Goal: Task Accomplishment & Management: Use online tool/utility

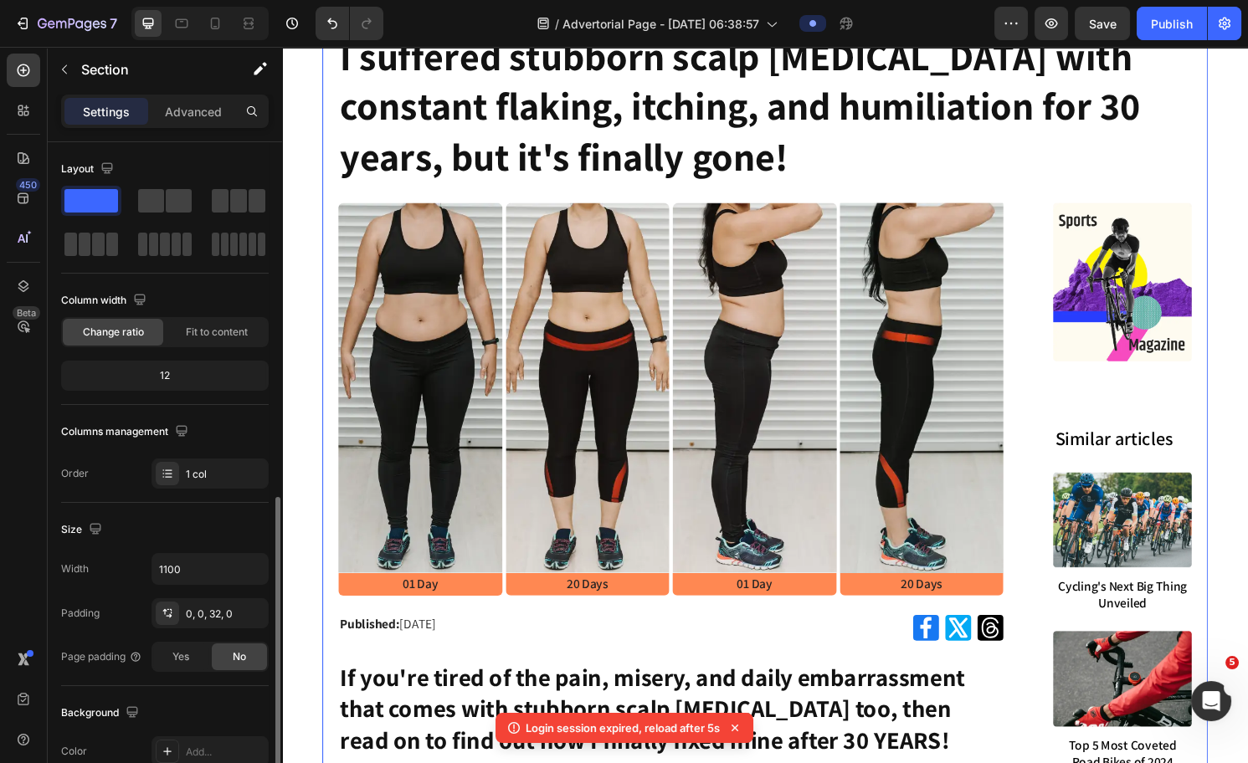
scroll to position [214, 0]
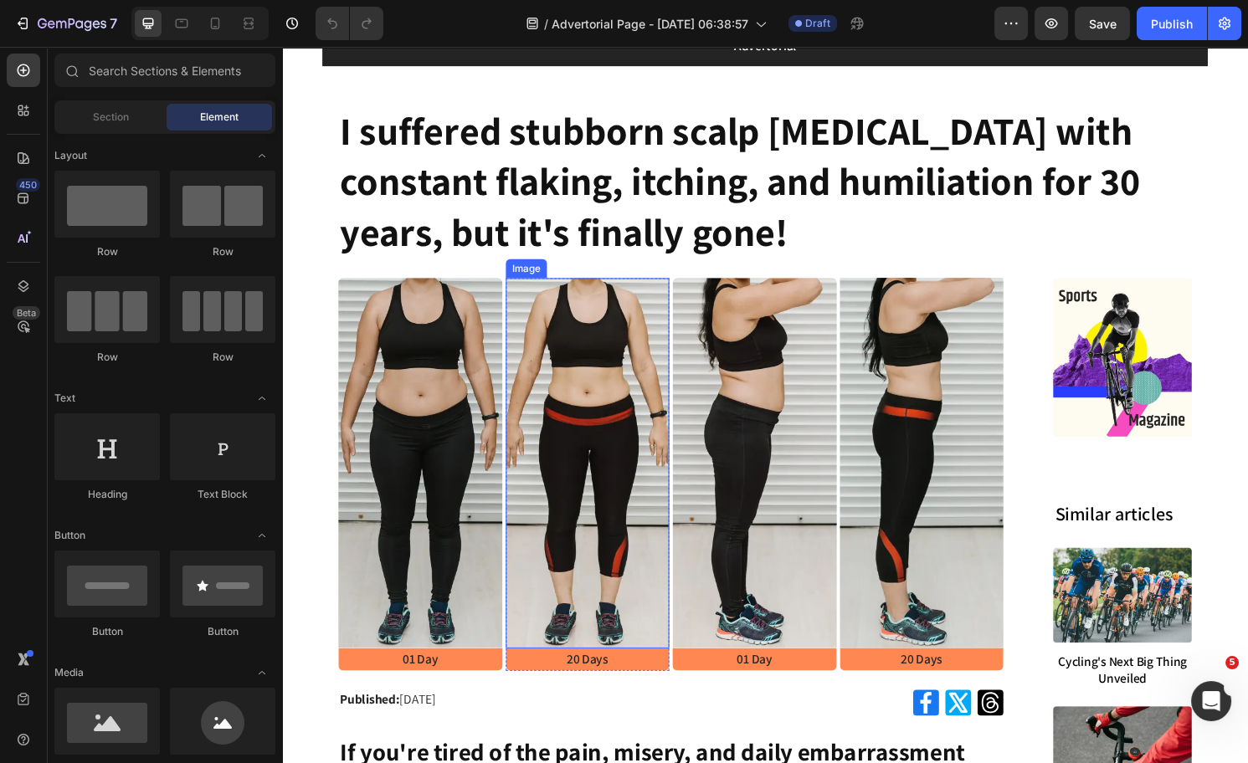
scroll to position [90, 0]
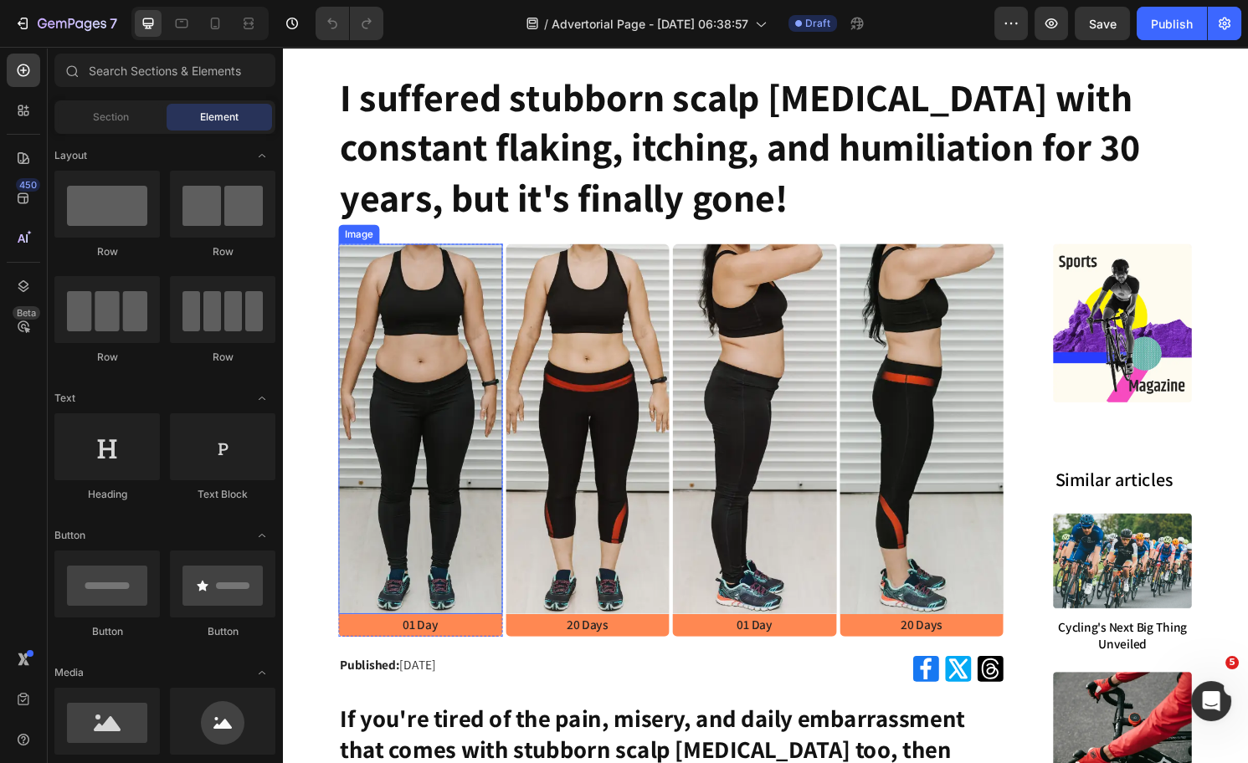
click at [466, 424] on img at bounding box center [426, 444] width 171 height 384
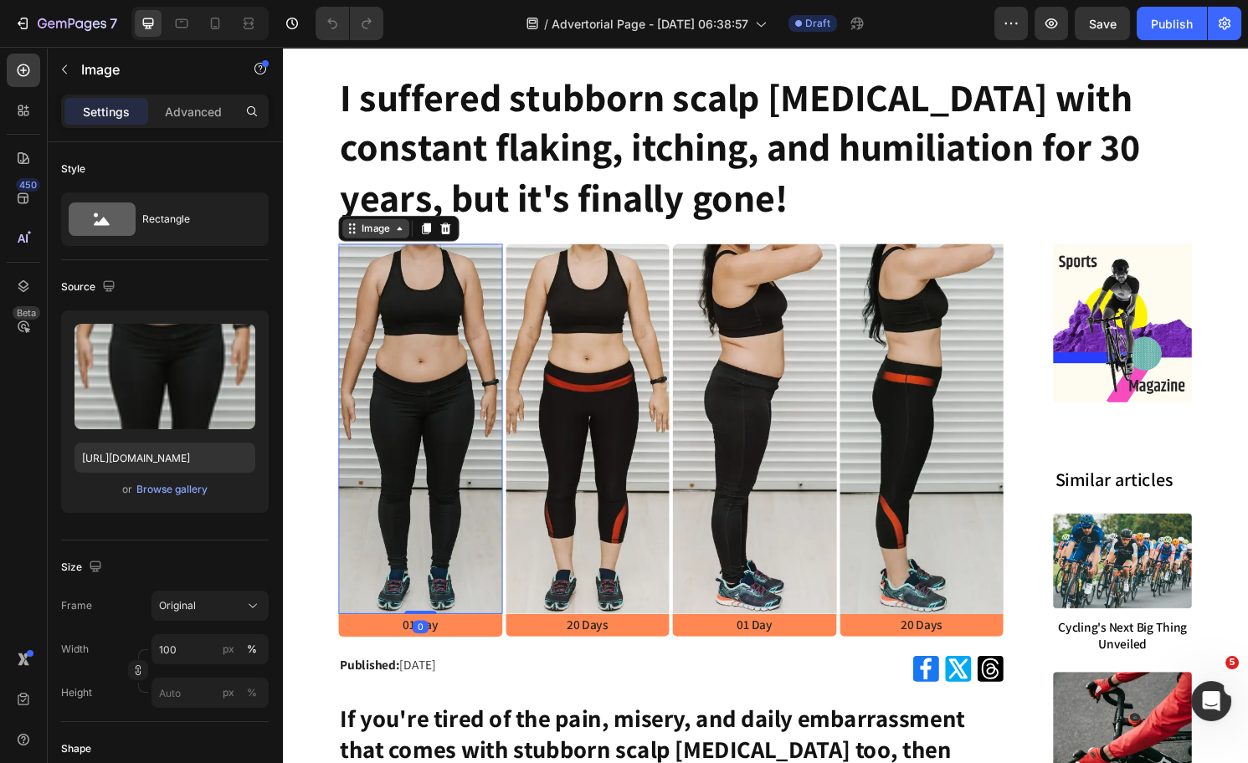
click at [398, 230] on icon at bounding box center [404, 235] width 13 height 13
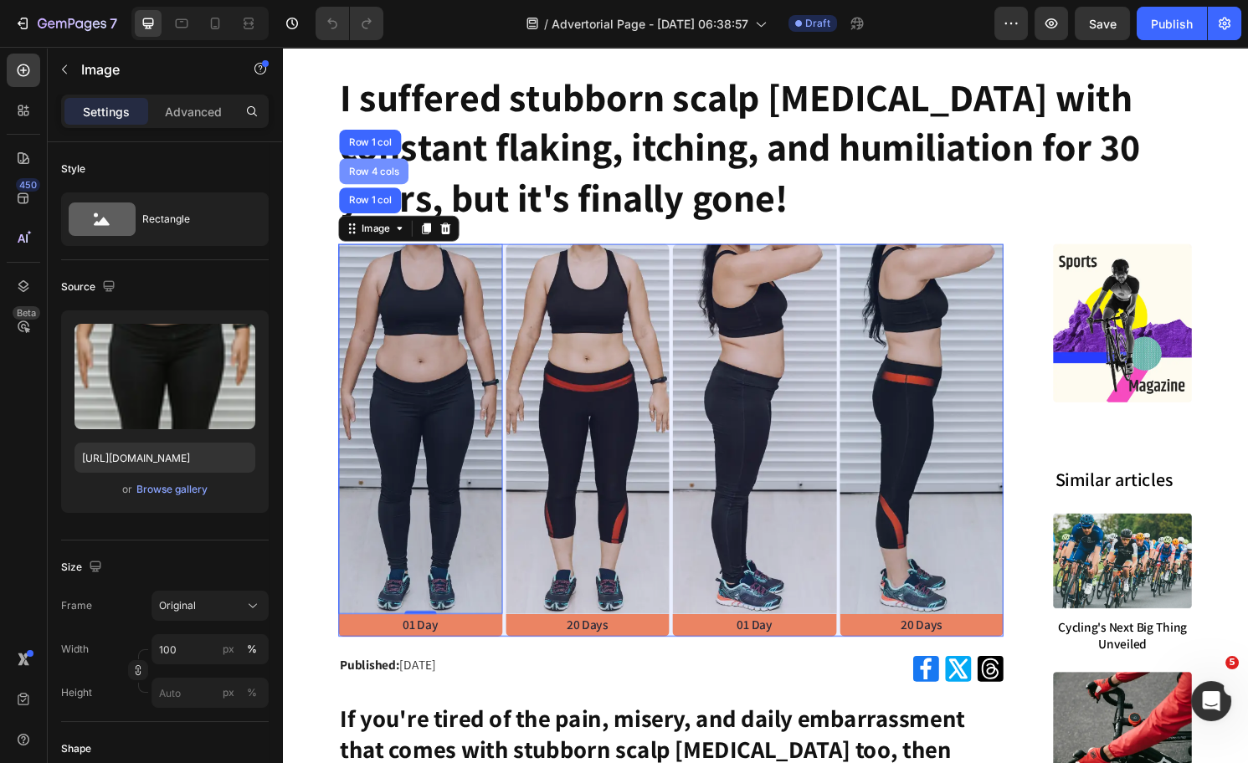
click at [370, 172] on div "Row 4 cols" at bounding box center [377, 177] width 59 height 10
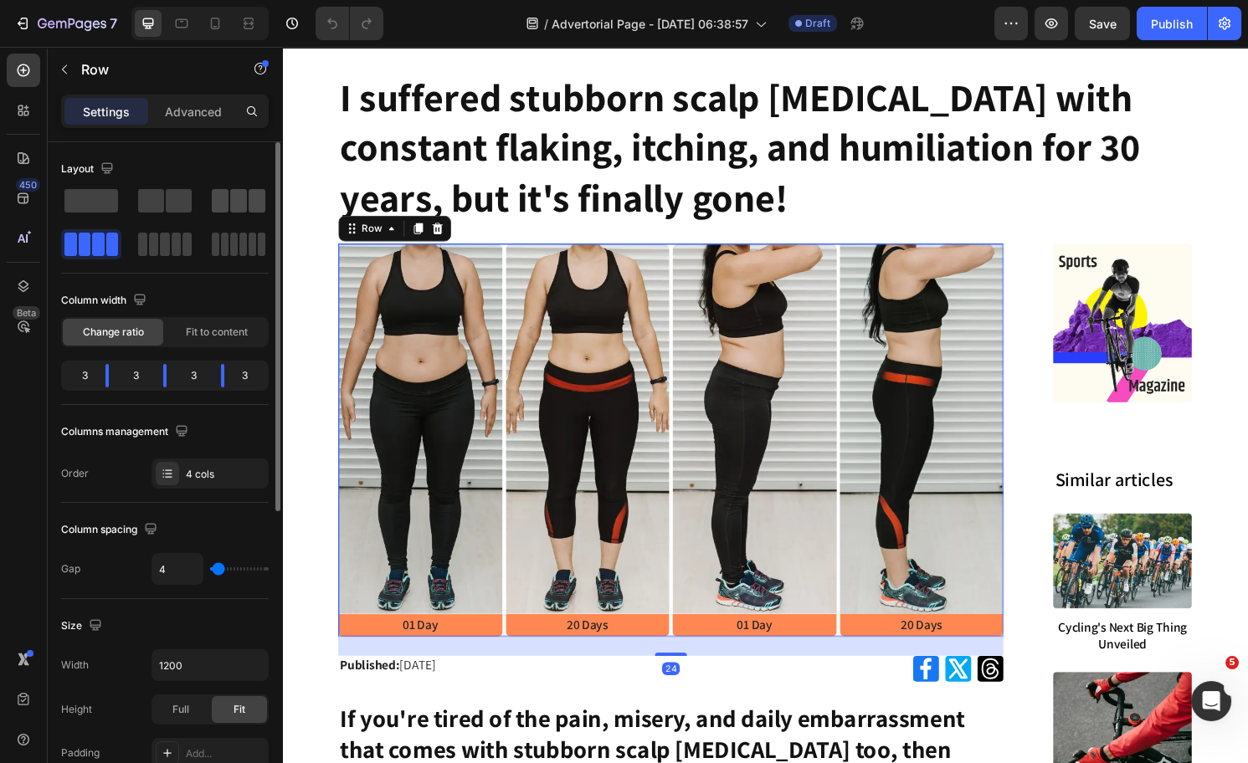
click at [232, 201] on span at bounding box center [238, 200] width 17 height 23
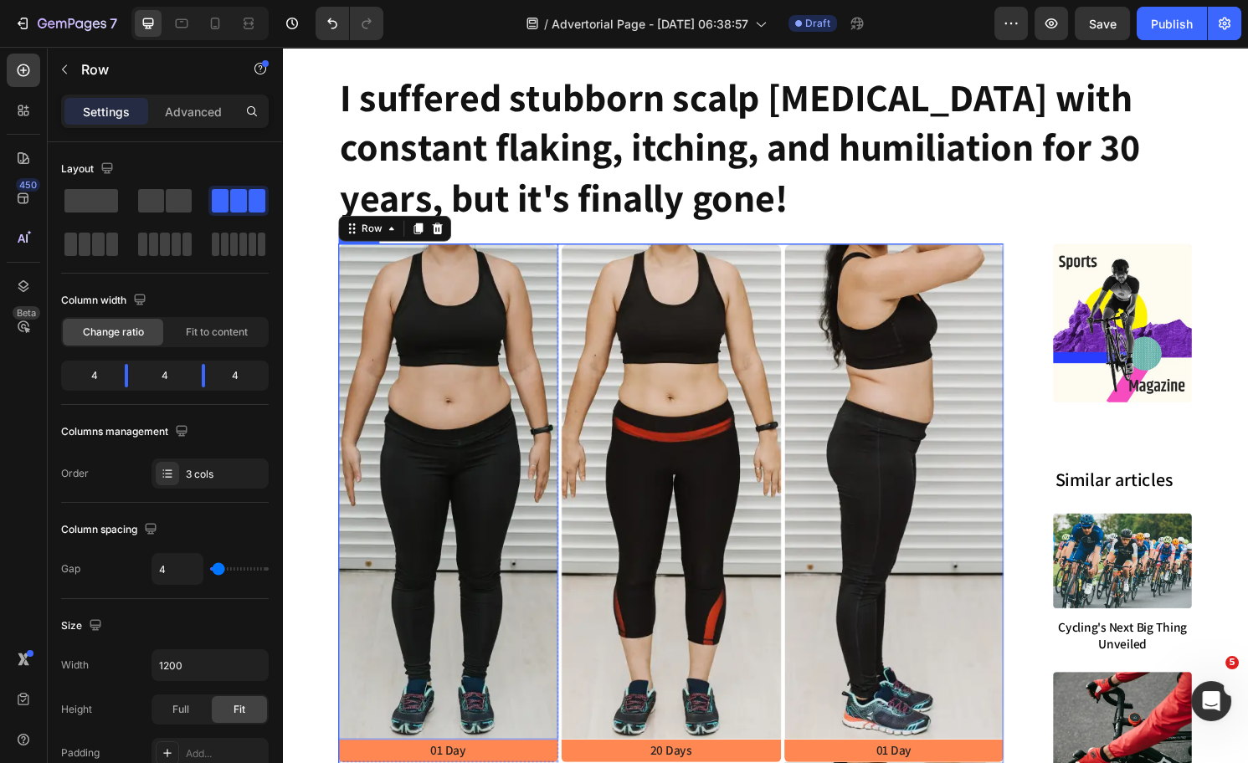
click at [413, 440] on img at bounding box center [455, 510] width 229 height 516
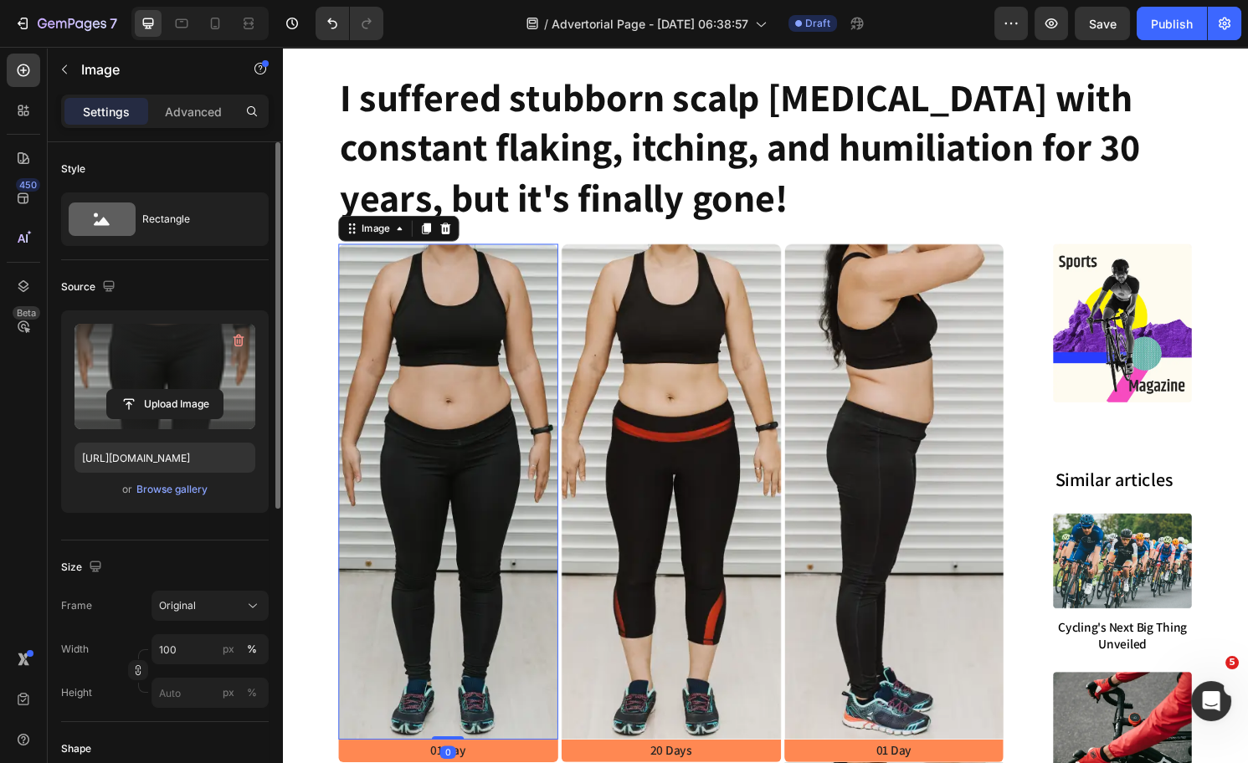
click at [137, 357] on label at bounding box center [164, 376] width 181 height 105
click at [137, 390] on input "file" at bounding box center [165, 404] width 116 height 28
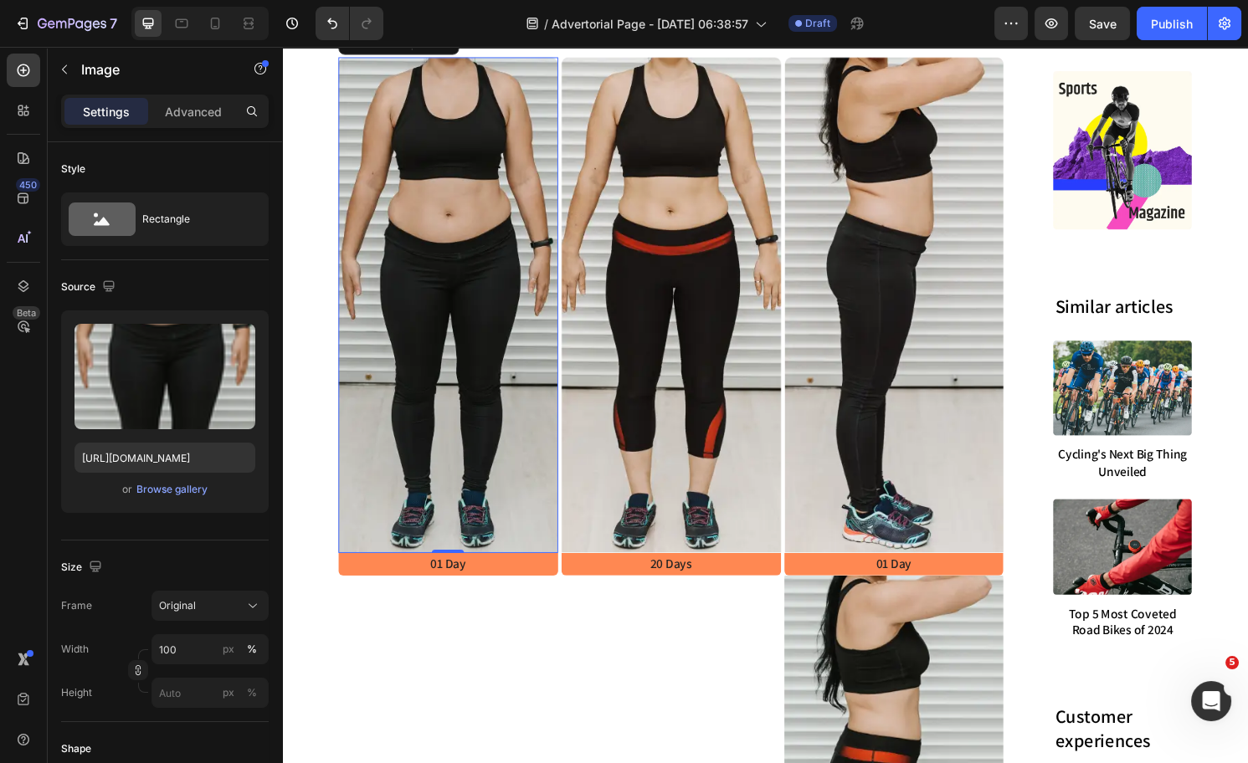
scroll to position [269, 0]
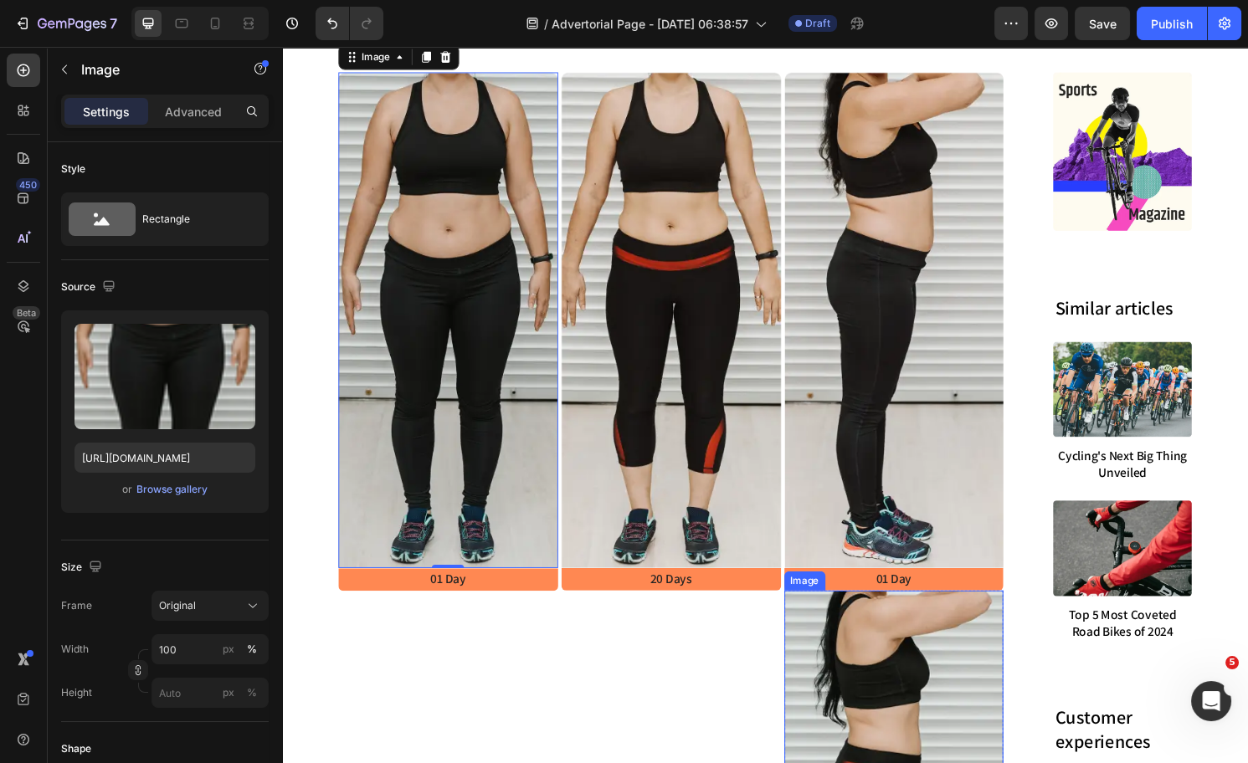
click at [684, 655] on div "Image 20 Days Text Block Row" at bounding box center [687, 613] width 229 height 1079
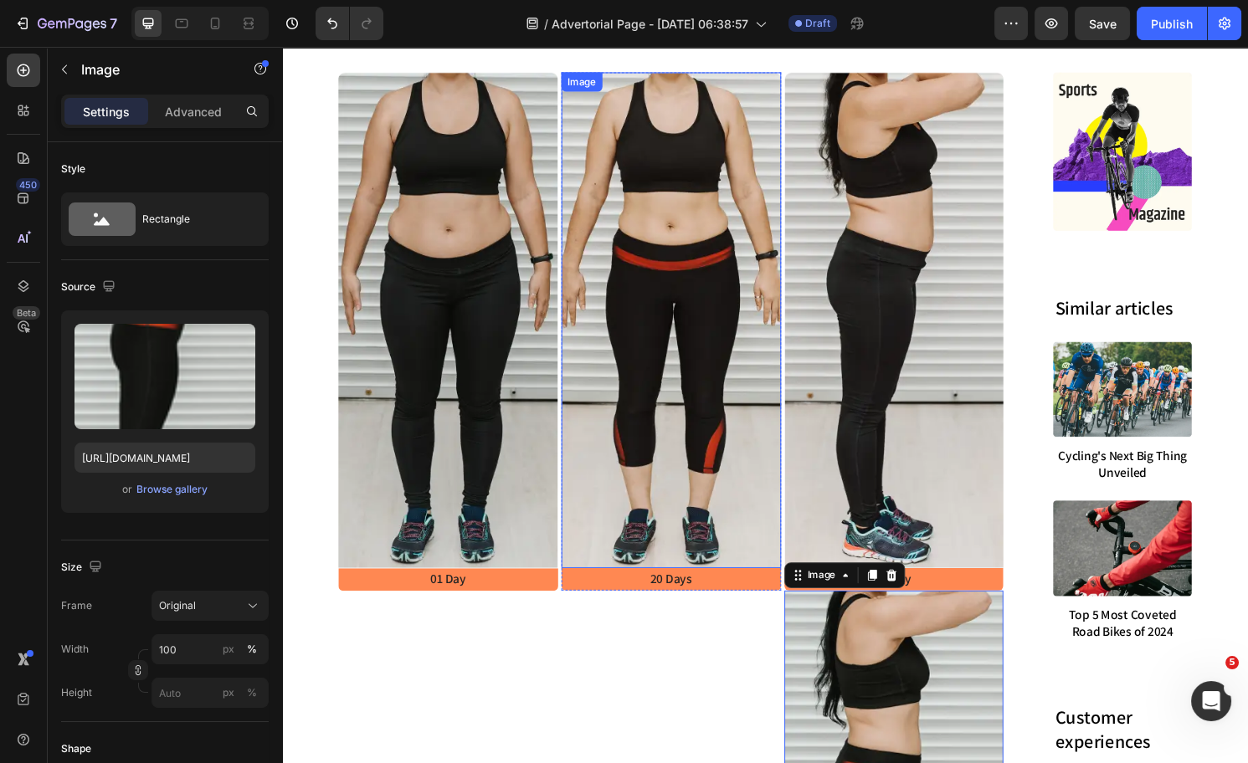
click at [506, 493] on img at bounding box center [455, 332] width 229 height 516
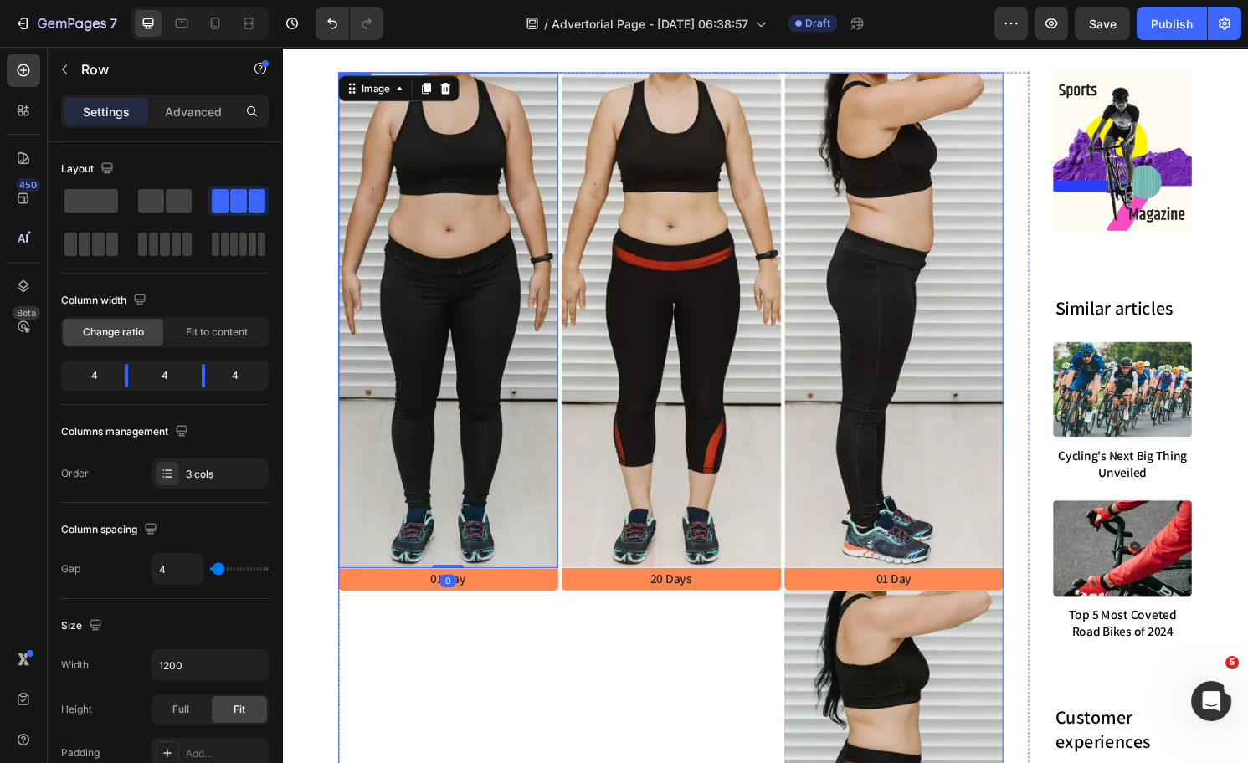
click at [440, 648] on div "Image 0 01 Day Text Block Row" at bounding box center [455, 613] width 229 height 1079
click at [467, 252] on img at bounding box center [455, 332] width 229 height 516
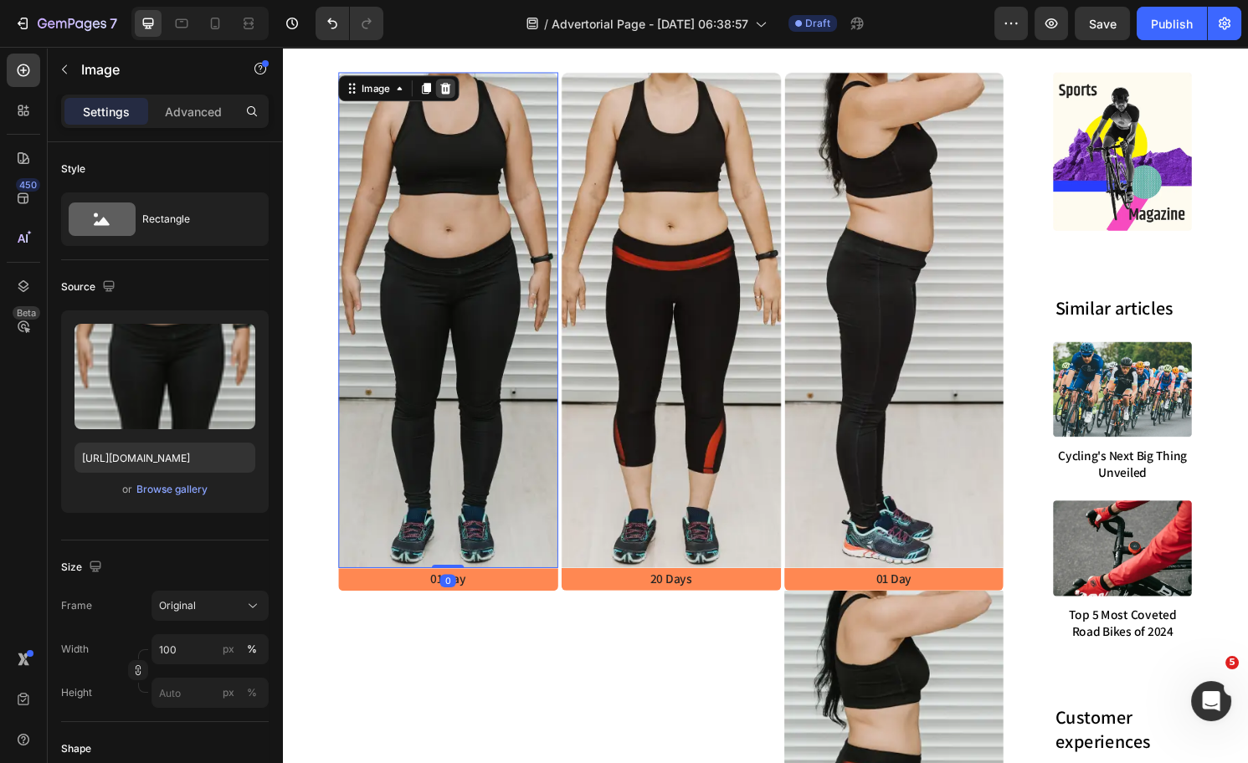
click at [445, 91] on icon at bounding box center [451, 90] width 13 height 13
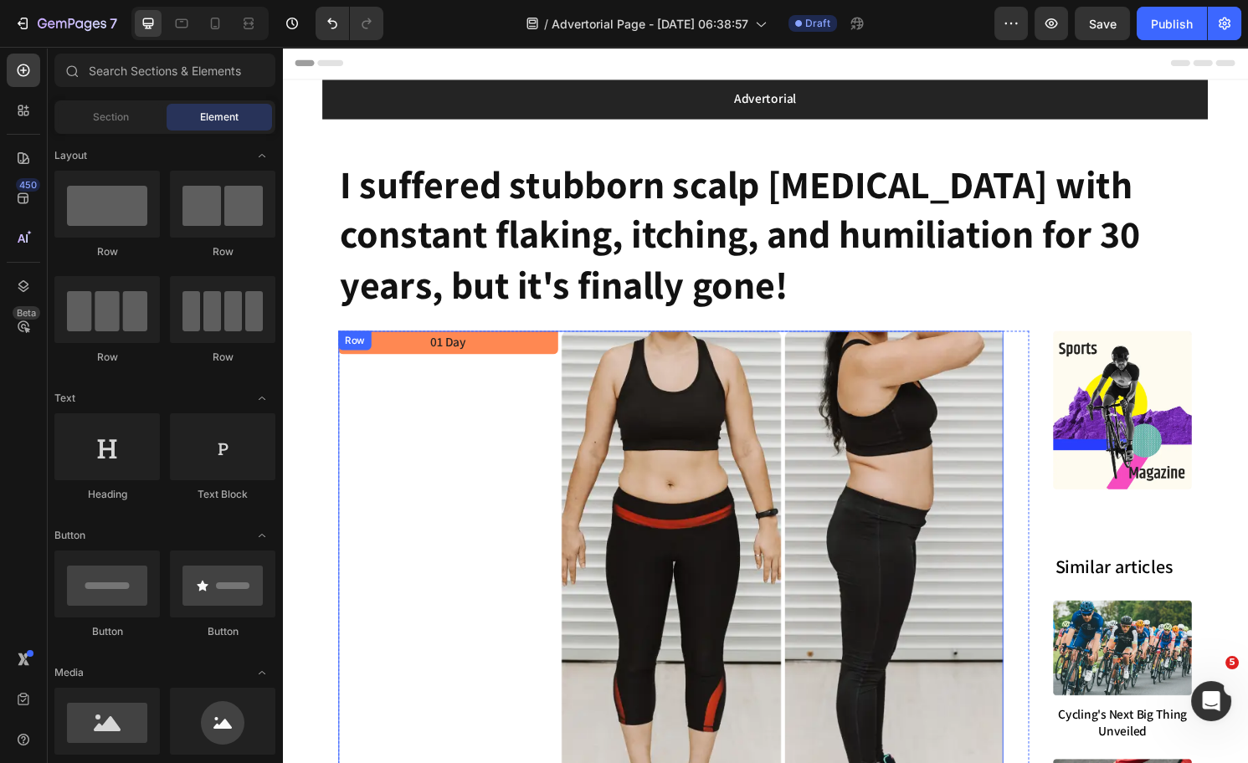
scroll to position [0, 0]
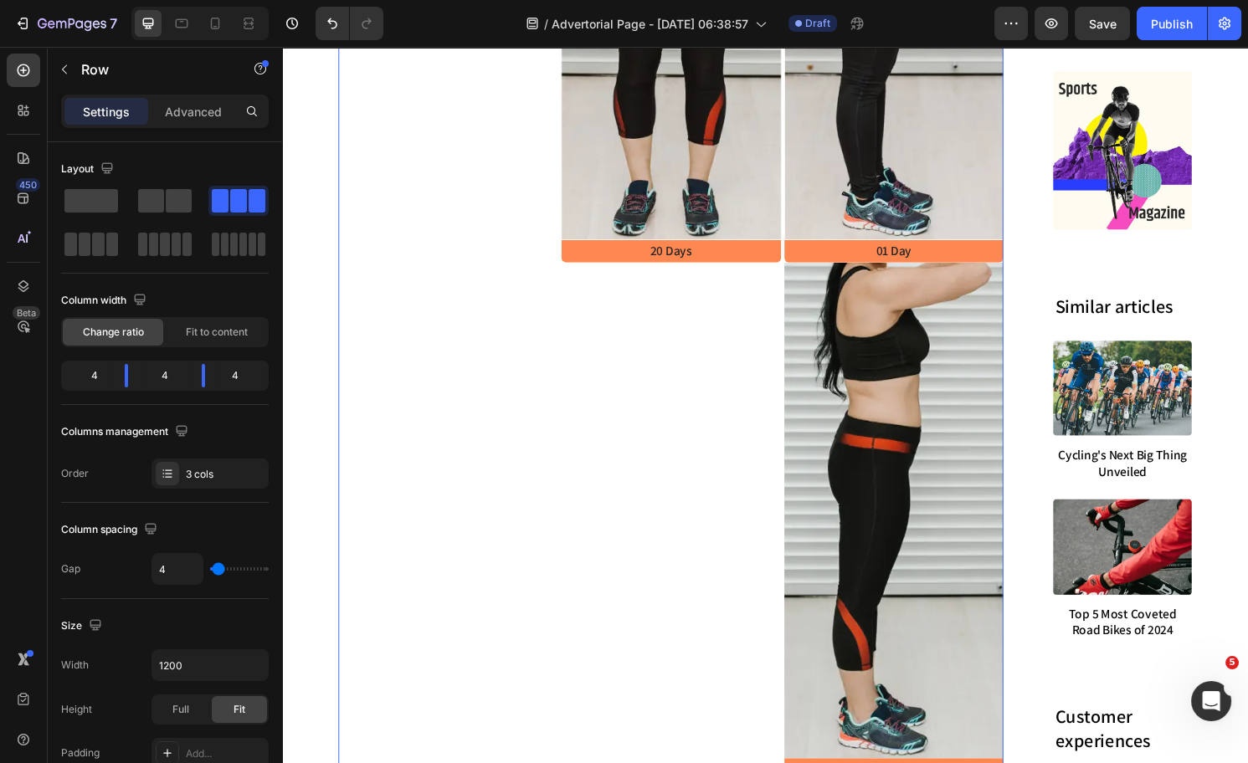
scroll to position [56, 0]
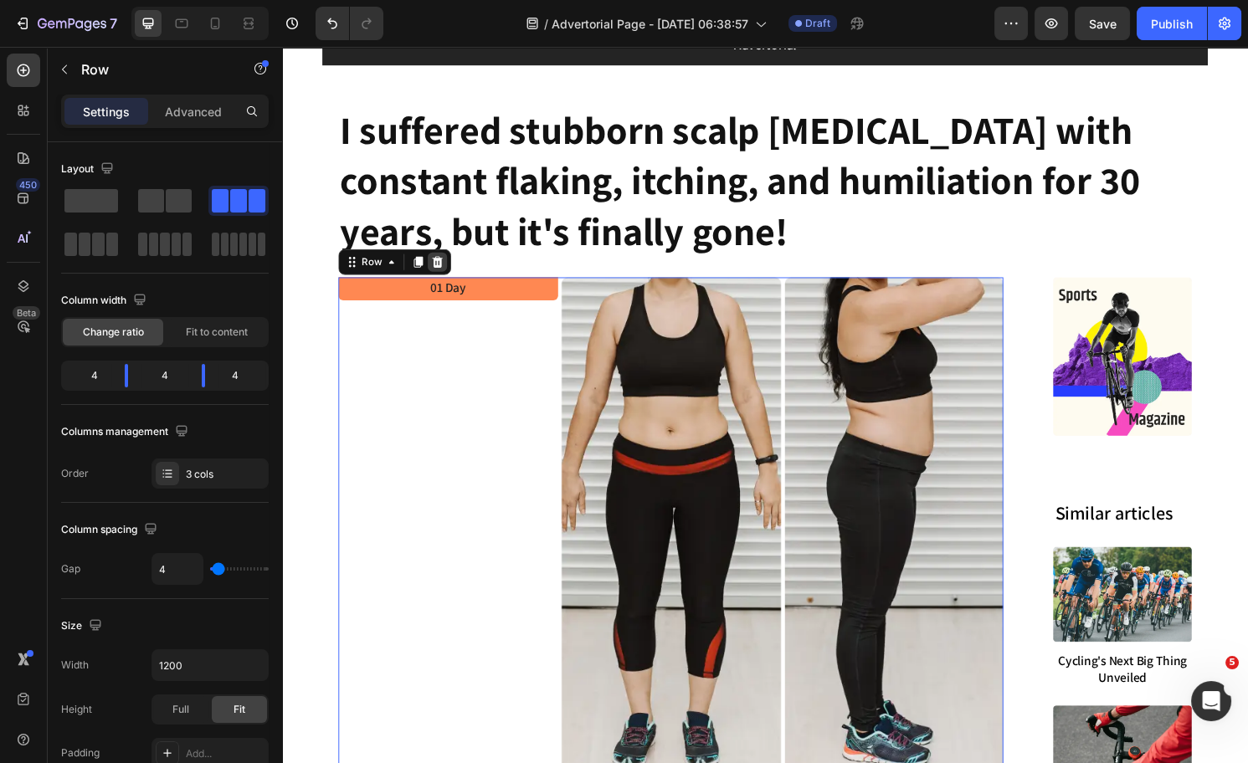
click at [439, 266] on icon at bounding box center [444, 270] width 11 height 12
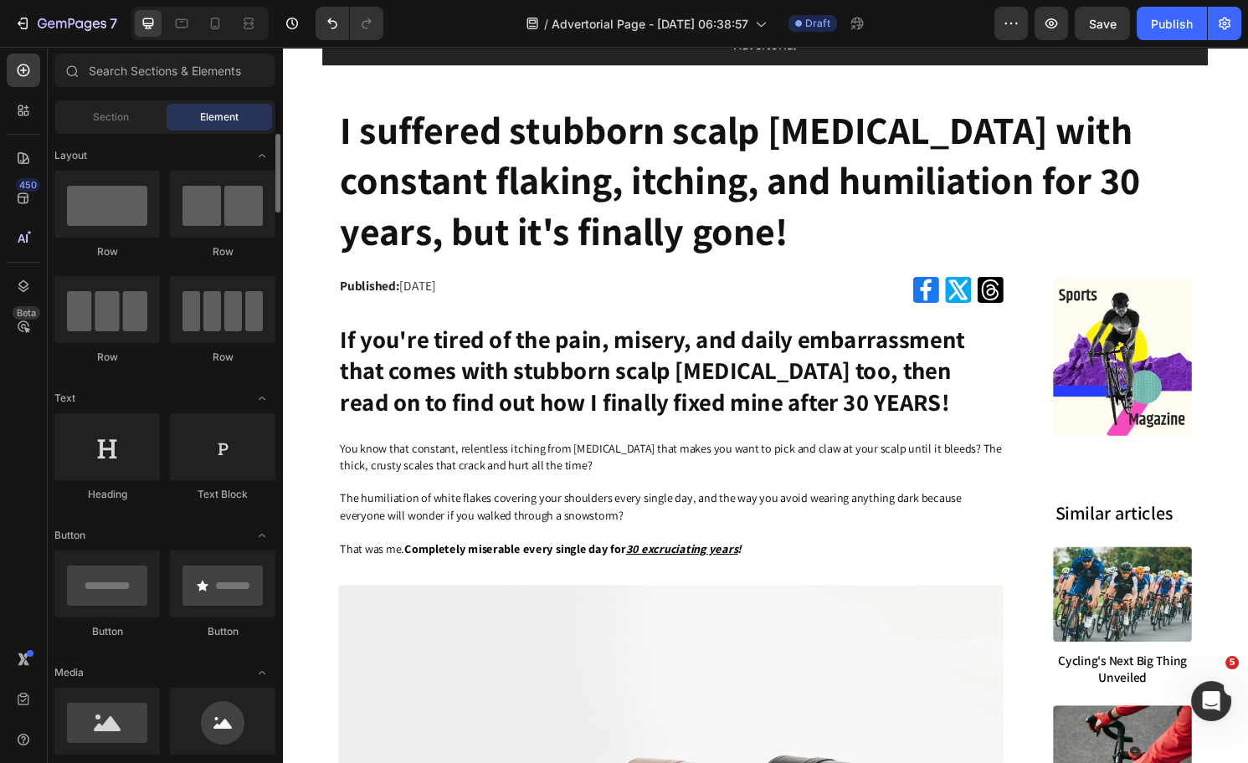
scroll to position [136, 0]
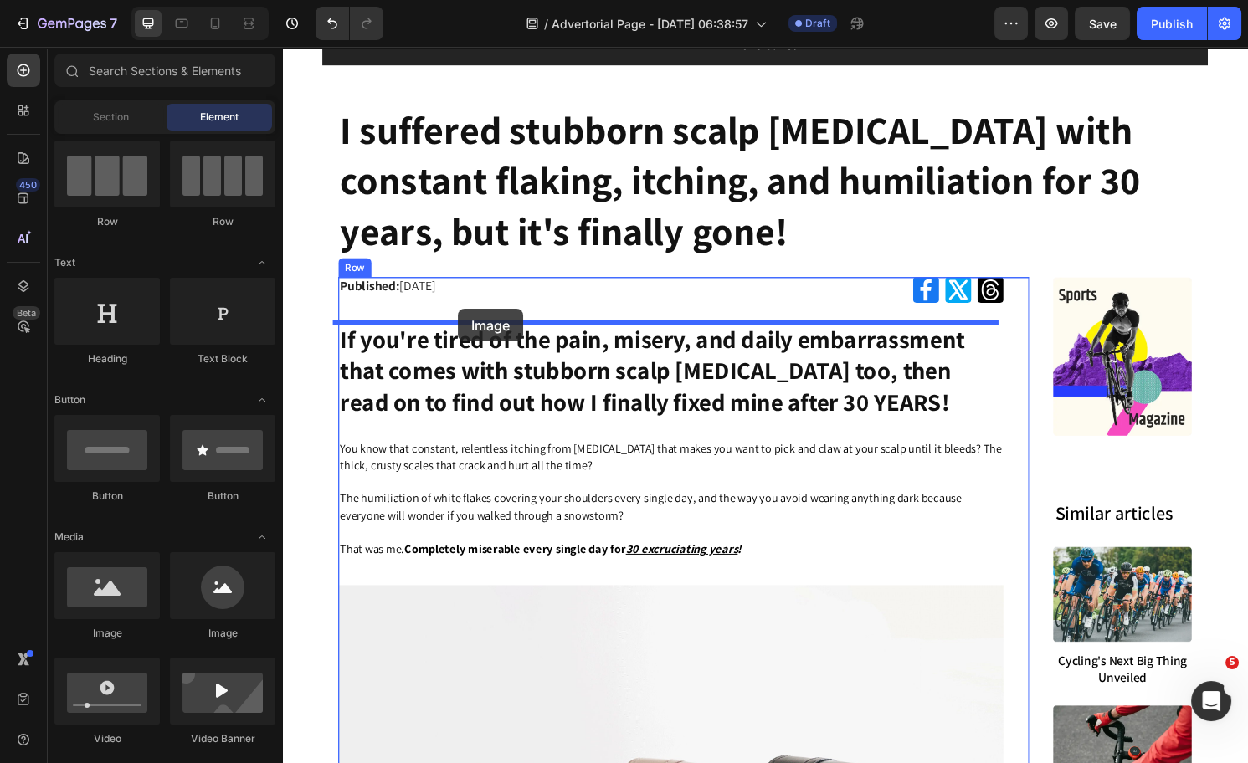
drag, startPoint x: 383, startPoint y: 647, endPoint x: 465, endPoint y: 320, distance: 337.2
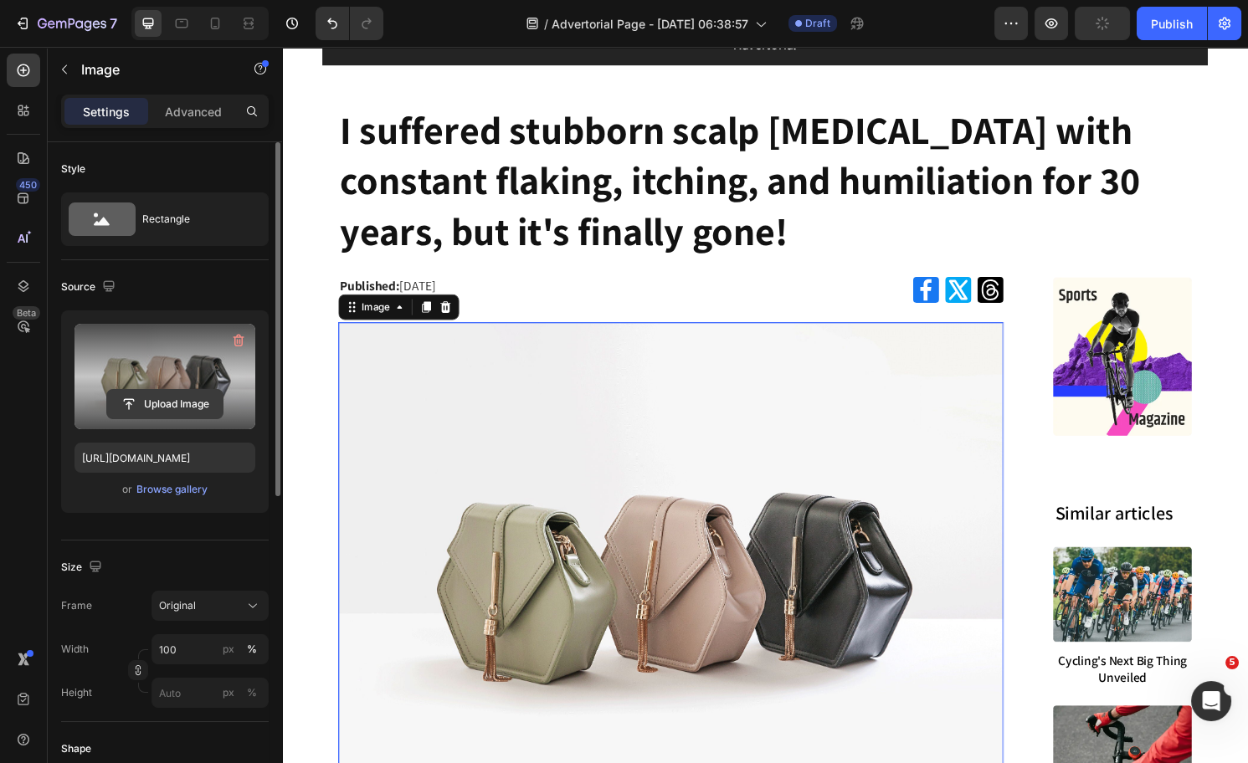
click at [136, 401] on input "file" at bounding box center [165, 404] width 116 height 28
click at [137, 403] on input "file" at bounding box center [165, 404] width 116 height 28
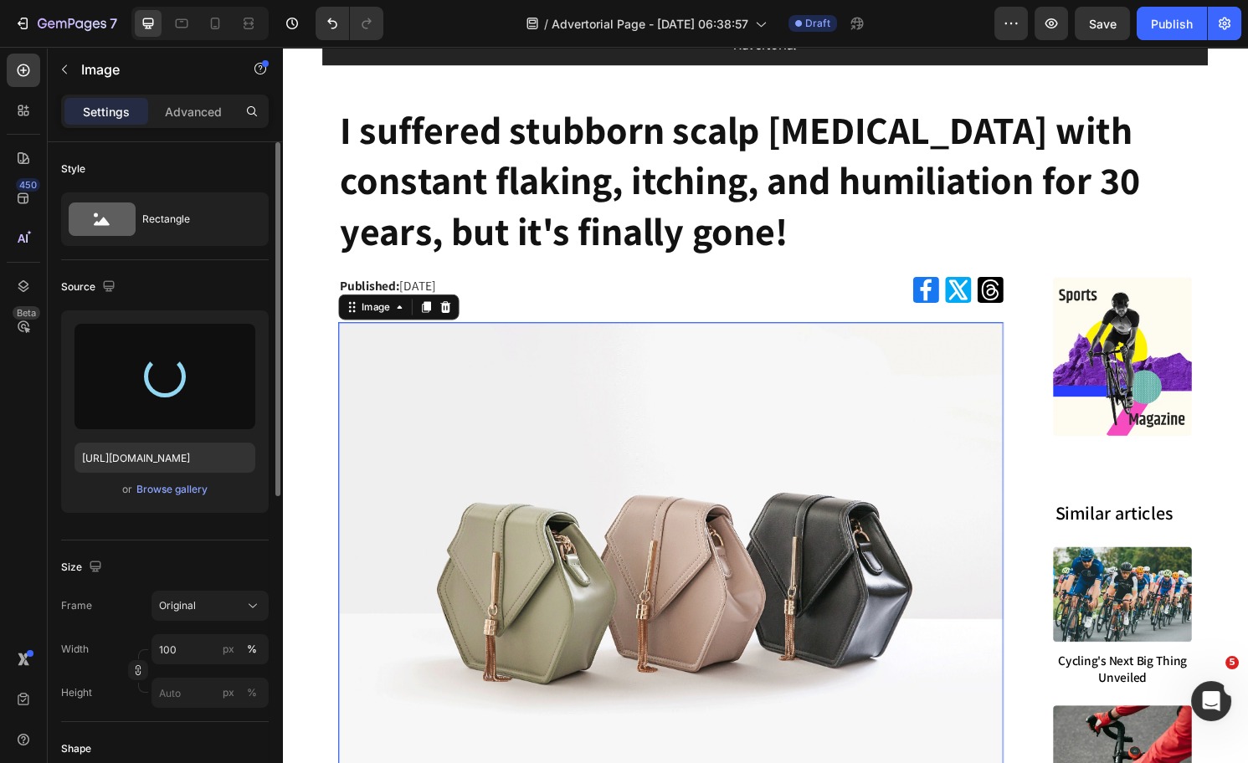
type input "https://cdn.shopify.com/s/files/1/0574/1366/4955/files/gempages_487139829310555…"
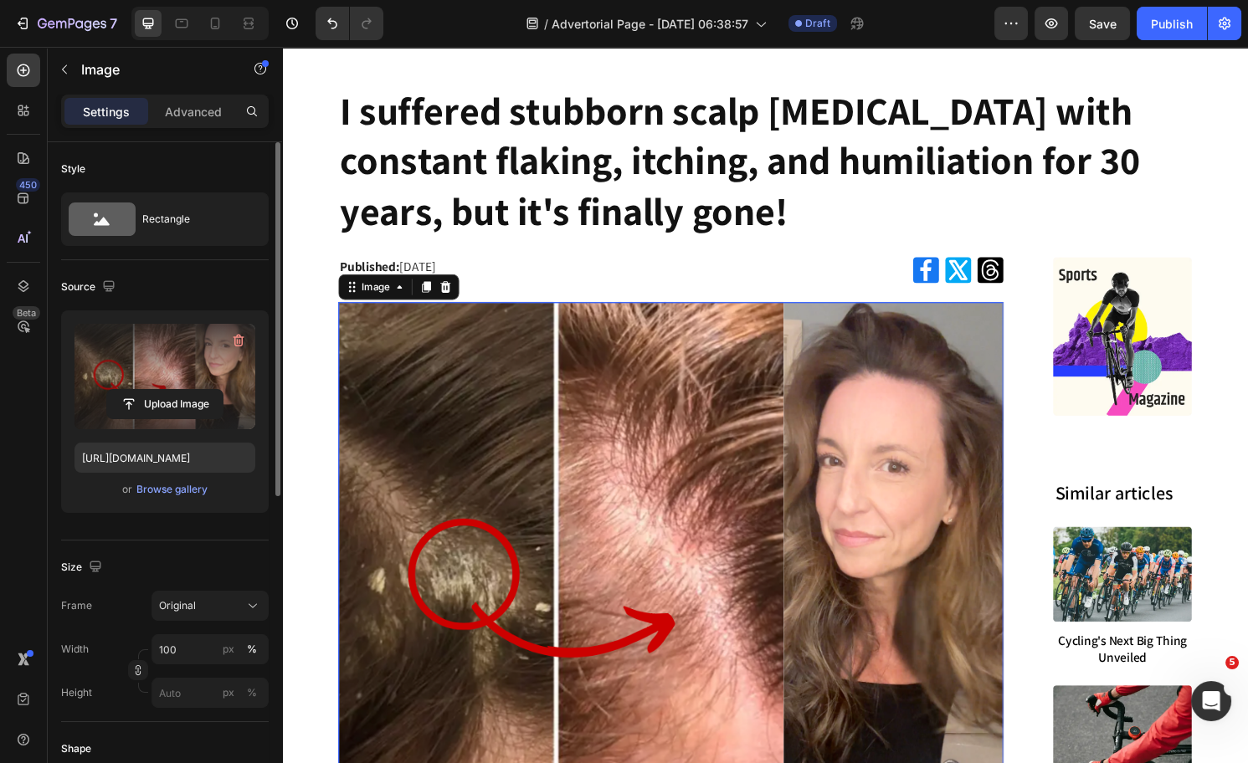
scroll to position [310, 0]
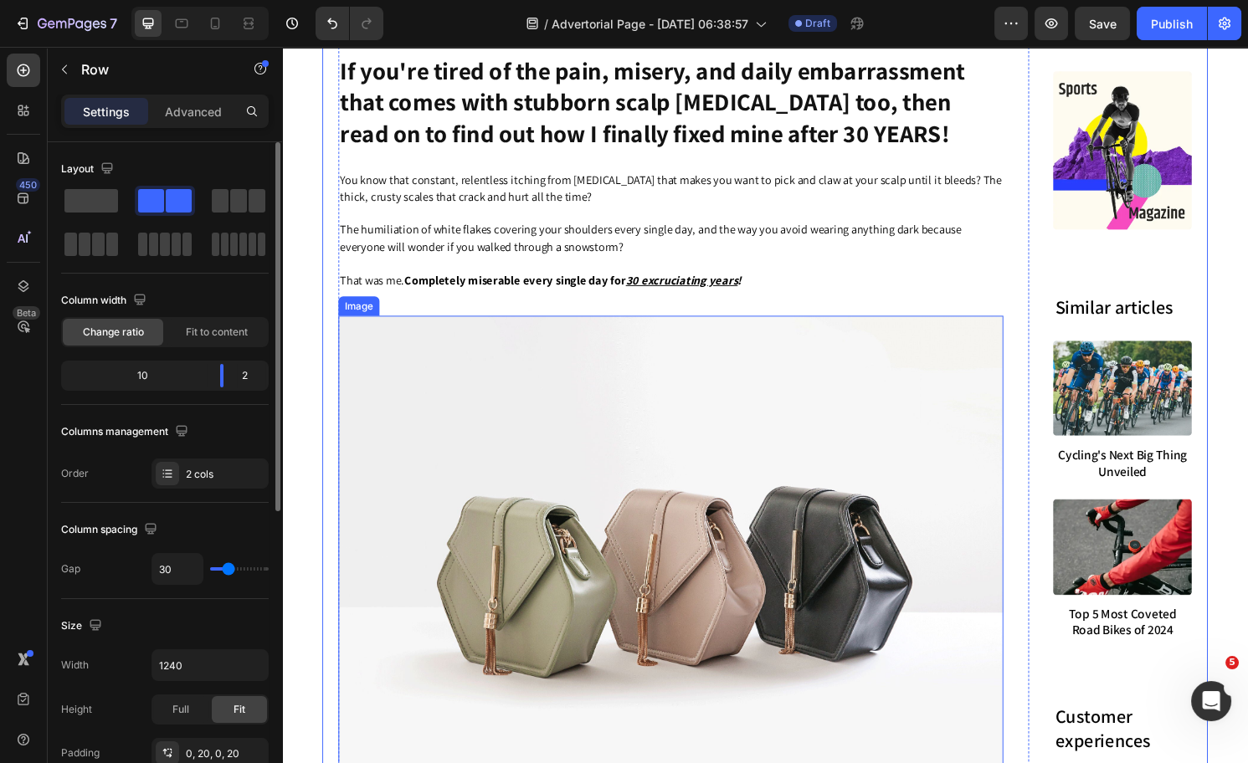
scroll to position [988, 0]
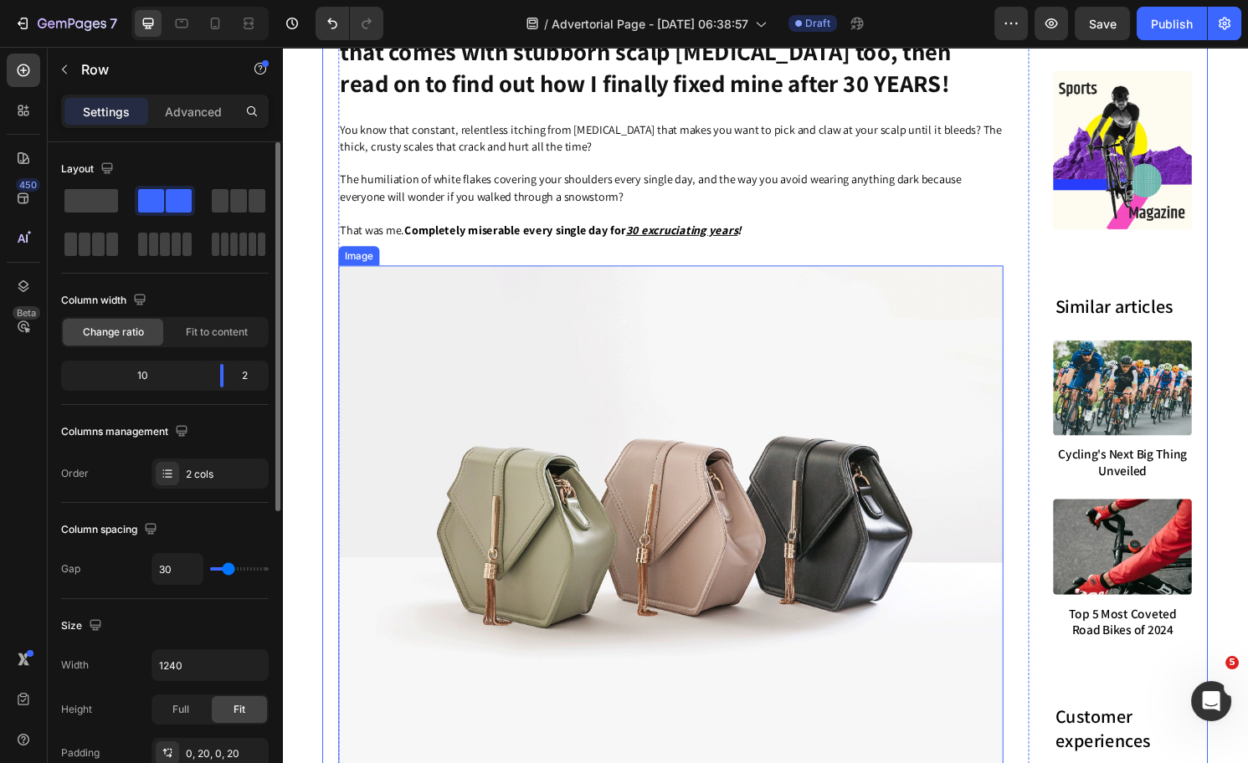
click at [525, 530] on img at bounding box center [686, 534] width 691 height 519
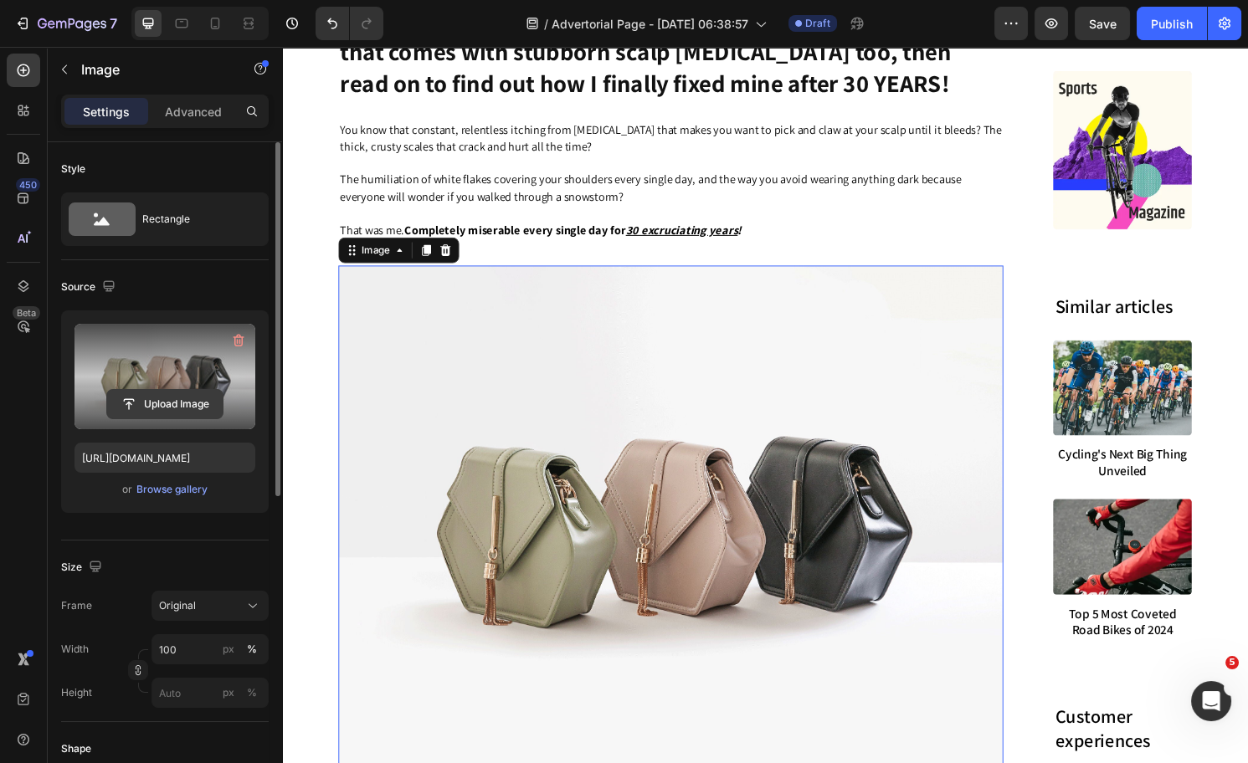
click at [167, 405] on input "file" at bounding box center [165, 404] width 116 height 28
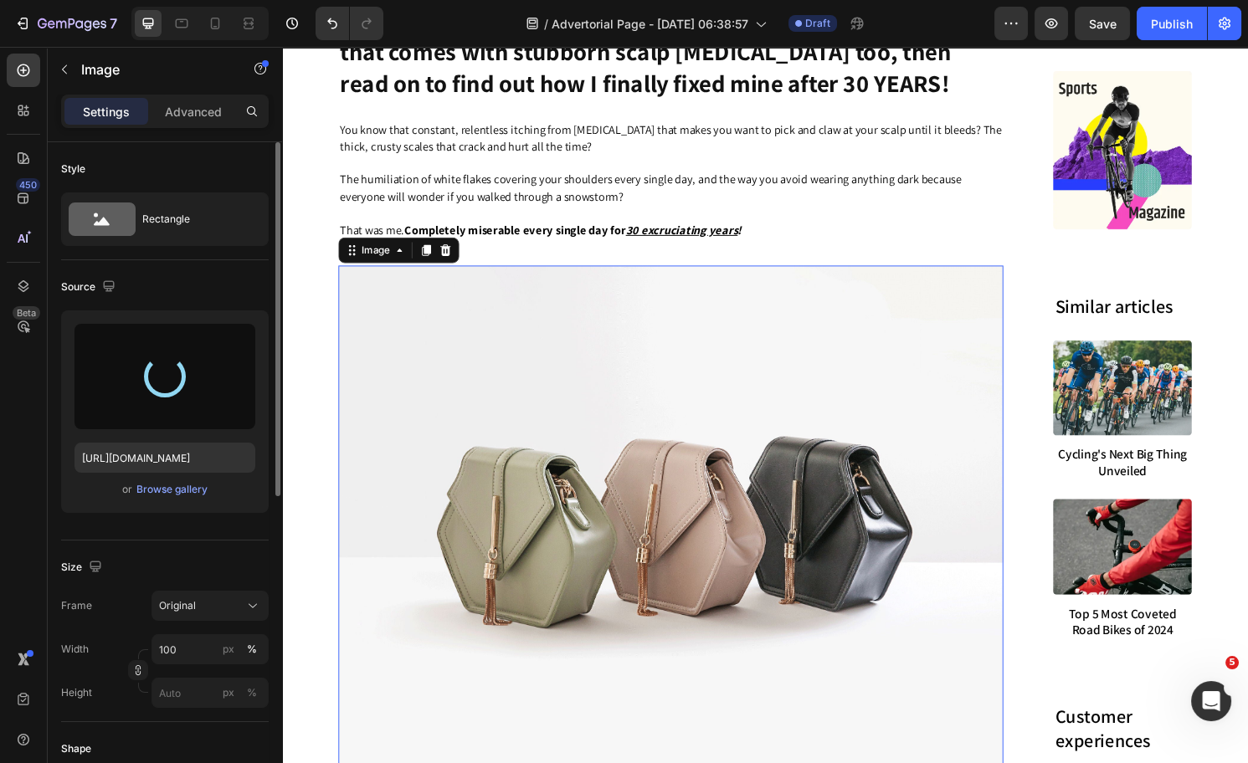
type input "https://cdn.shopify.com/s/files/1/0574/1366/4955/files/gempages_487139829310555…"
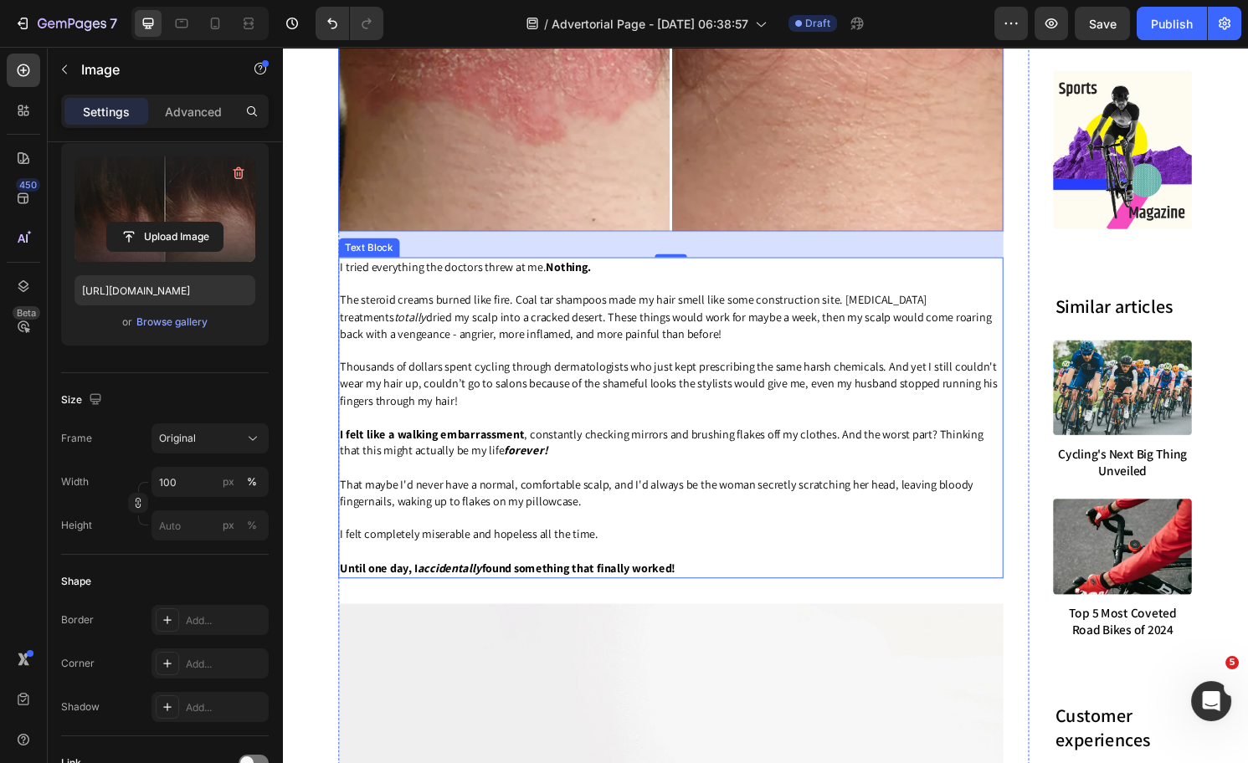
scroll to position [2047, 0]
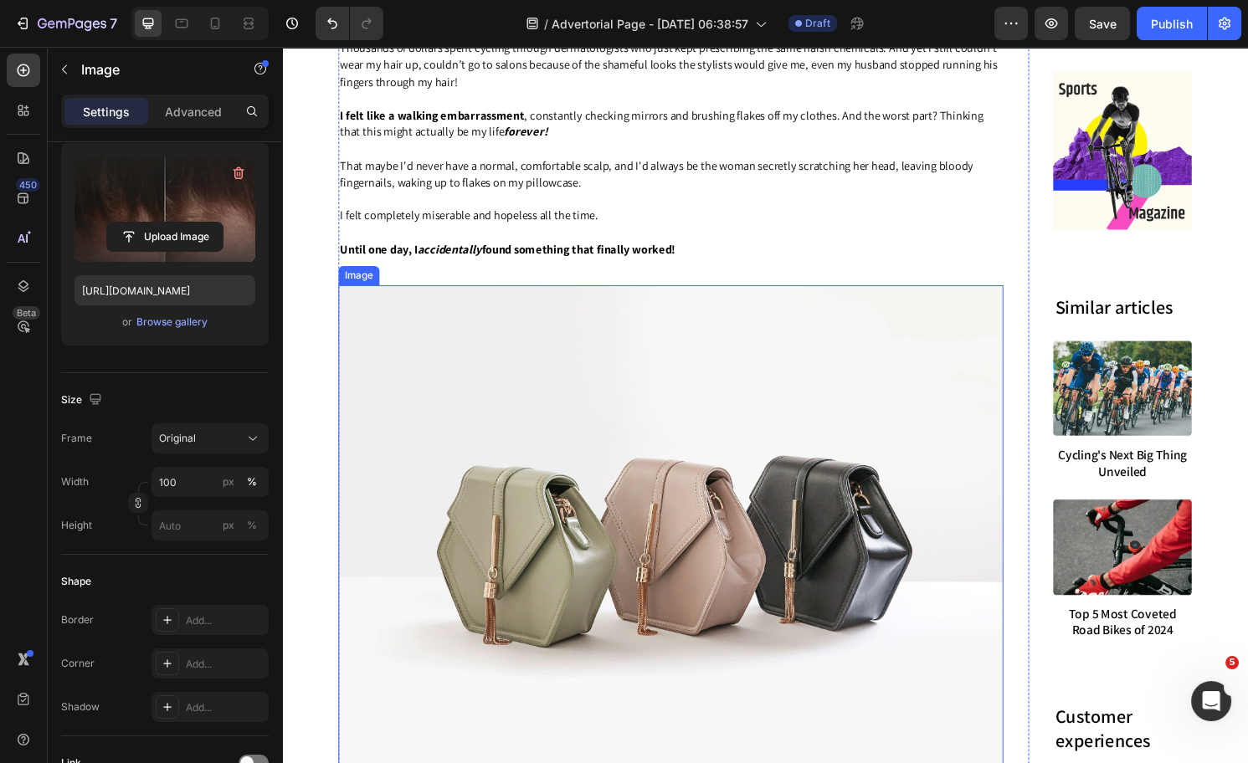
click at [561, 447] on img at bounding box center [686, 554] width 691 height 519
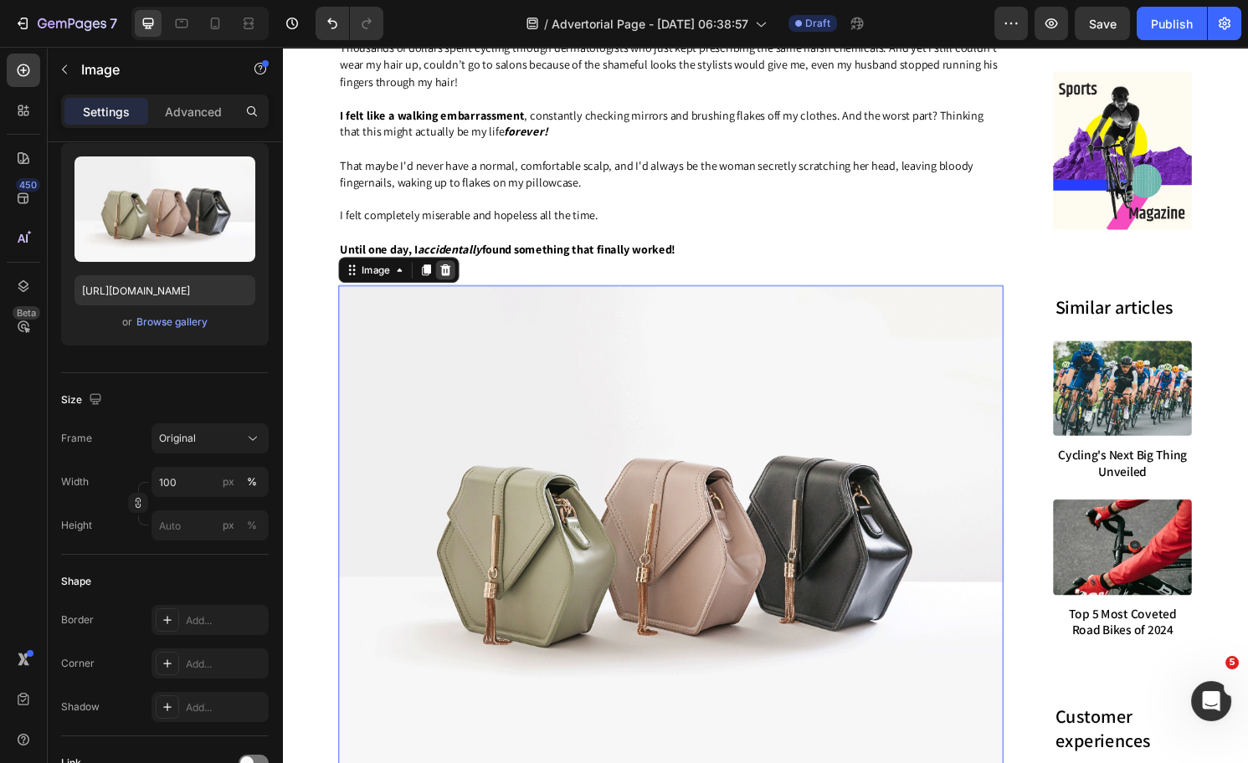
click at [451, 285] on icon at bounding box center [451, 278] width 13 height 13
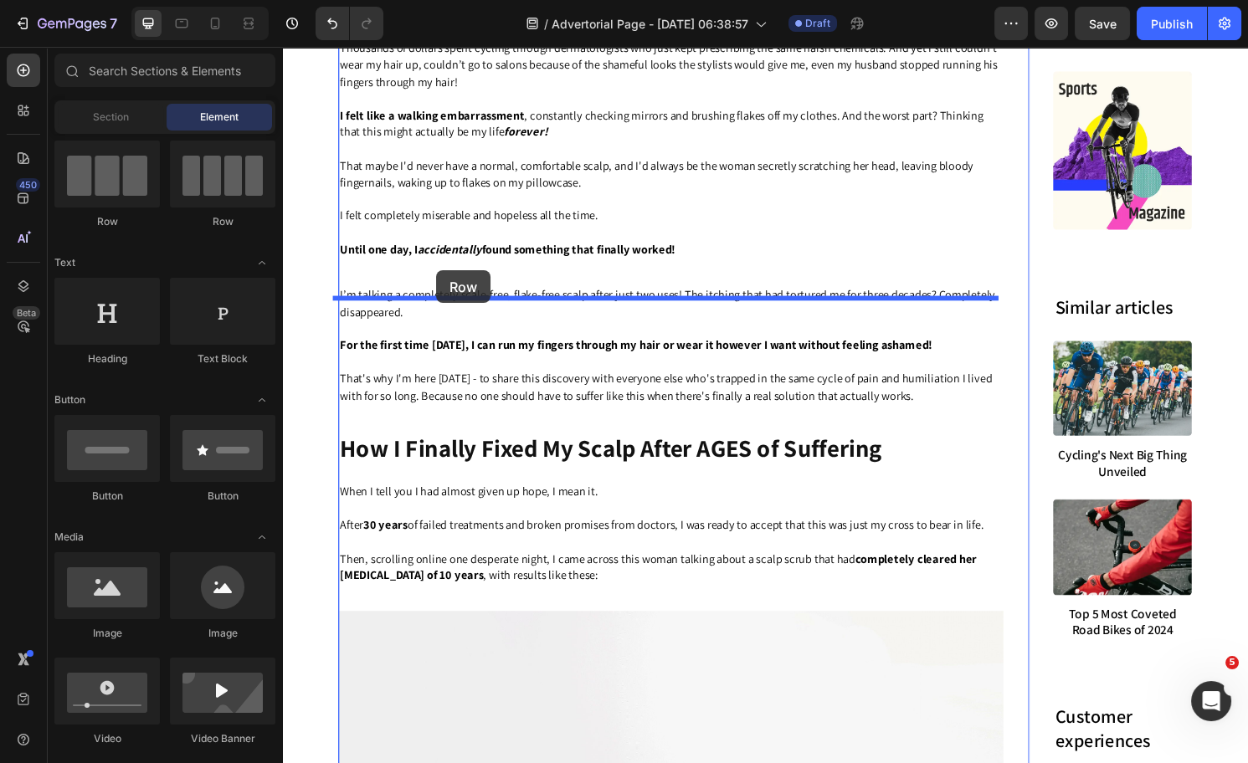
drag, startPoint x: 430, startPoint y: 249, endPoint x: 442, endPoint y: 280, distance: 33.1
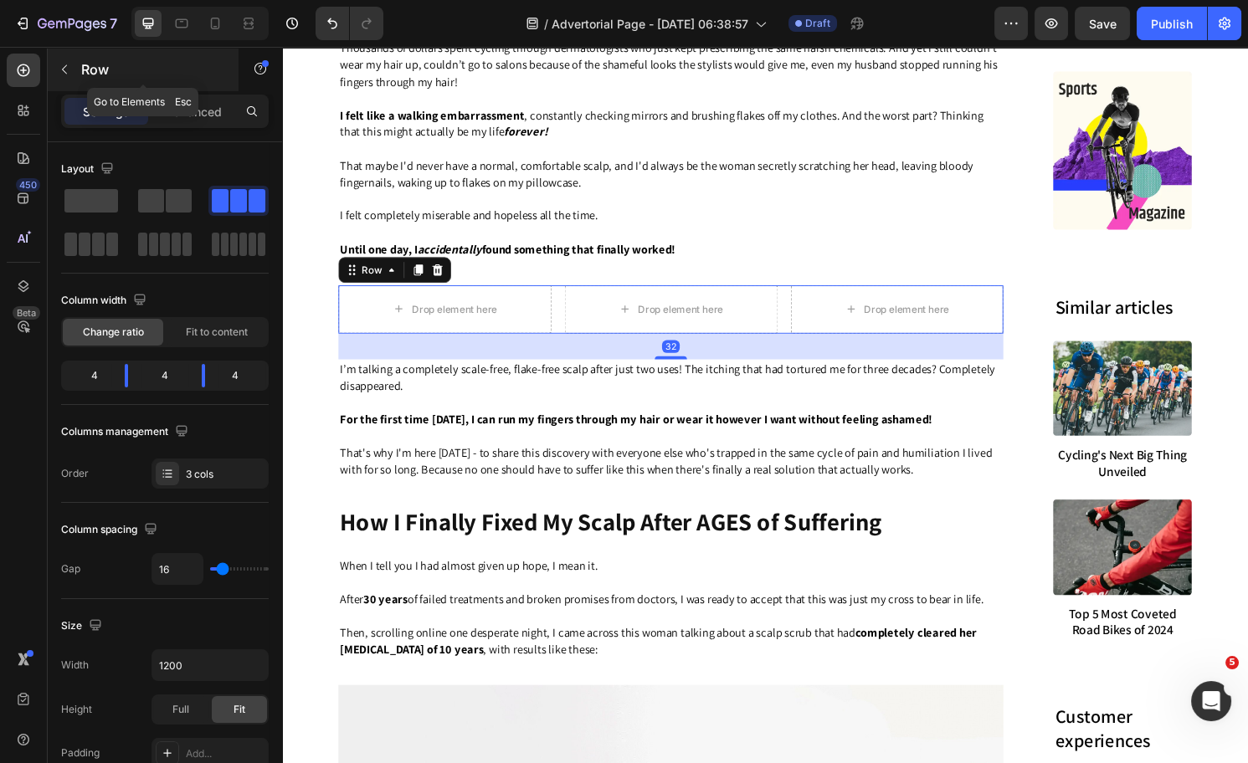
click at [68, 61] on button "button" at bounding box center [64, 69] width 27 height 27
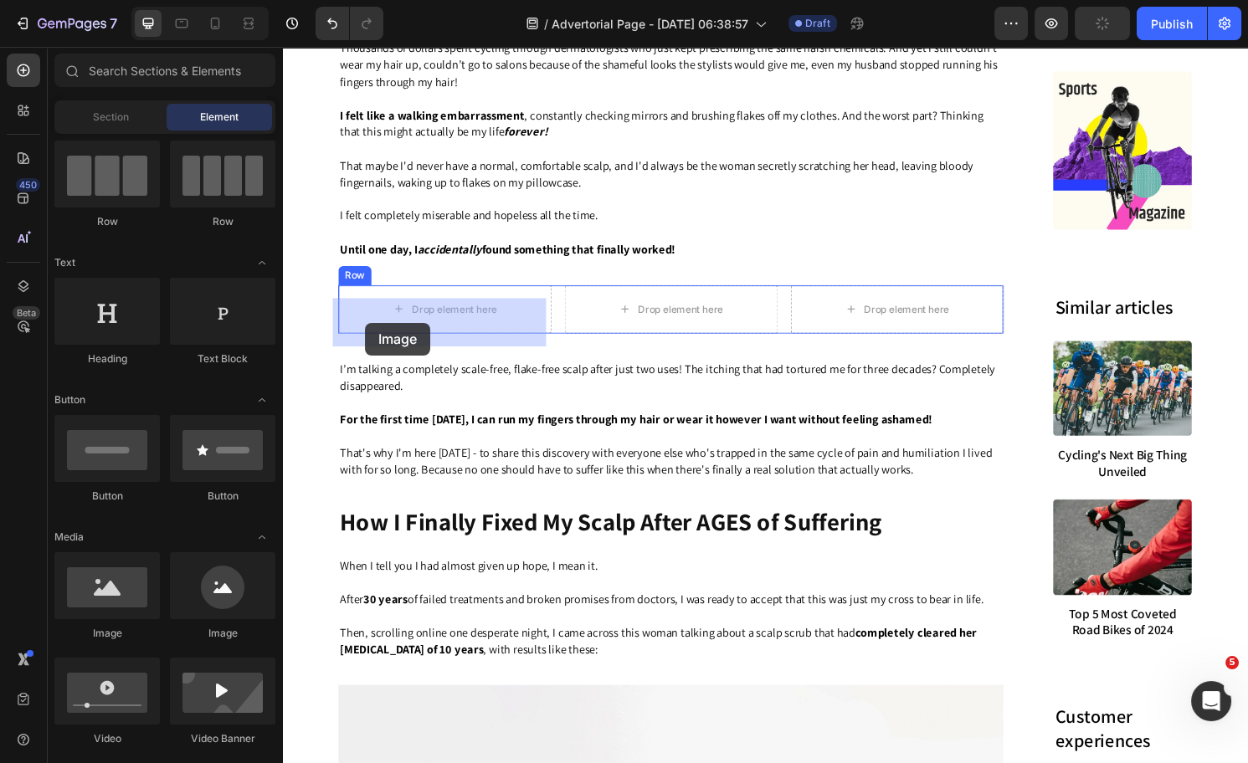
drag, startPoint x: 396, startPoint y: 631, endPoint x: 368, endPoint y: 334, distance: 298.4
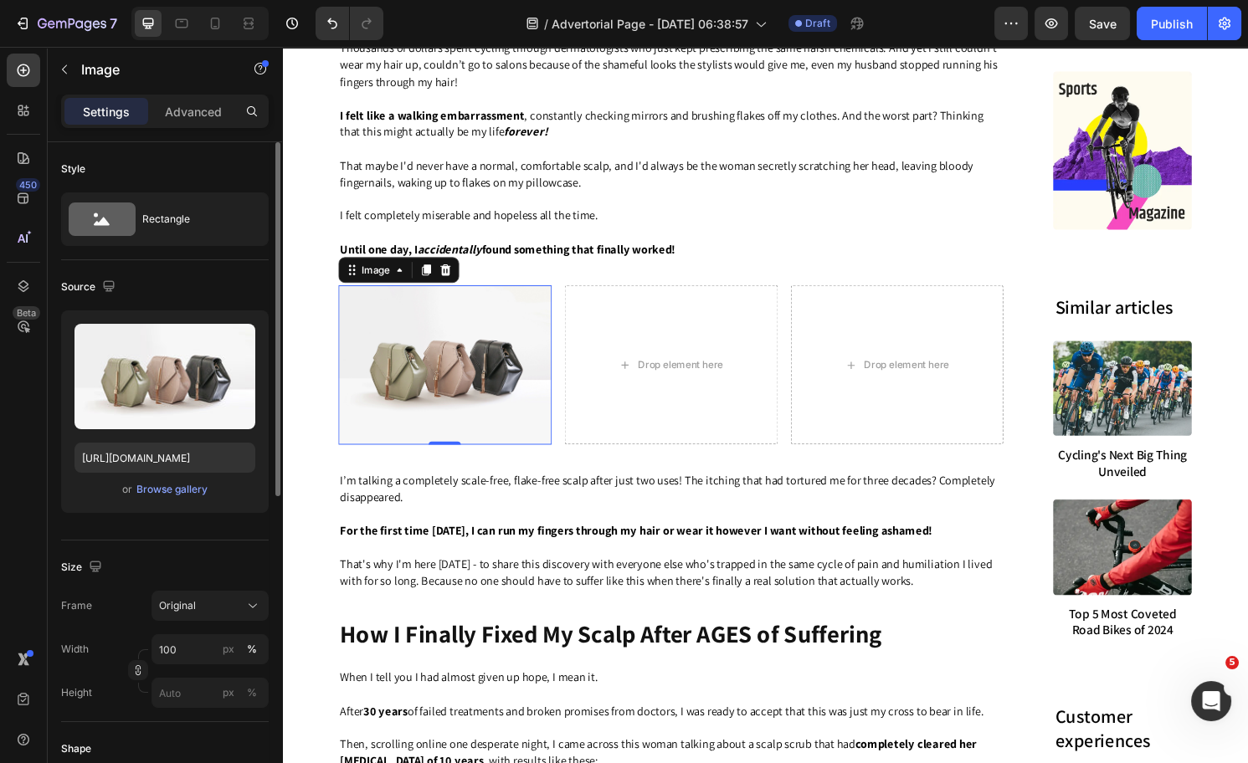
scroll to position [317, 0]
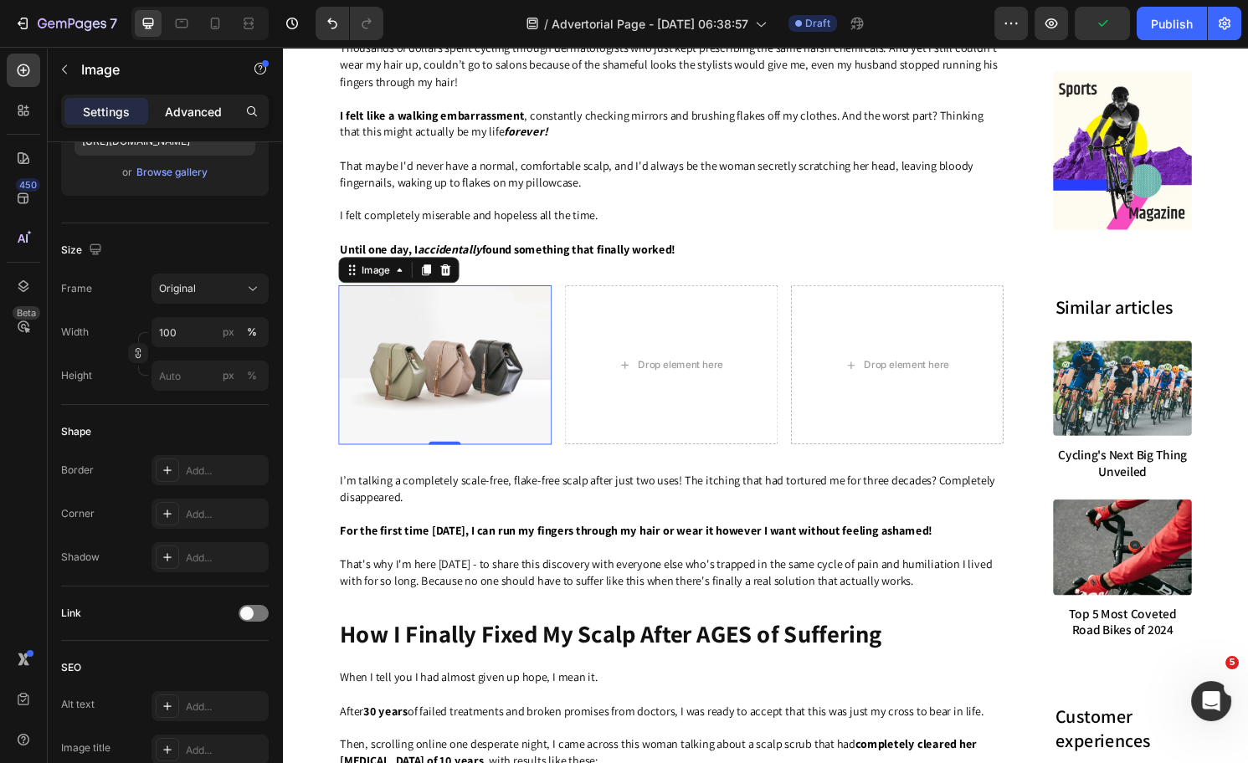
click at [206, 116] on p "Advanced" at bounding box center [193, 112] width 57 height 18
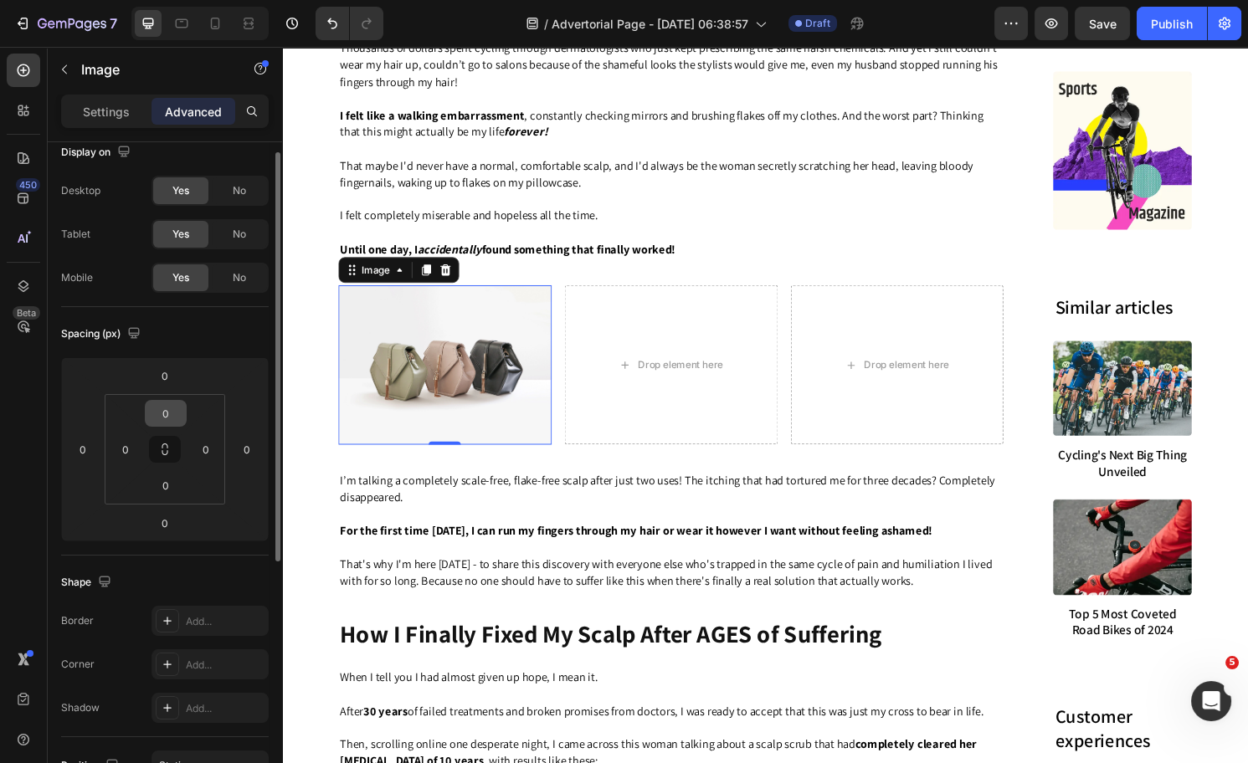
scroll to position [0, 0]
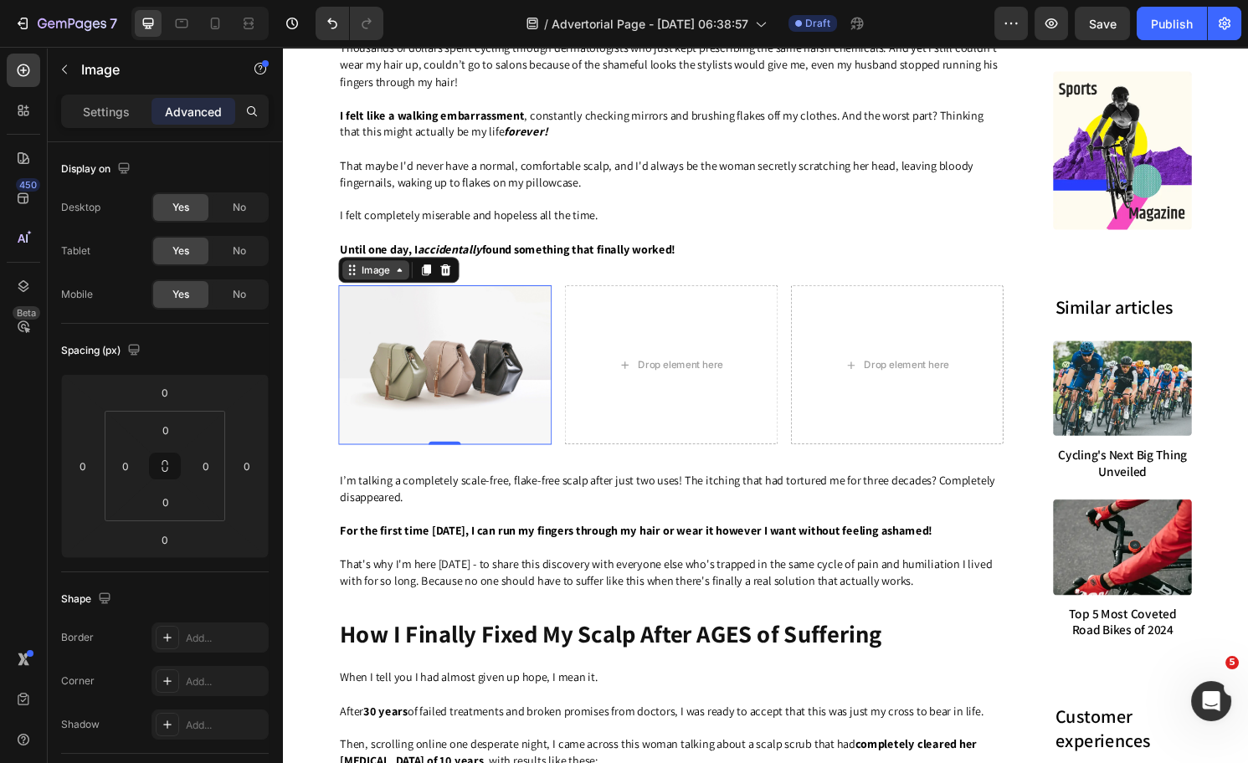
click at [378, 286] on div "Image" at bounding box center [380, 278] width 36 height 15
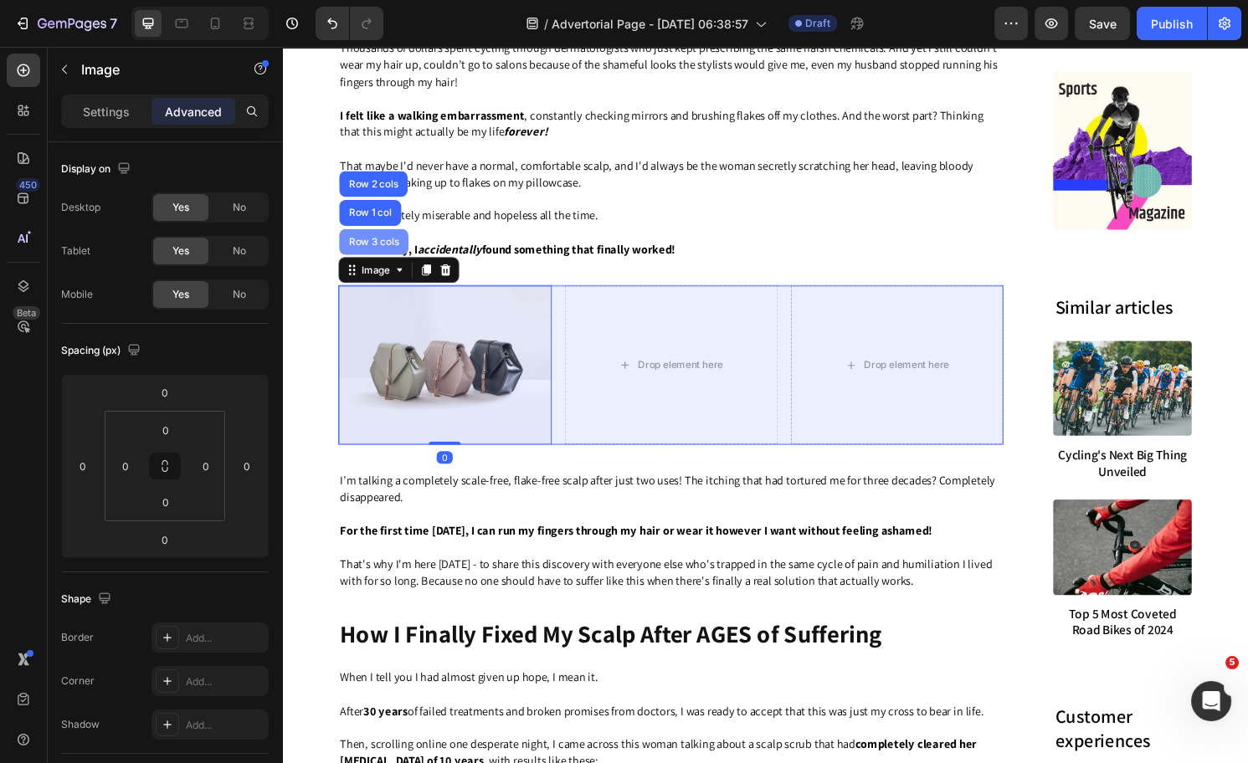
click at [372, 254] on div "Row 3 cols" at bounding box center [377, 249] width 59 height 10
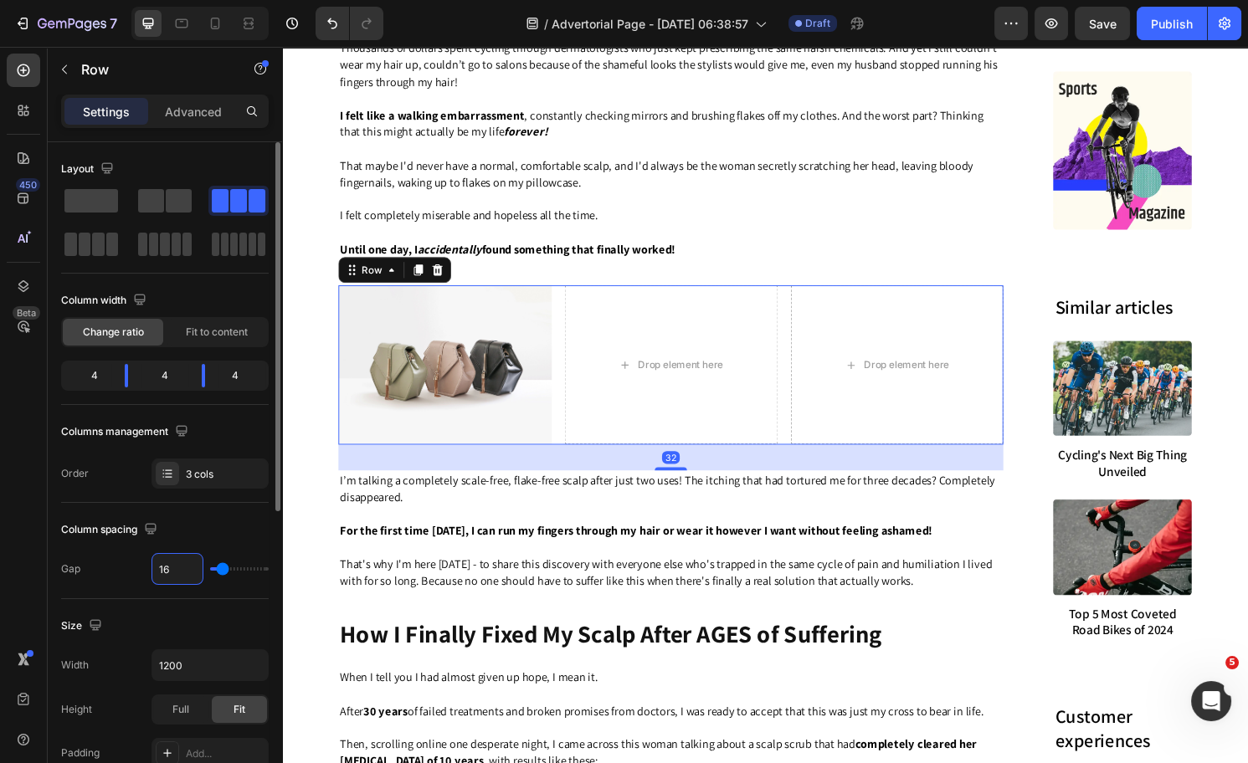
click at [176, 564] on input "16" at bounding box center [177, 569] width 50 height 30
type input "5"
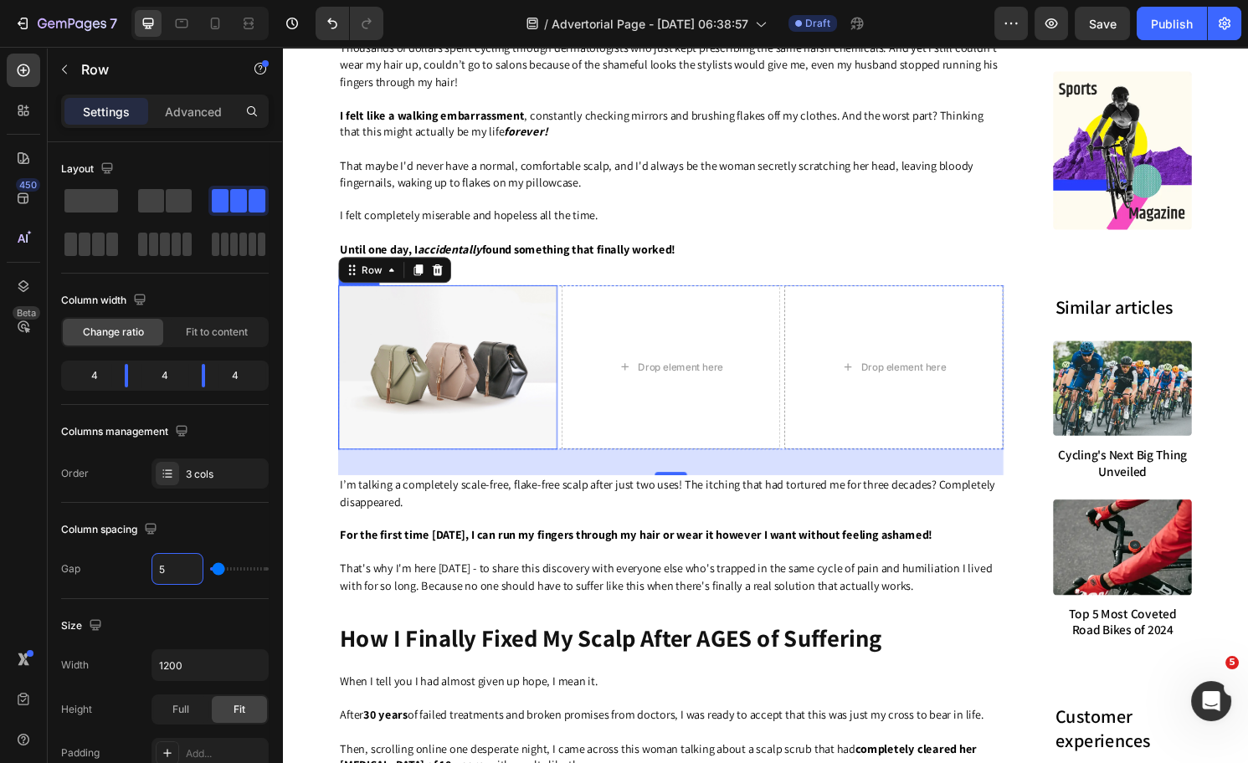
click at [454, 370] on img at bounding box center [455, 380] width 228 height 171
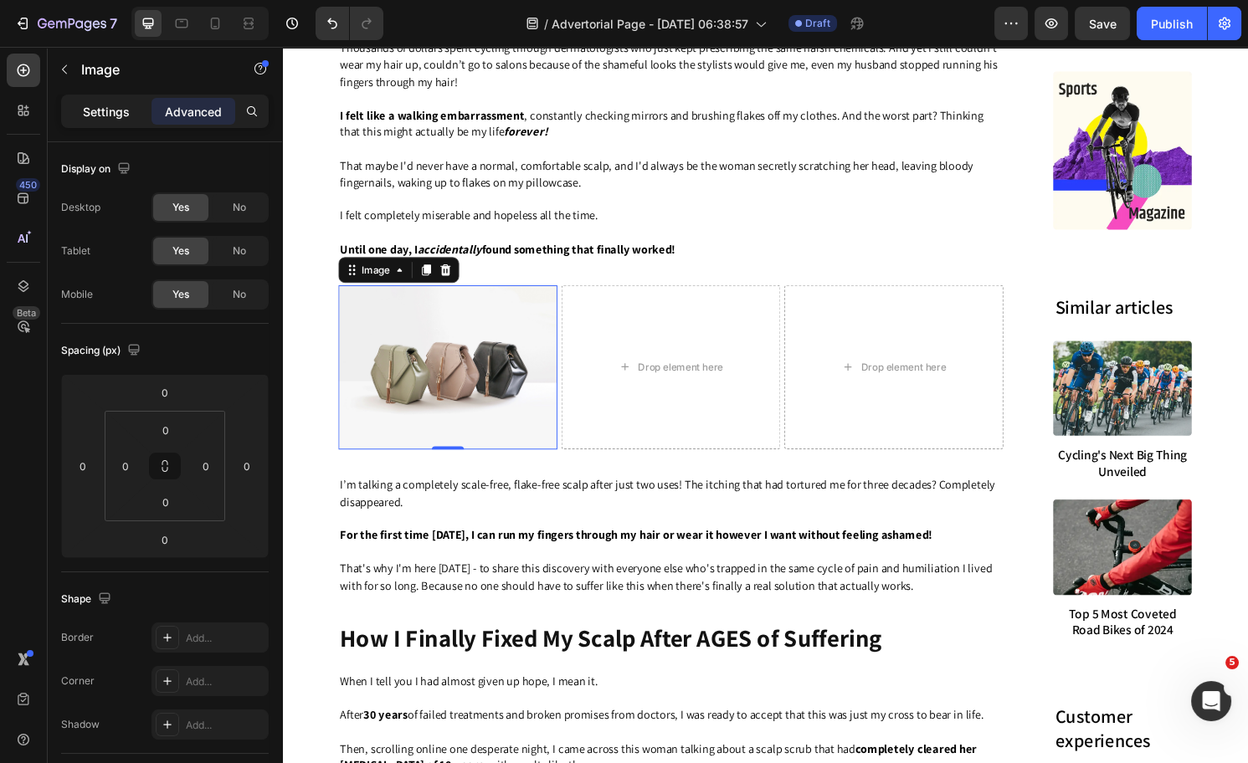
click at [94, 111] on p "Settings" at bounding box center [106, 112] width 47 height 18
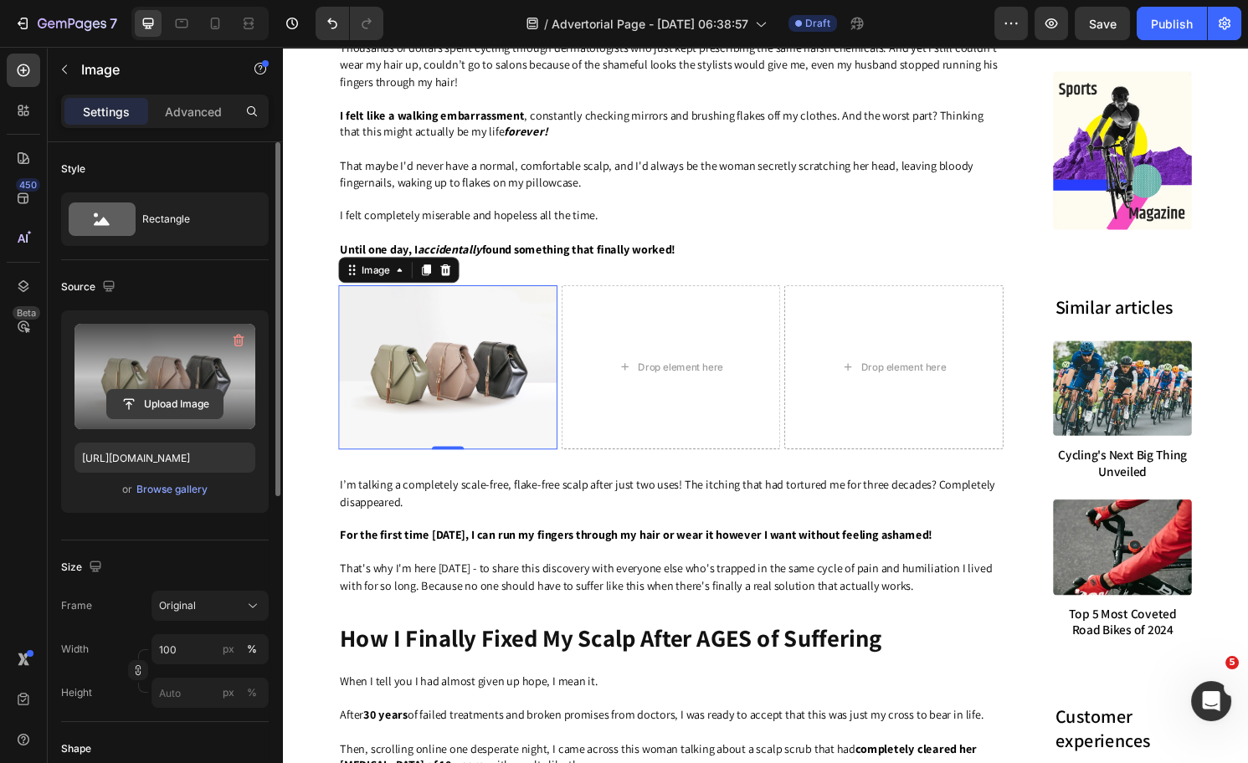
click at [150, 394] on input "file" at bounding box center [165, 404] width 116 height 28
click at [172, 398] on input "file" at bounding box center [165, 404] width 116 height 28
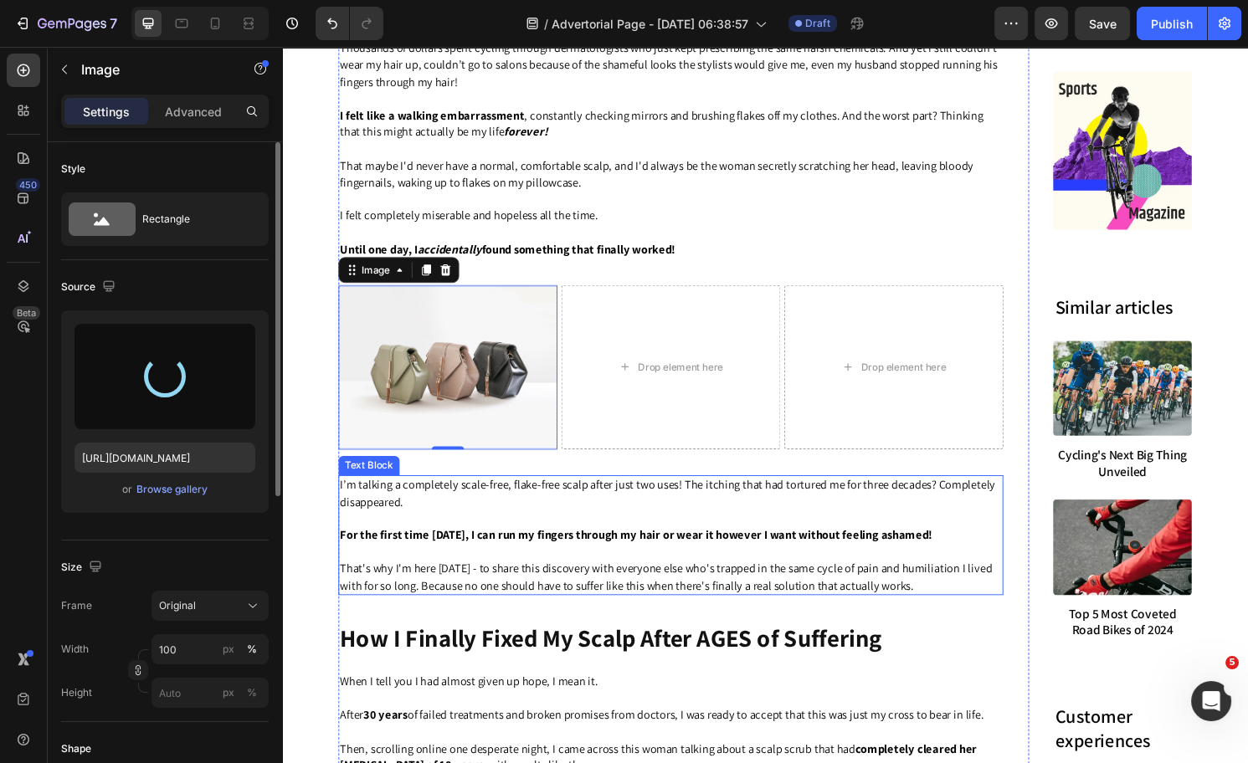
type input "https://cdn.shopify.com/s/files/1/0574/1366/4955/files/gempages_487139829310555…"
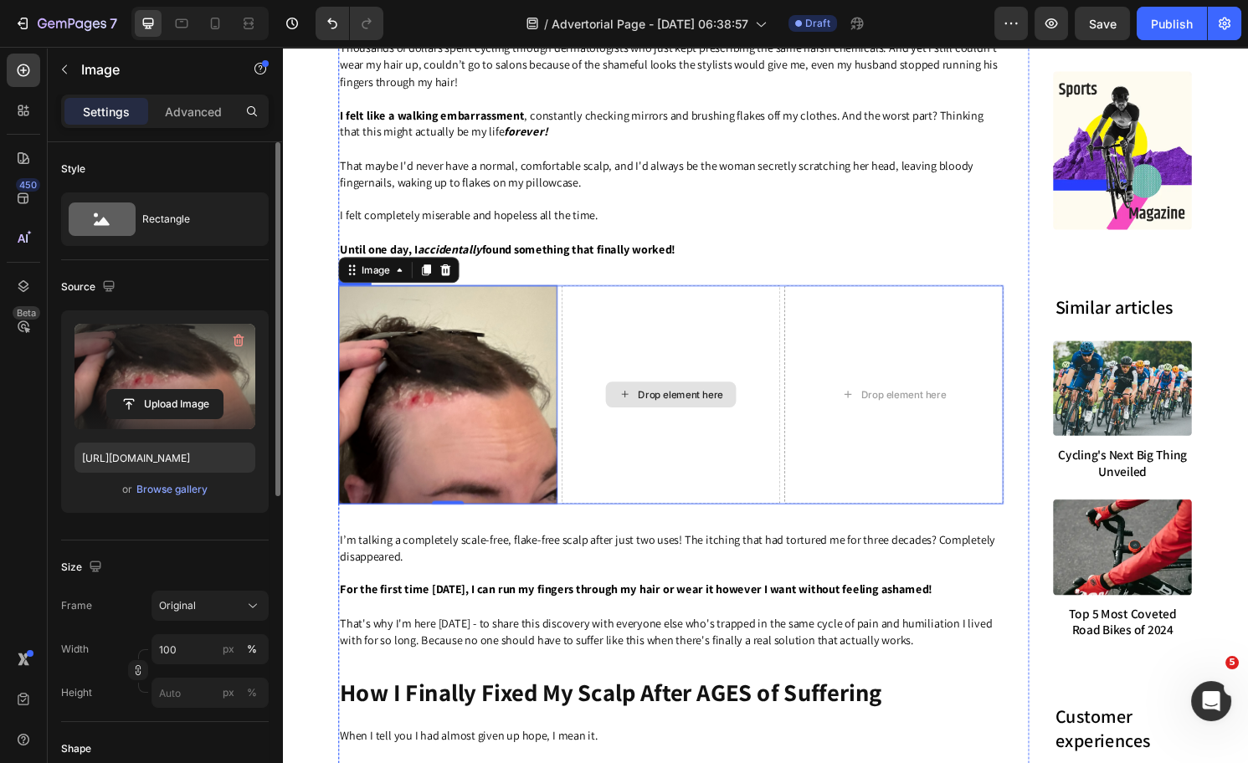
click at [678, 415] on div "Drop element here" at bounding box center [696, 408] width 89 height 13
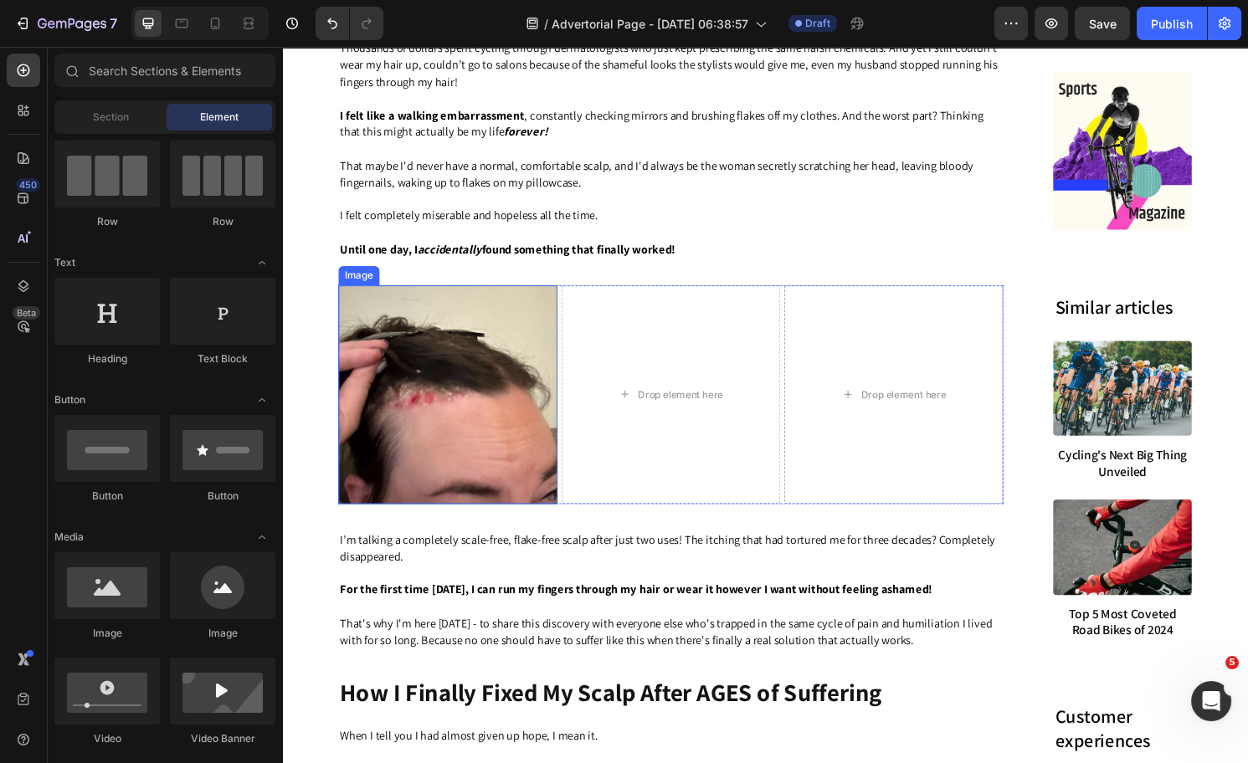
click at [430, 422] on img at bounding box center [455, 409] width 228 height 228
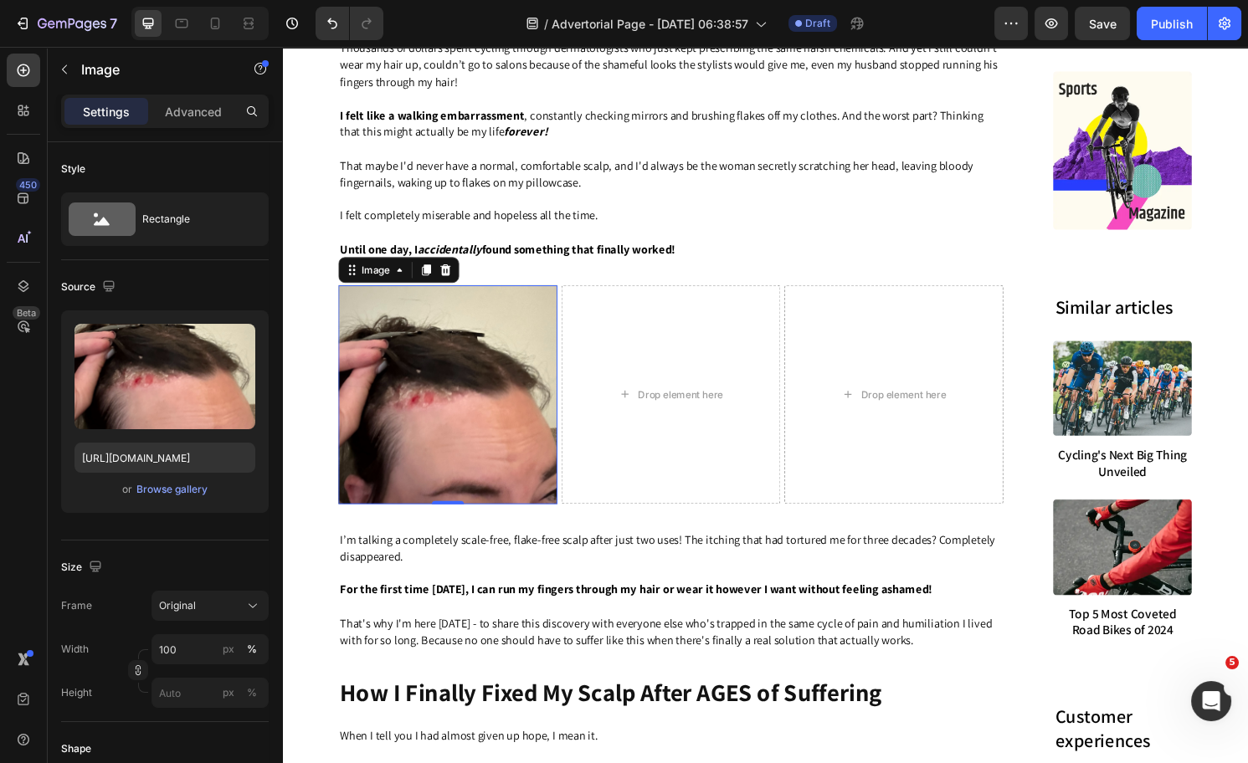
click at [422, 289] on div at bounding box center [432, 279] width 20 height 20
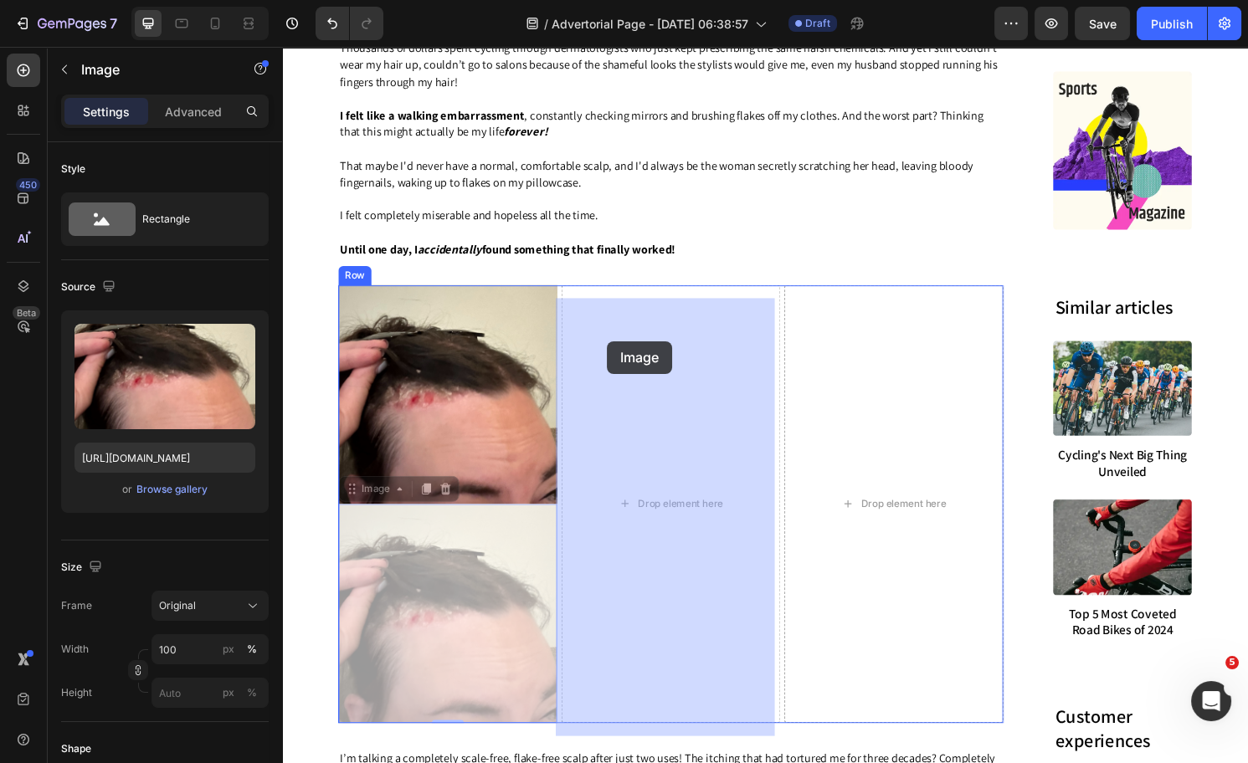
drag, startPoint x: 474, startPoint y: 463, endPoint x: 619, endPoint y: 353, distance: 182.3
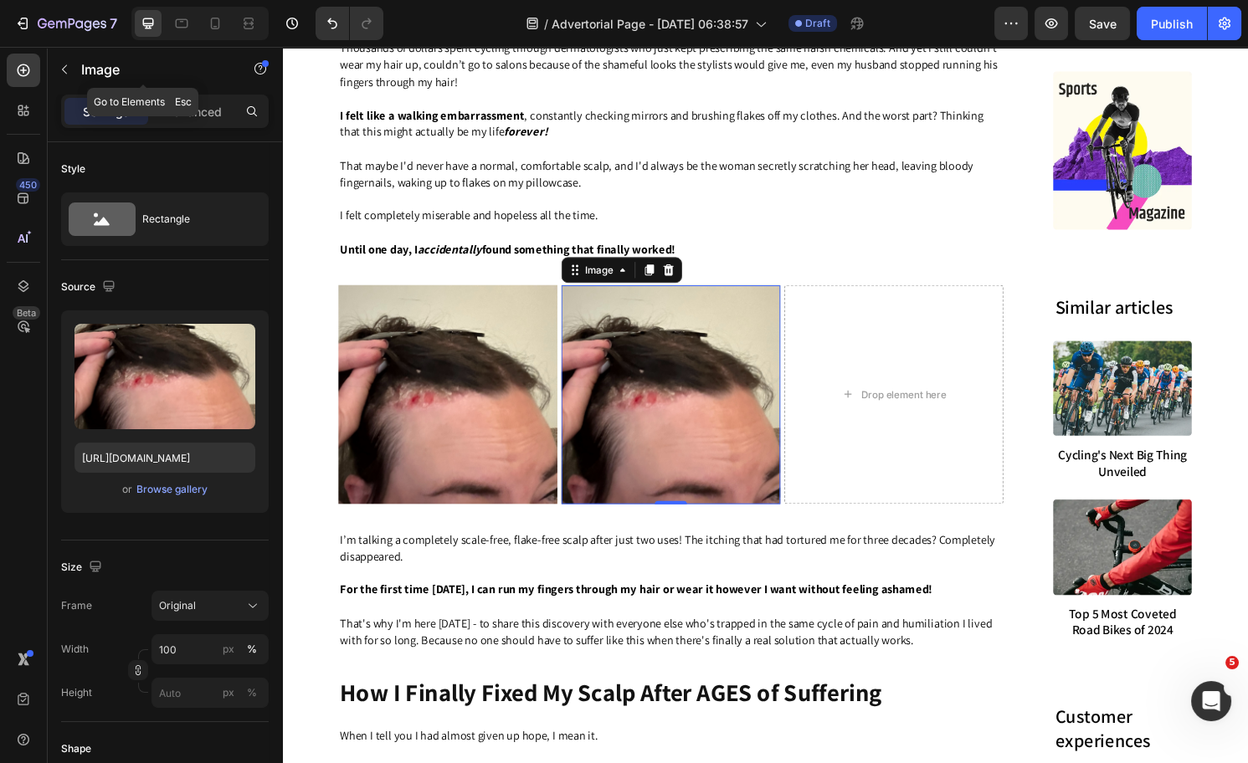
click at [74, 61] on button "button" at bounding box center [64, 69] width 27 height 27
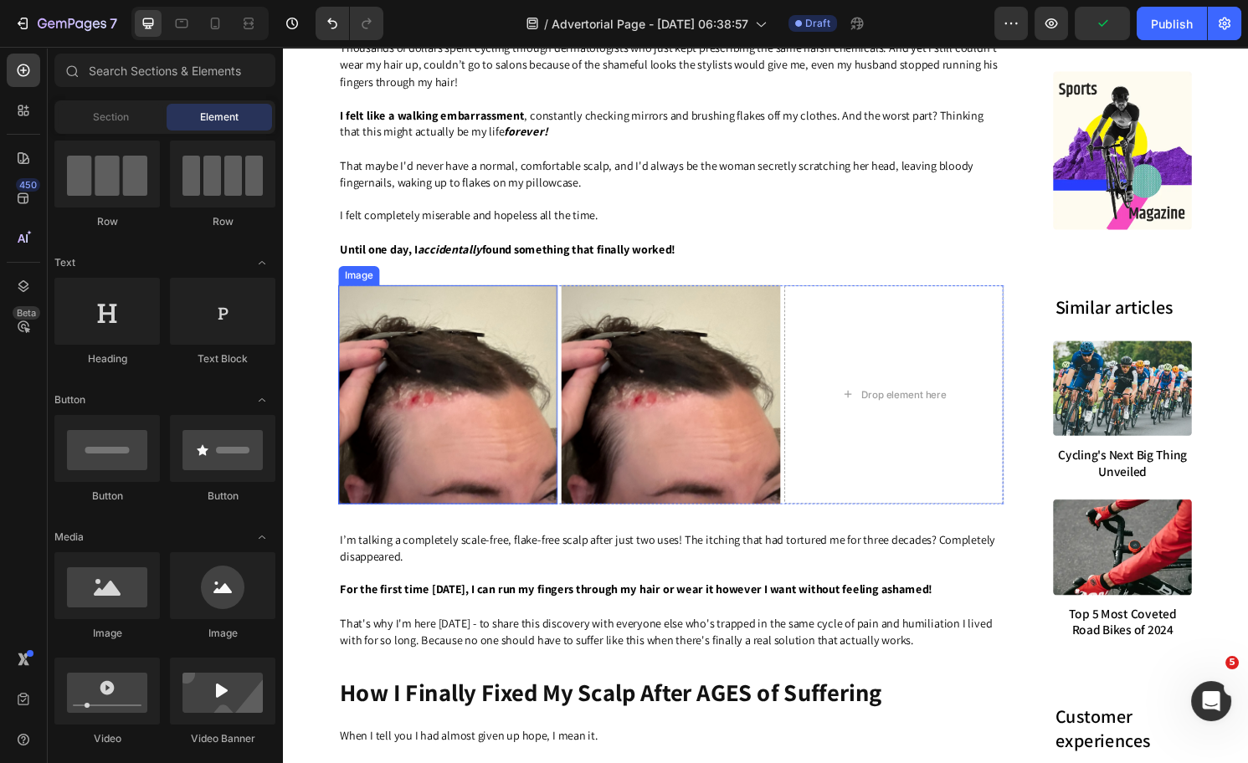
click at [634, 440] on img at bounding box center [687, 409] width 228 height 228
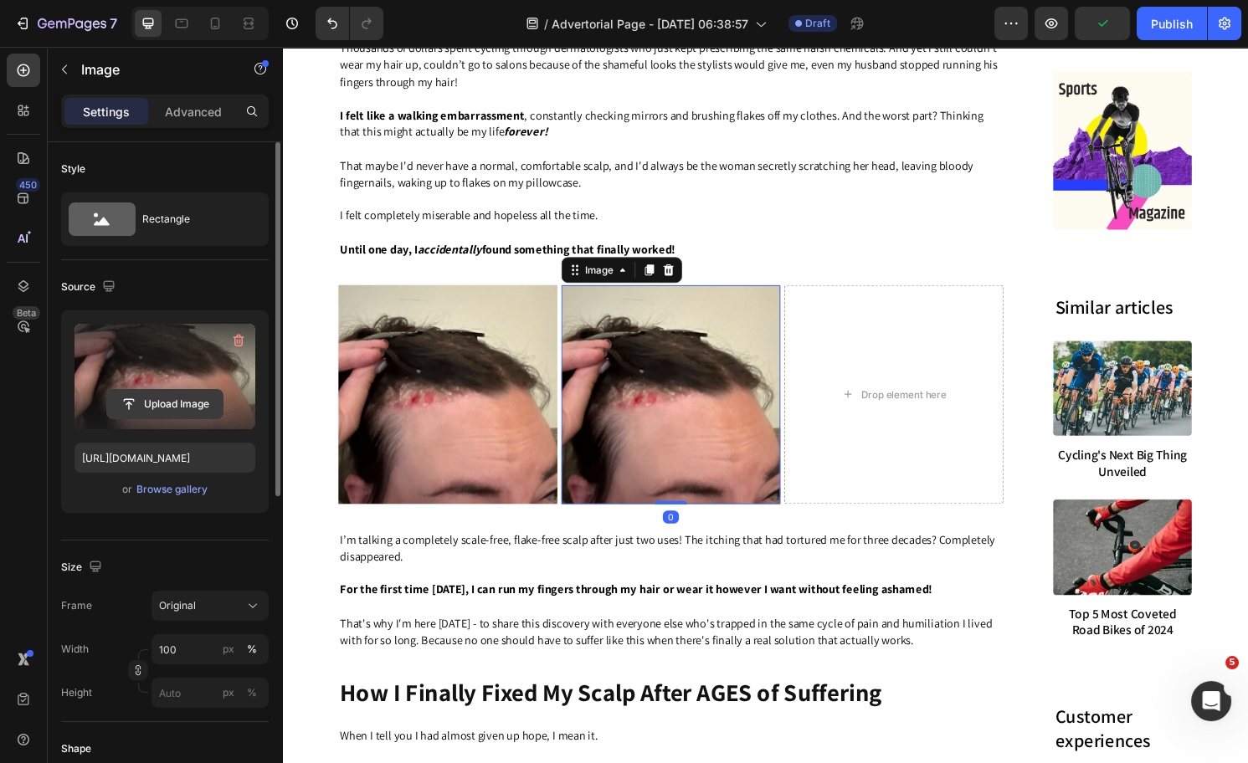
click at [176, 403] on input "file" at bounding box center [165, 404] width 116 height 28
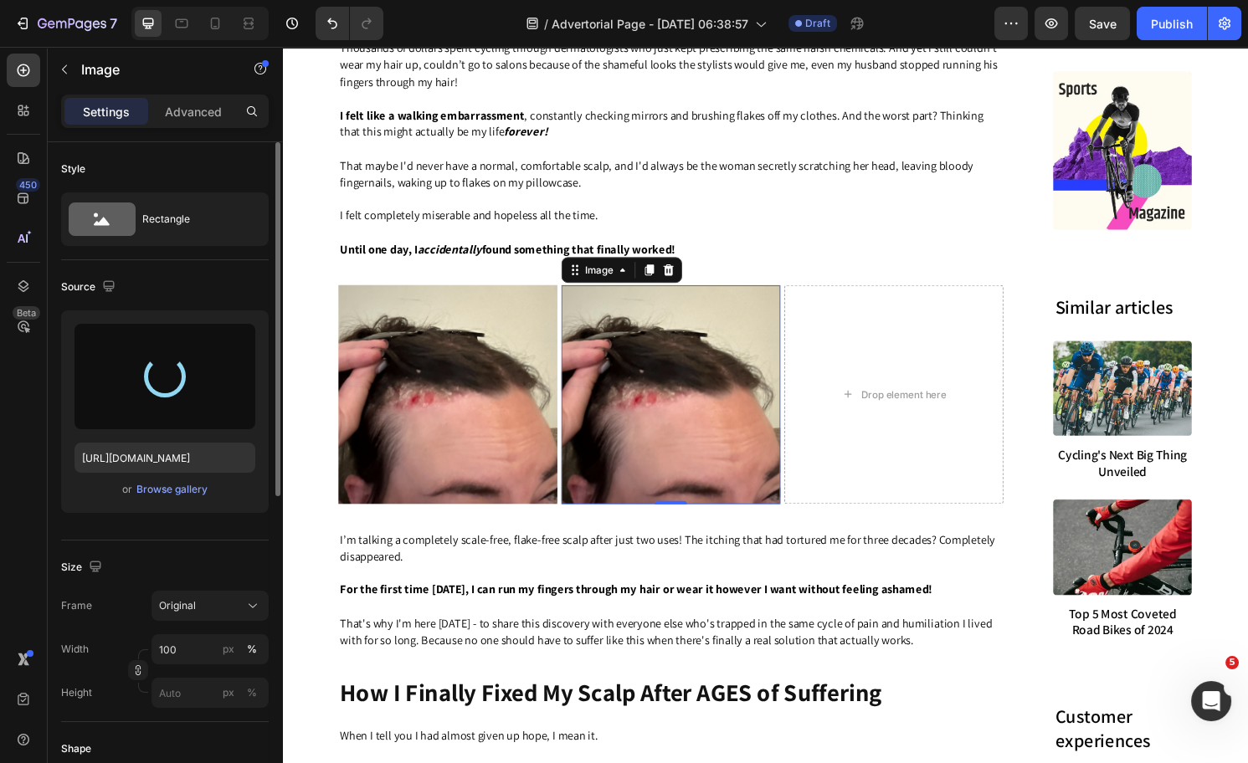
type input "https://cdn.shopify.com/s/files/1/0574/1366/4955/files/gempages_487139829310555…"
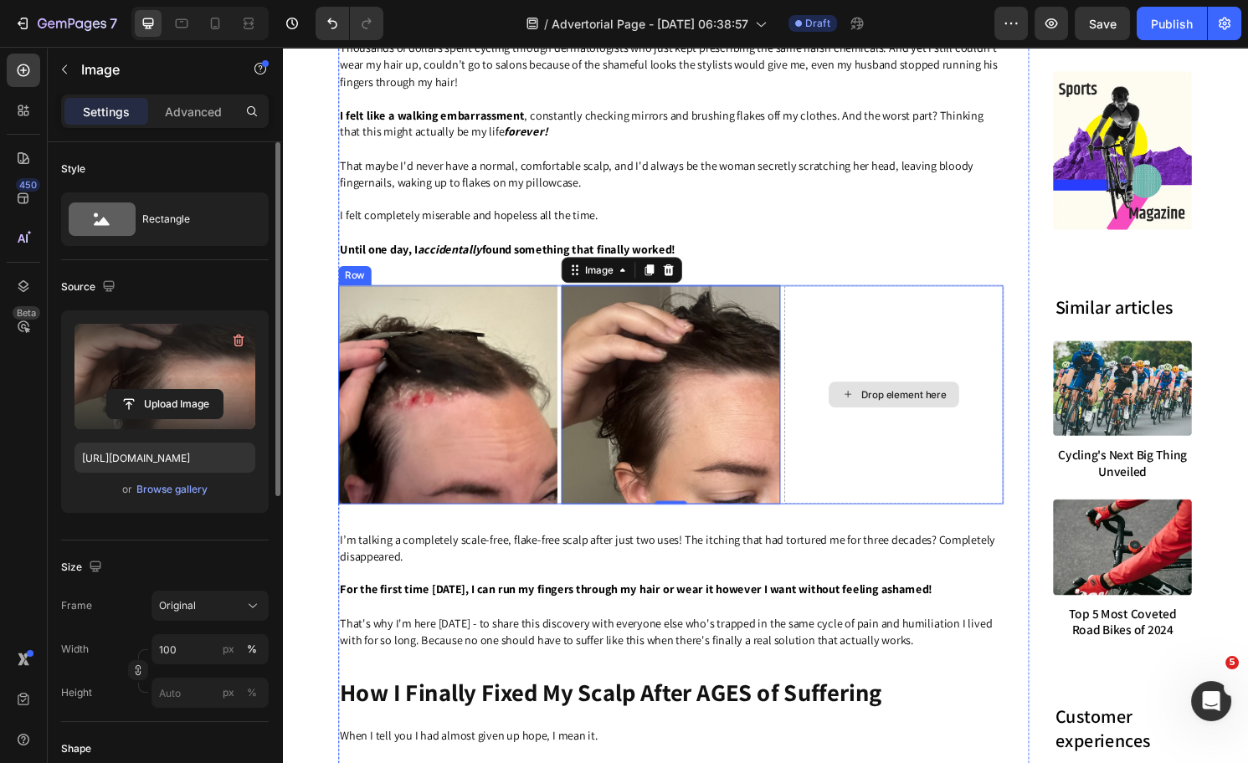
click at [966, 439] on div "Drop element here" at bounding box center [918, 409] width 228 height 228
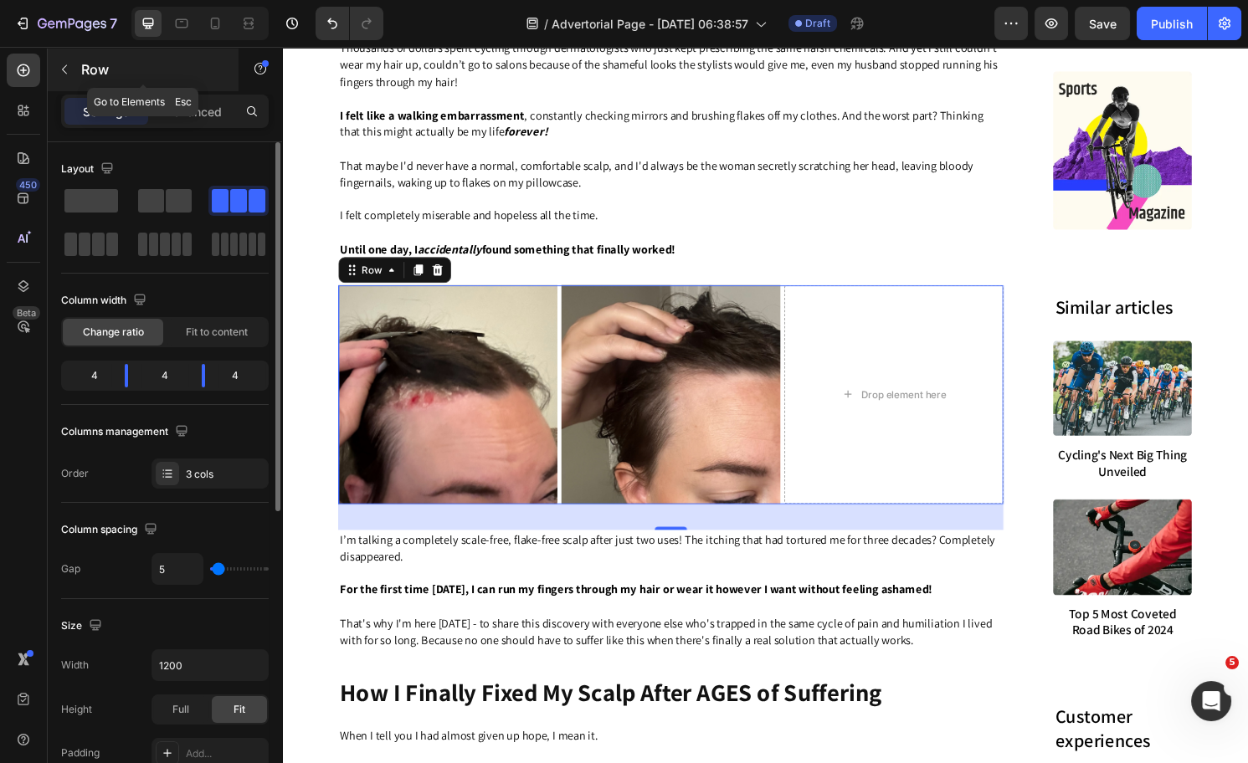
click at [60, 75] on icon "button" at bounding box center [64, 69] width 13 height 13
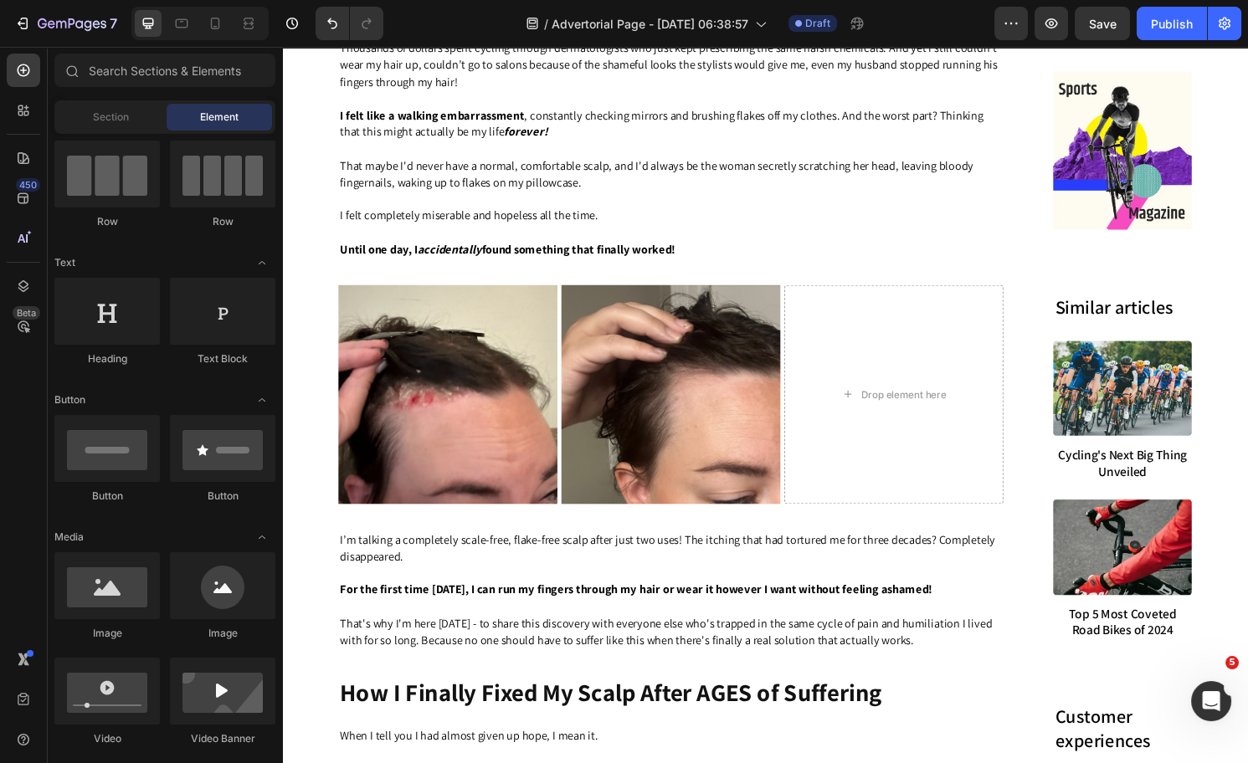
scroll to position [9, 0]
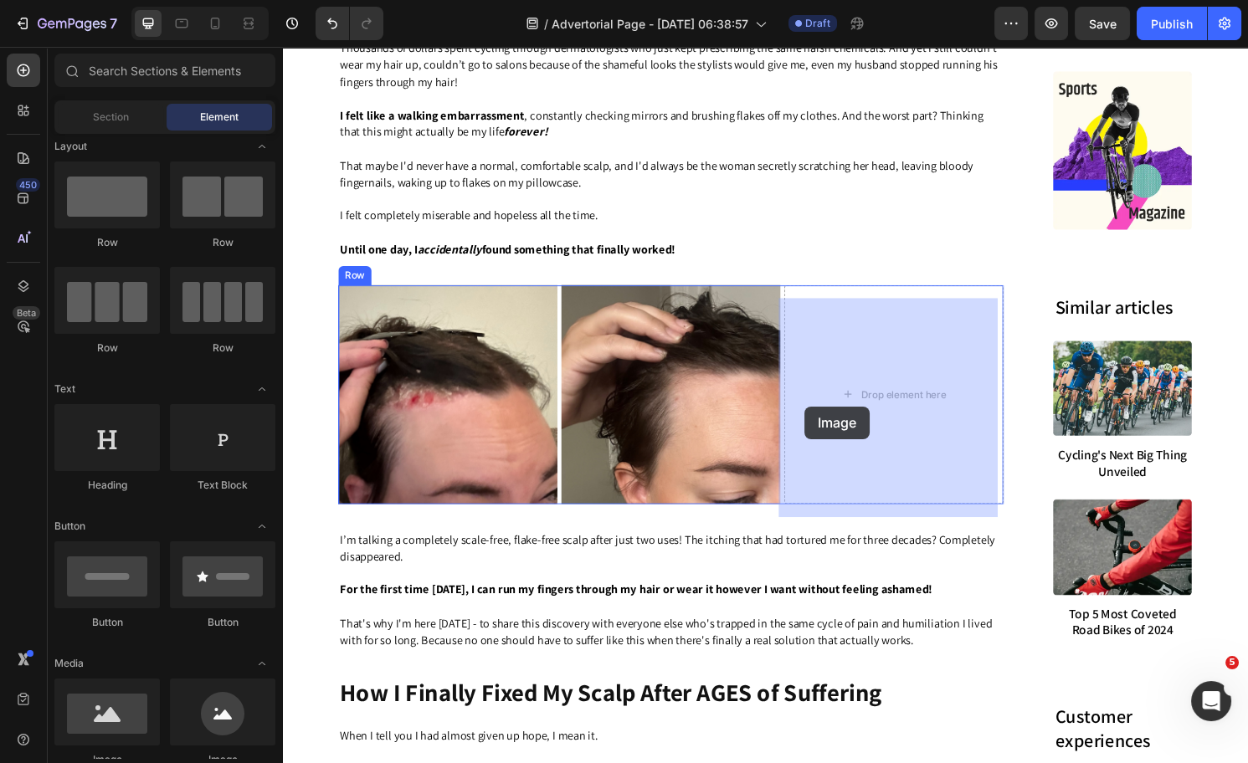
drag, startPoint x: 376, startPoint y: 772, endPoint x: 825, endPoint y: 421, distance: 570.1
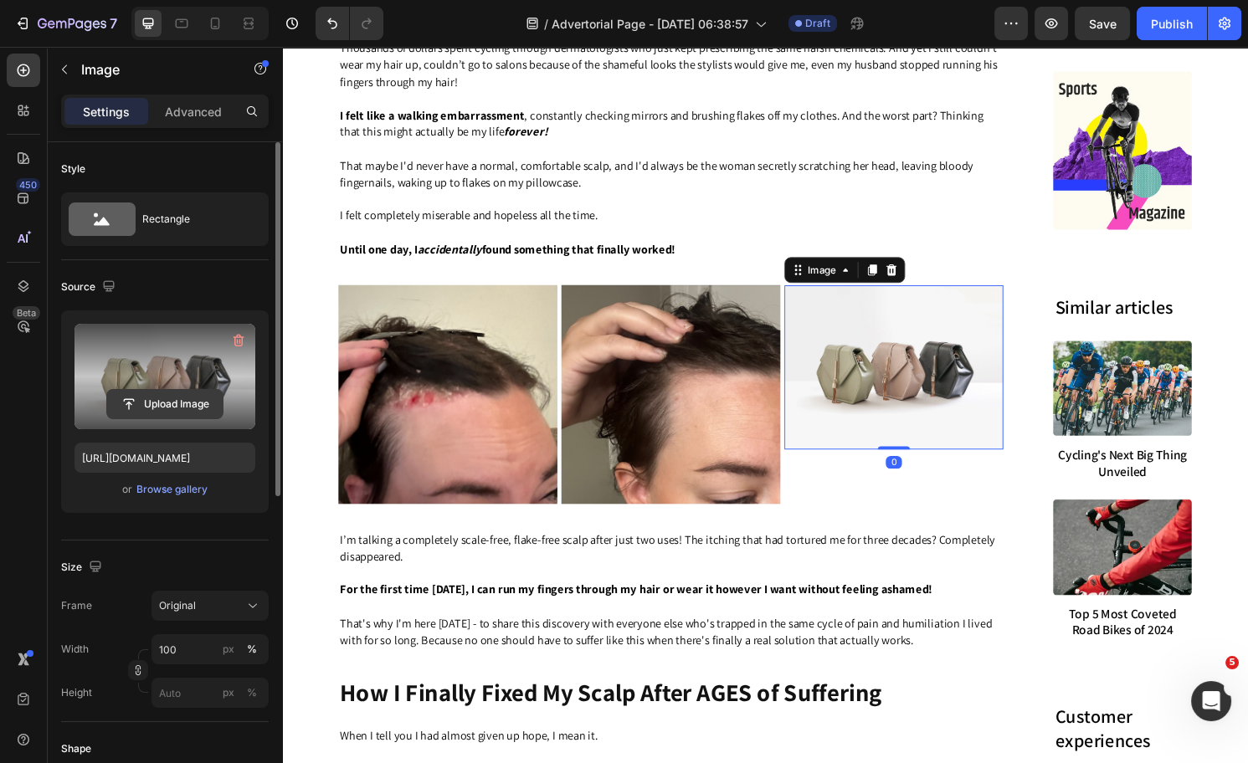
click at [194, 393] on input "file" at bounding box center [165, 404] width 116 height 28
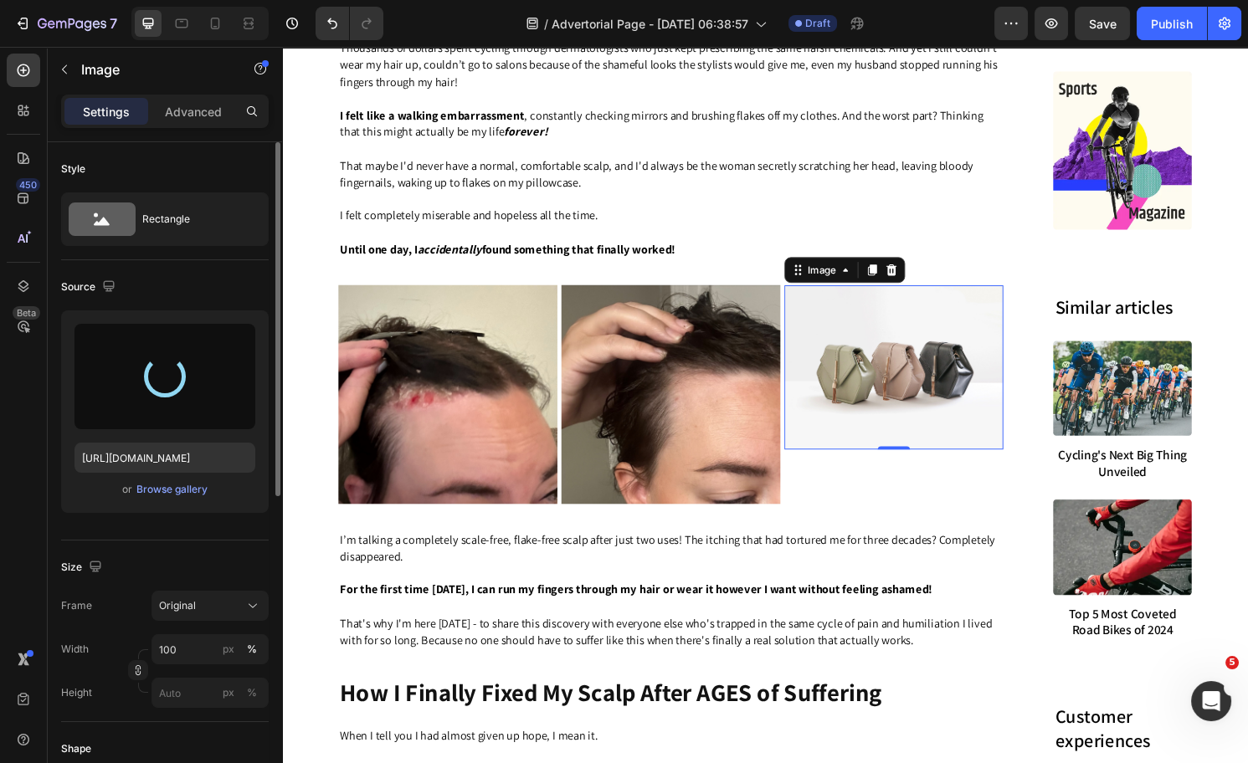
type input "https://cdn.shopify.com/s/files/1/0574/1366/4955/files/gempages_487139829310555…"
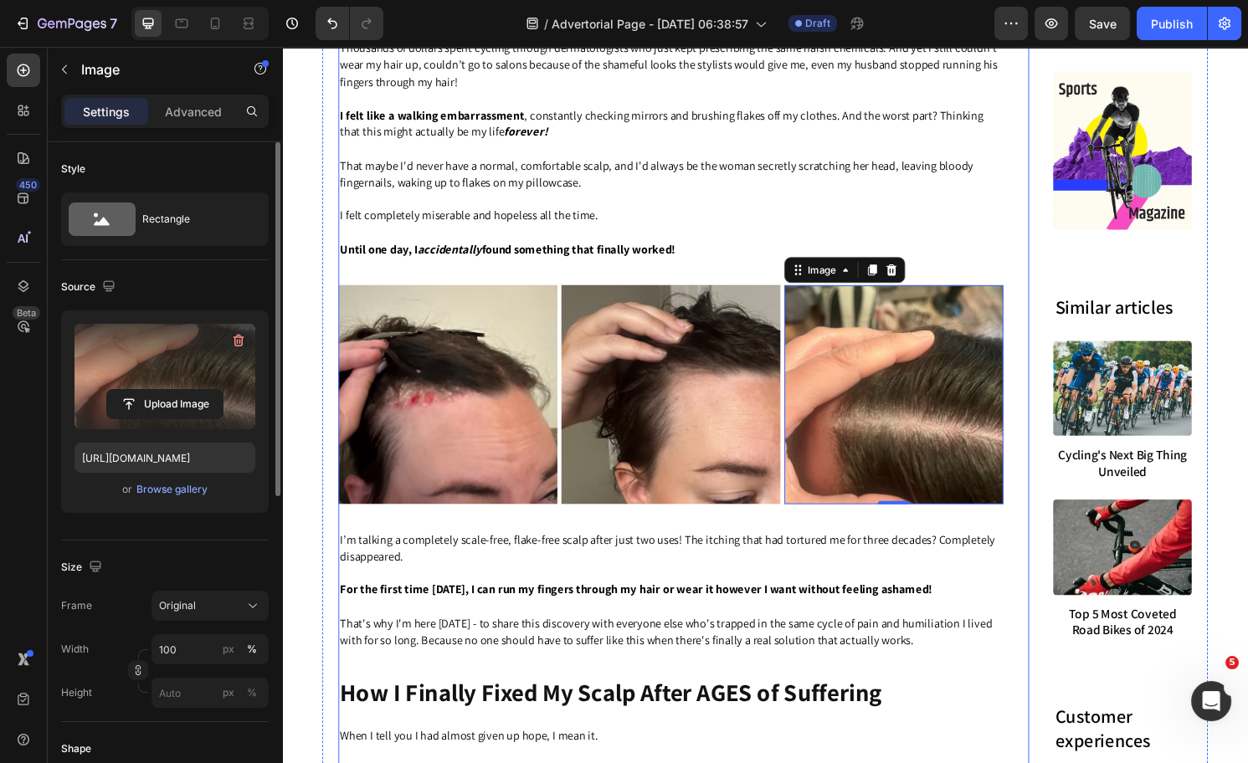
click at [945, 586] on p "I’m talking a completely scale-free, flake-free scalp after just two uses! The …" at bounding box center [686, 568] width 688 height 35
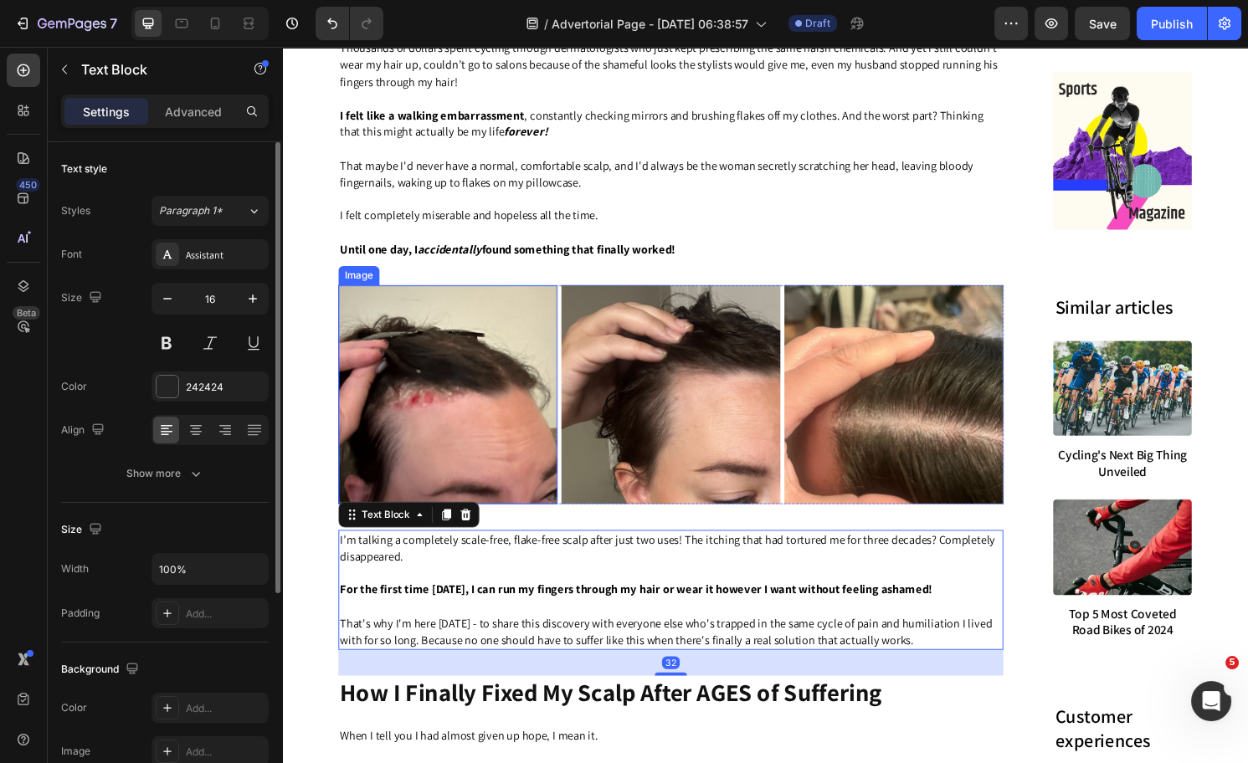
click at [470, 412] on img at bounding box center [455, 409] width 228 height 228
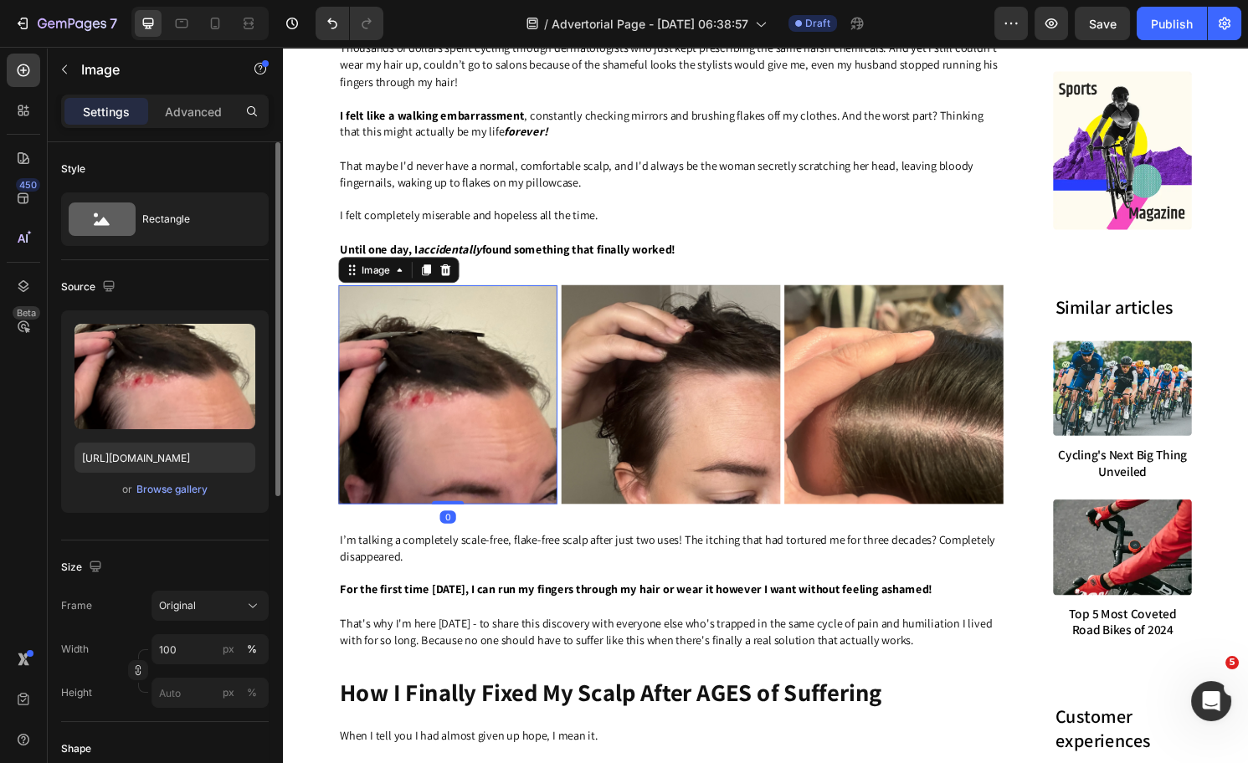
scroll to position [241, 0]
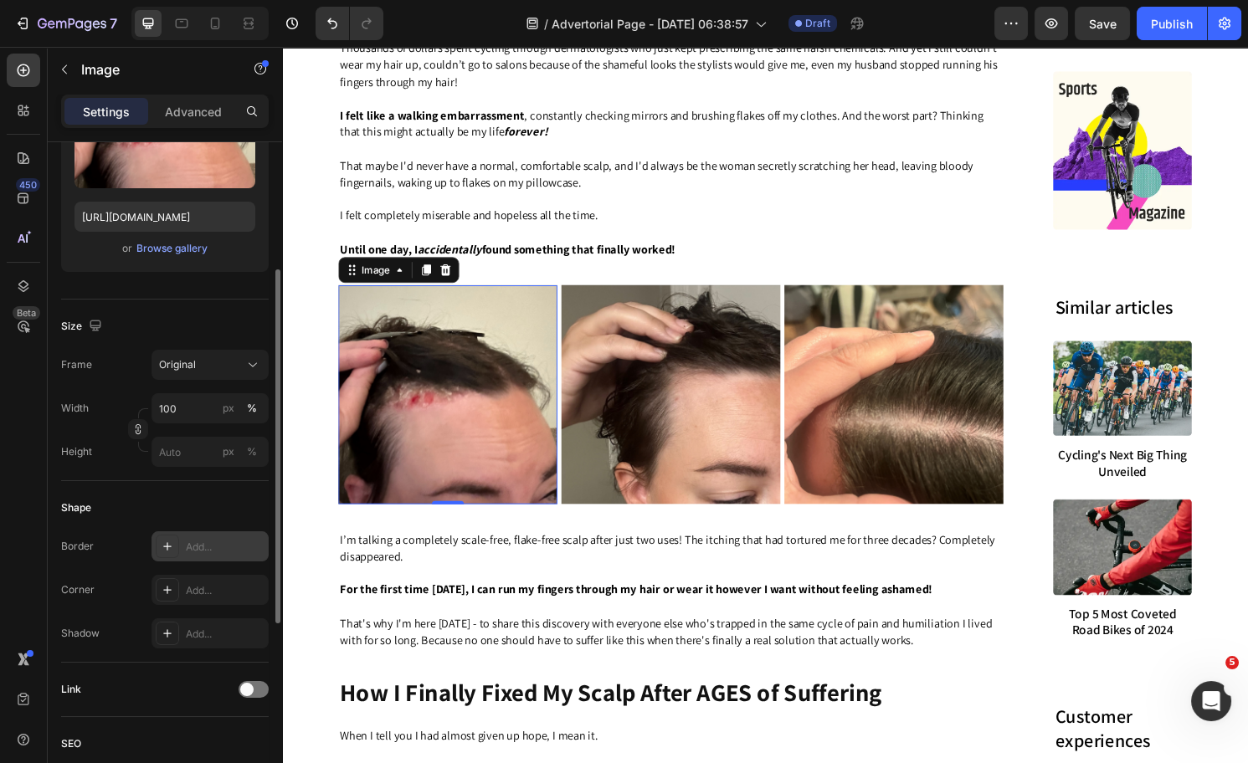
click at [171, 544] on icon at bounding box center [167, 546] width 13 height 13
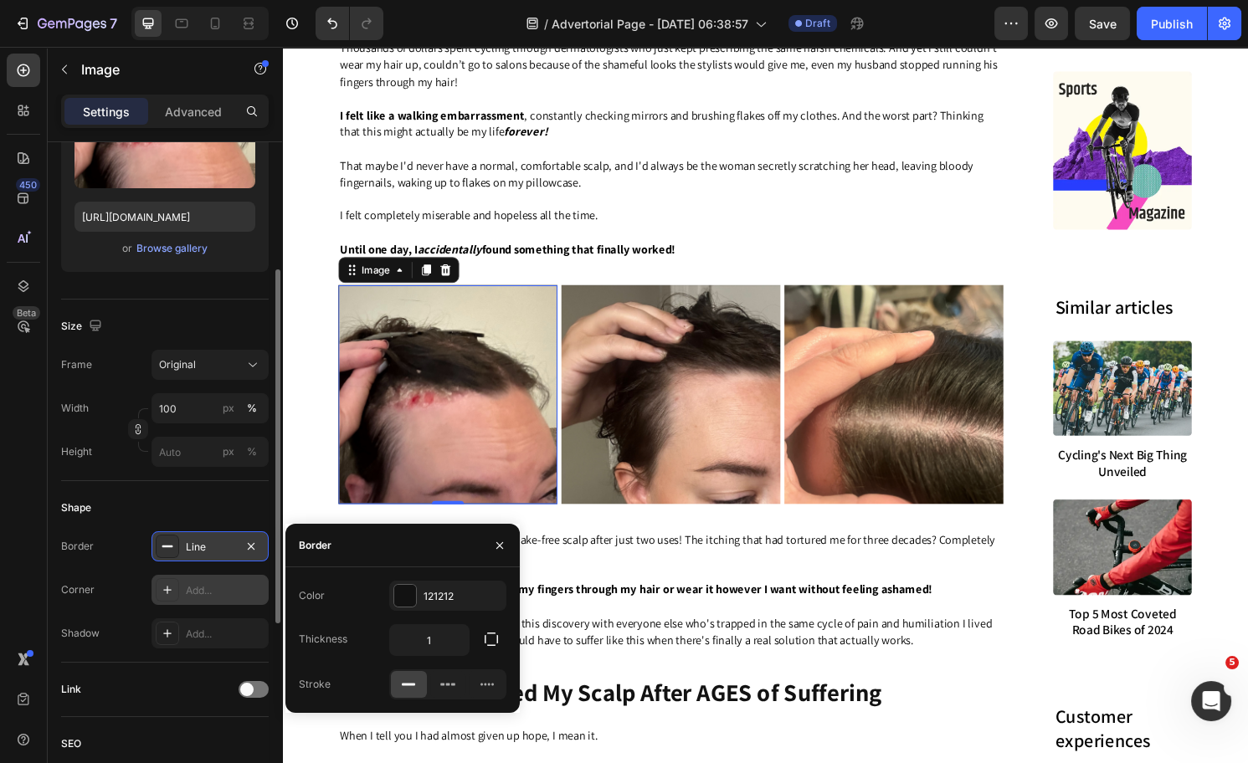
click at [161, 588] on icon at bounding box center [167, 589] width 13 height 13
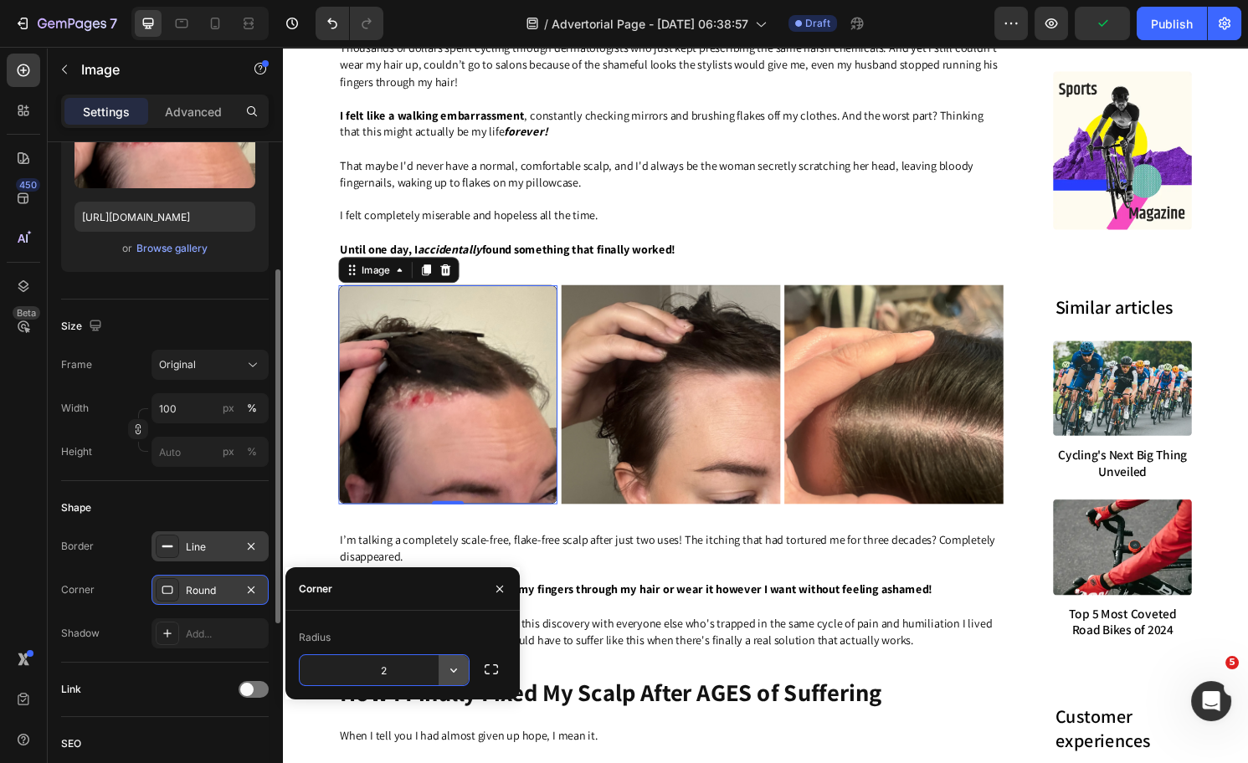
type input "20"
click at [643, 408] on img at bounding box center [687, 409] width 228 height 228
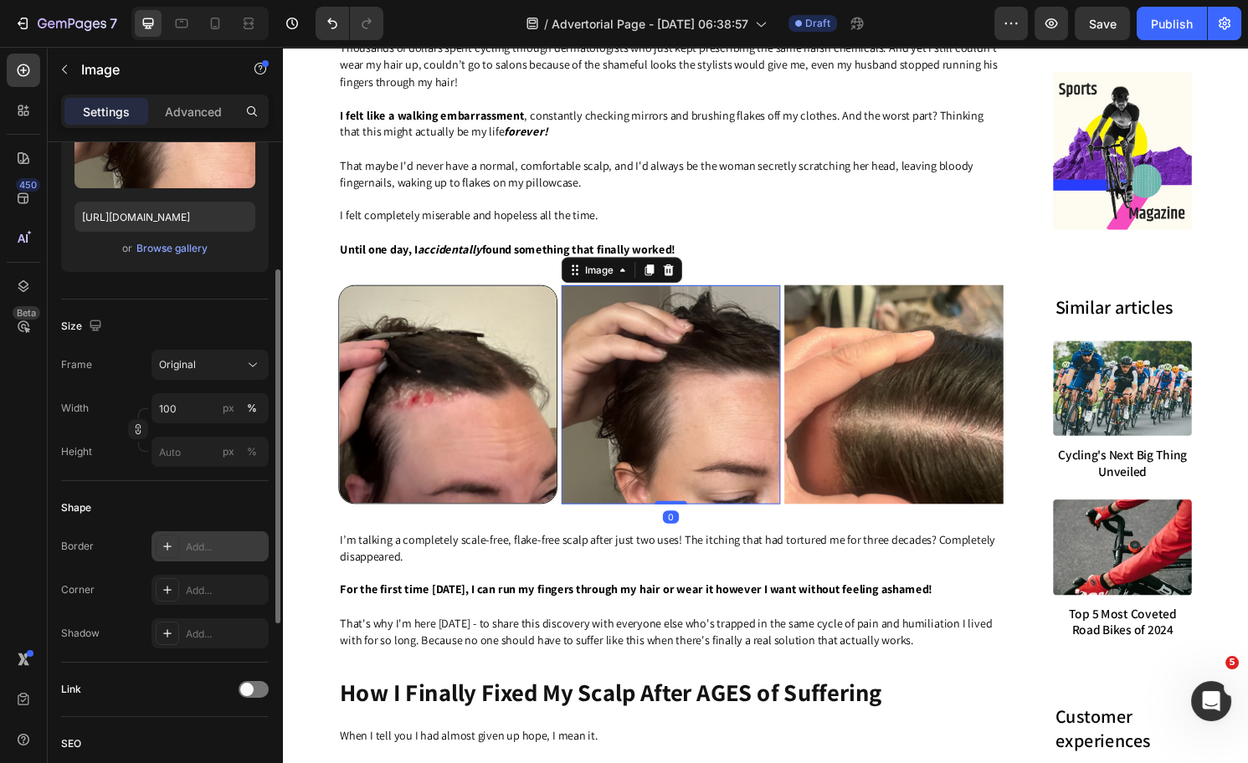
click at [170, 542] on icon at bounding box center [167, 546] width 13 height 13
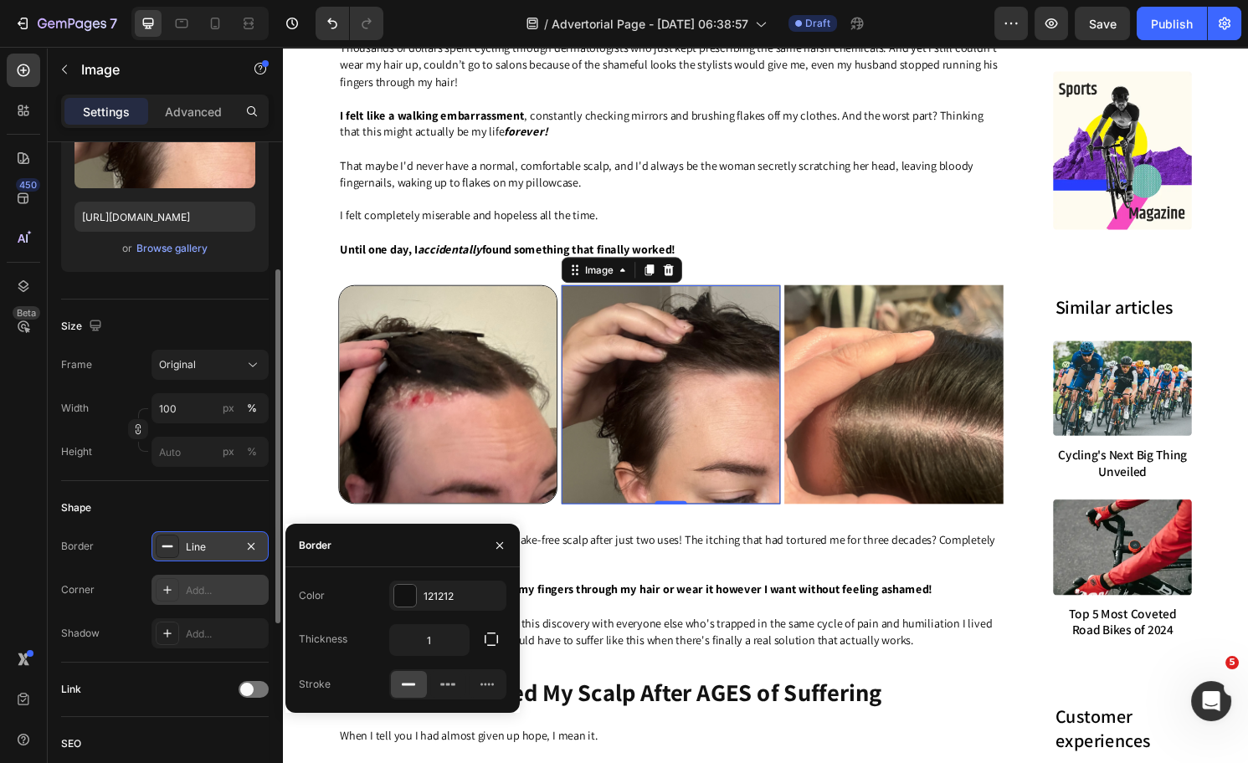
click at [207, 593] on div "Add..." at bounding box center [225, 590] width 79 height 15
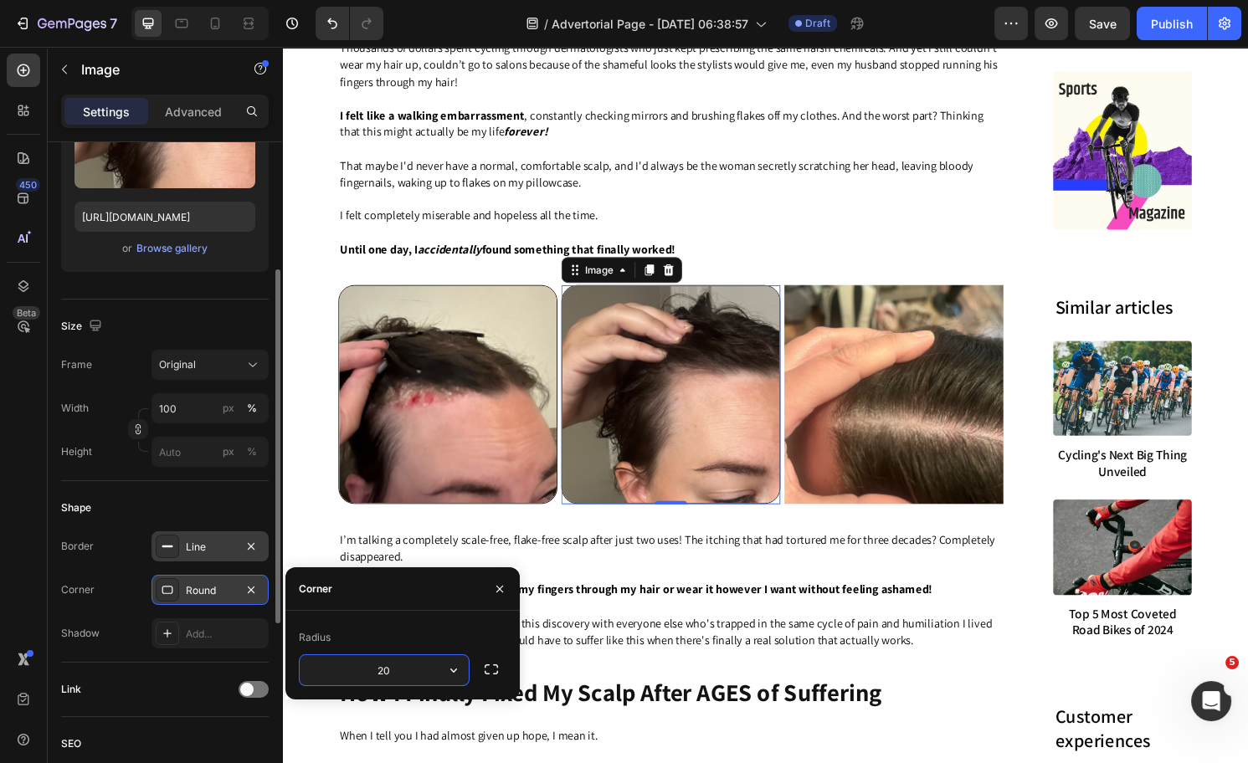
type input "20"
click at [947, 389] on img at bounding box center [918, 409] width 228 height 228
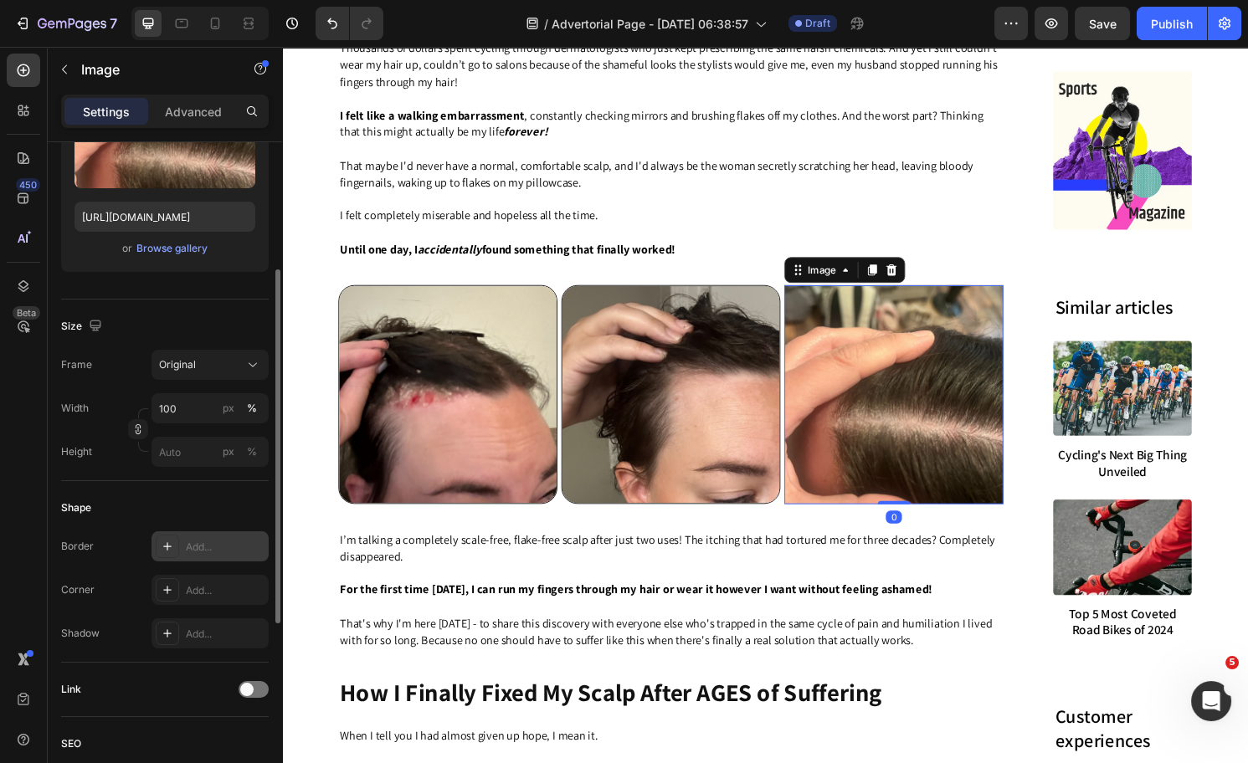
click at [192, 540] on div "Add..." at bounding box center [225, 547] width 79 height 15
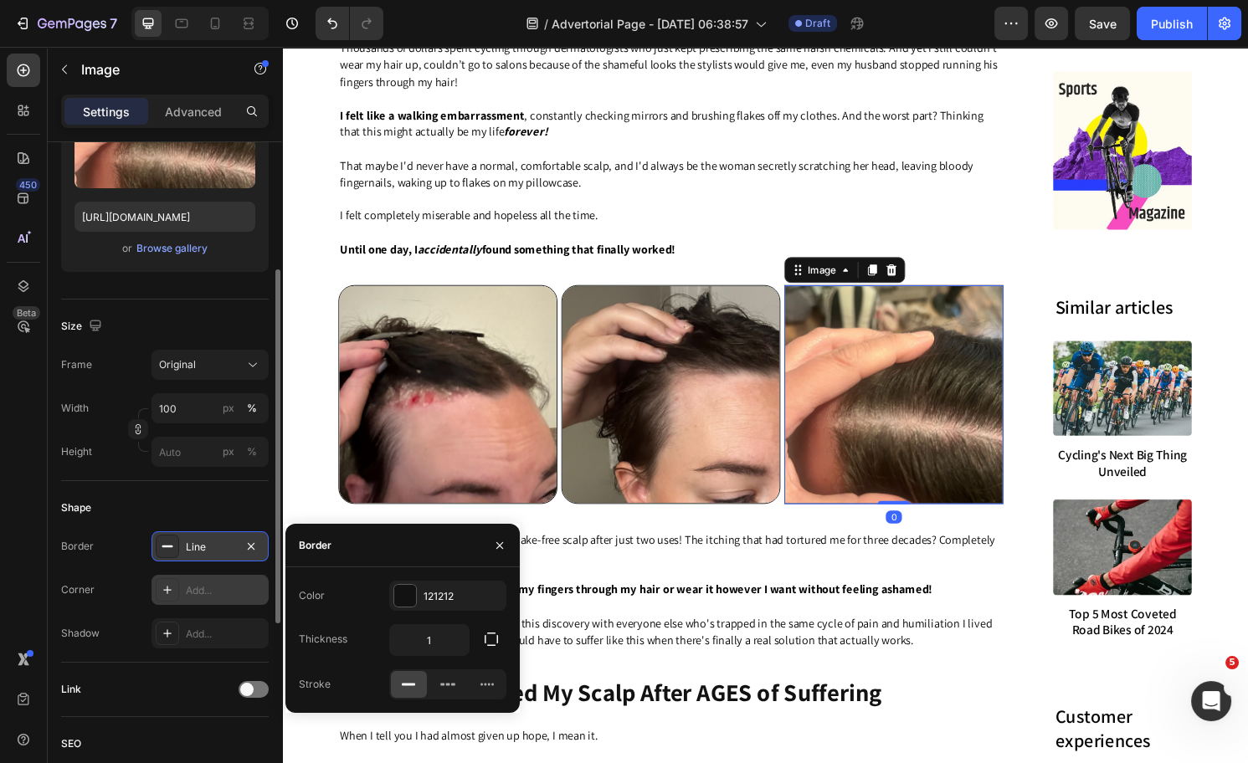
click at [181, 603] on div "Add..." at bounding box center [209, 590] width 117 height 30
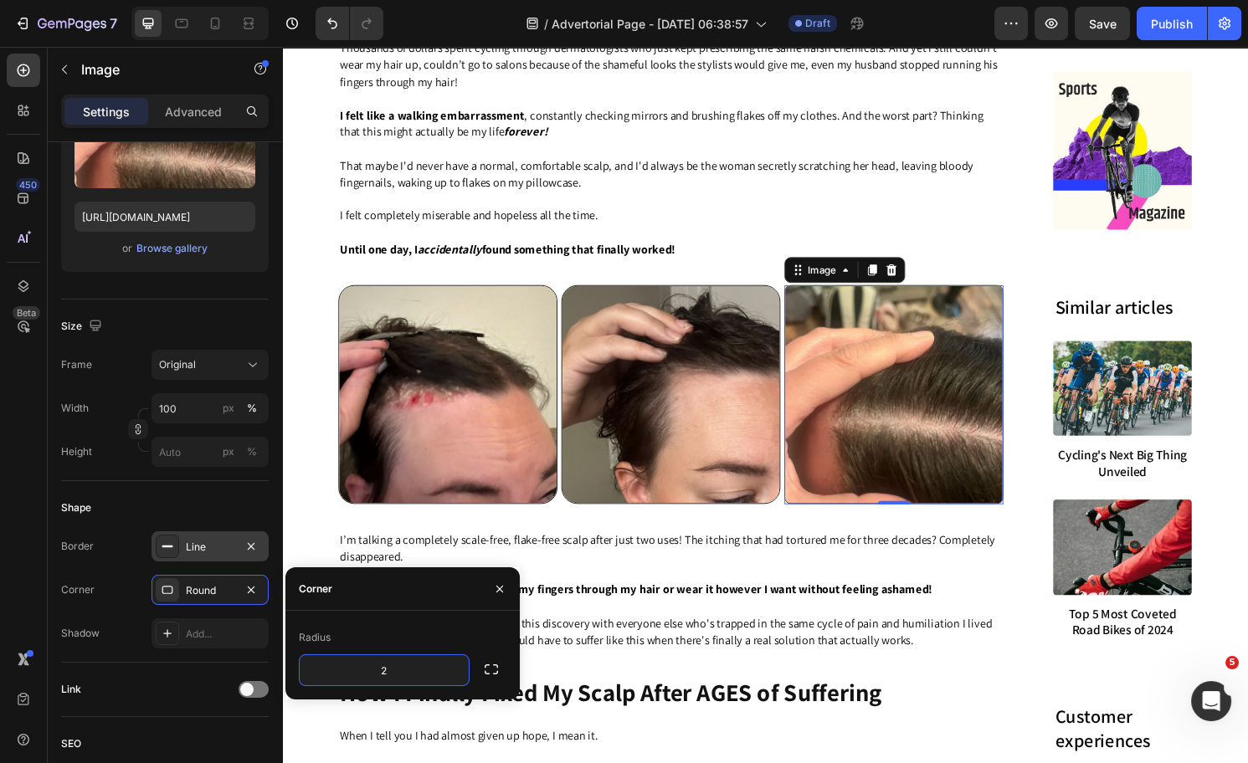
type input "20"
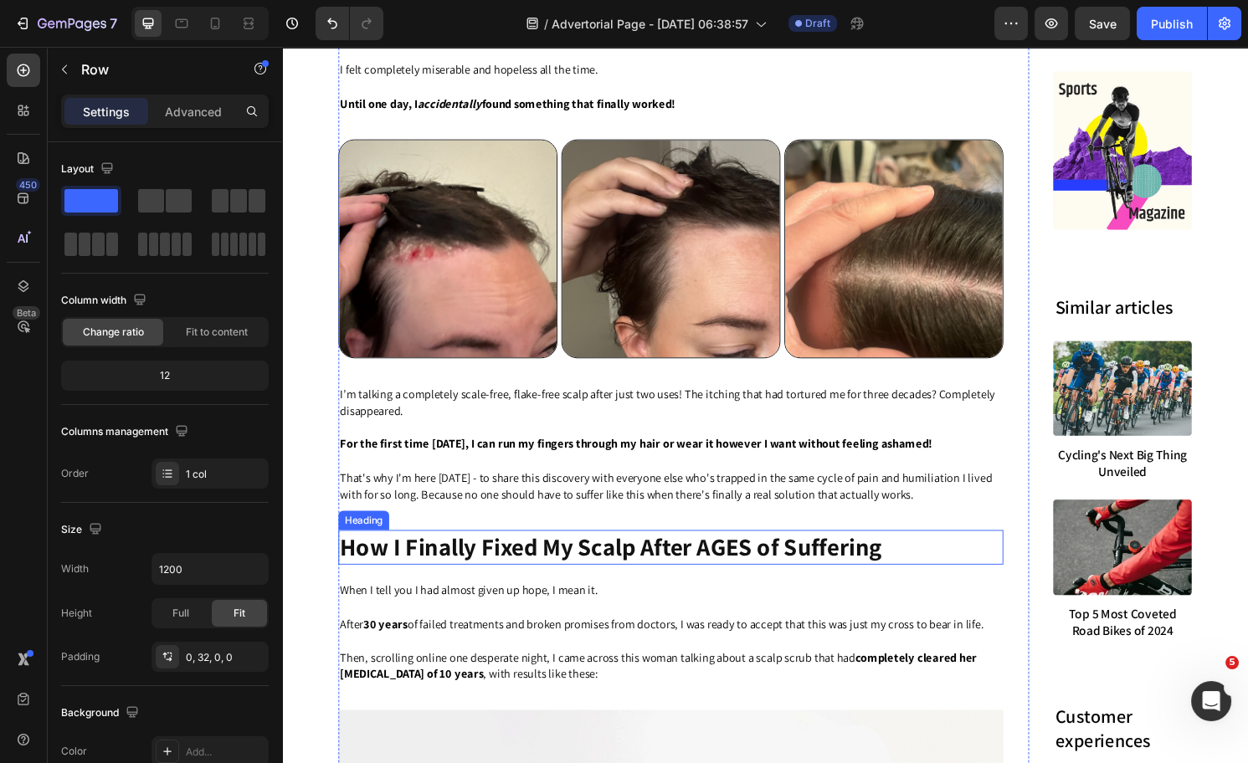
scroll to position [2444, 0]
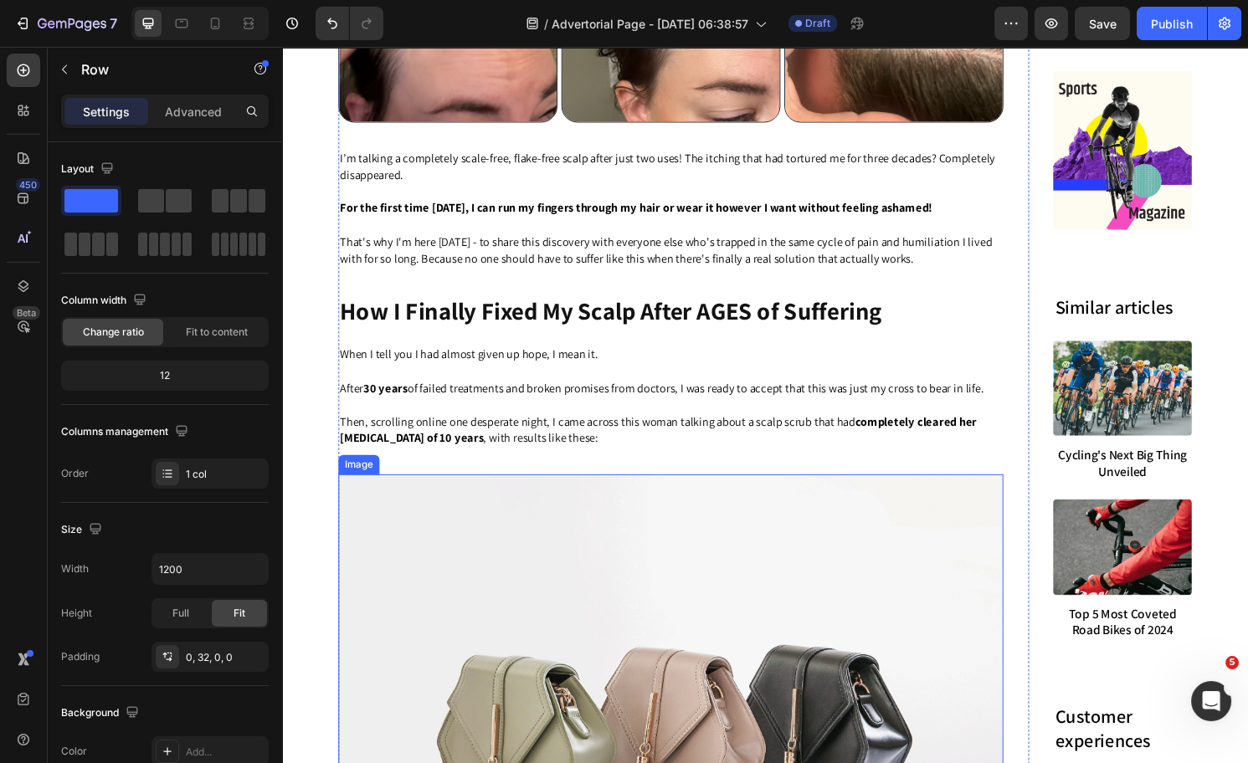
click at [600, 585] on img at bounding box center [686, 750] width 691 height 519
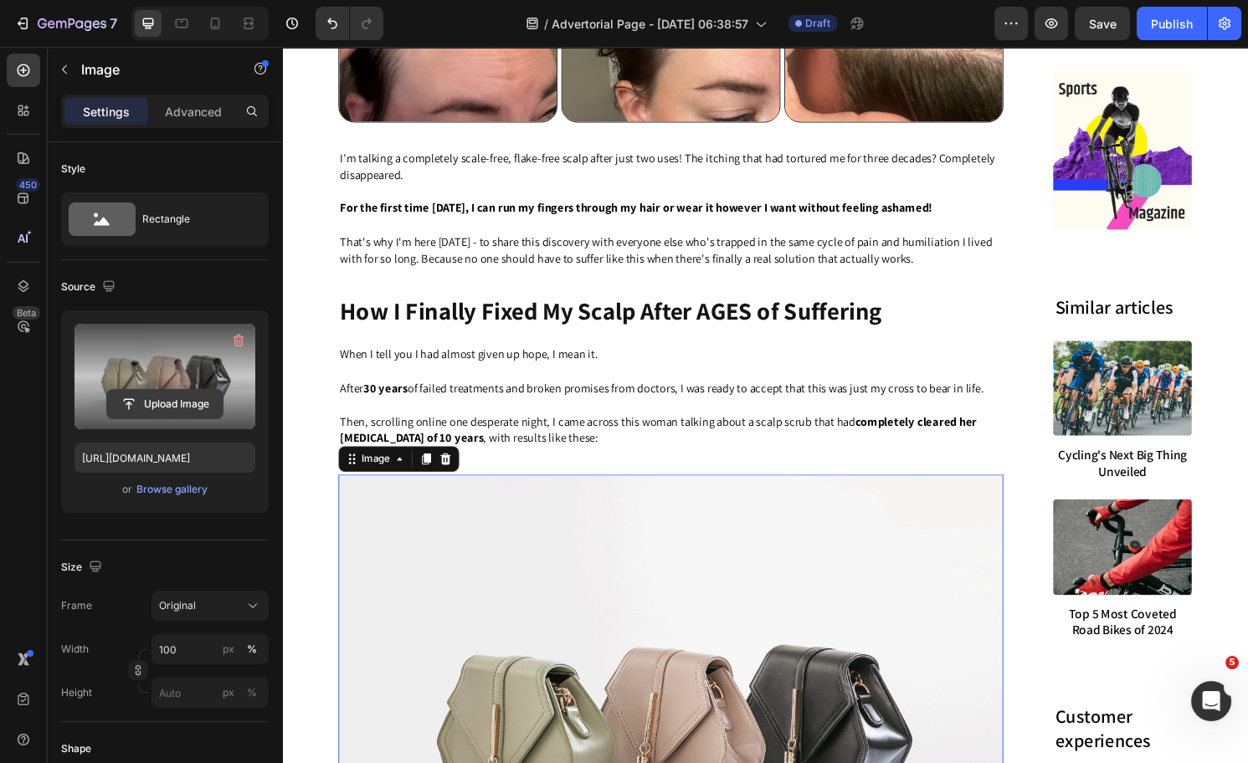
click at [198, 401] on input "file" at bounding box center [165, 404] width 116 height 28
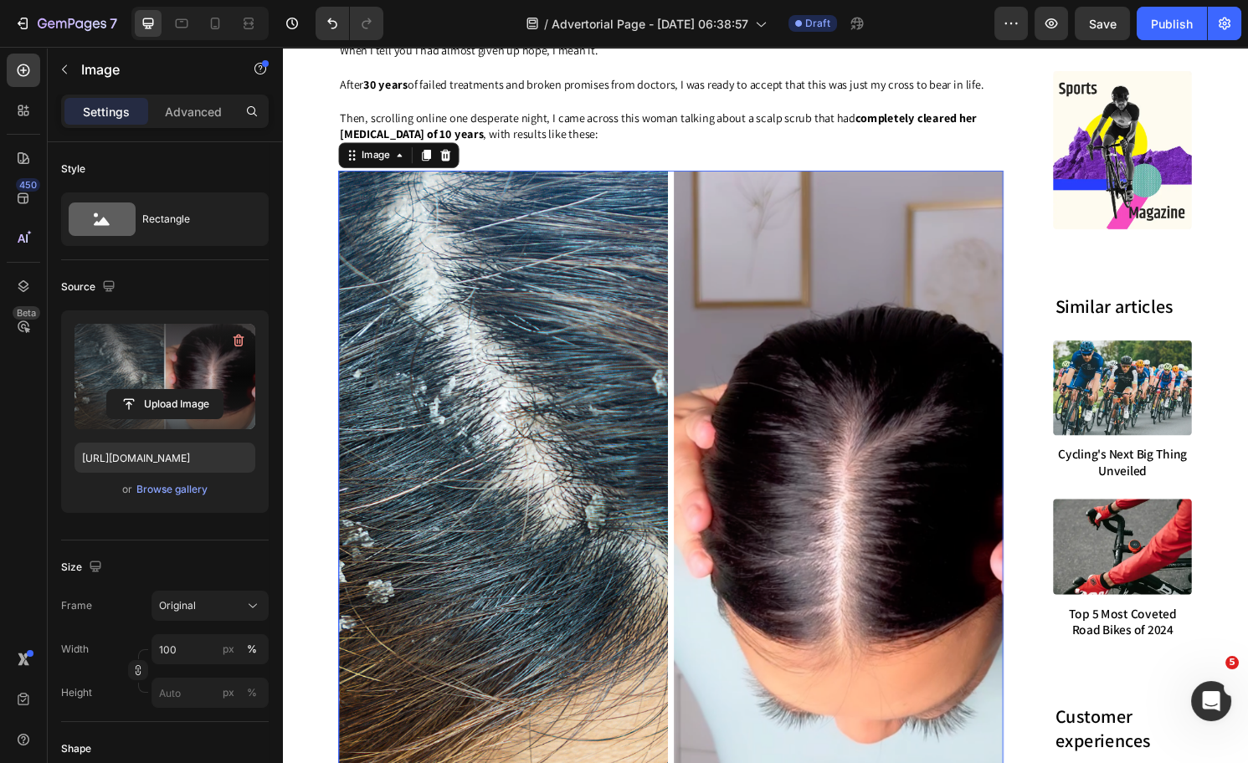
scroll to position [2816, 0]
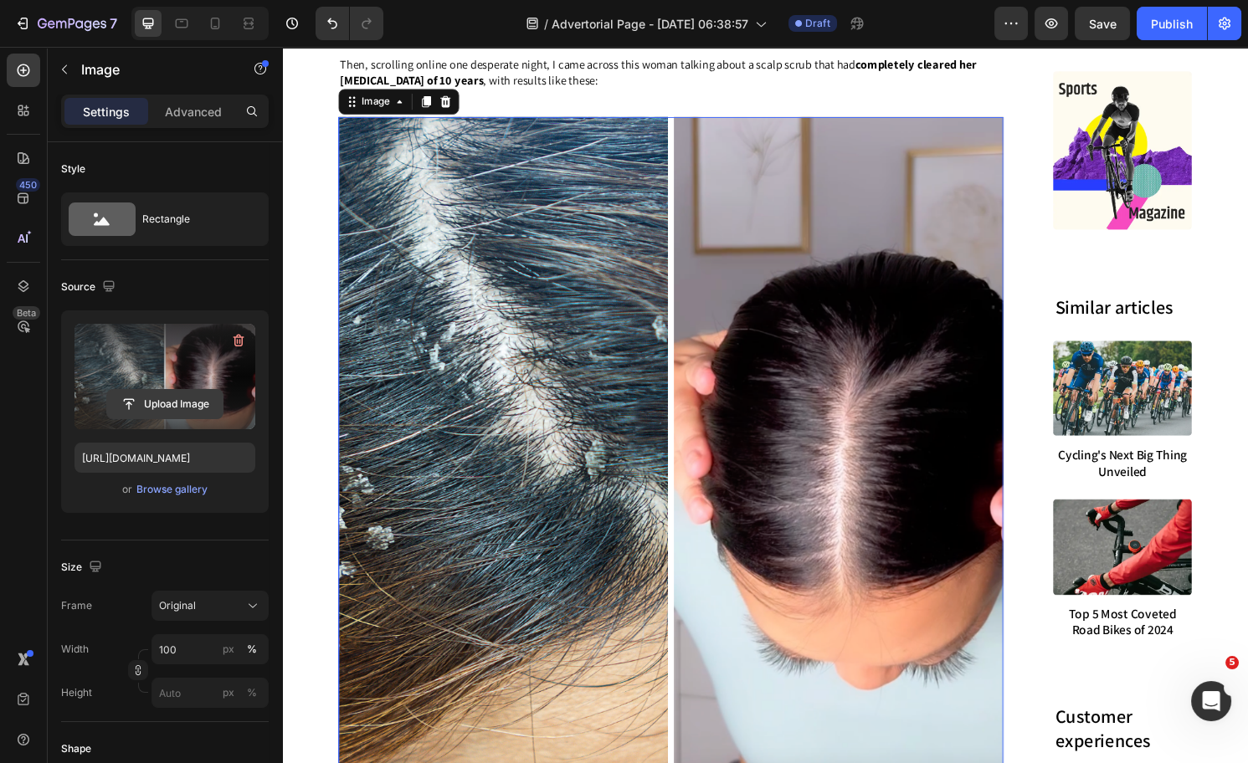
click at [171, 401] on input "file" at bounding box center [165, 404] width 116 height 28
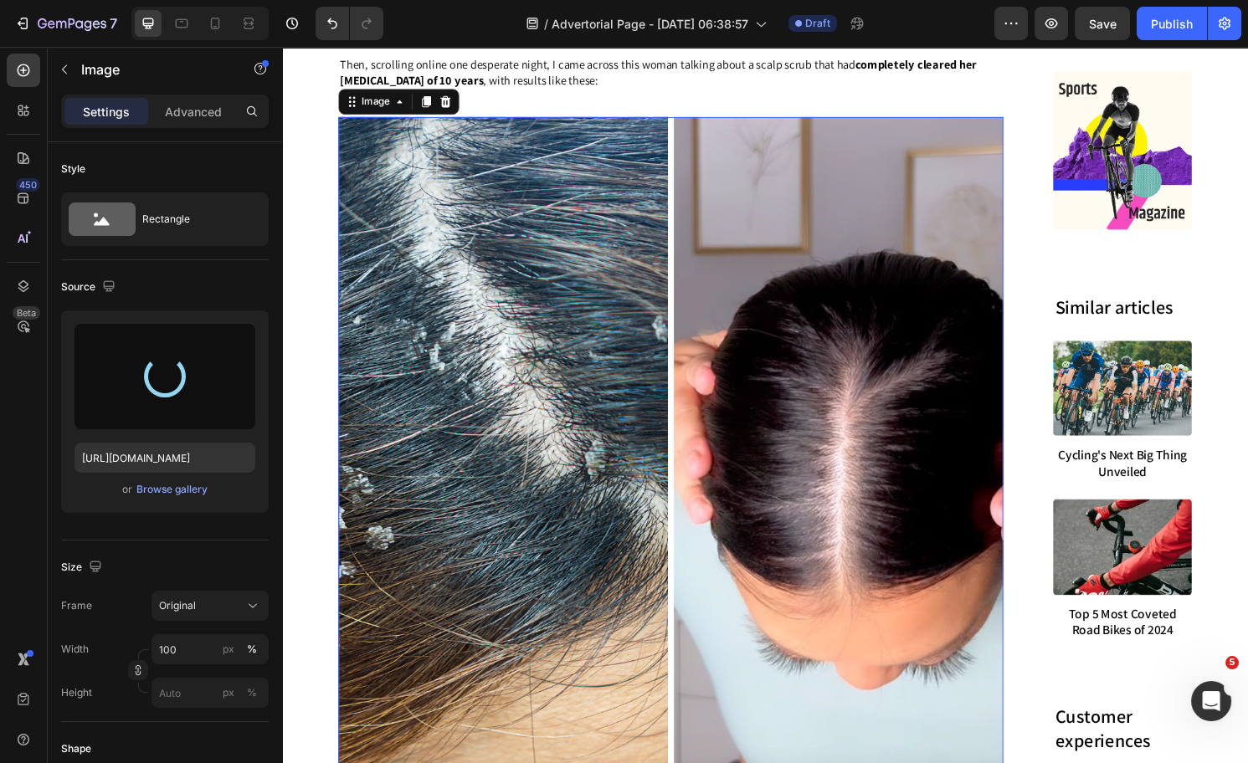
type input "https://cdn.shopify.com/s/files/1/0574/1366/4955/files/gempages_487139829310555…"
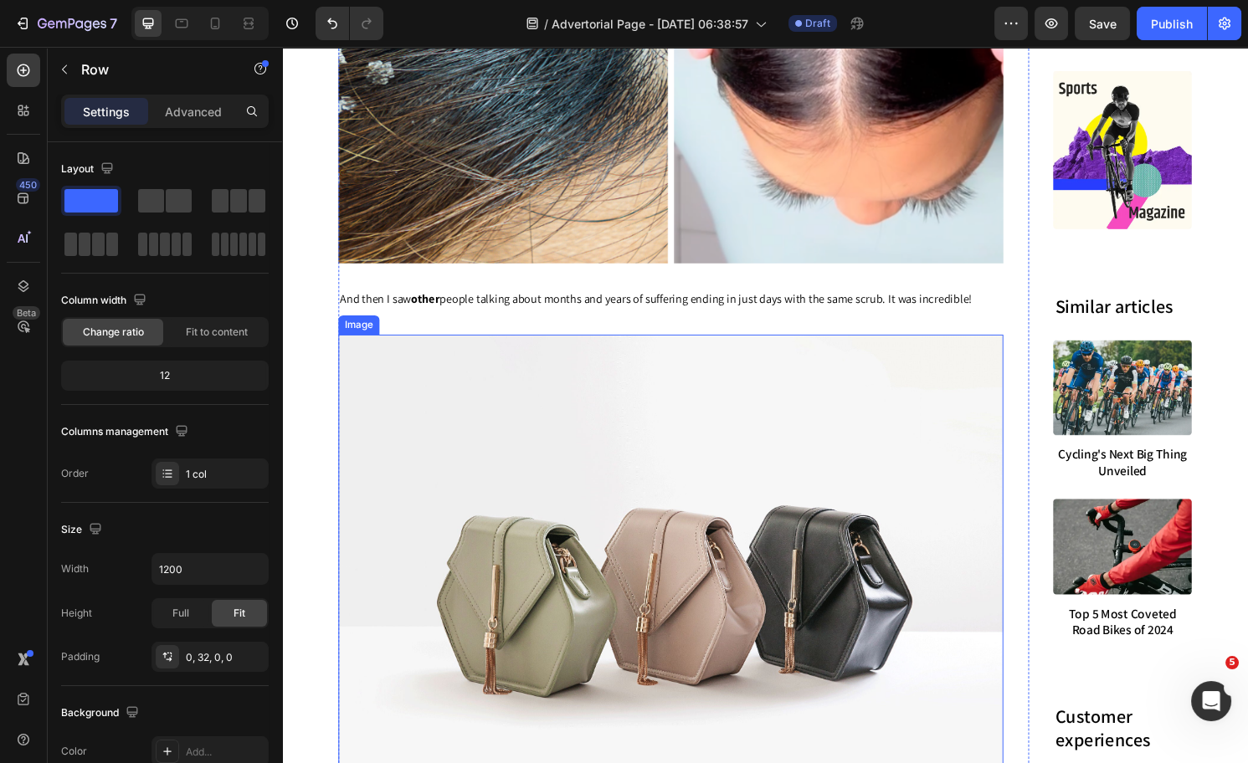
scroll to position [3639, 0]
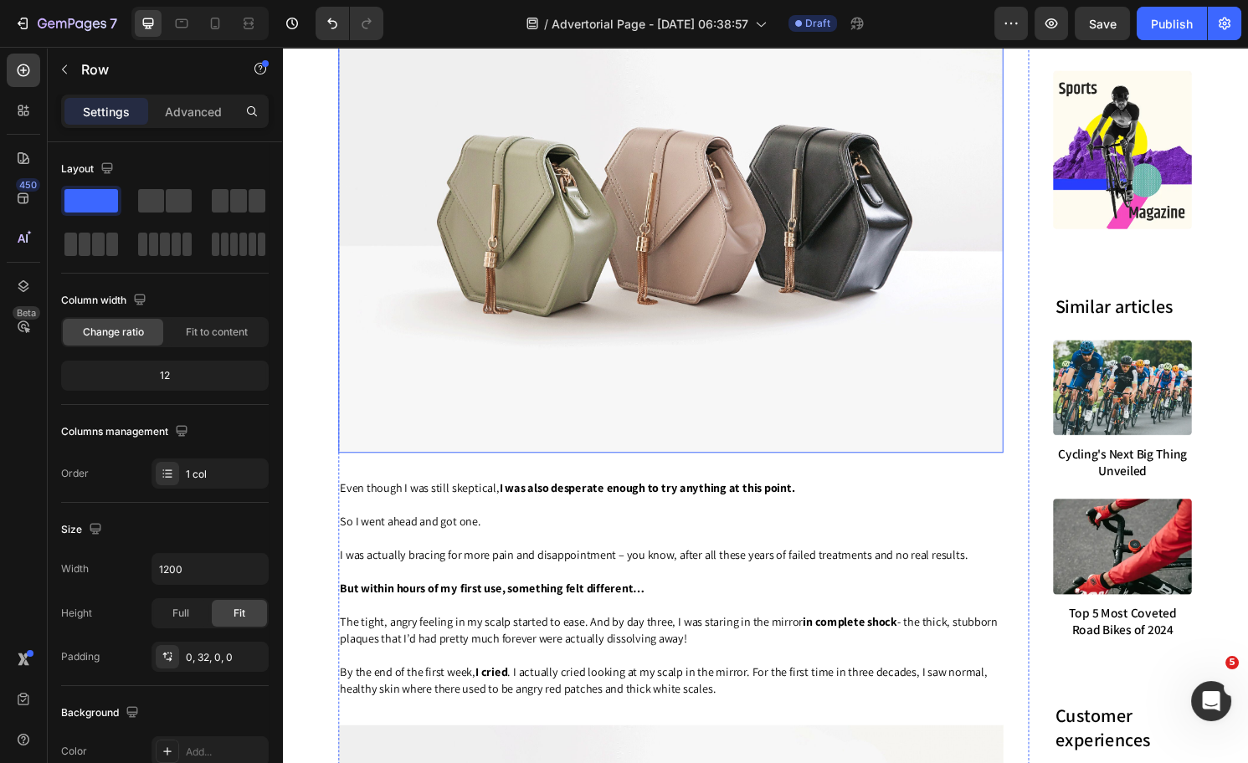
click at [514, 299] on img at bounding box center [686, 210] width 691 height 519
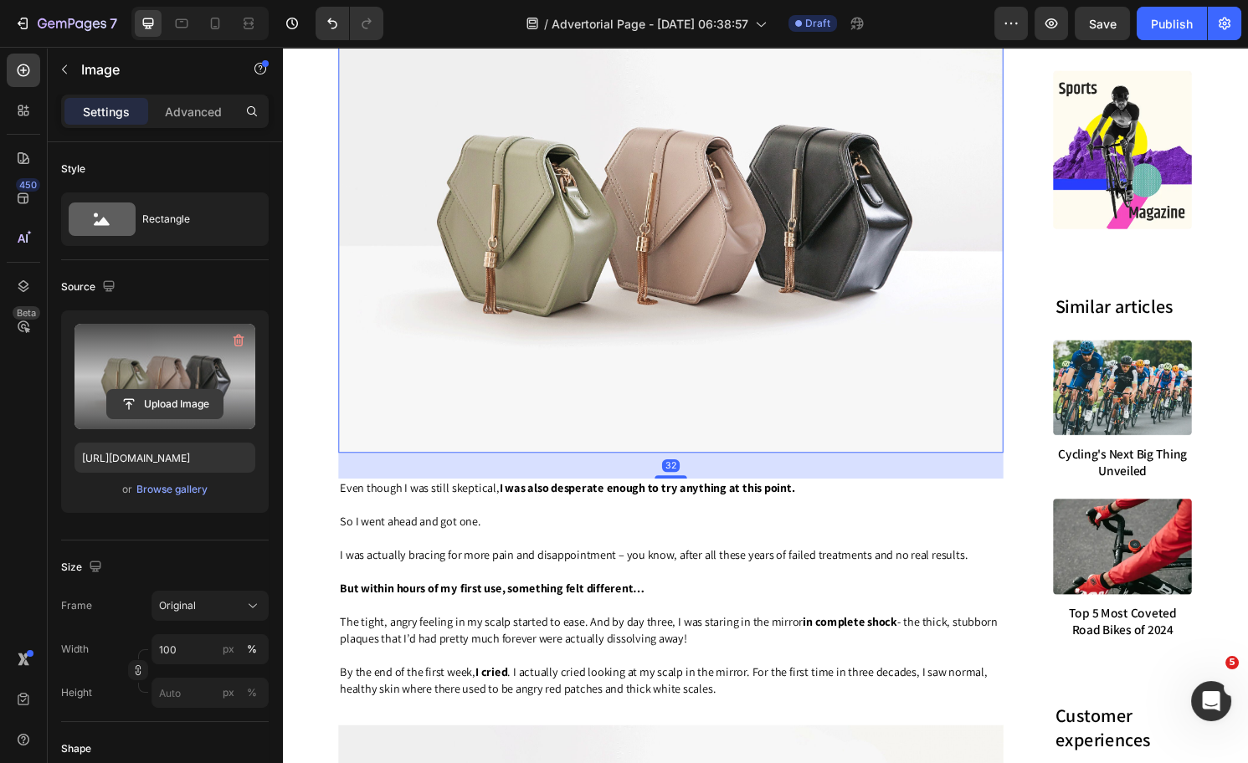
click at [177, 399] on input "file" at bounding box center [165, 404] width 116 height 28
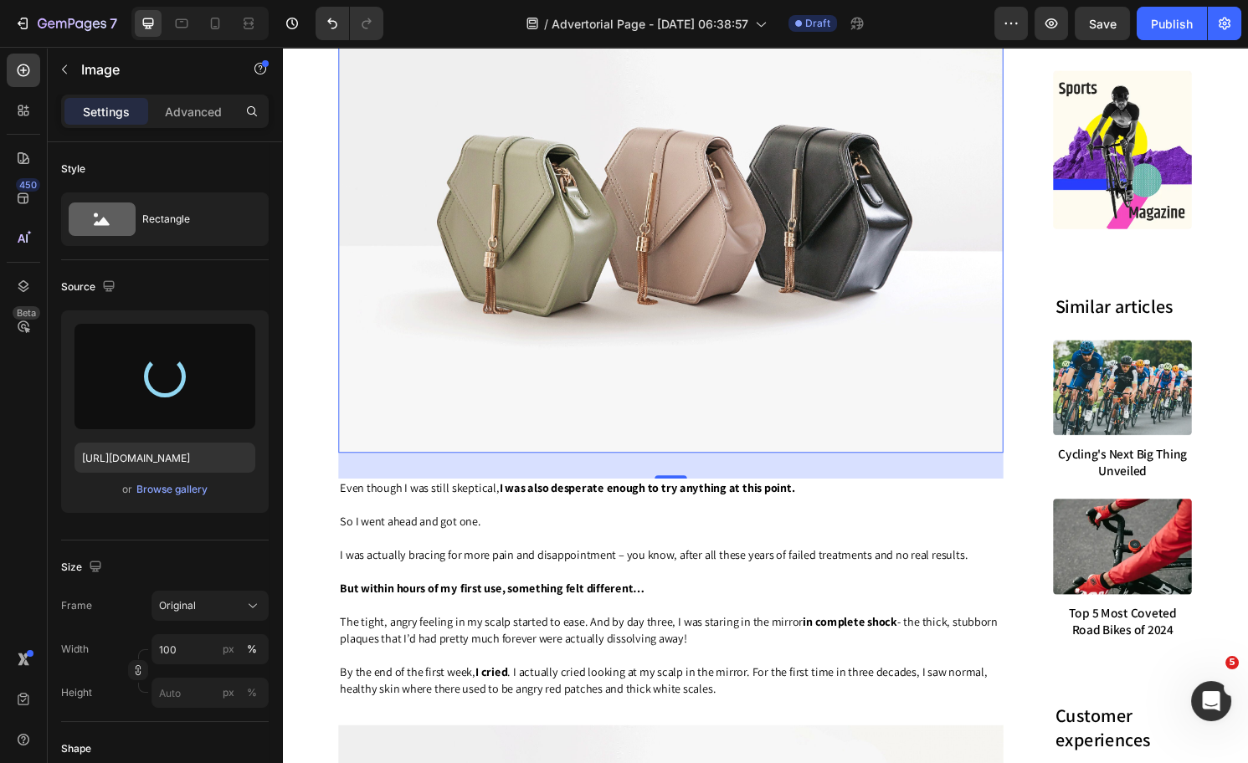
type input "https://cdn.shopify.com/s/files/1/0574/1366/4955/files/gempages_487139829310555…"
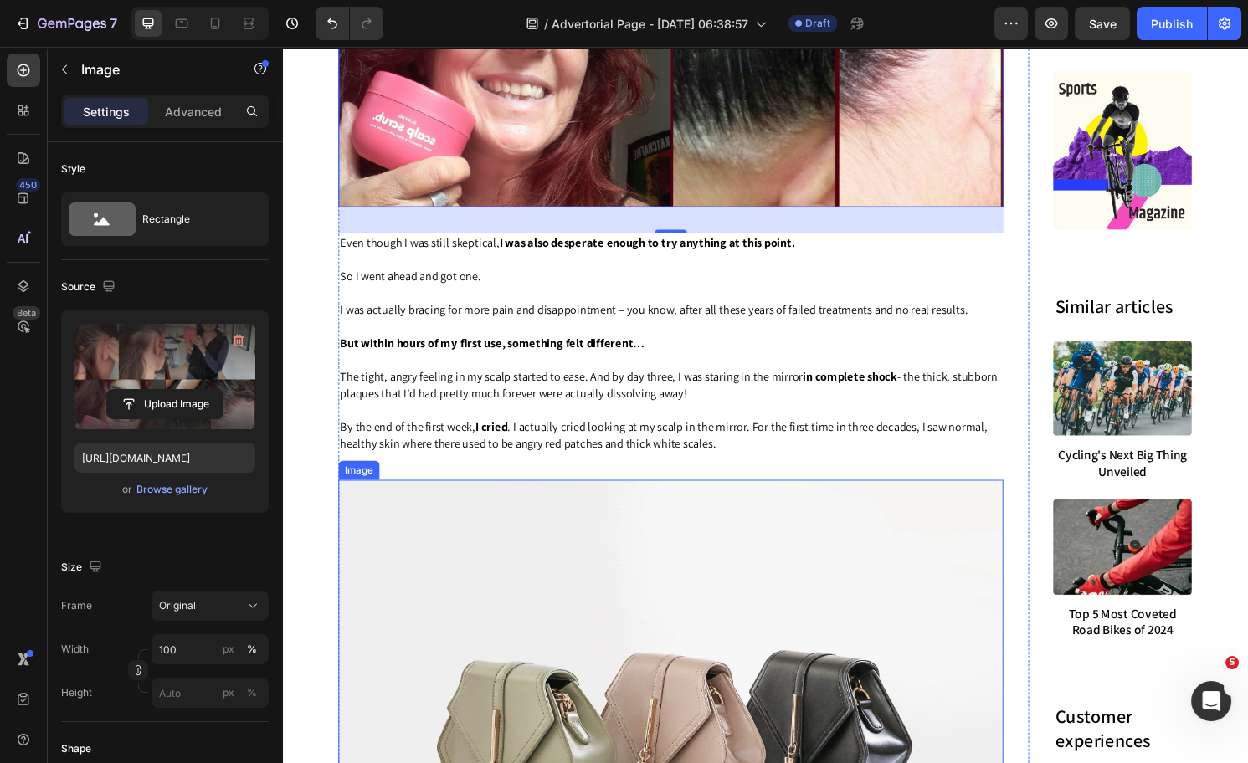
scroll to position [4282, 0]
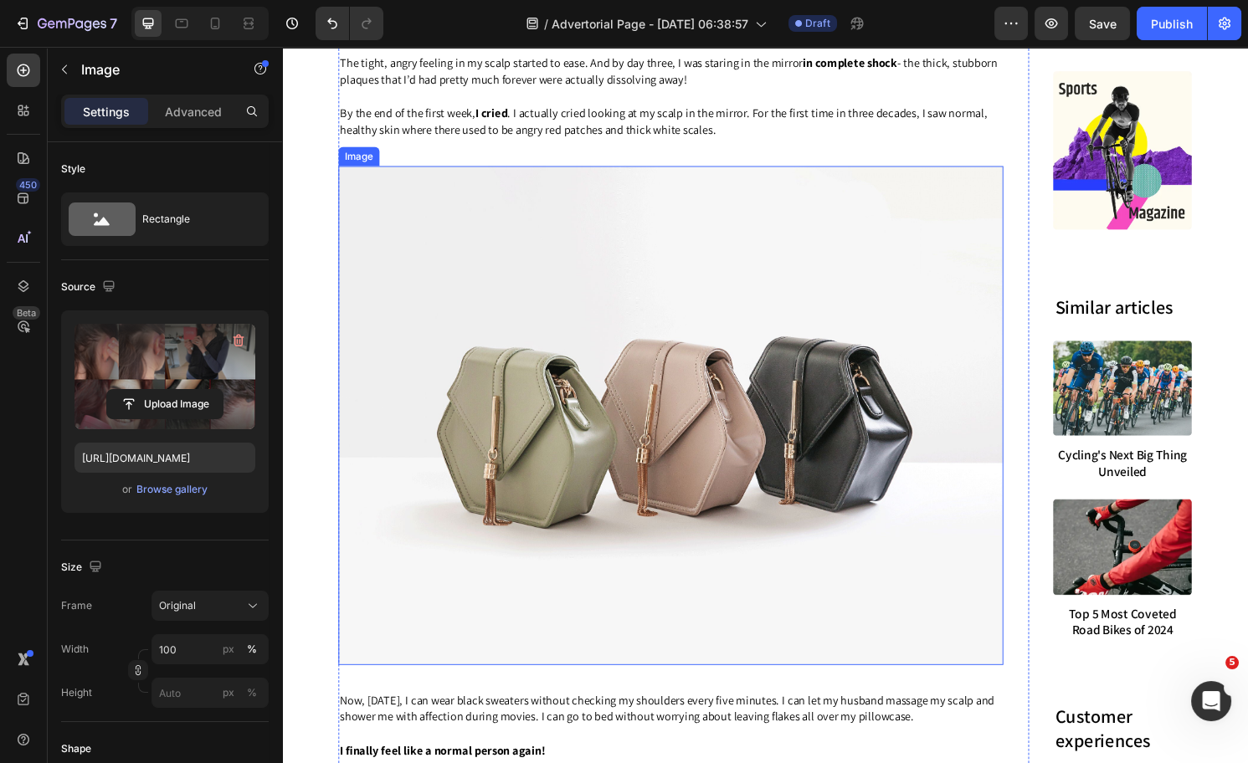
click at [792, 307] on img at bounding box center [686, 430] width 691 height 519
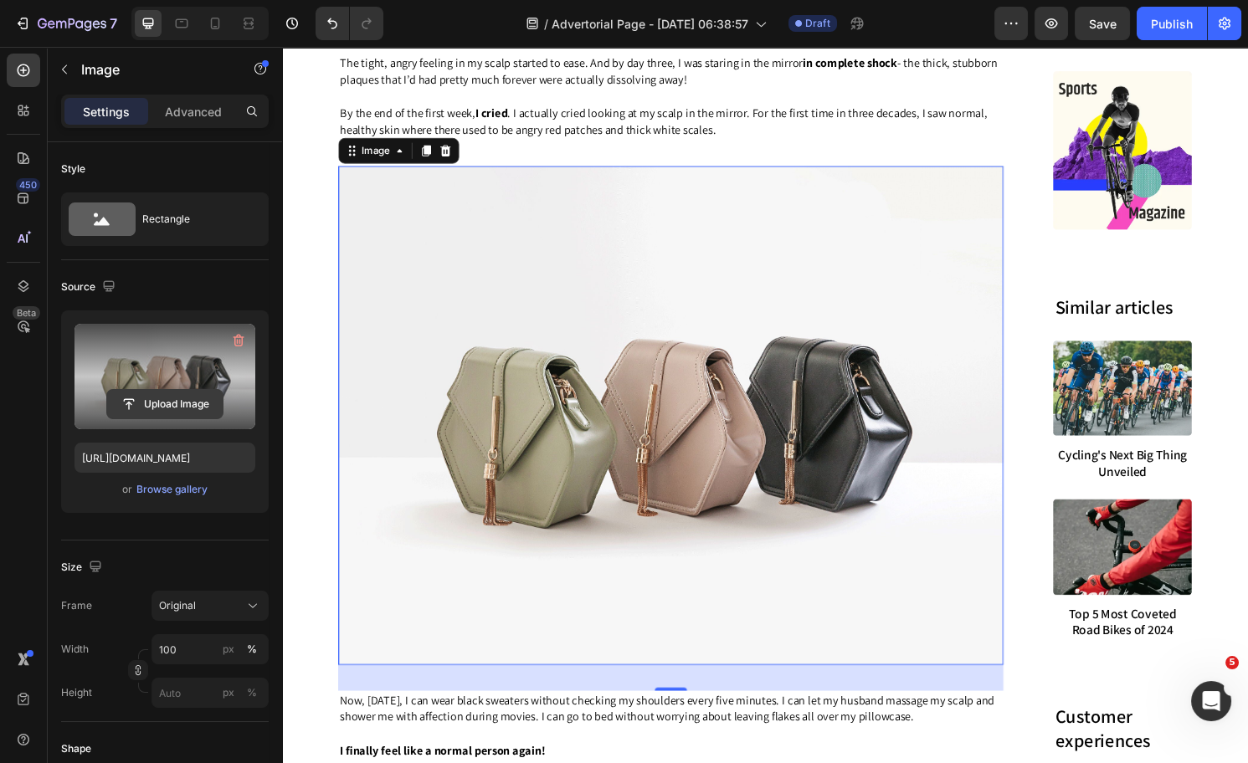
click at [184, 400] on input "file" at bounding box center [165, 404] width 116 height 28
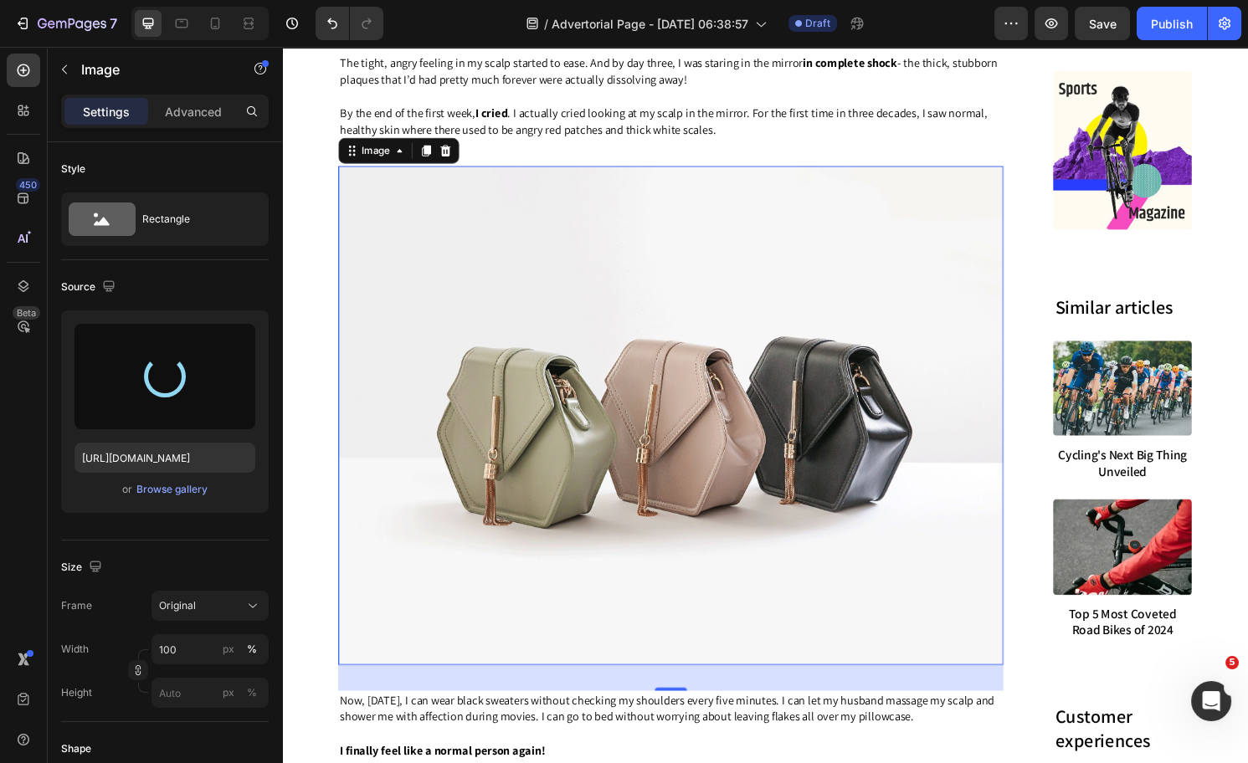
type input "https://cdn.shopify.com/s/files/1/0574/1366/4955/files/gempages_487139829310555…"
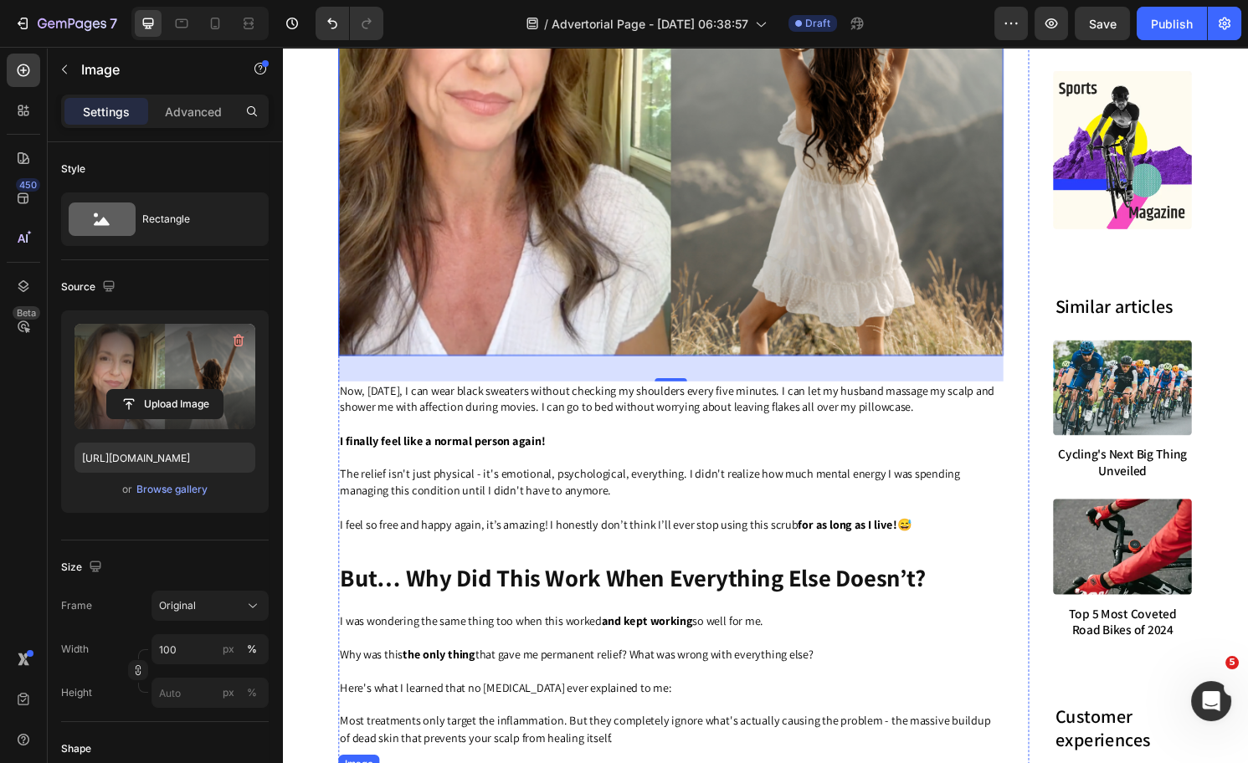
scroll to position [5072, 0]
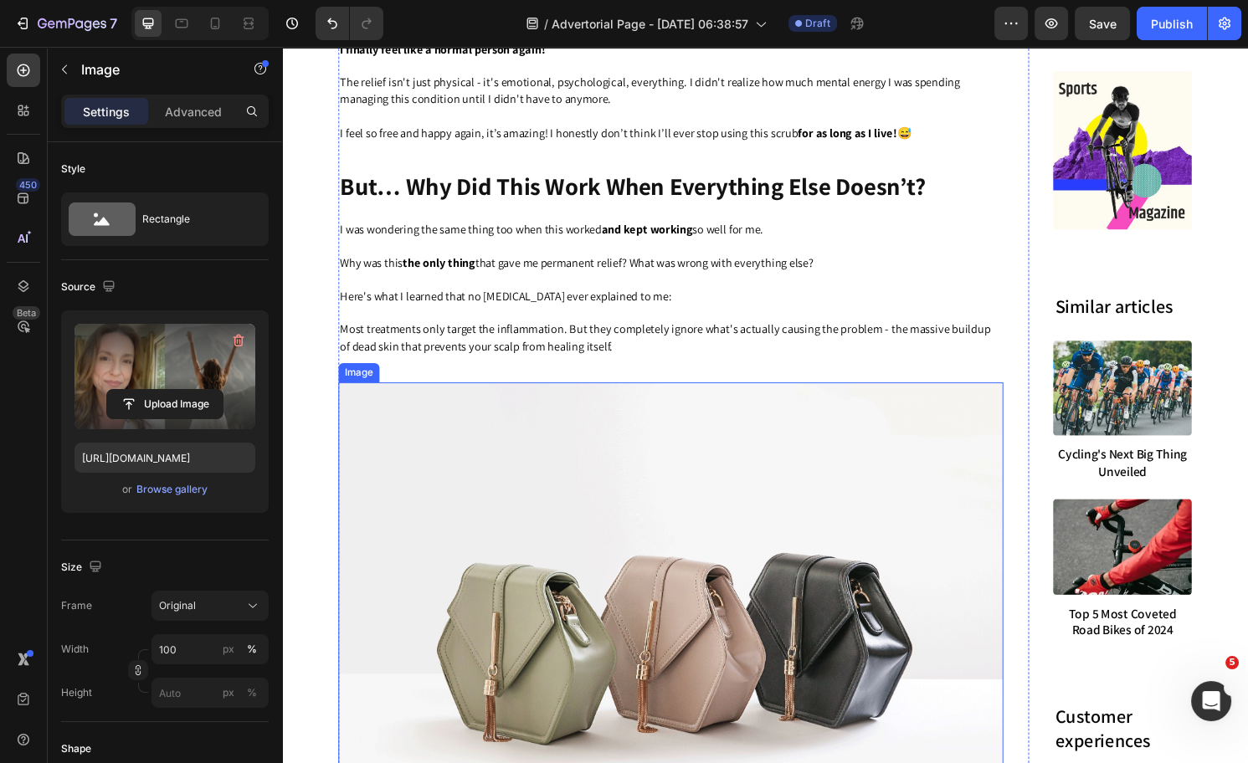
click at [695, 578] on img at bounding box center [686, 655] width 691 height 519
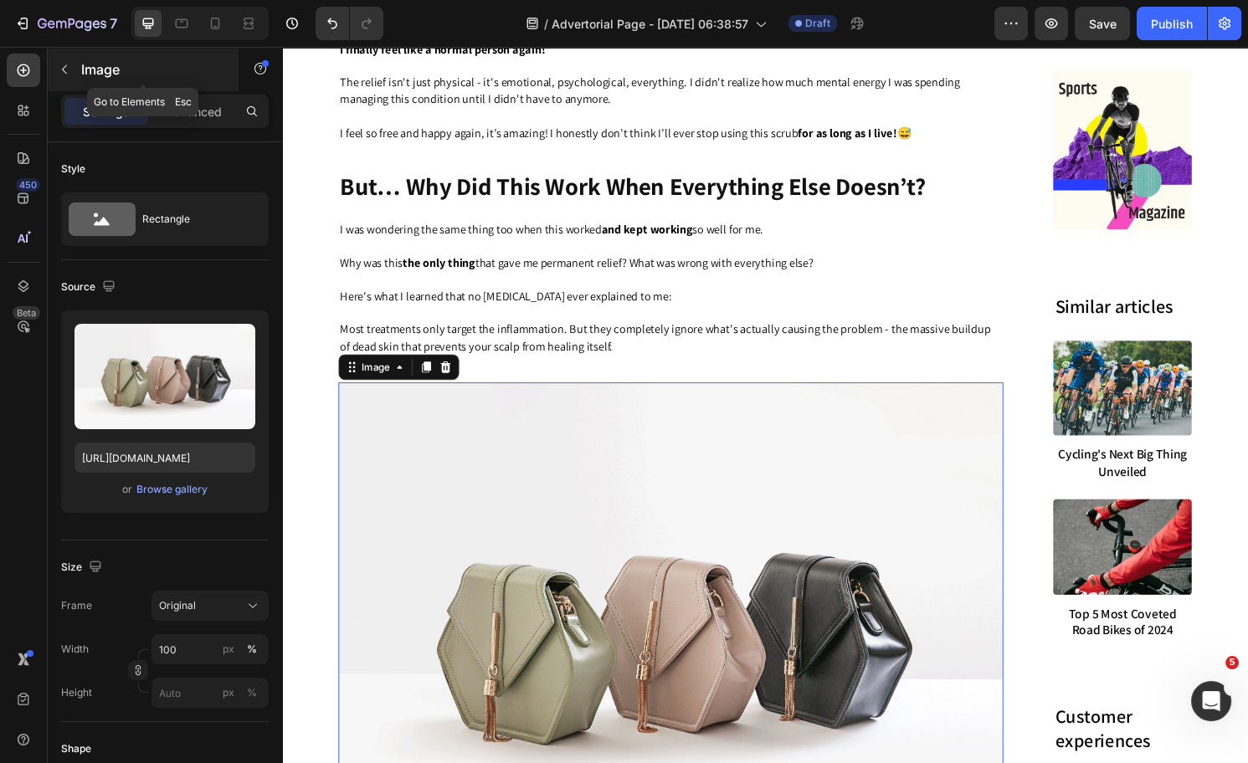
click at [59, 67] on icon "button" at bounding box center [64, 69] width 13 height 13
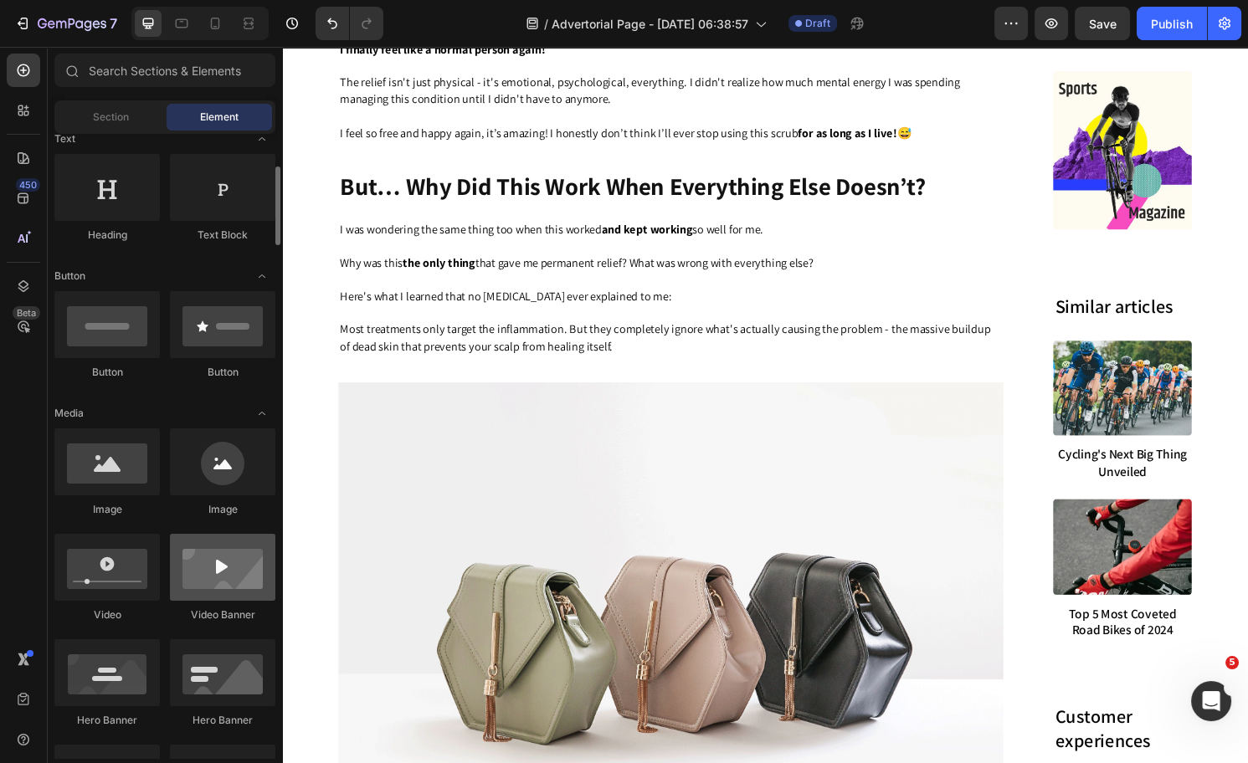
scroll to position [263, 0]
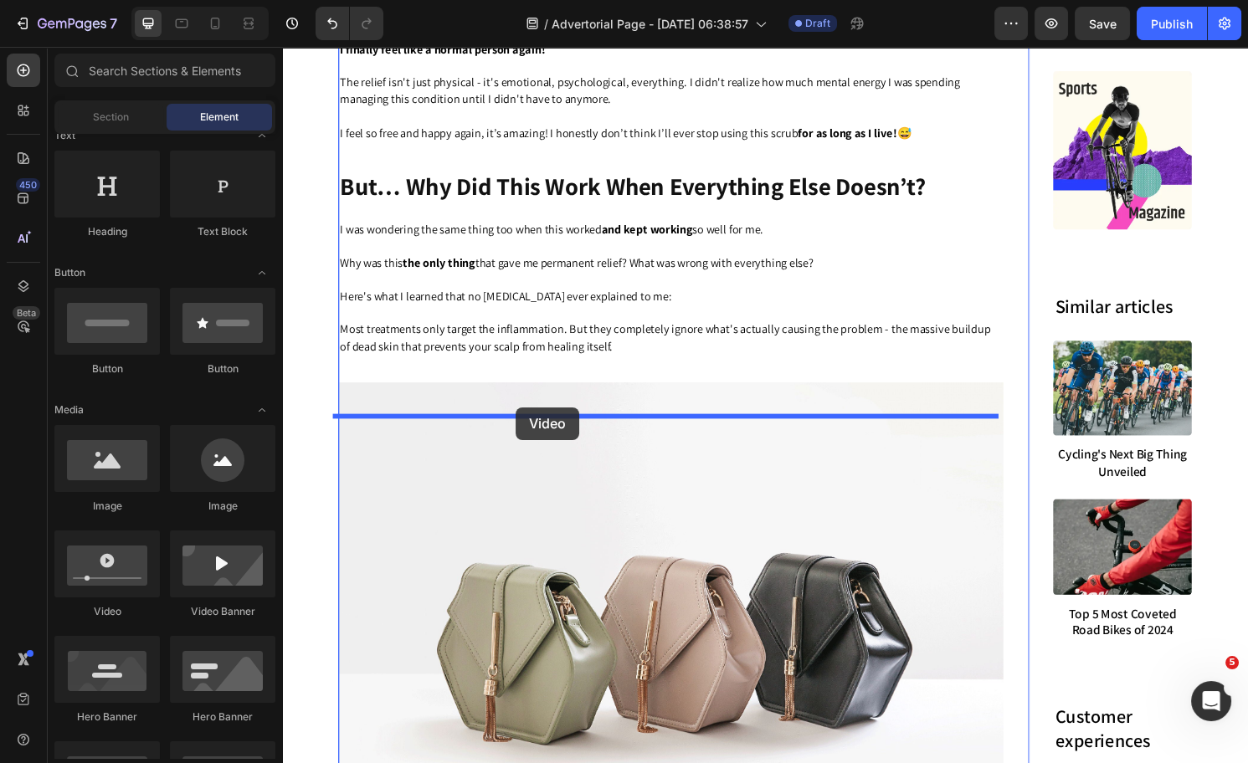
drag, startPoint x: 398, startPoint y: 616, endPoint x: 531, endPoint y: 424, distance: 234.0
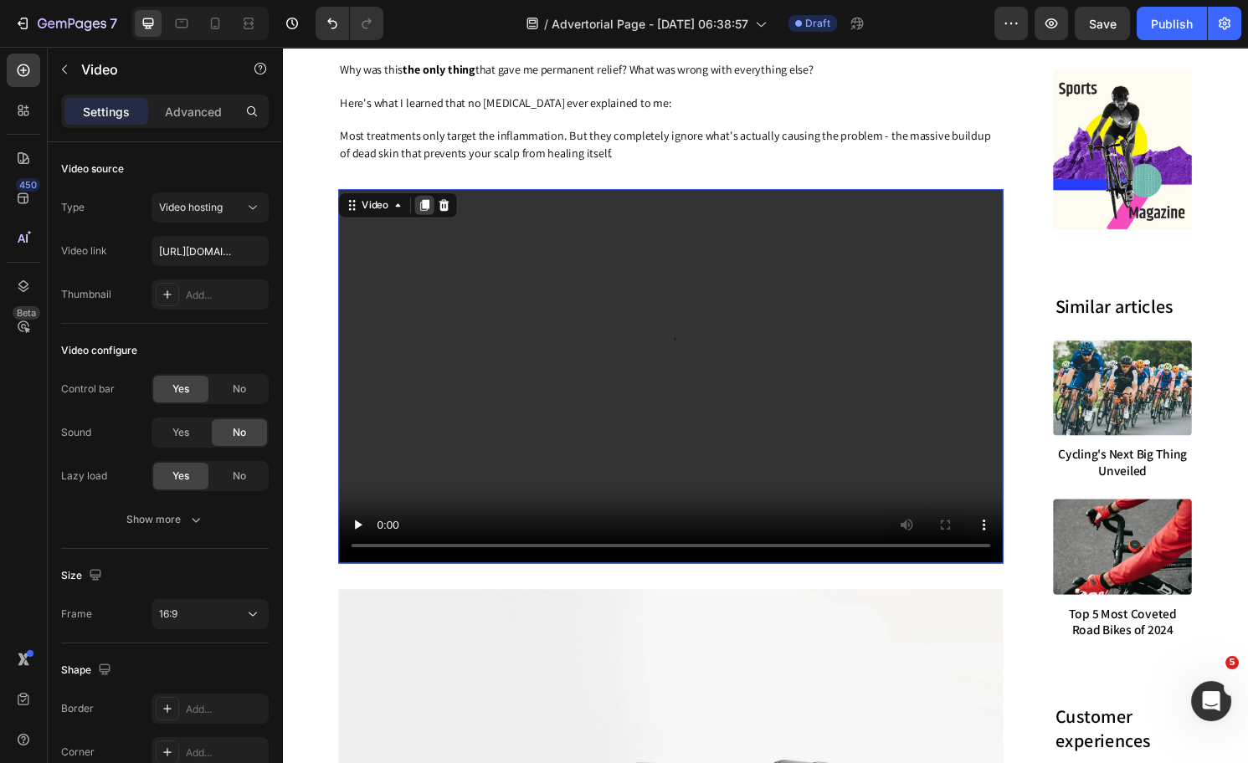
scroll to position [5363, 0]
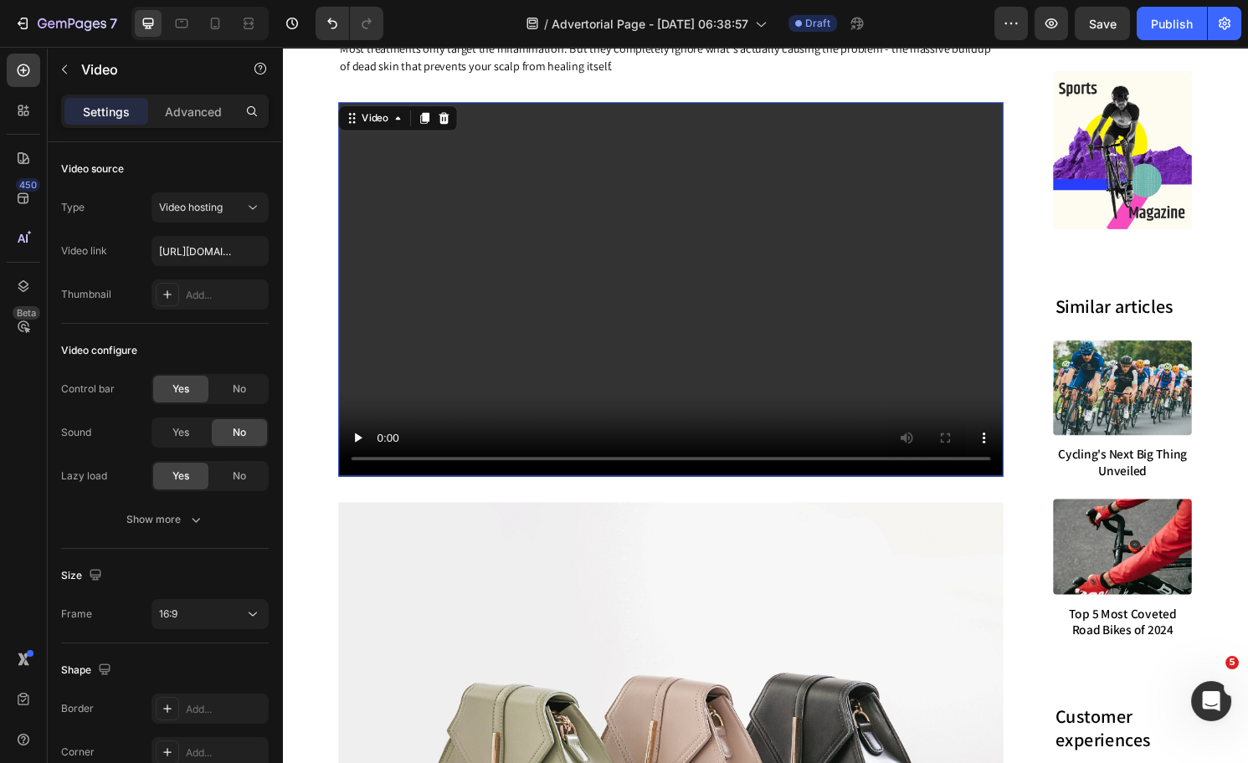
click at [557, 351] on video at bounding box center [686, 299] width 691 height 389
click at [198, 211] on span "Video hosting" at bounding box center [191, 207] width 64 height 13
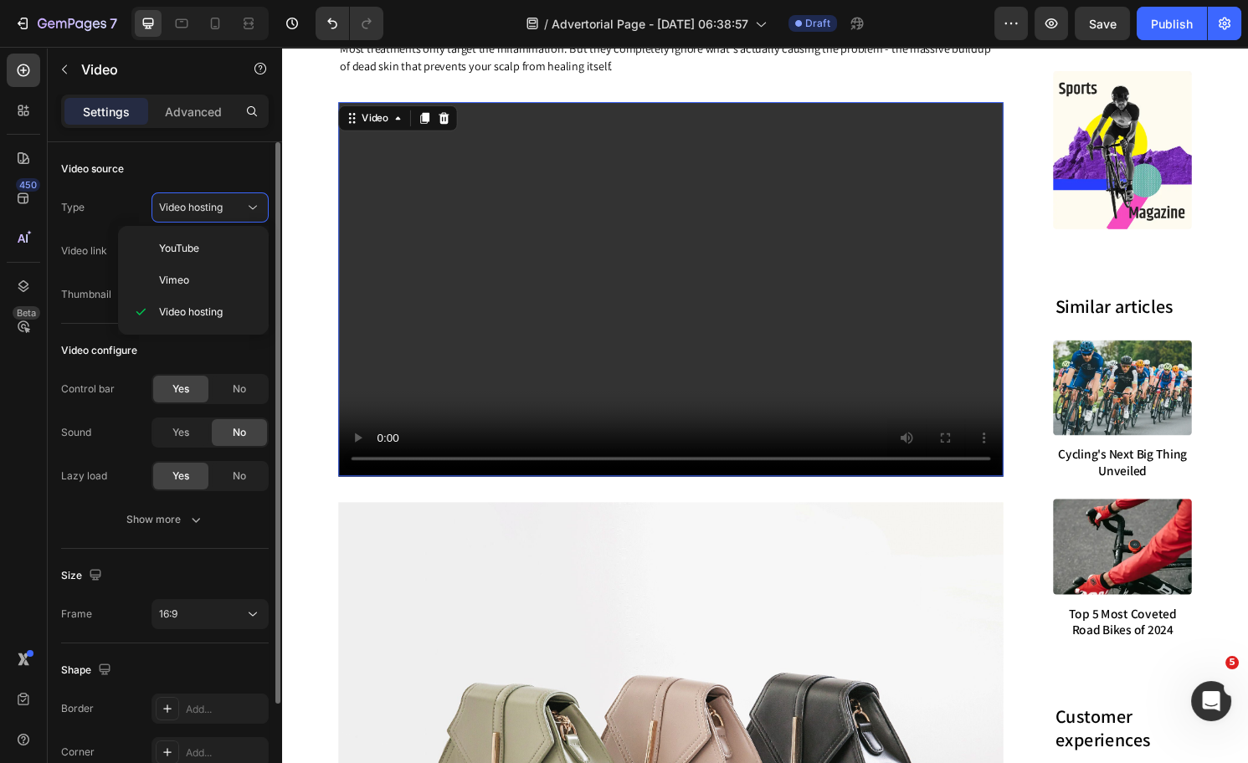
click at [150, 179] on div "Video source" at bounding box center [165, 169] width 208 height 27
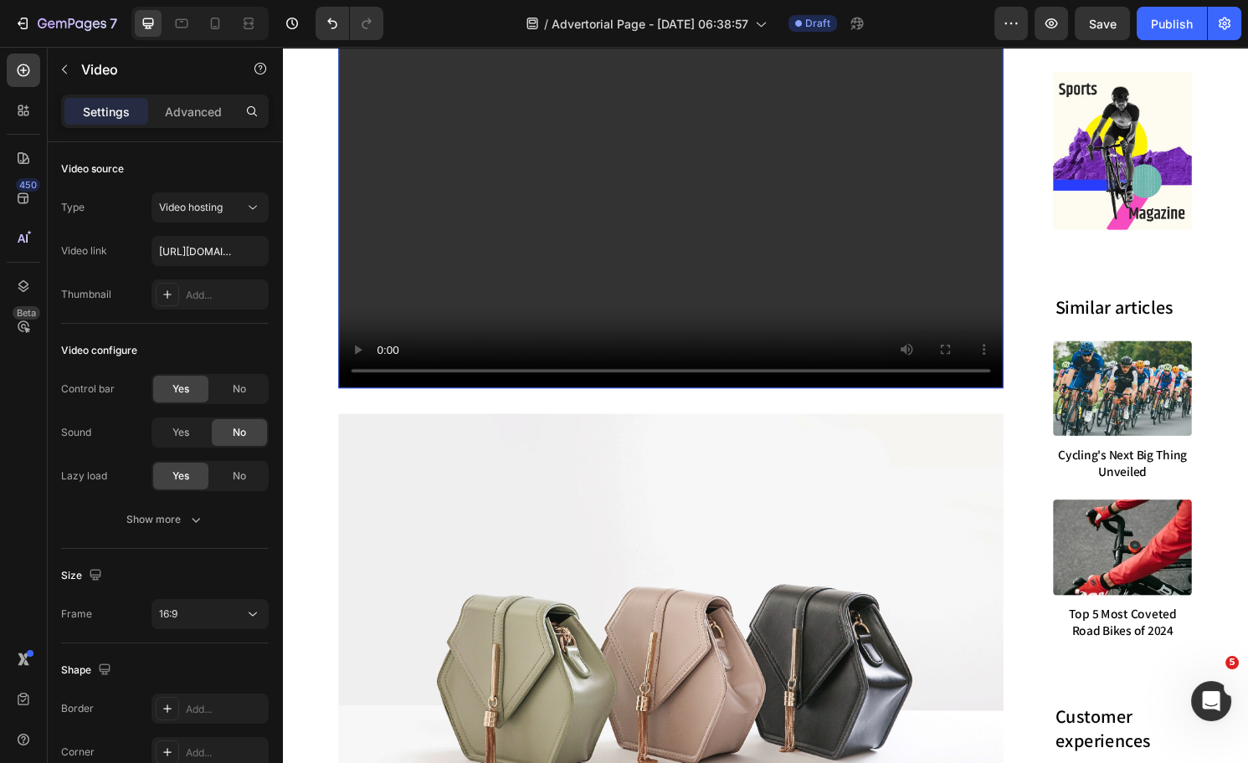
scroll to position [5553, 0]
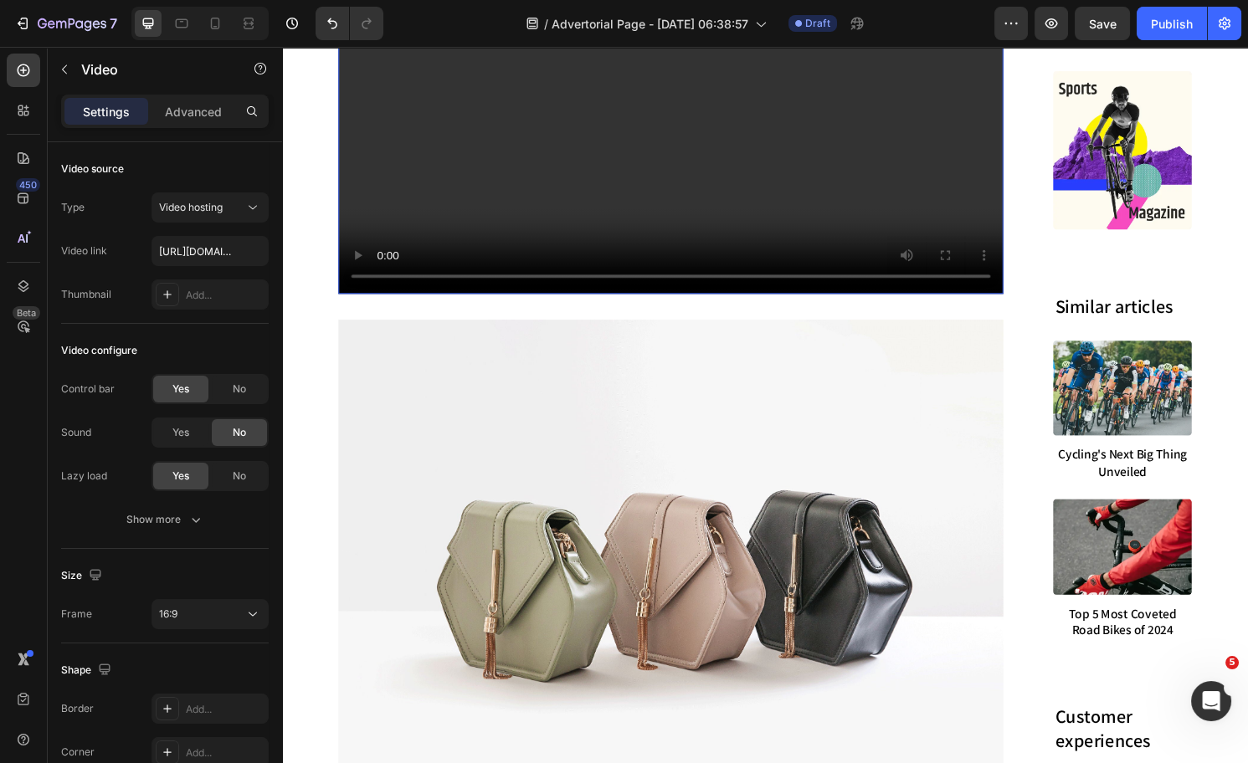
click at [884, 478] on img at bounding box center [686, 590] width 691 height 519
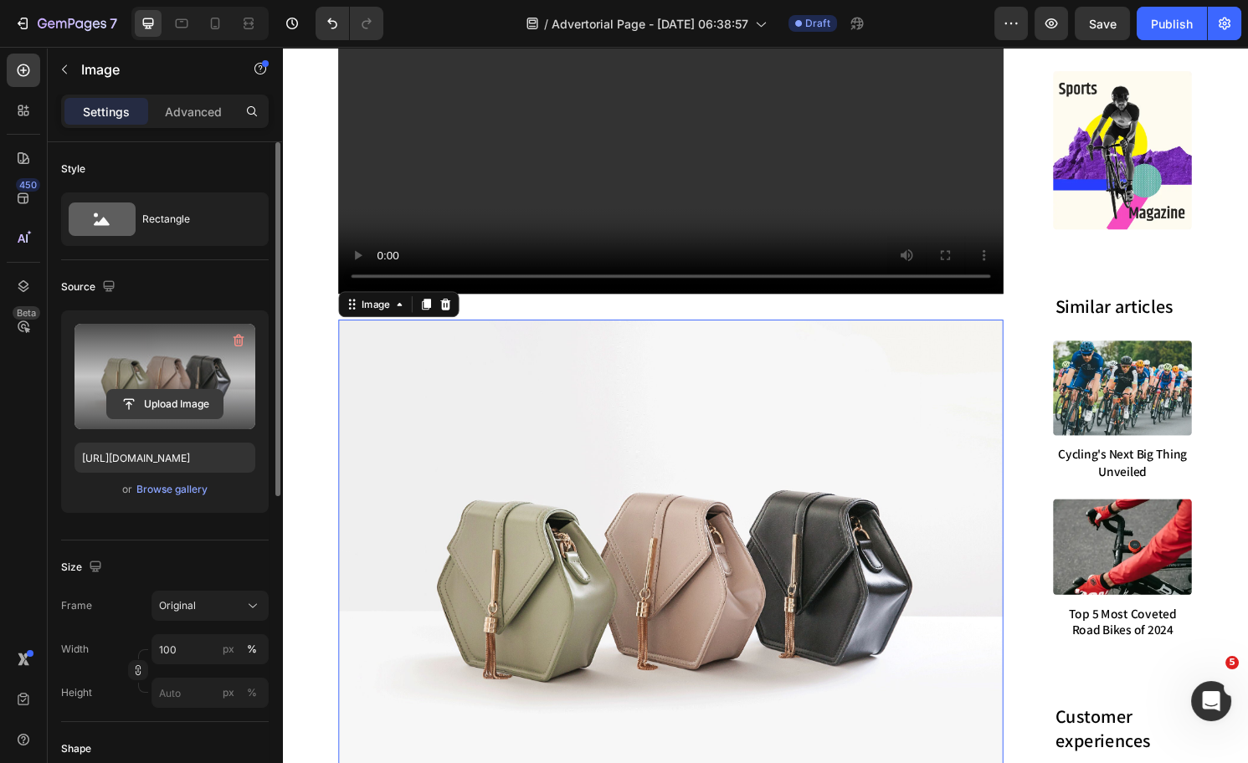
click at [171, 408] on input "file" at bounding box center [165, 404] width 116 height 28
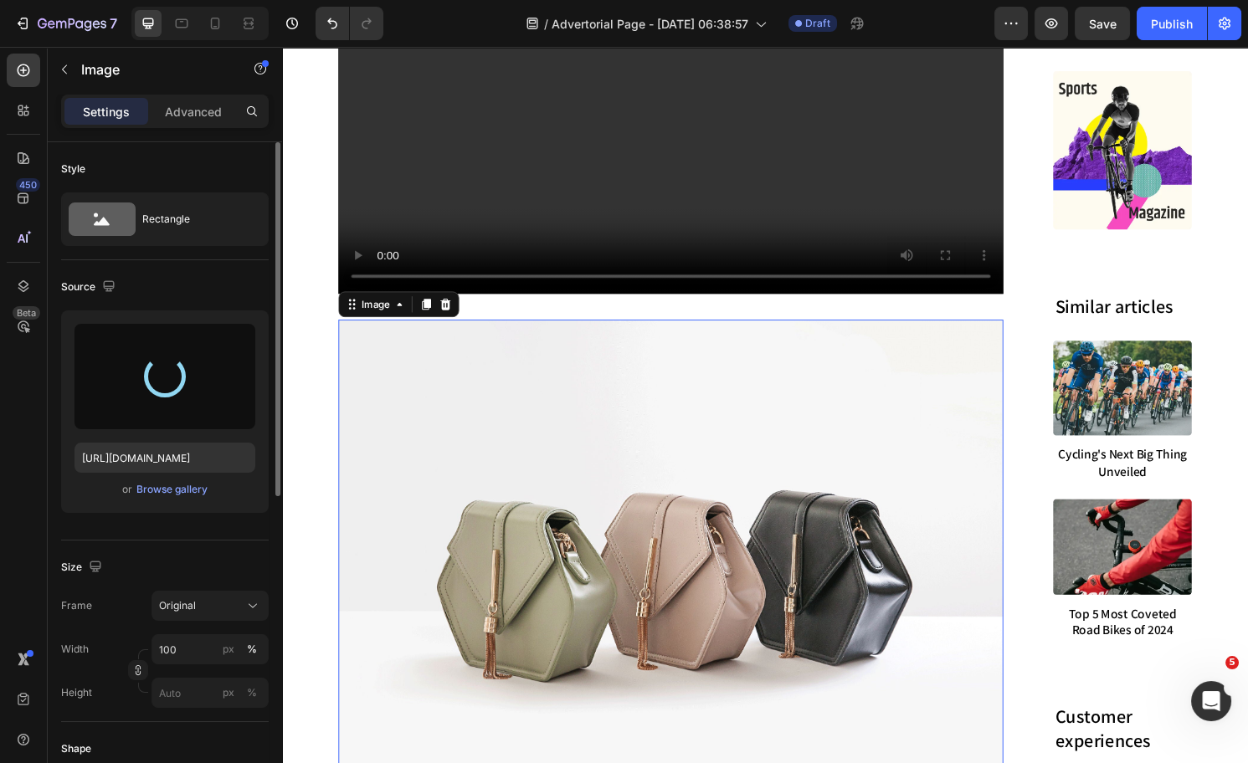
type input "https://cdn.shopify.com/s/files/1/0574/1366/4955/files/gempages_487139829310555…"
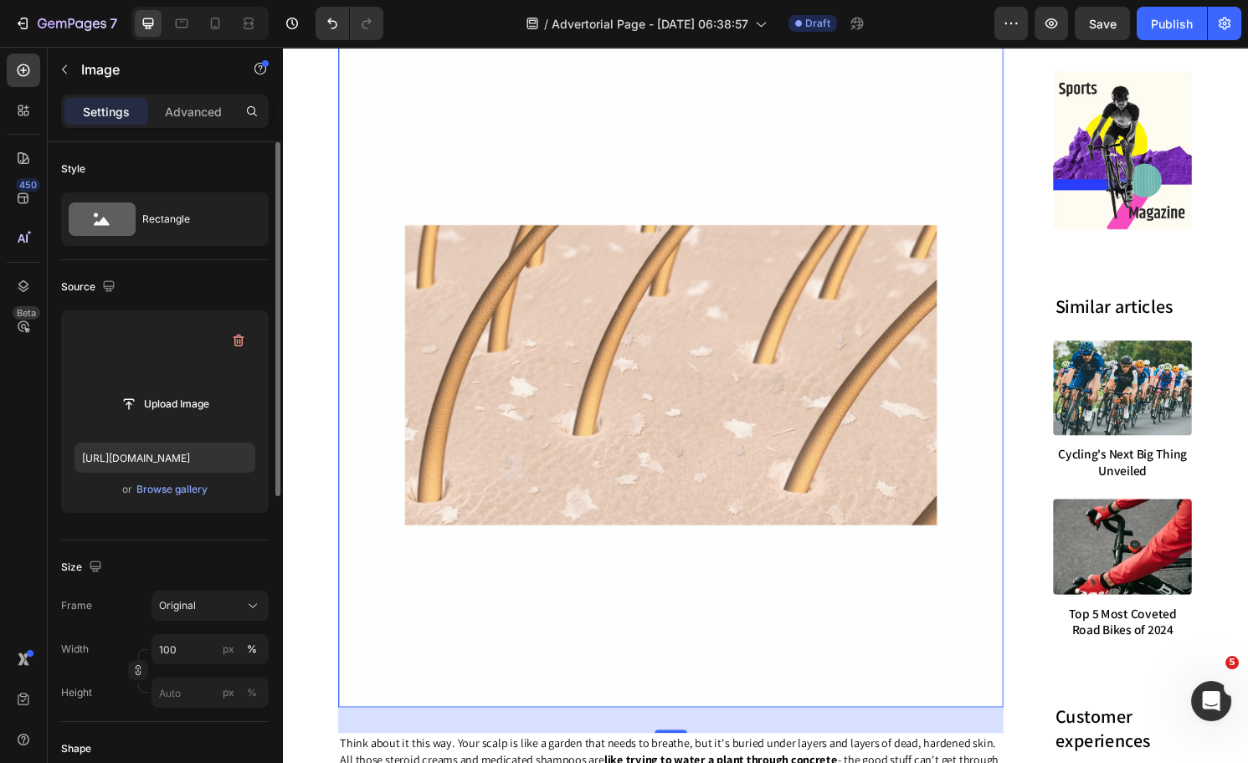
scroll to position [5866, 0]
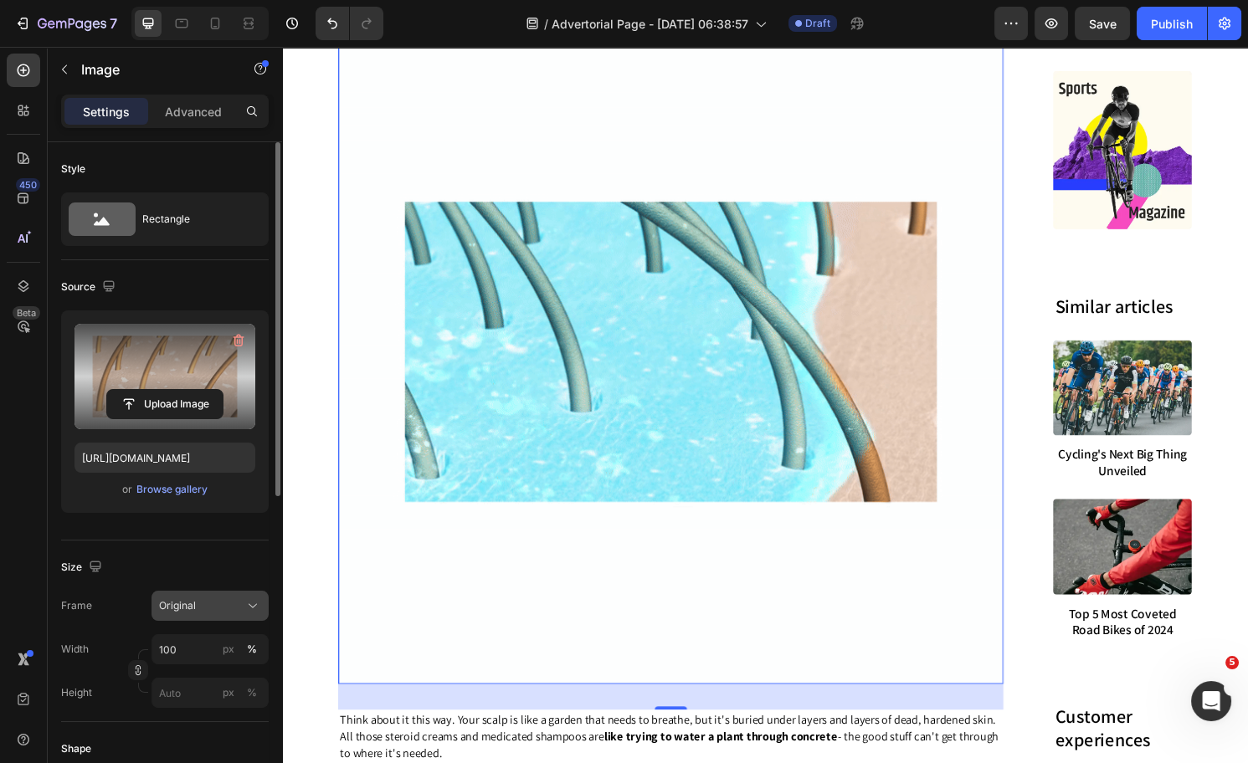
click at [244, 603] on icon at bounding box center [252, 606] width 17 height 17
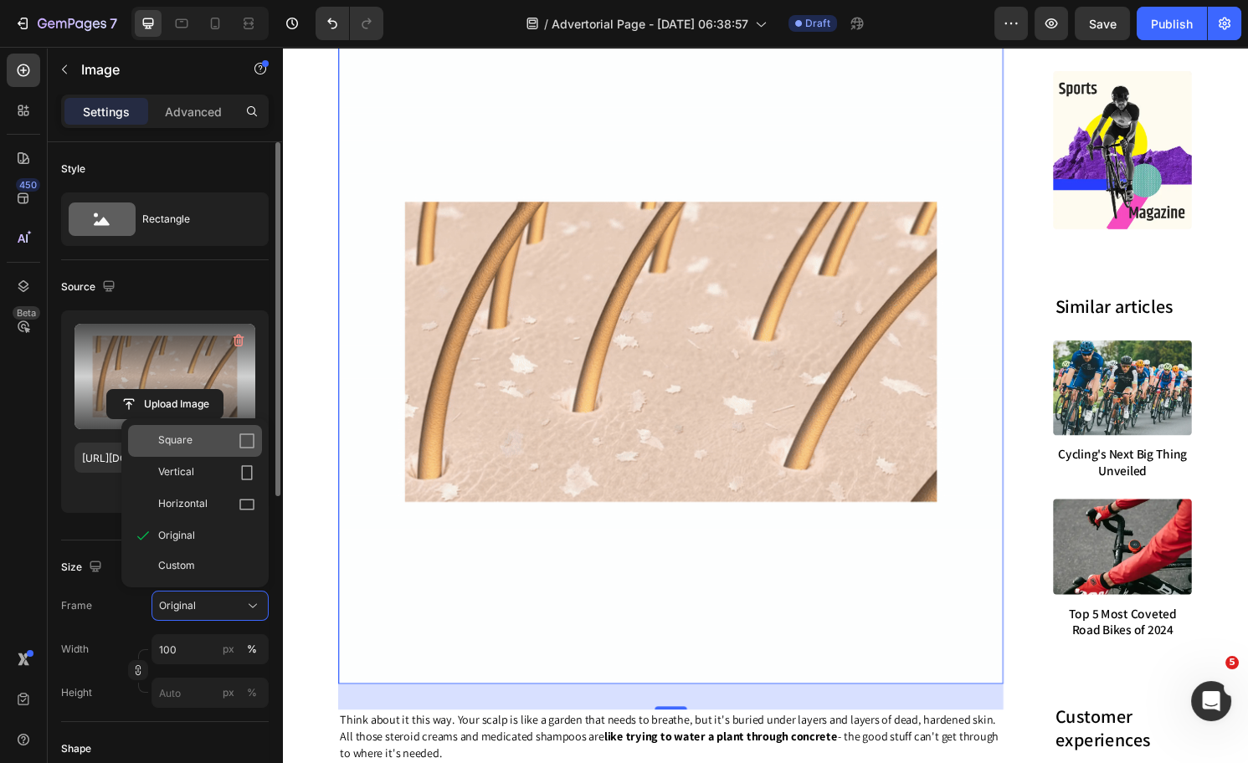
click at [200, 444] on div "Square" at bounding box center [206, 441] width 97 height 17
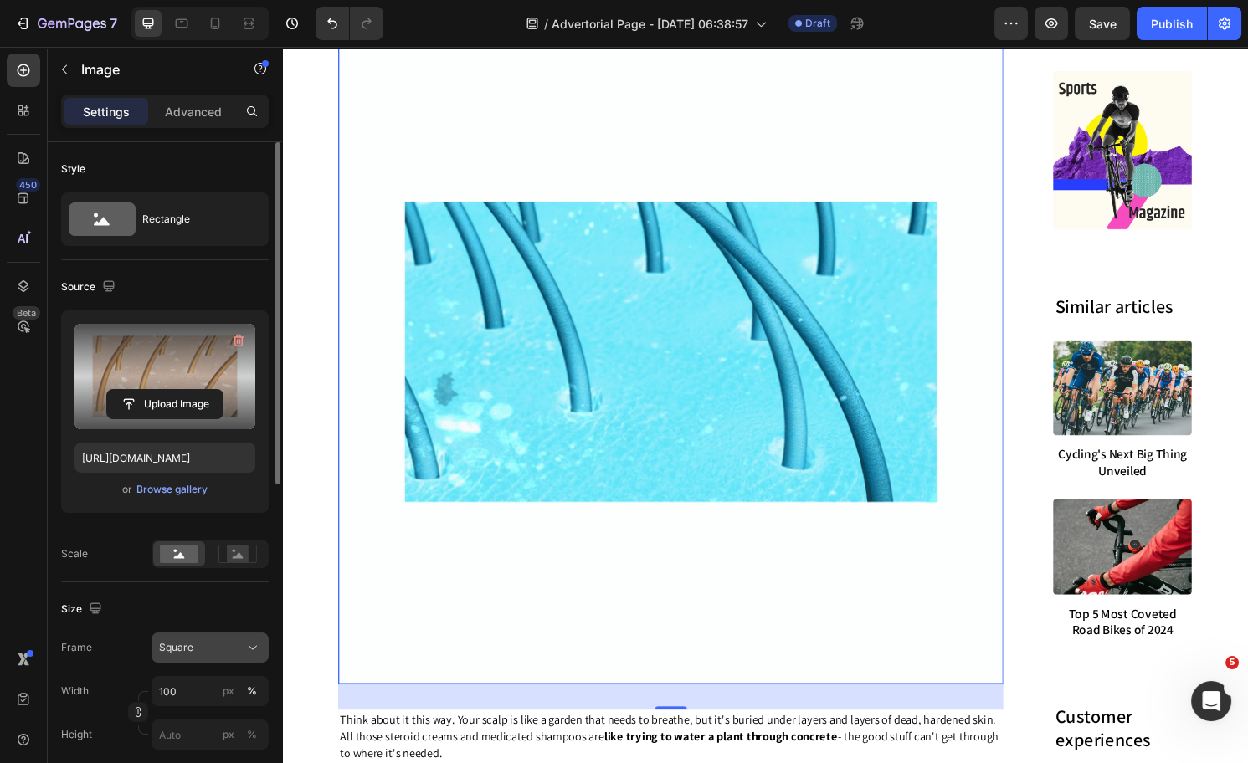
click at [193, 659] on button "Square" at bounding box center [209, 648] width 117 height 30
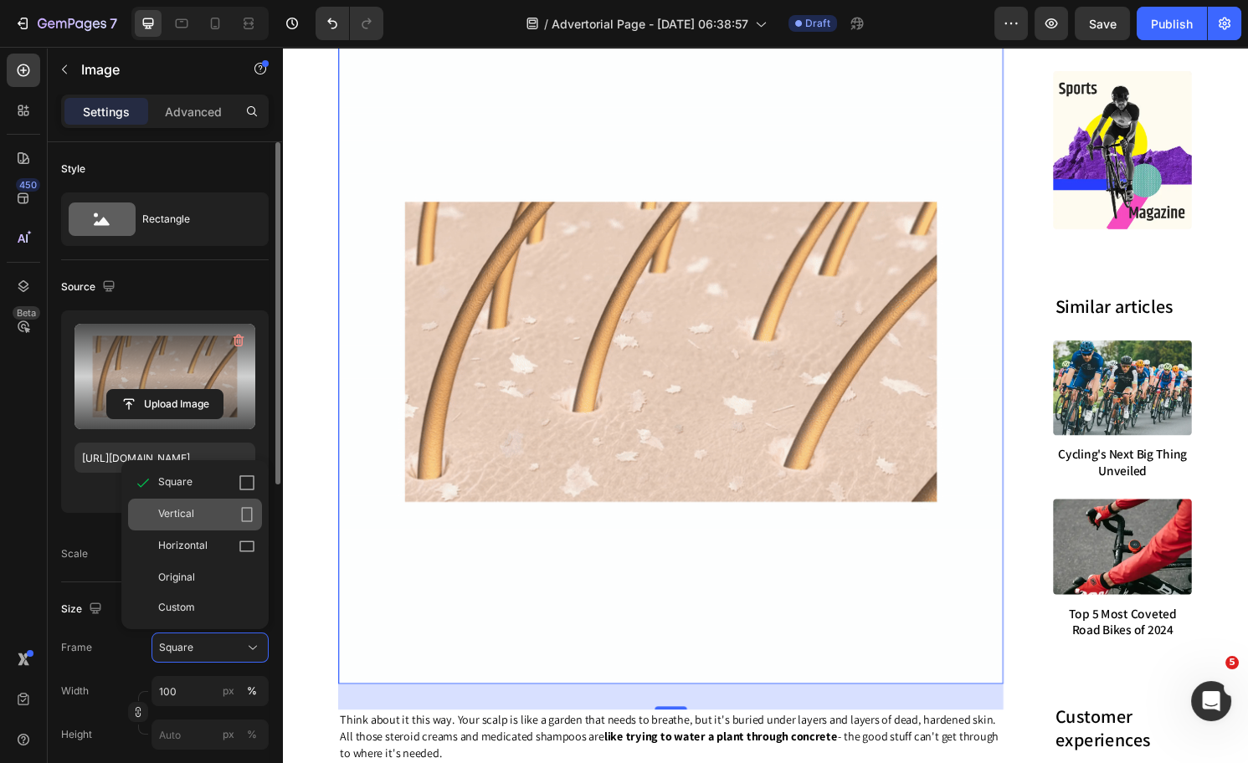
click at [182, 515] on span "Vertical" at bounding box center [176, 514] width 36 height 17
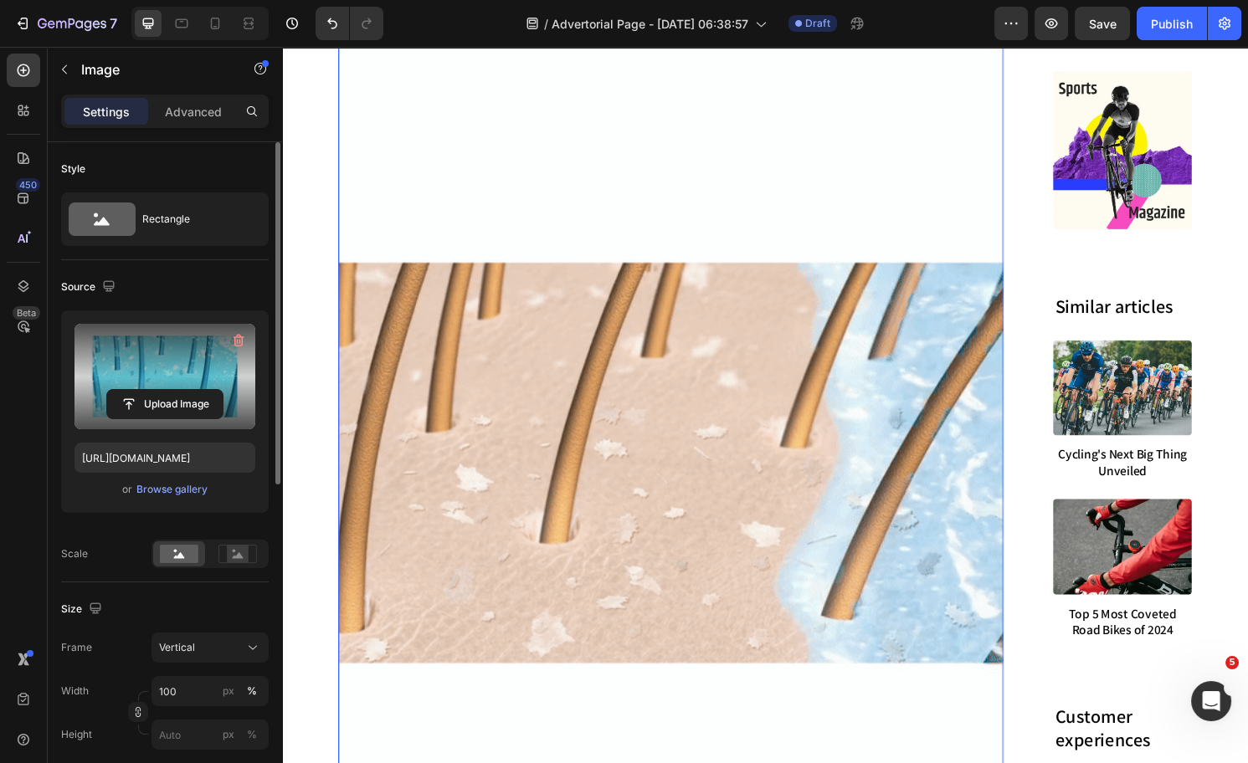
click at [550, 245] on img at bounding box center [686, 479] width 691 height 922
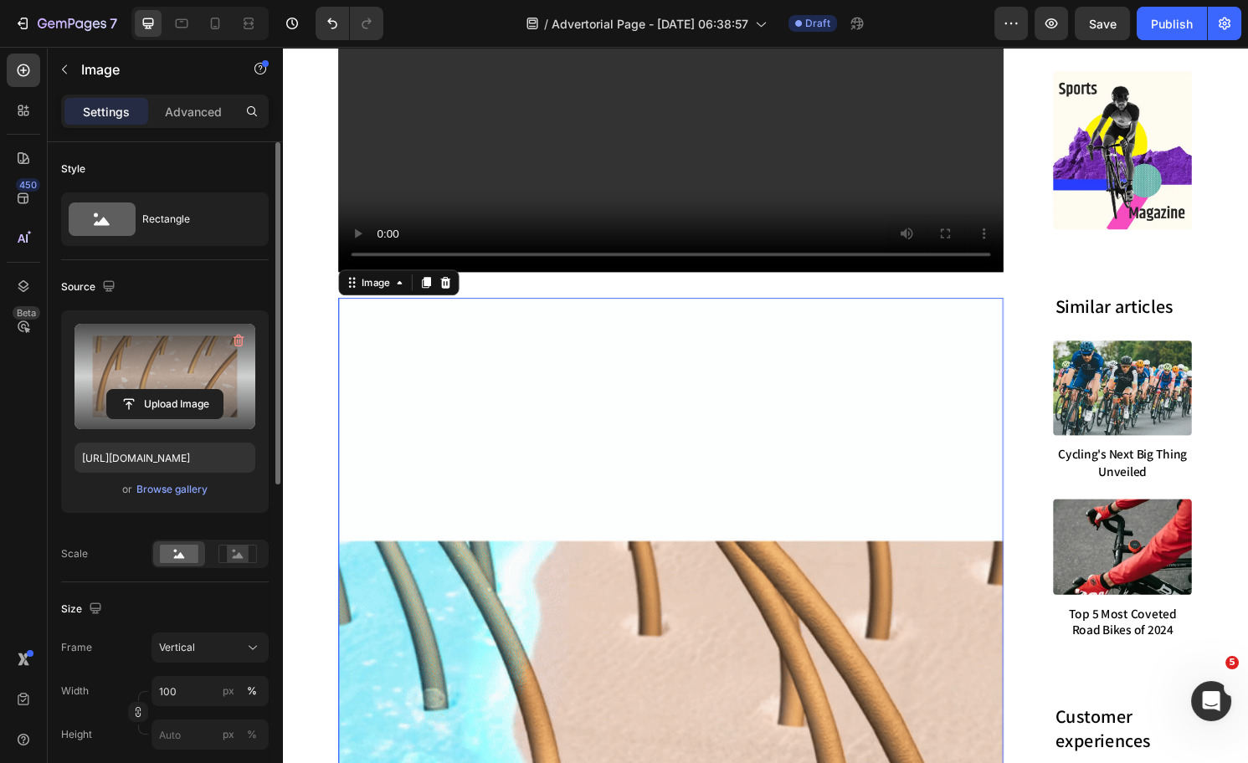
scroll to position [5571, 0]
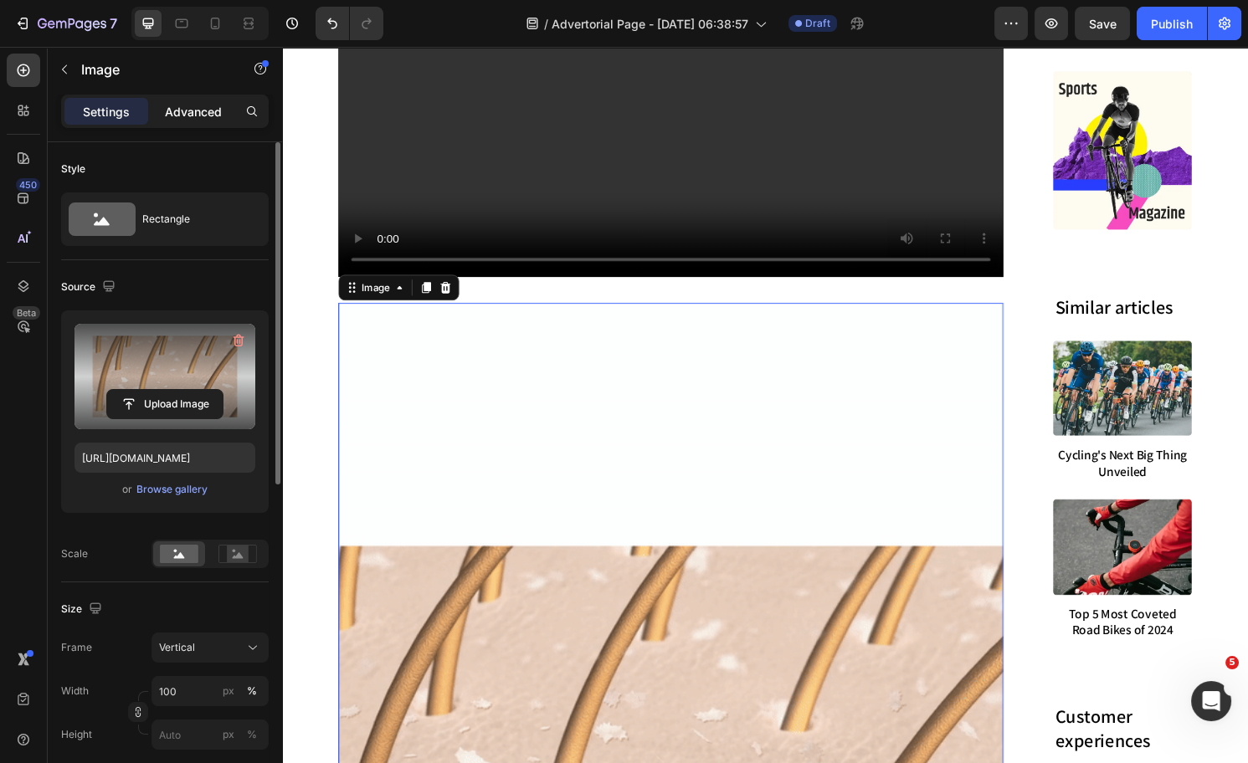
click at [197, 104] on p "Advanced" at bounding box center [193, 112] width 57 height 18
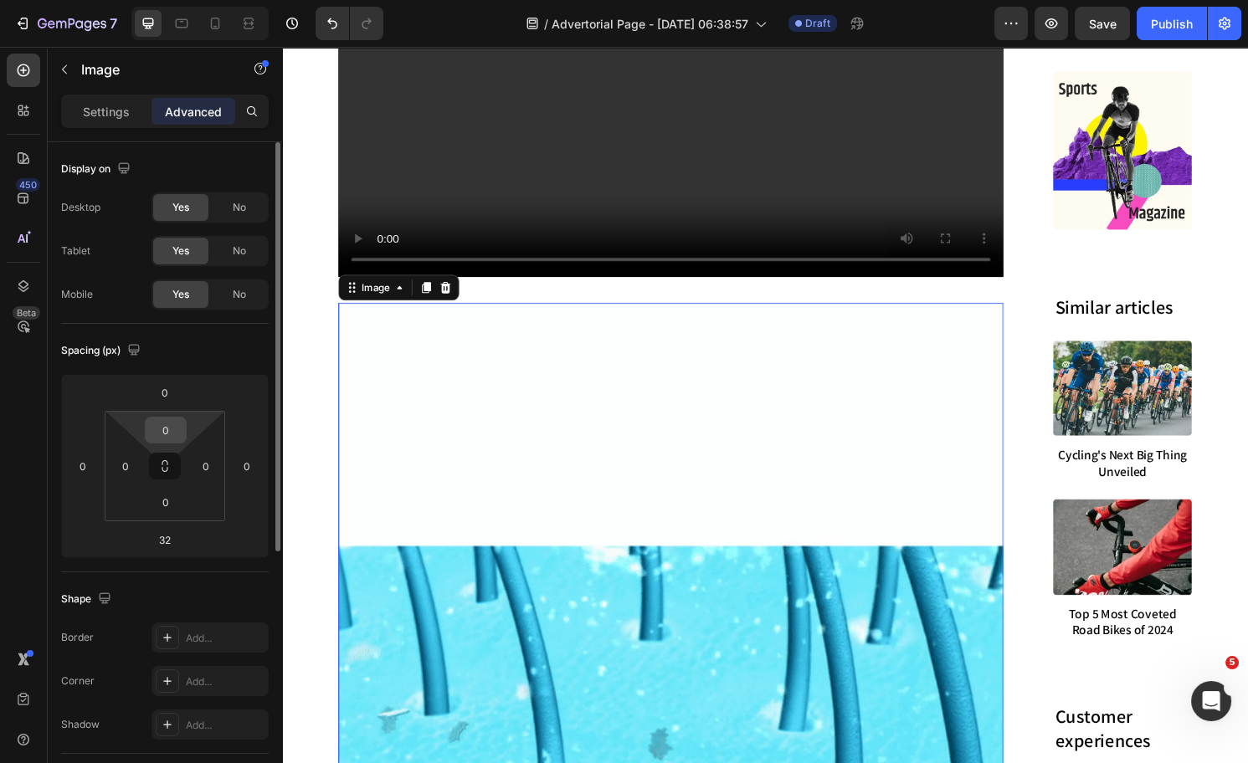
click at [174, 439] on input "0" at bounding box center [165, 430] width 33 height 25
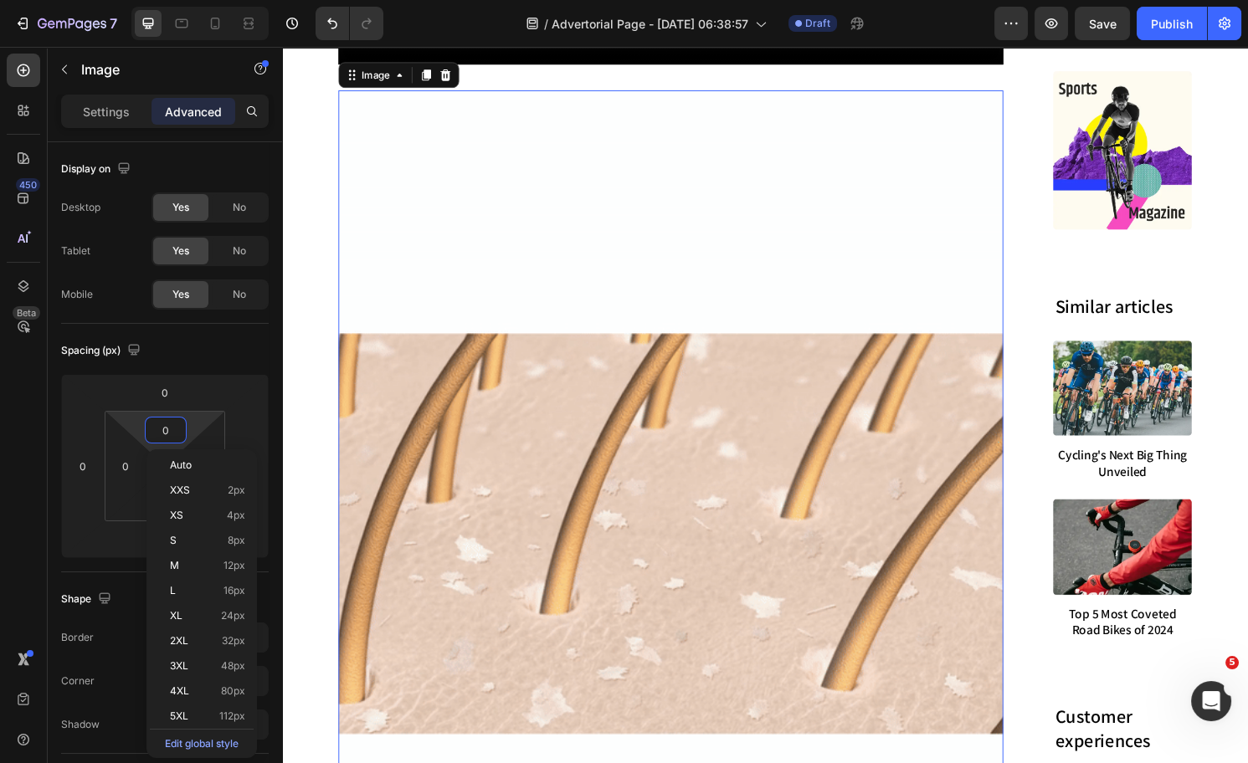
scroll to position [6087, 0]
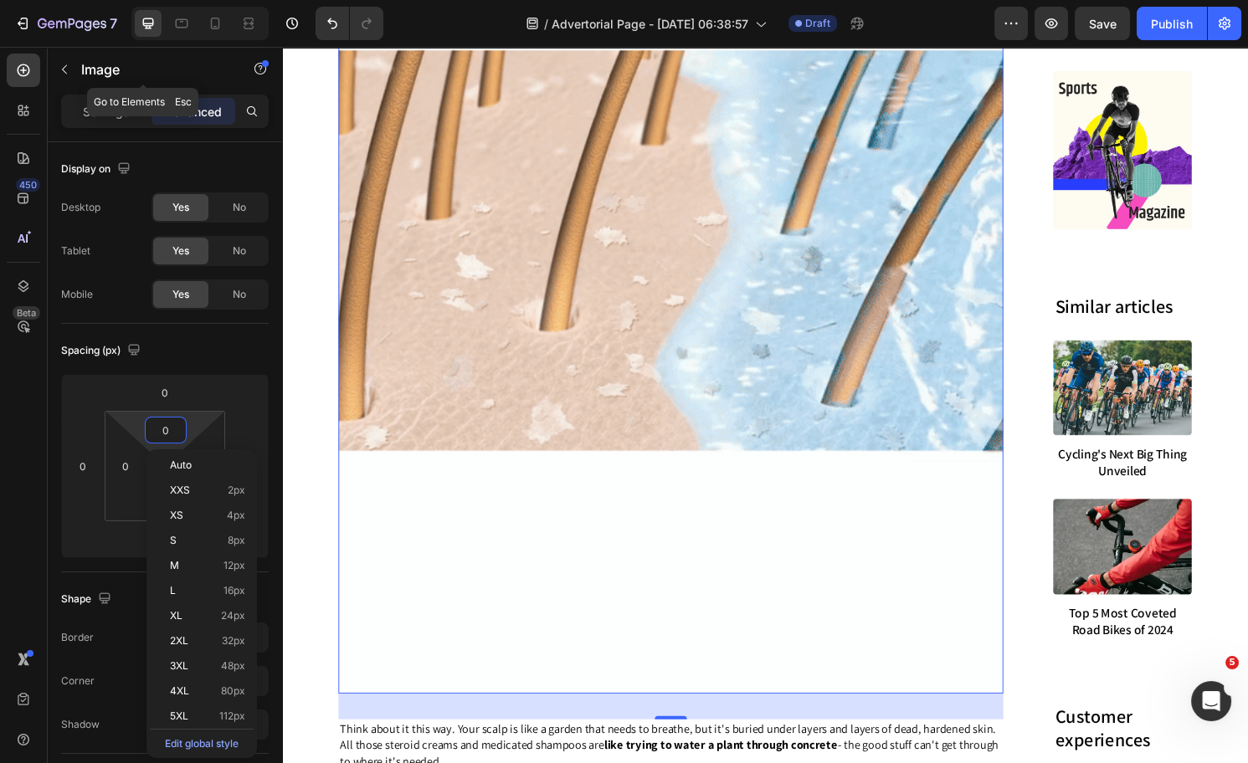
click at [64, 70] on icon "button" at bounding box center [64, 69] width 13 height 13
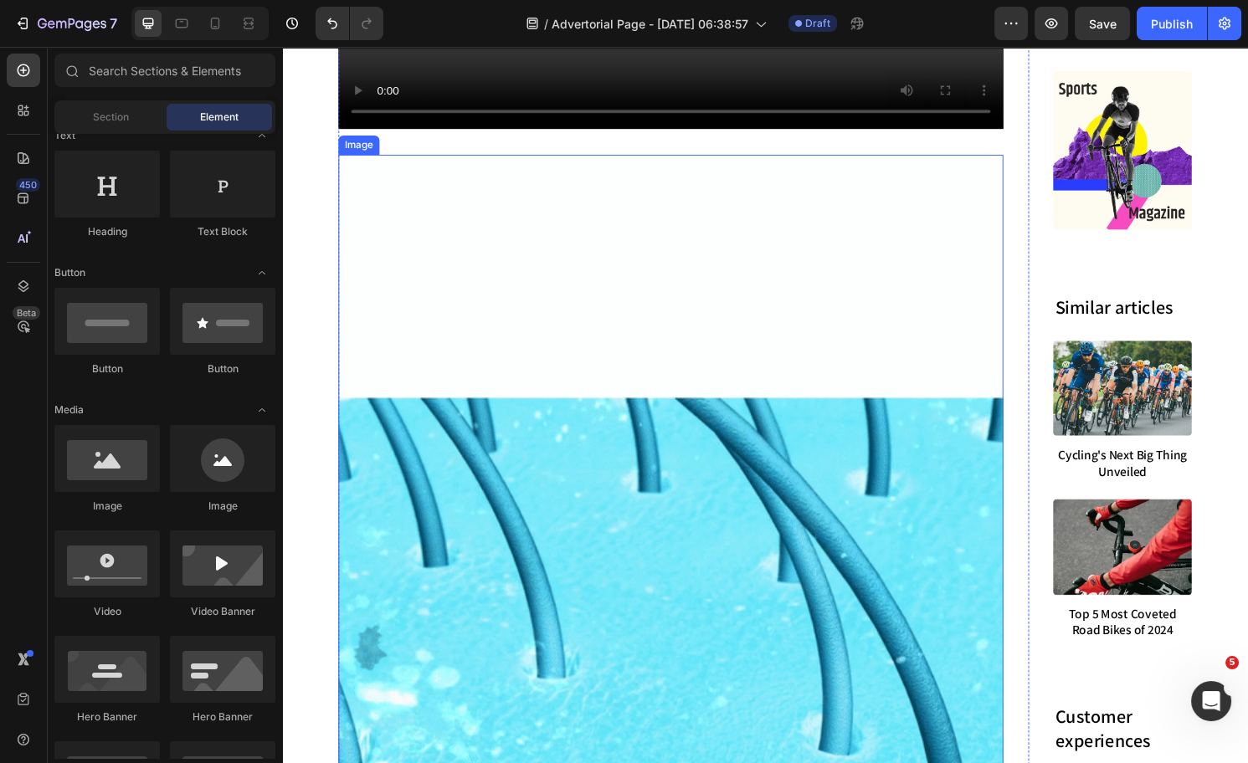
scroll to position [5870, 0]
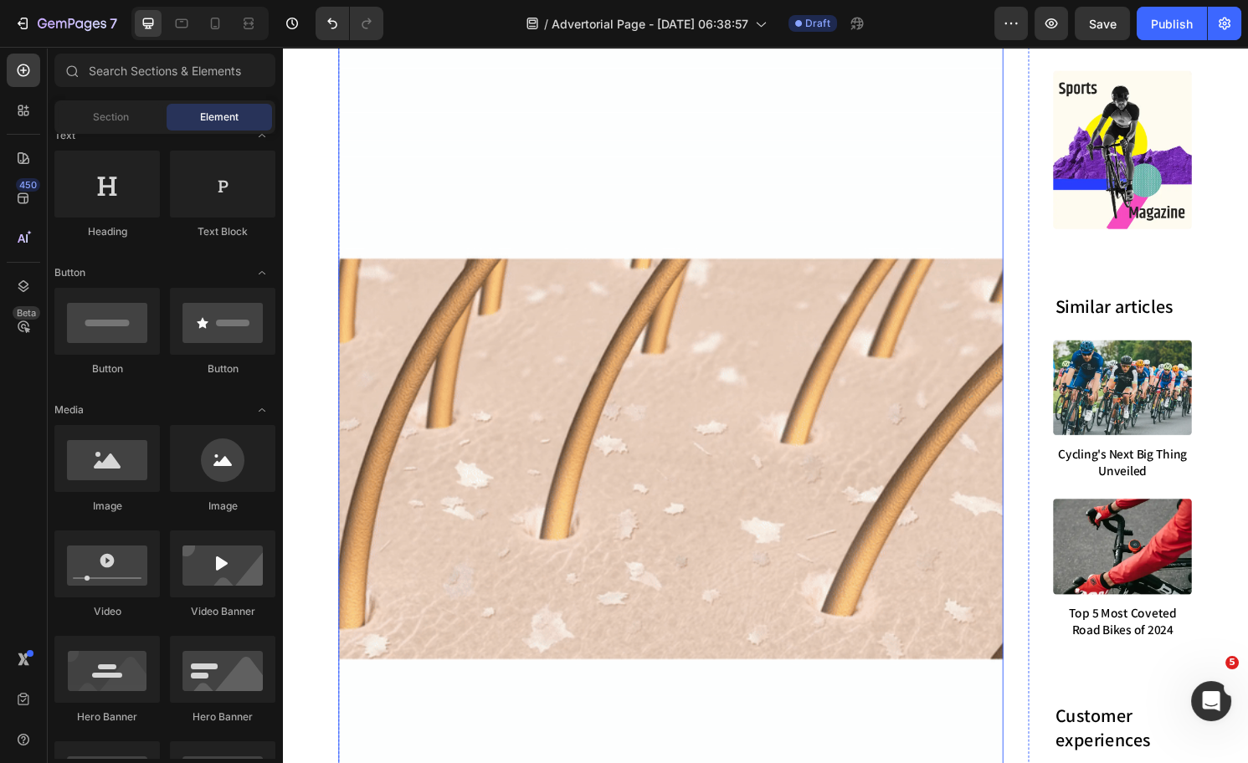
click at [580, 530] on img at bounding box center [686, 475] width 691 height 922
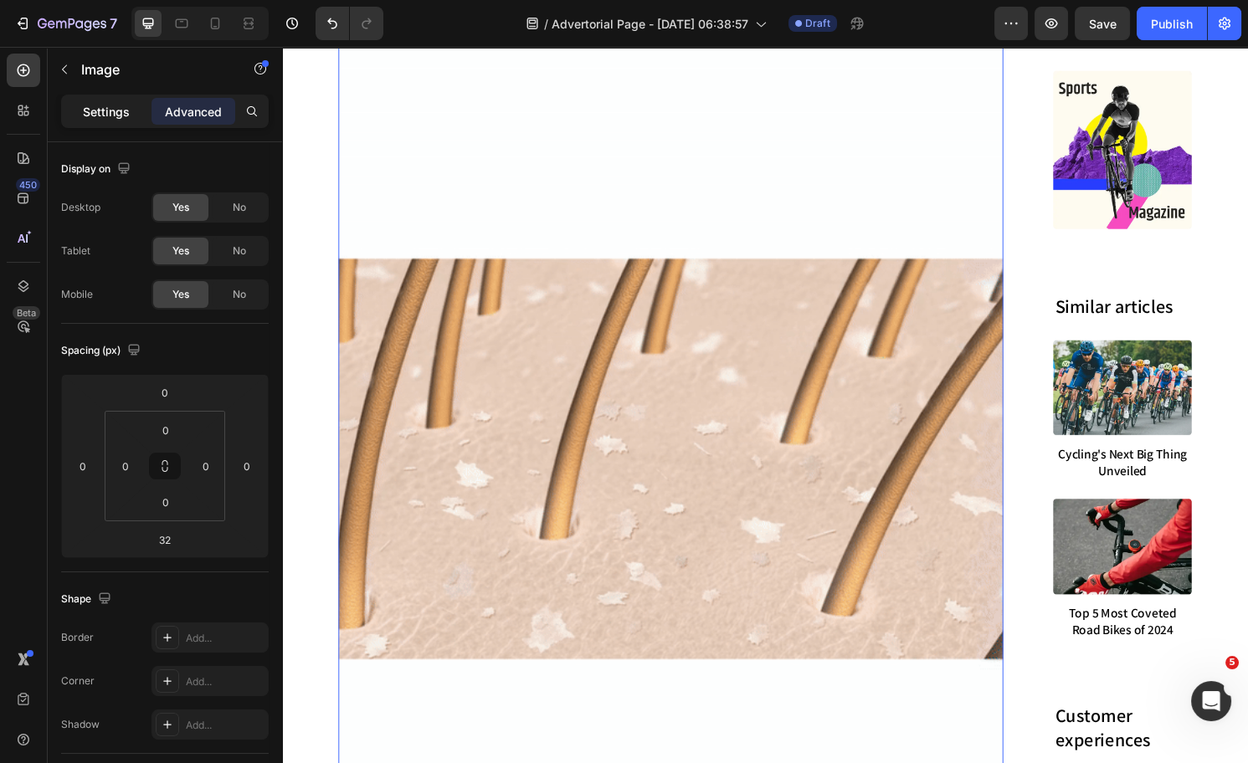
click at [93, 110] on p "Settings" at bounding box center [106, 112] width 47 height 18
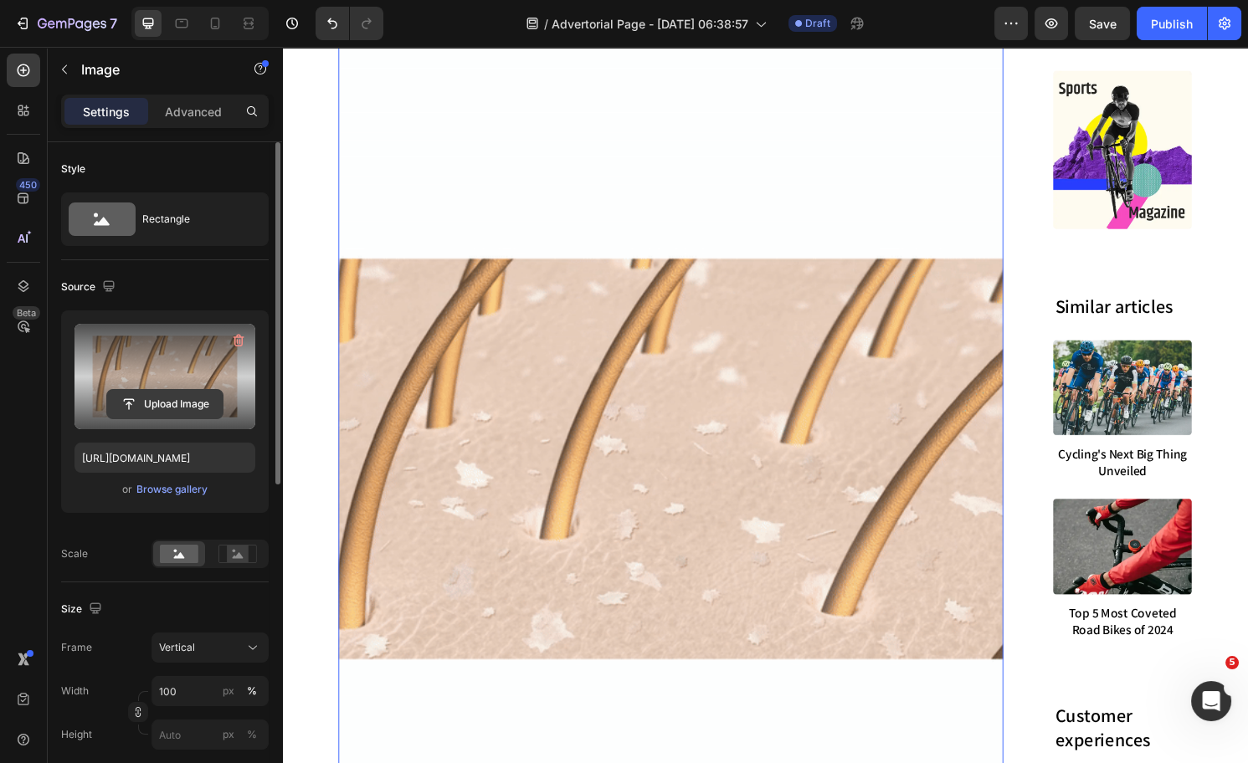
click at [169, 410] on input "file" at bounding box center [165, 404] width 116 height 28
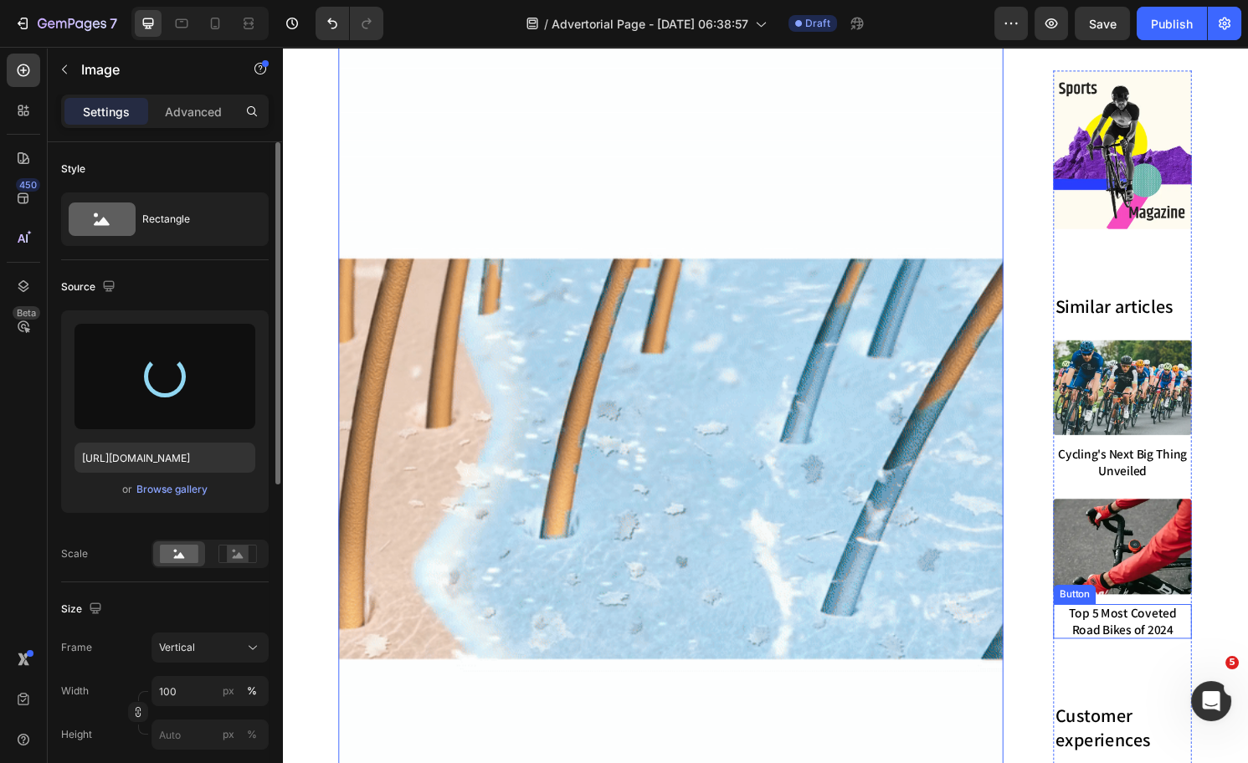
type input "https://cdn.shopify.com/s/files/1/0574/1366/4955/files/gempages_487139829310555…"
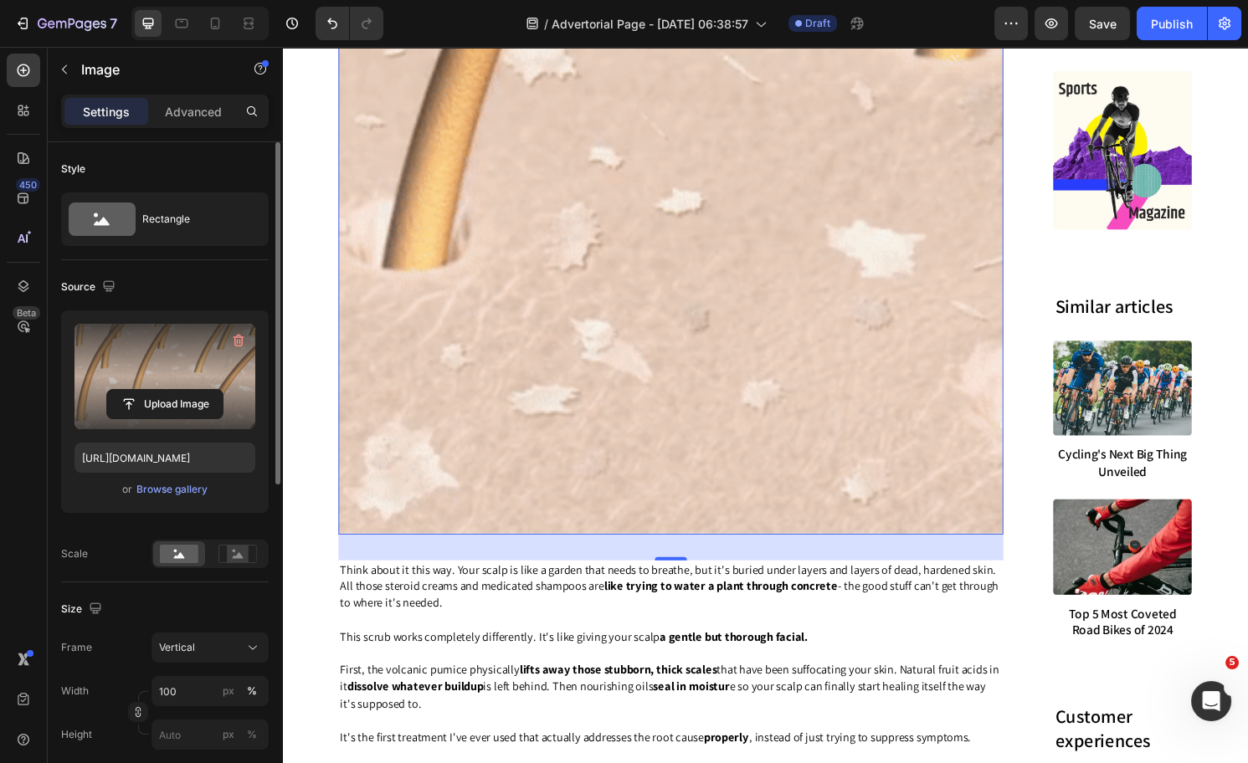
scroll to position [6529, 0]
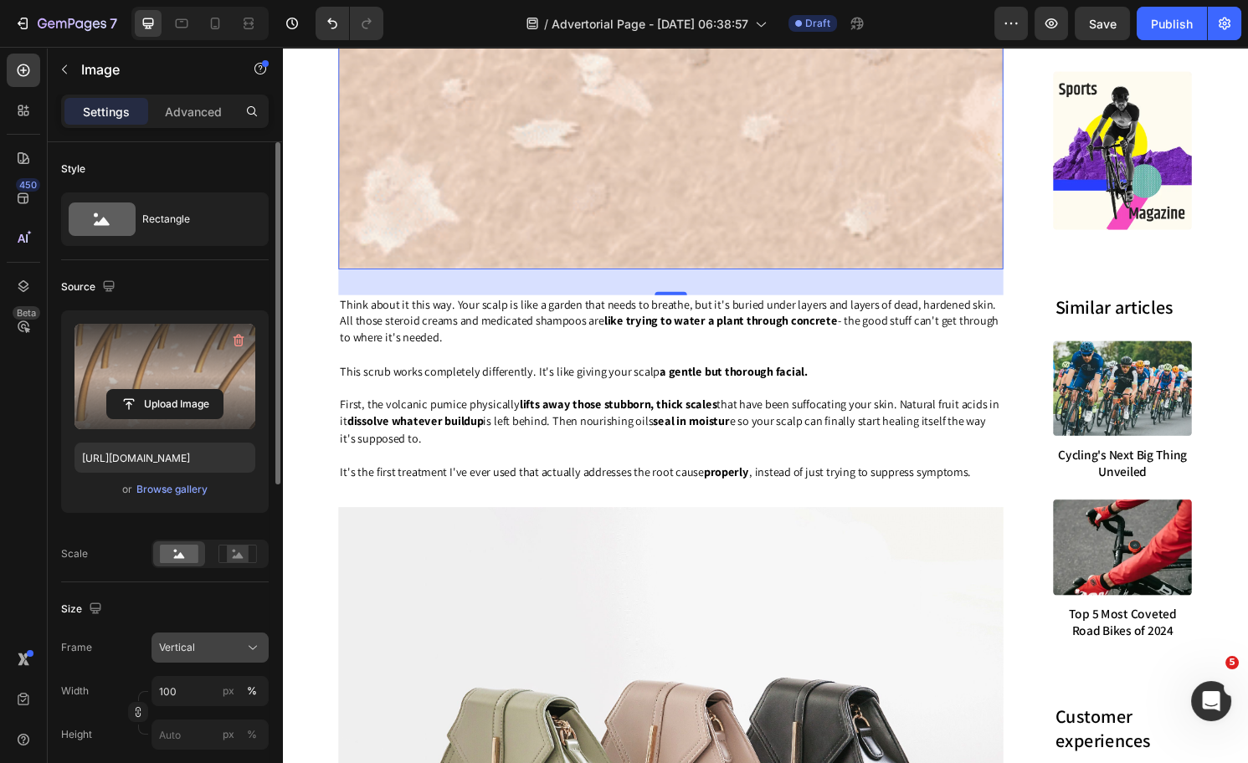
click at [197, 648] on div "Vertical" at bounding box center [200, 647] width 82 height 15
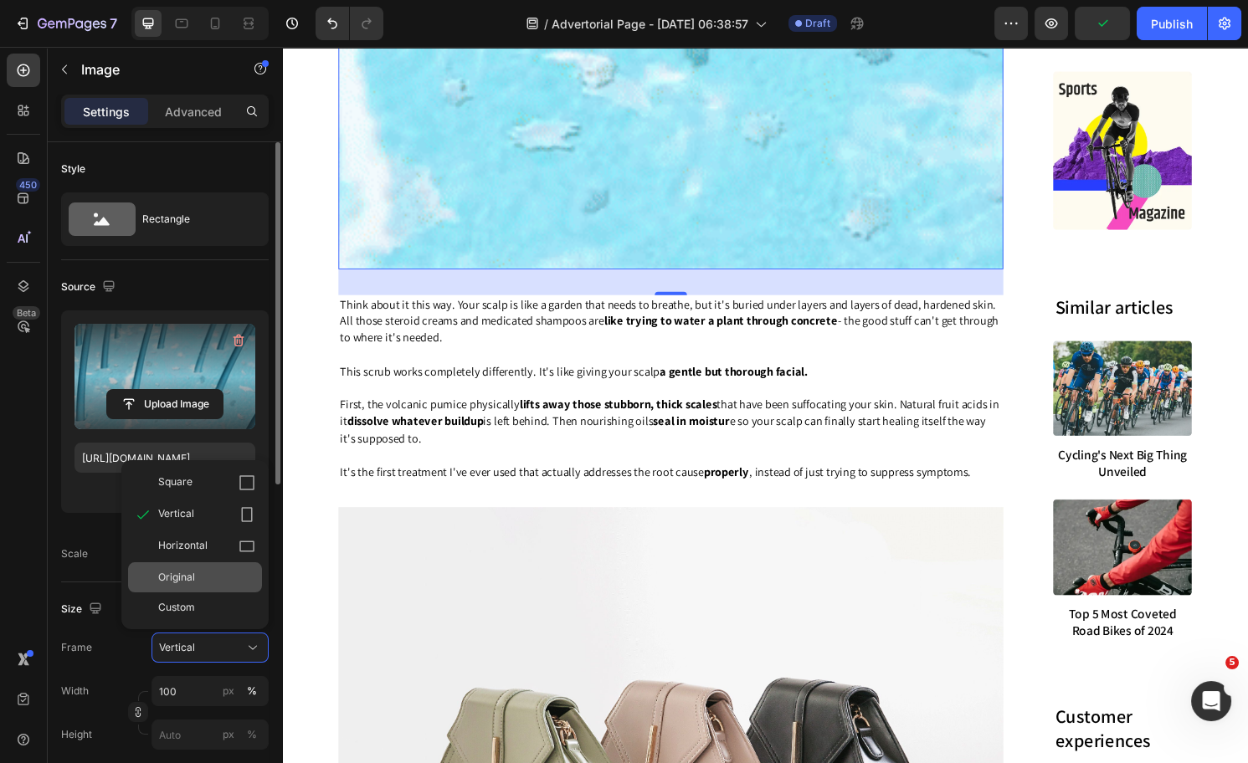
click at [184, 586] on div "Original" at bounding box center [195, 577] width 134 height 30
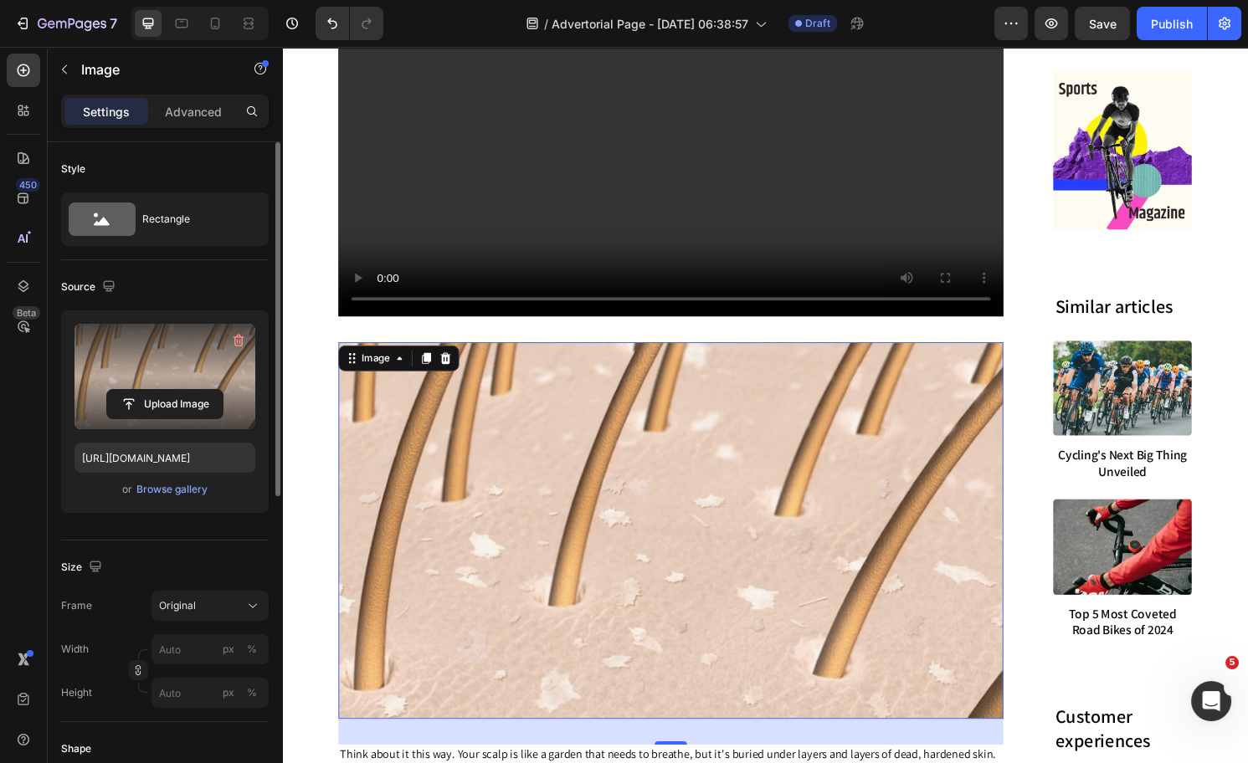
scroll to position [5392, 0]
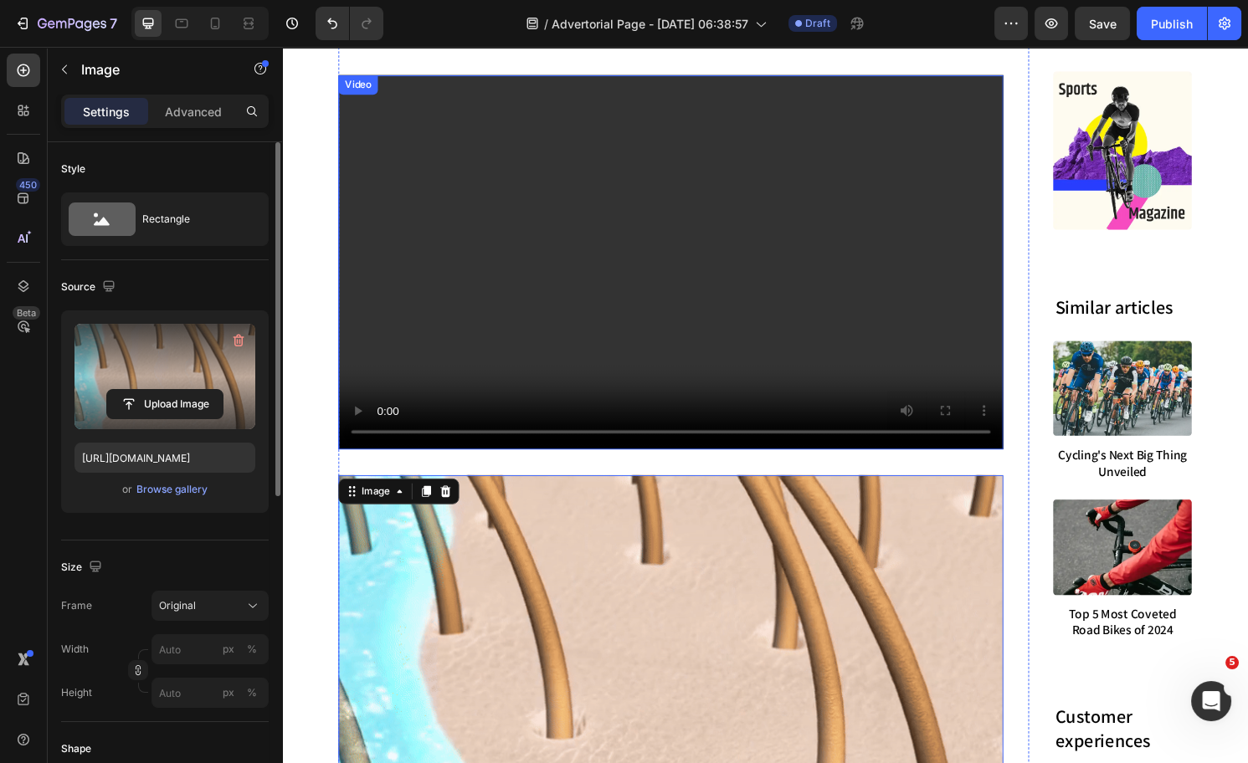
click at [728, 230] on video at bounding box center [686, 270] width 691 height 389
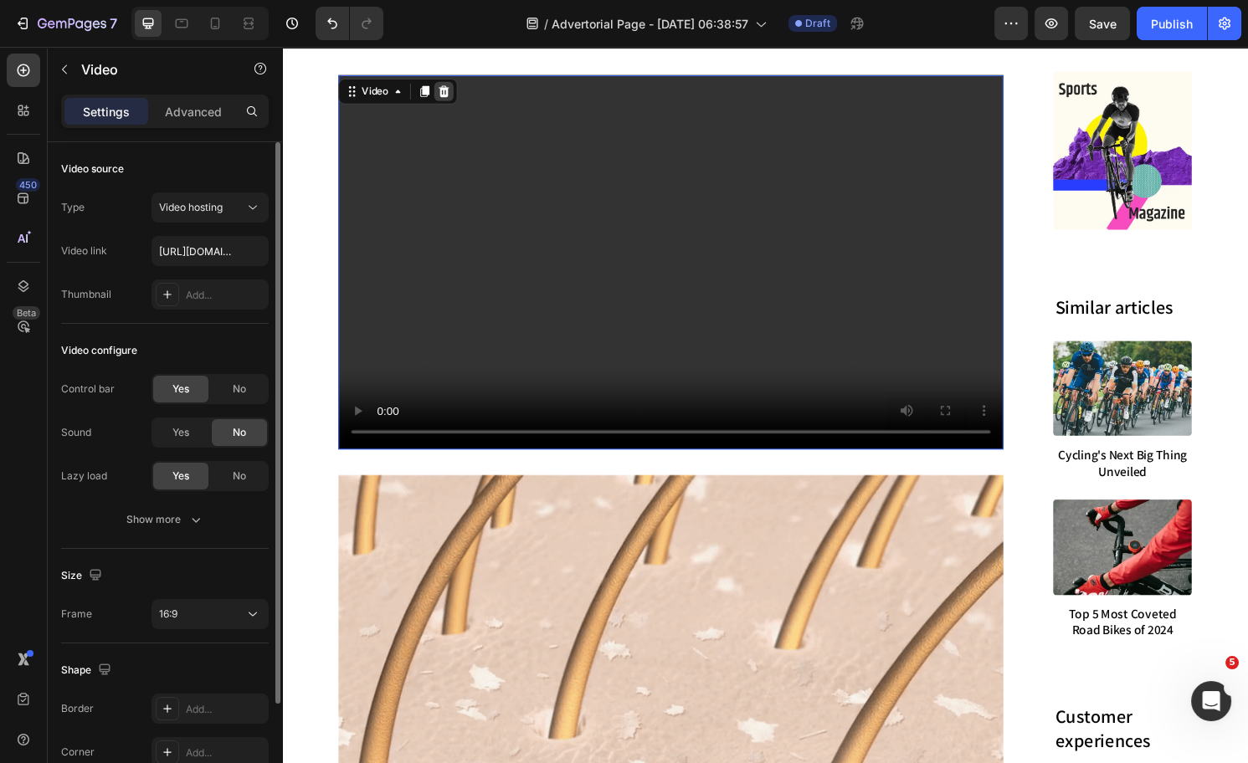
click at [445, 99] on icon at bounding box center [450, 93] width 11 height 12
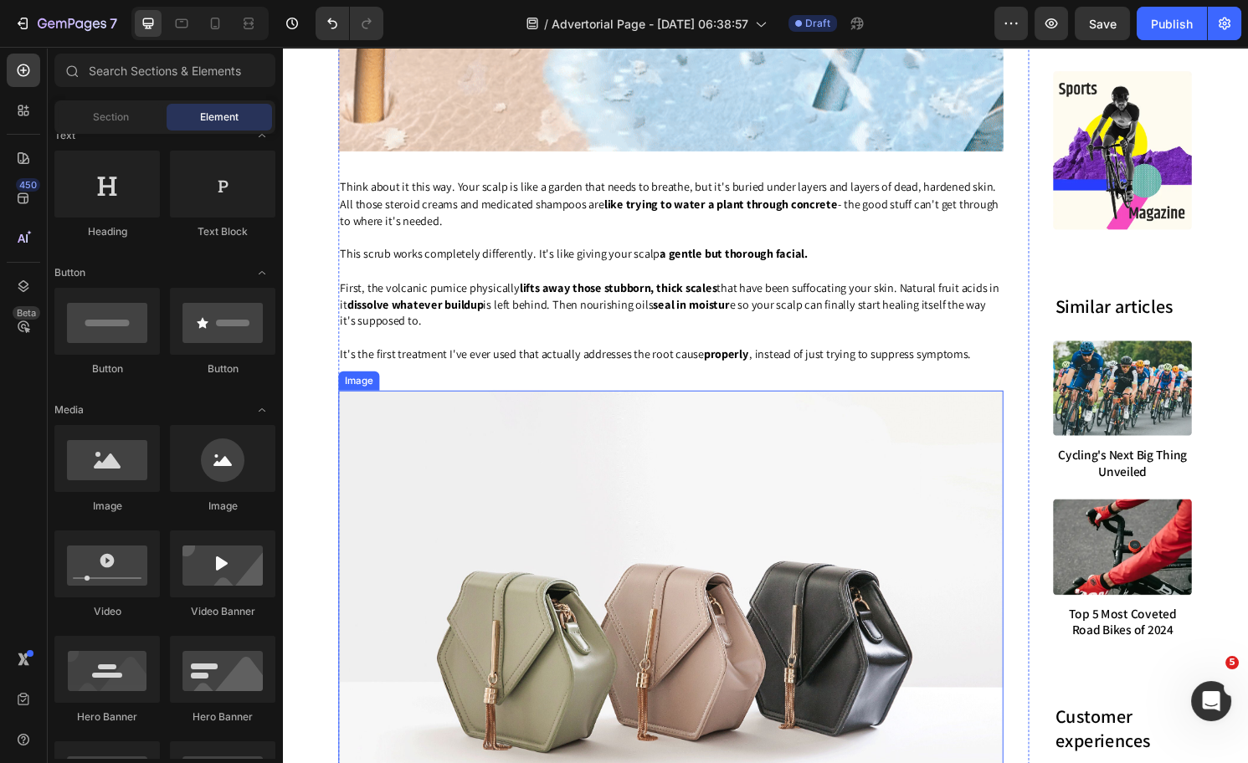
scroll to position [5918, 0]
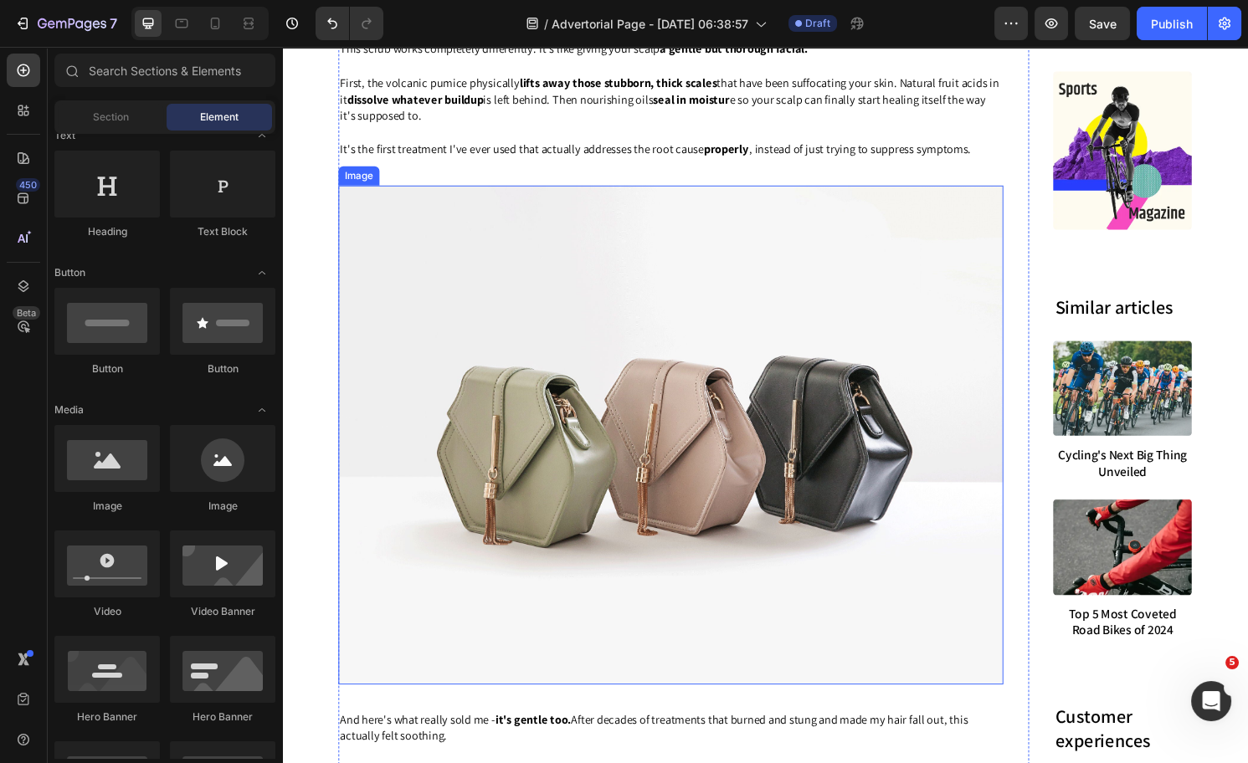
click at [612, 367] on img at bounding box center [686, 450] width 691 height 519
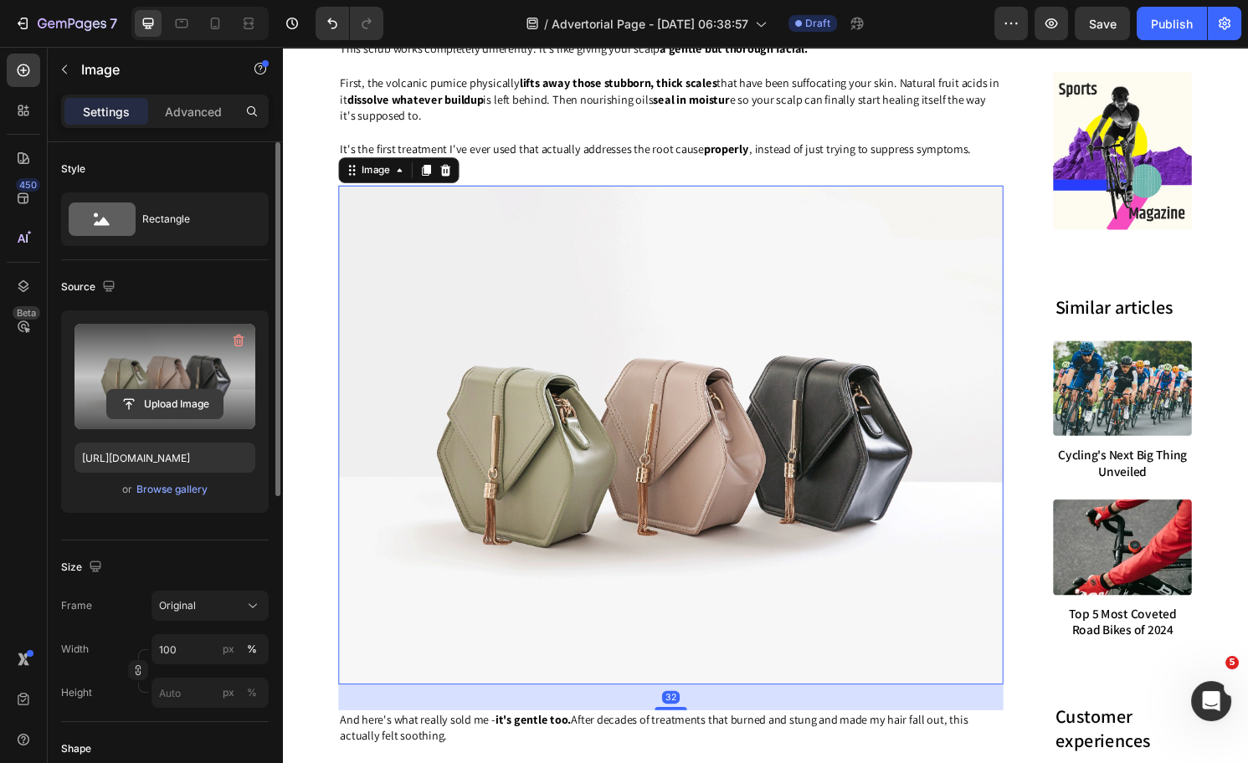
click at [169, 403] on input "file" at bounding box center [165, 404] width 116 height 28
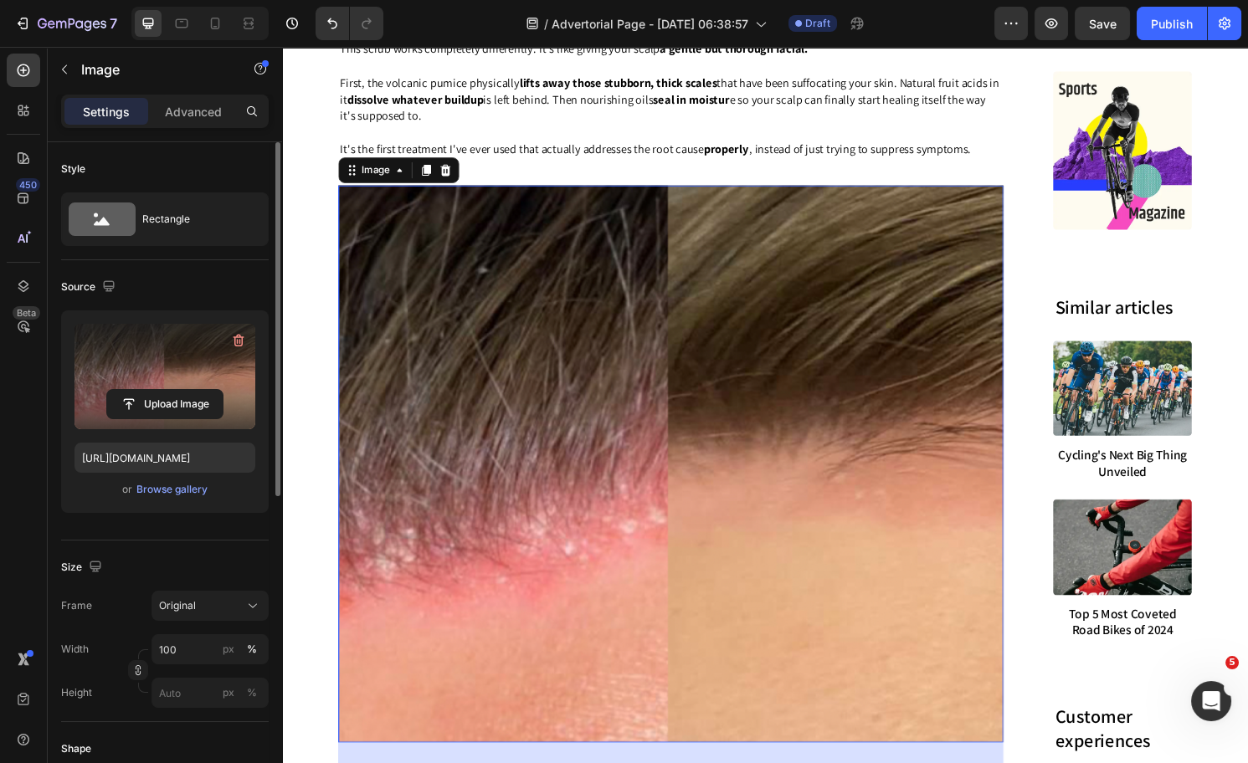
click at [667, 417] on img at bounding box center [686, 481] width 691 height 580
click at [146, 401] on input "file" at bounding box center [165, 404] width 116 height 28
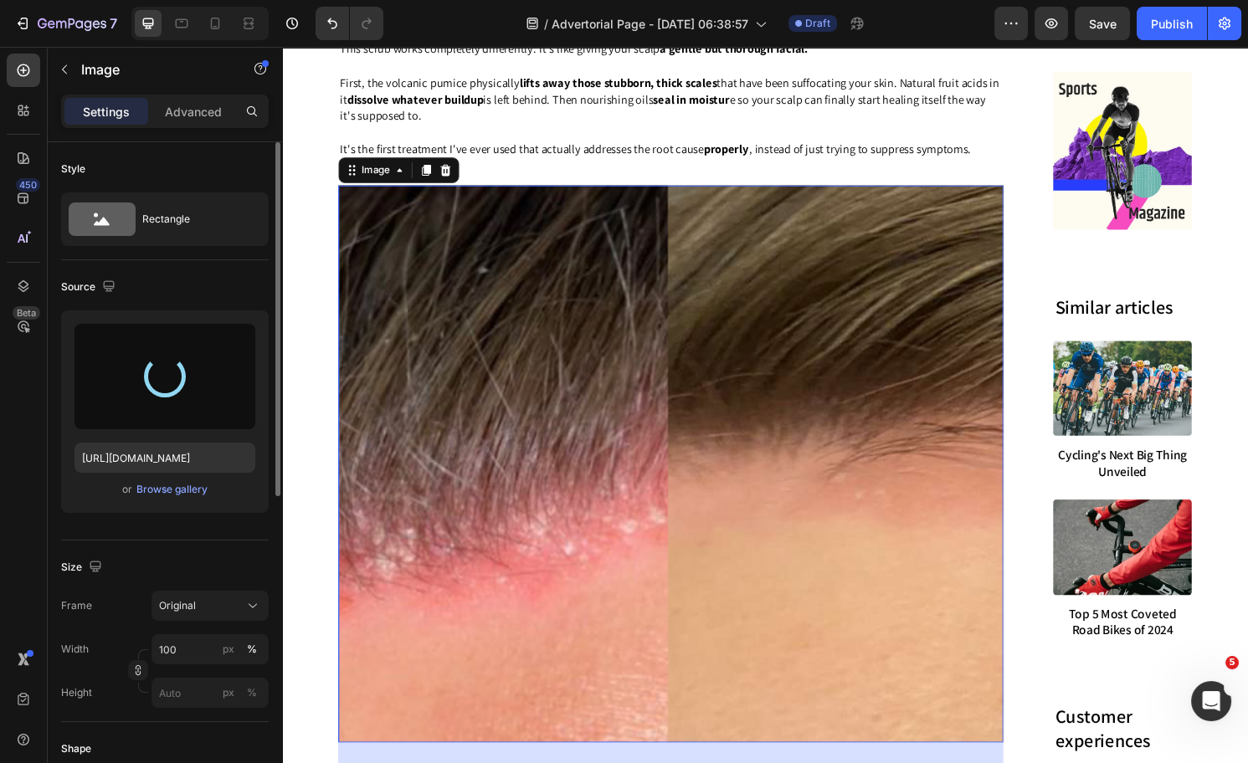
type input "https://cdn.shopify.com/s/files/1/0574/1366/4955/files/gempages_487139829310555…"
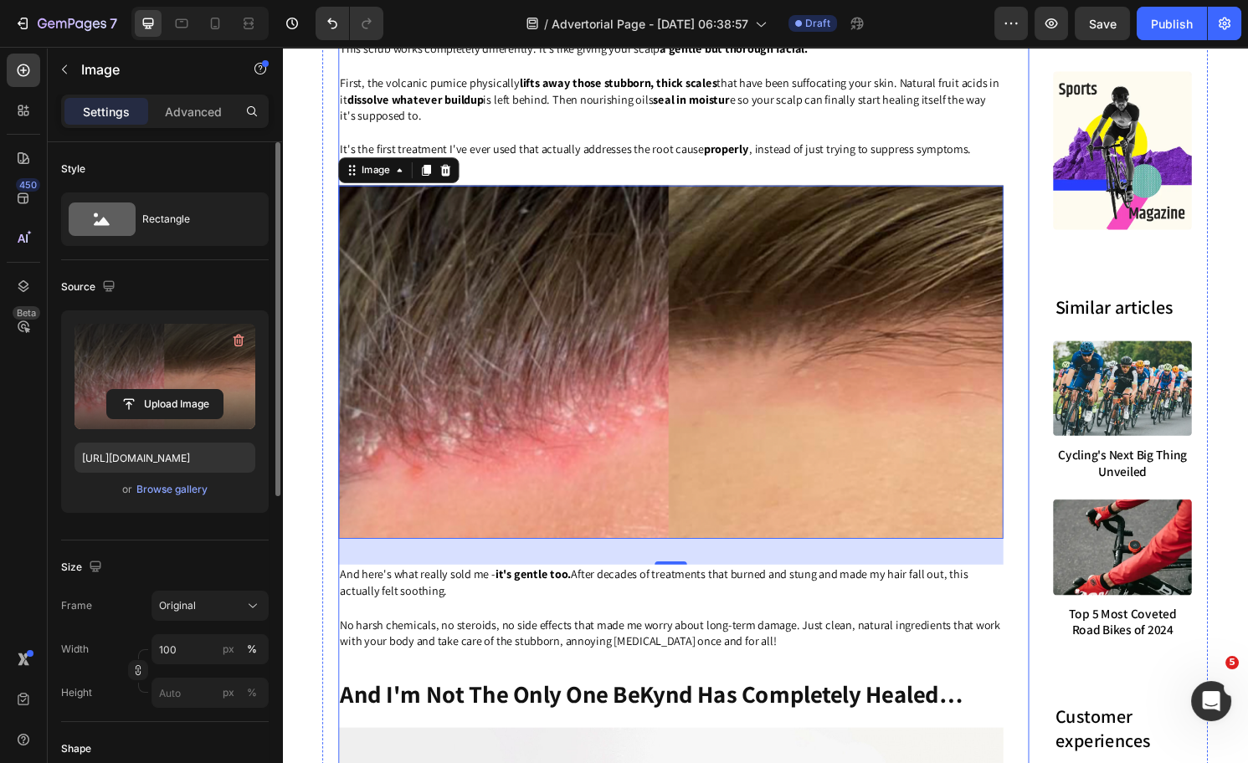
click at [1024, 162] on p "It's the first treatment I've ever used that actually addresses the root cause …" at bounding box center [686, 154] width 688 height 18
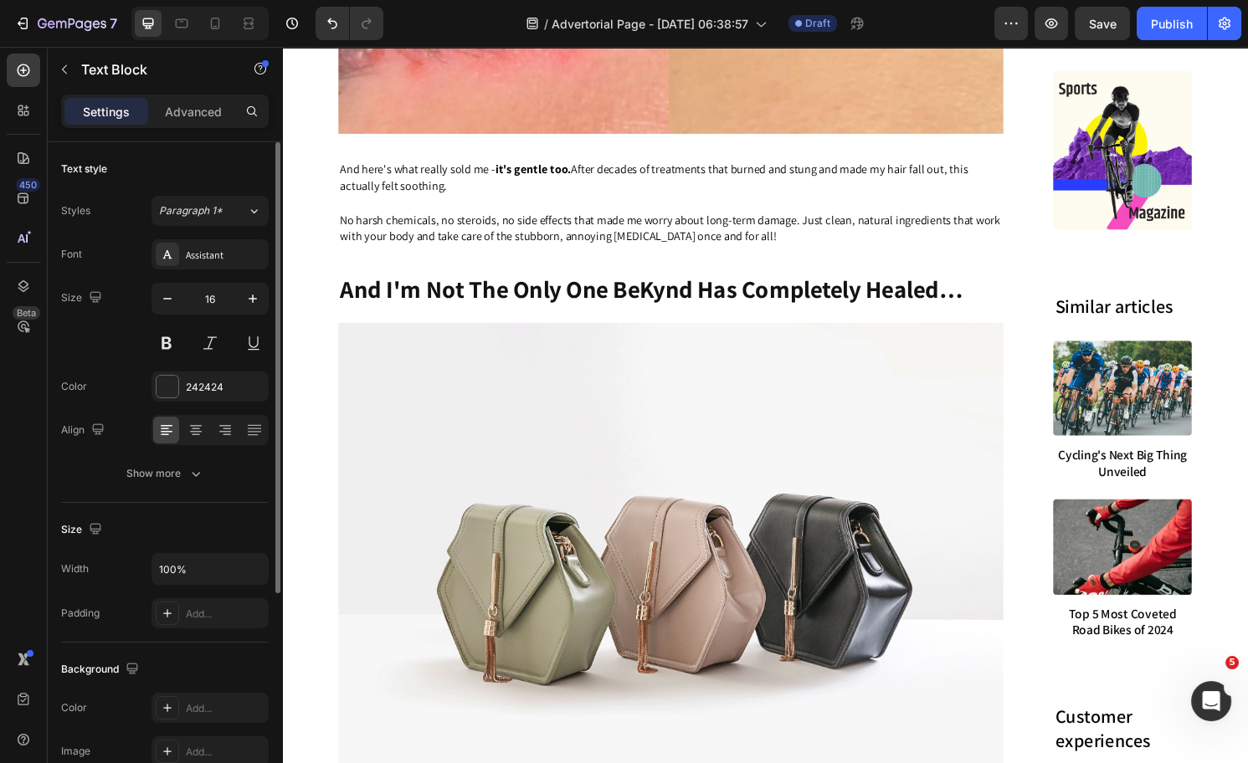
scroll to position [6521, 0]
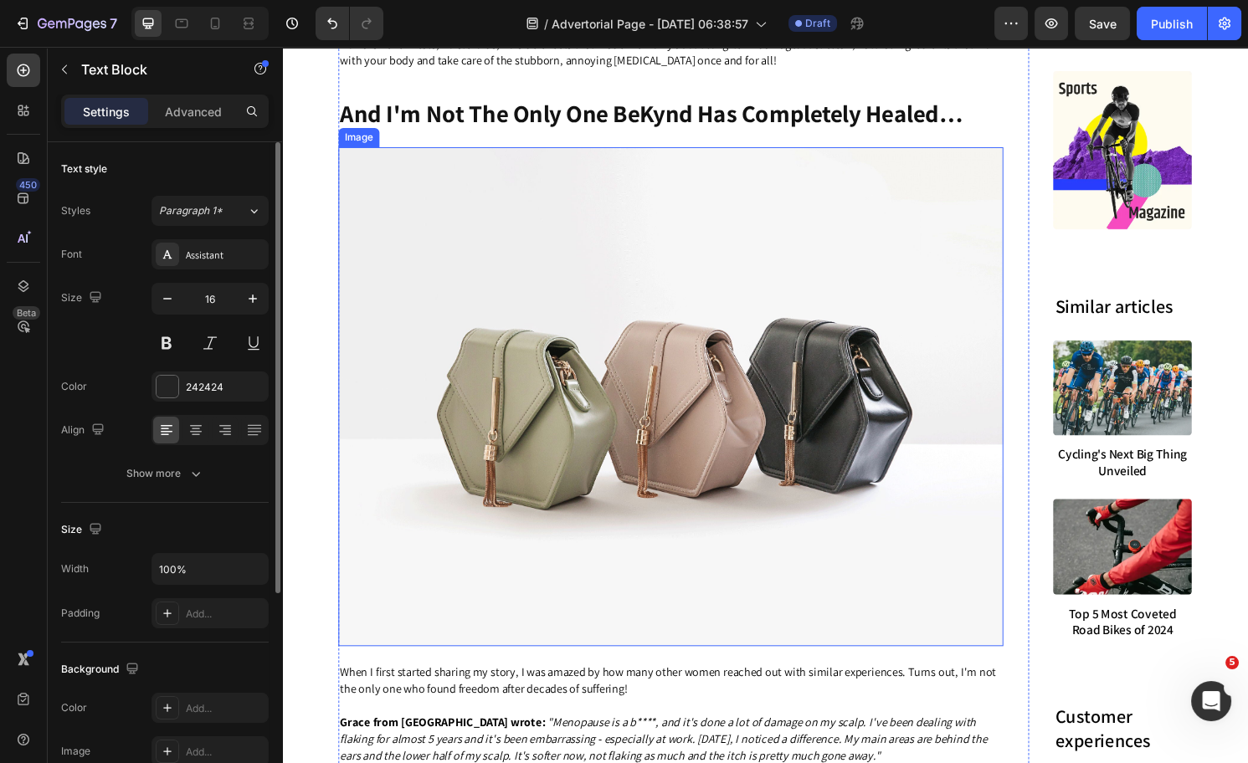
click at [493, 383] on img at bounding box center [686, 410] width 691 height 519
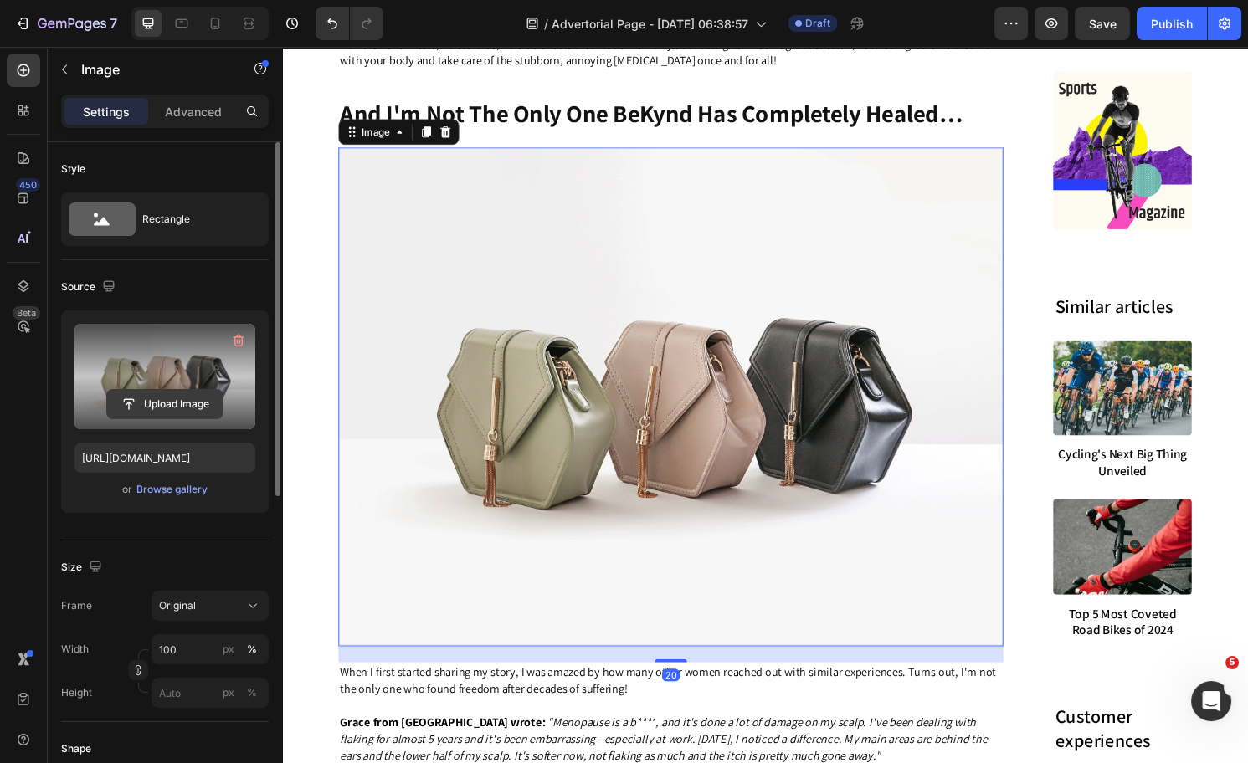
click at [165, 408] on input "file" at bounding box center [165, 404] width 116 height 28
click at [151, 398] on input "file" at bounding box center [165, 404] width 116 height 28
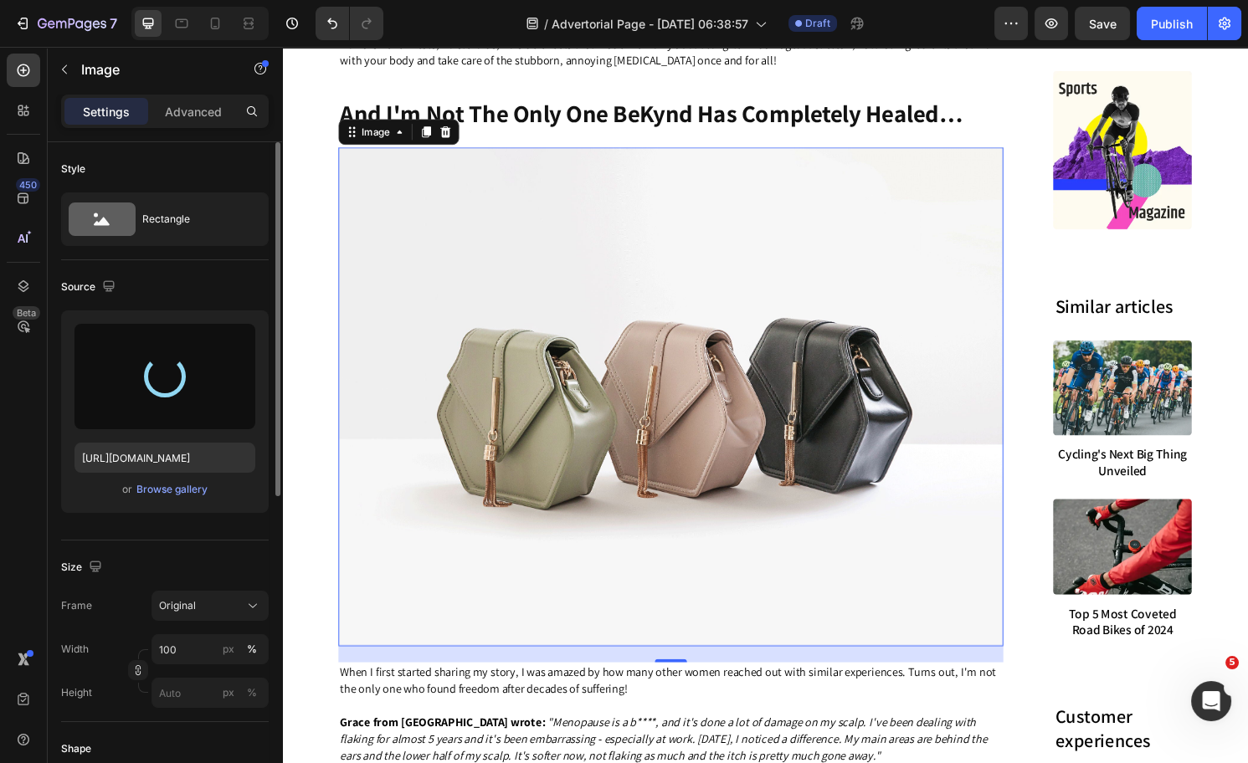
type input "https://cdn.shopify.com/s/files/1/0574/1366/4955/files/gempages_487139829310555…"
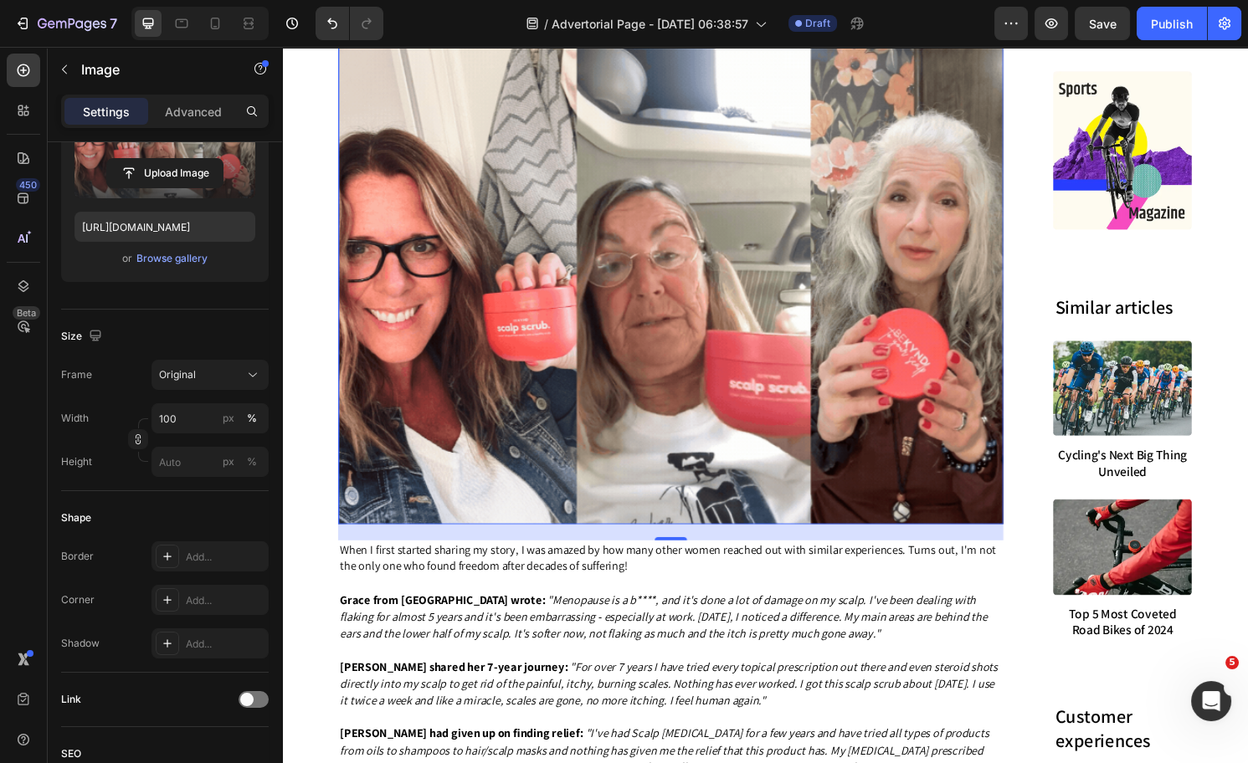
scroll to position [7014, 0]
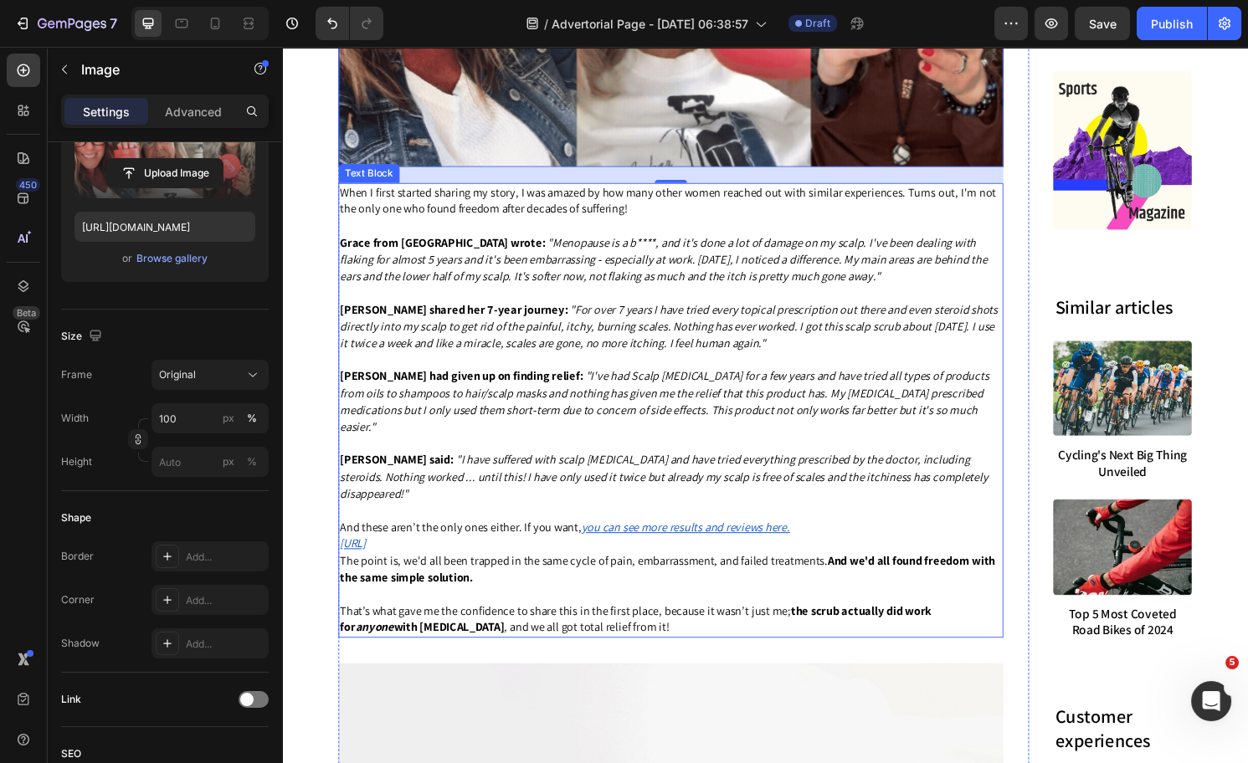
click at [729, 554] on u "you can see more results and reviews here." at bounding box center [701, 546] width 217 height 16
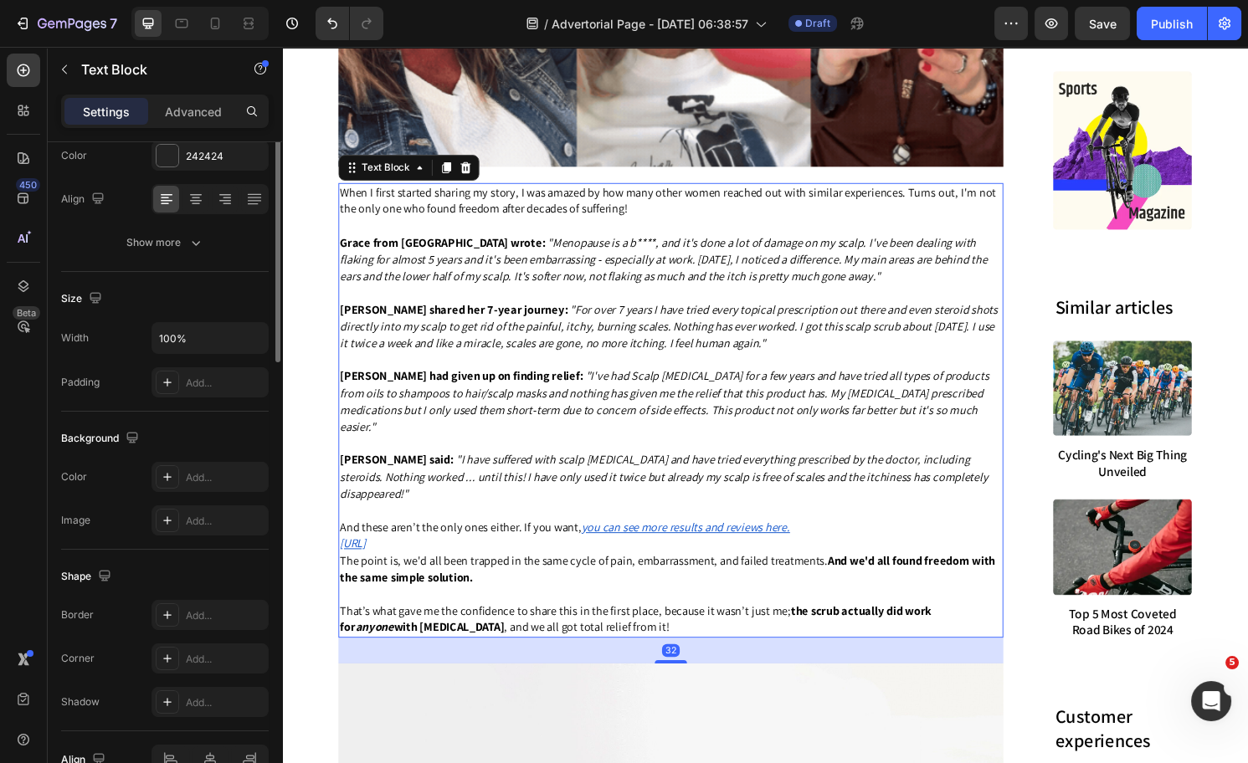
scroll to position [0, 0]
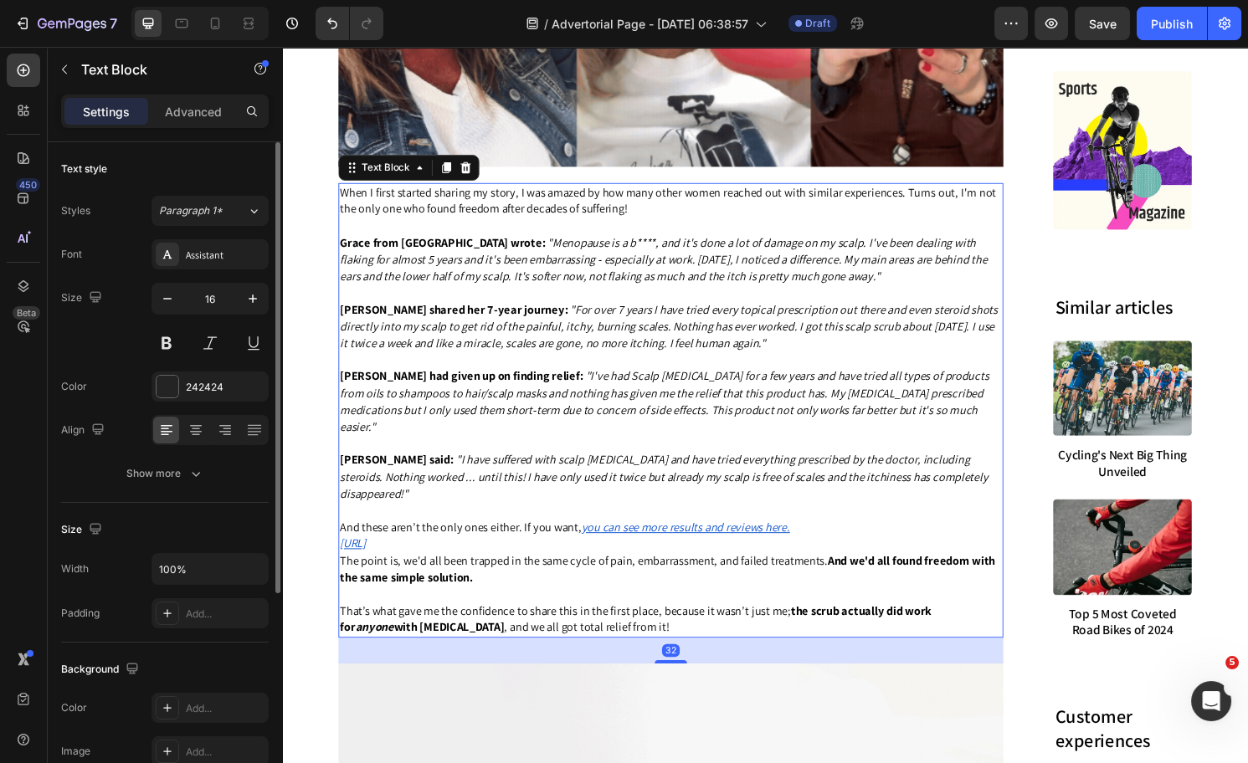
drag, startPoint x: 360, startPoint y: 592, endPoint x: 423, endPoint y: 580, distance: 63.9
click at [360, 591] on div "When I first started sharing my story, I was amazed by how many other women rea…" at bounding box center [686, 425] width 691 height 474
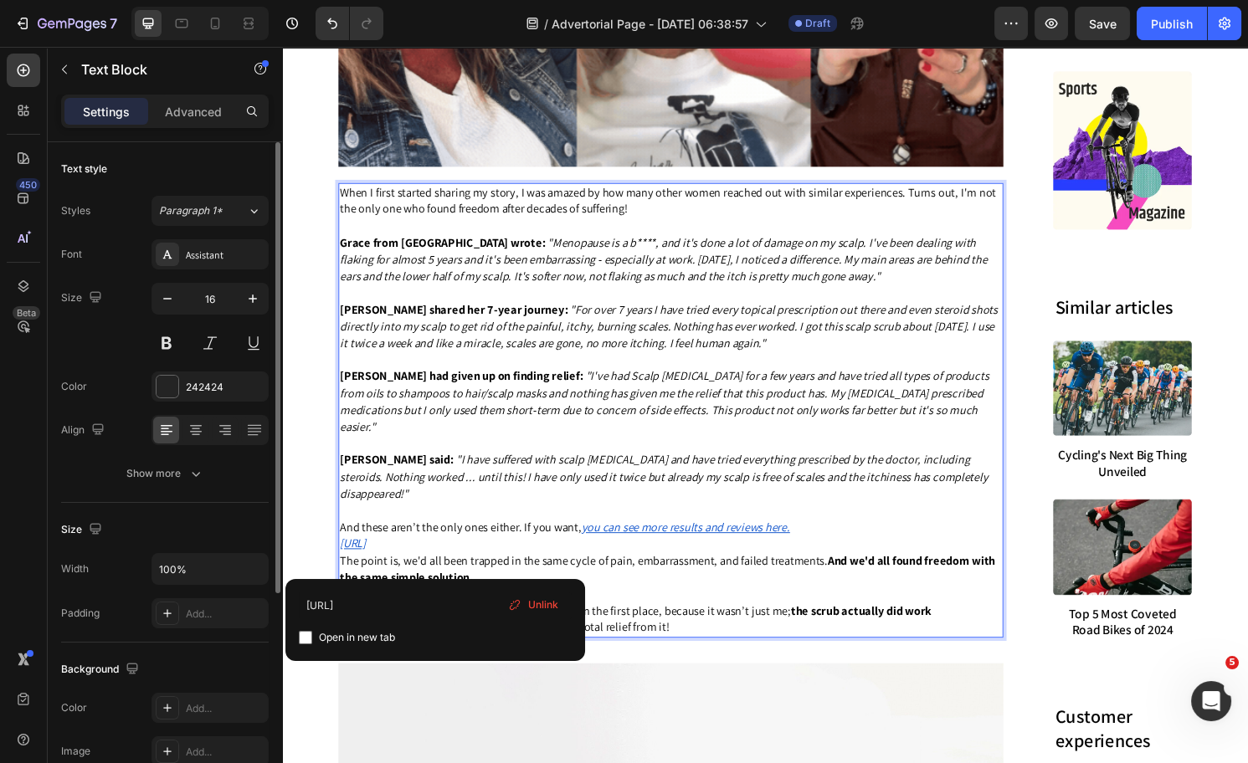
click at [422, 573] on p "[URL]" at bounding box center [686, 564] width 688 height 18
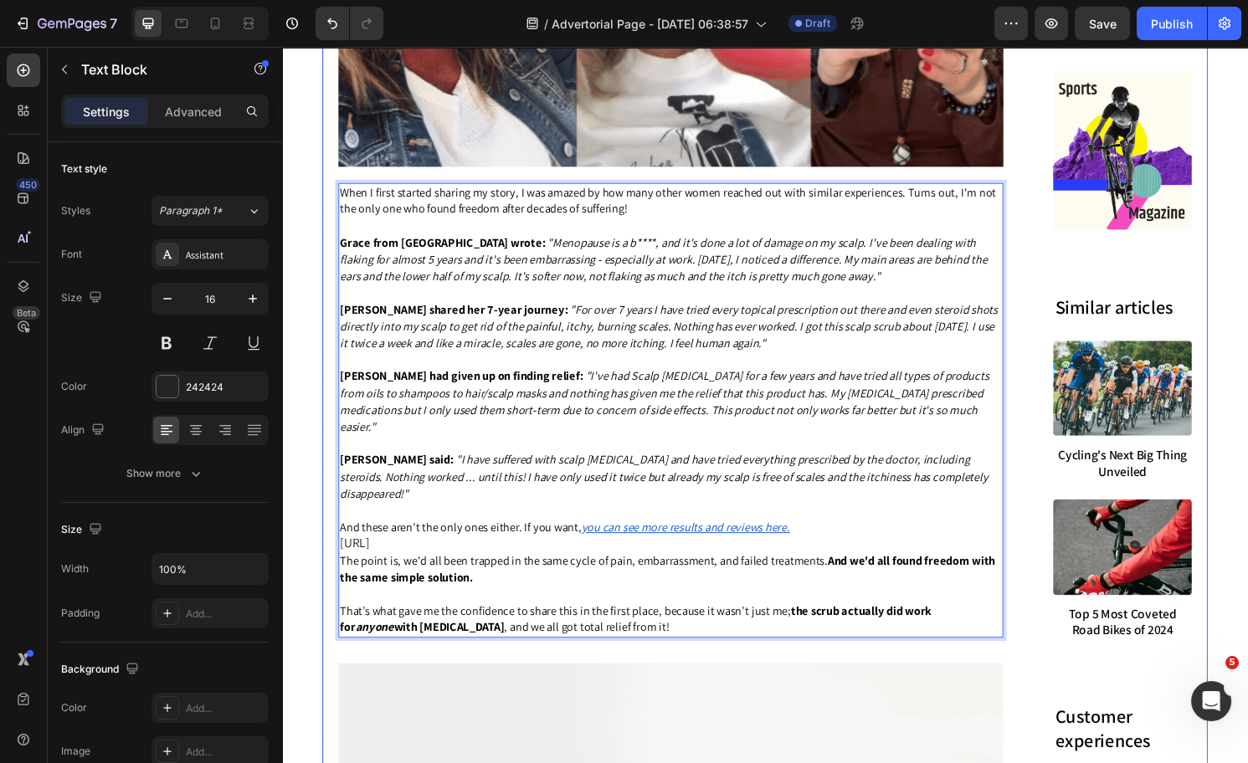
drag, startPoint x: 398, startPoint y: 581, endPoint x: 319, endPoint y: 583, distance: 79.5
click at [799, 573] on p "Rich Text Editor. Editing area: main" at bounding box center [686, 564] width 688 height 18
click at [771, 554] on u "you can see more results and reviews here." at bounding box center [701, 546] width 217 height 16
drag, startPoint x: 834, startPoint y: 560, endPoint x: 588, endPoint y: 561, distance: 246.1
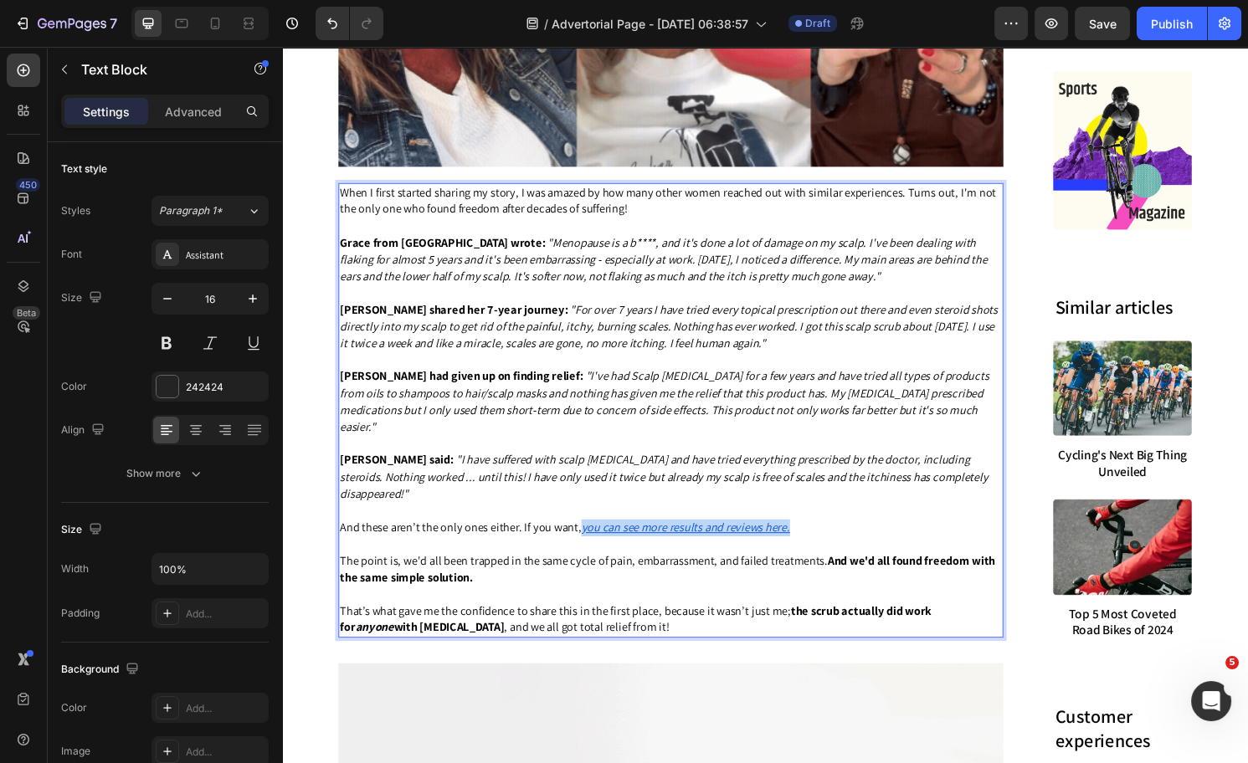
click at [588, 556] on p "And these aren’t the only ones either. If you want, you can see more results an…" at bounding box center [686, 538] width 688 height 35
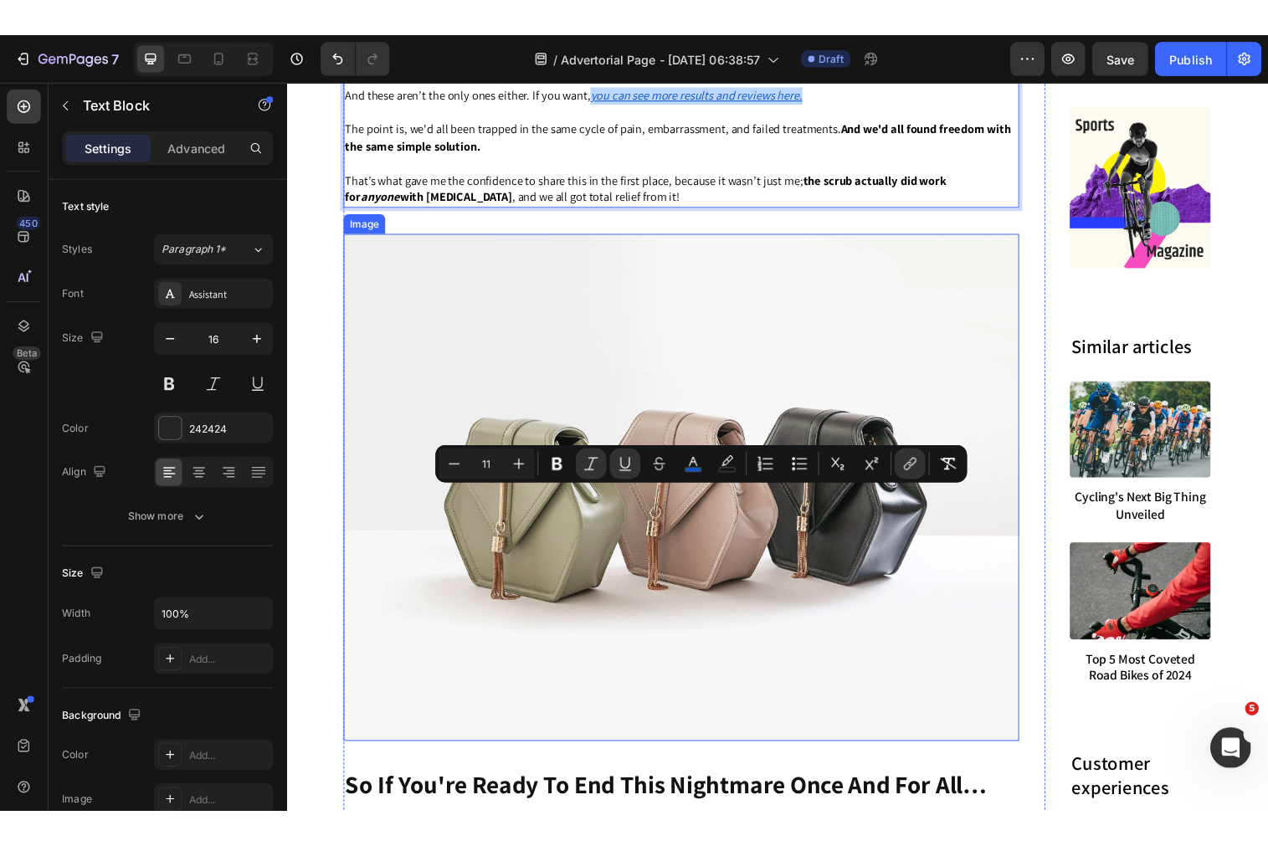
scroll to position [7507, 0]
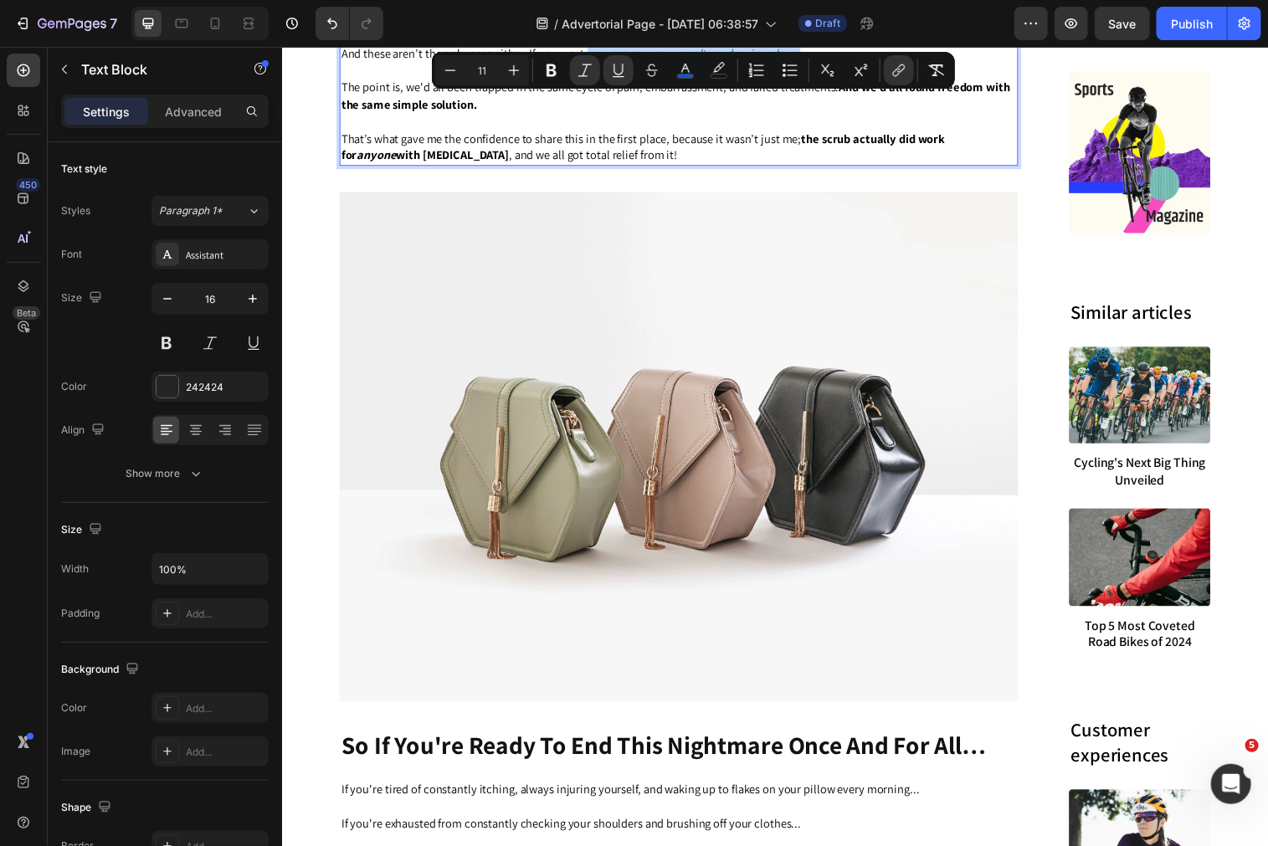
click at [622, 398] on img at bounding box center [685, 454] width 691 height 519
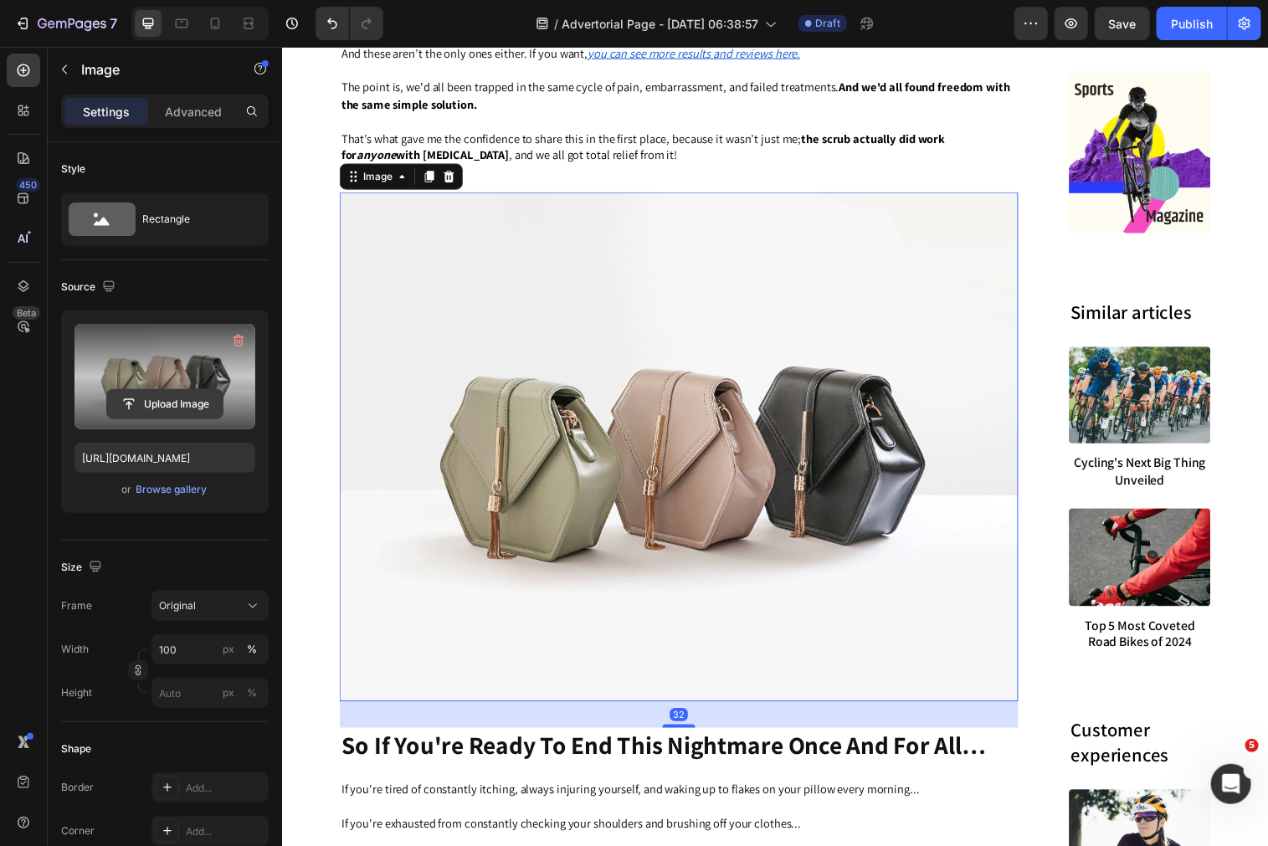
click at [169, 403] on input "file" at bounding box center [165, 404] width 116 height 28
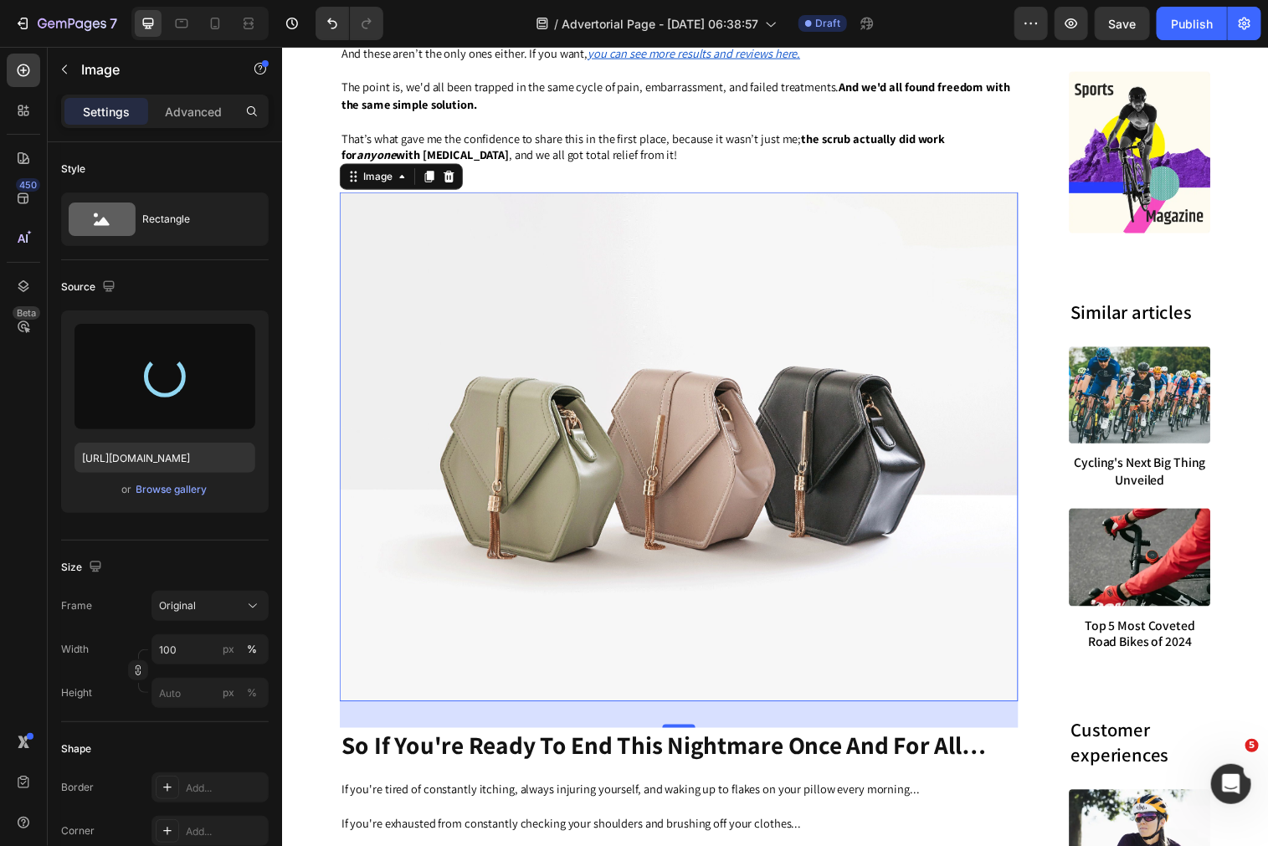
type input "https://cdn.shopify.com/s/files/1/0574/1366/4955/files/gempages_487139829310555…"
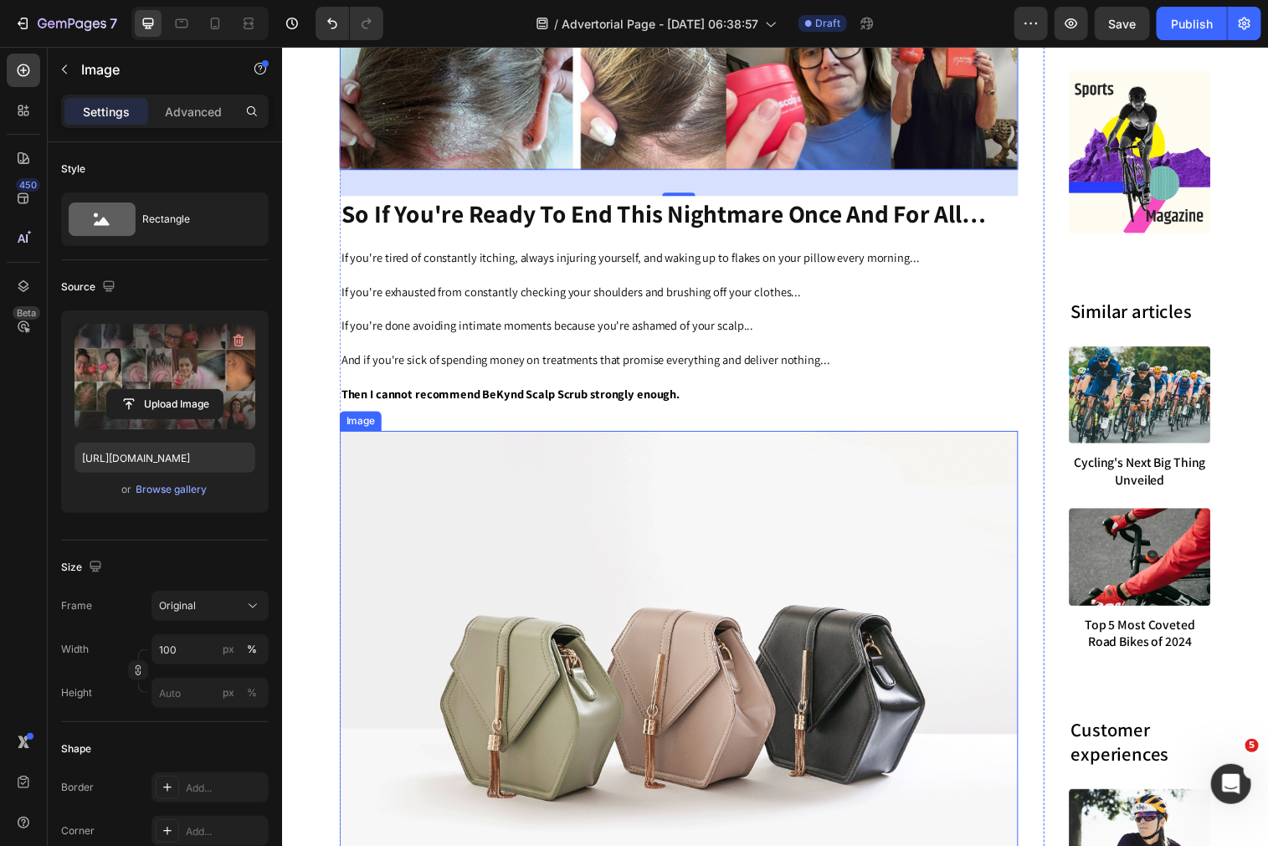
scroll to position [8439, 0]
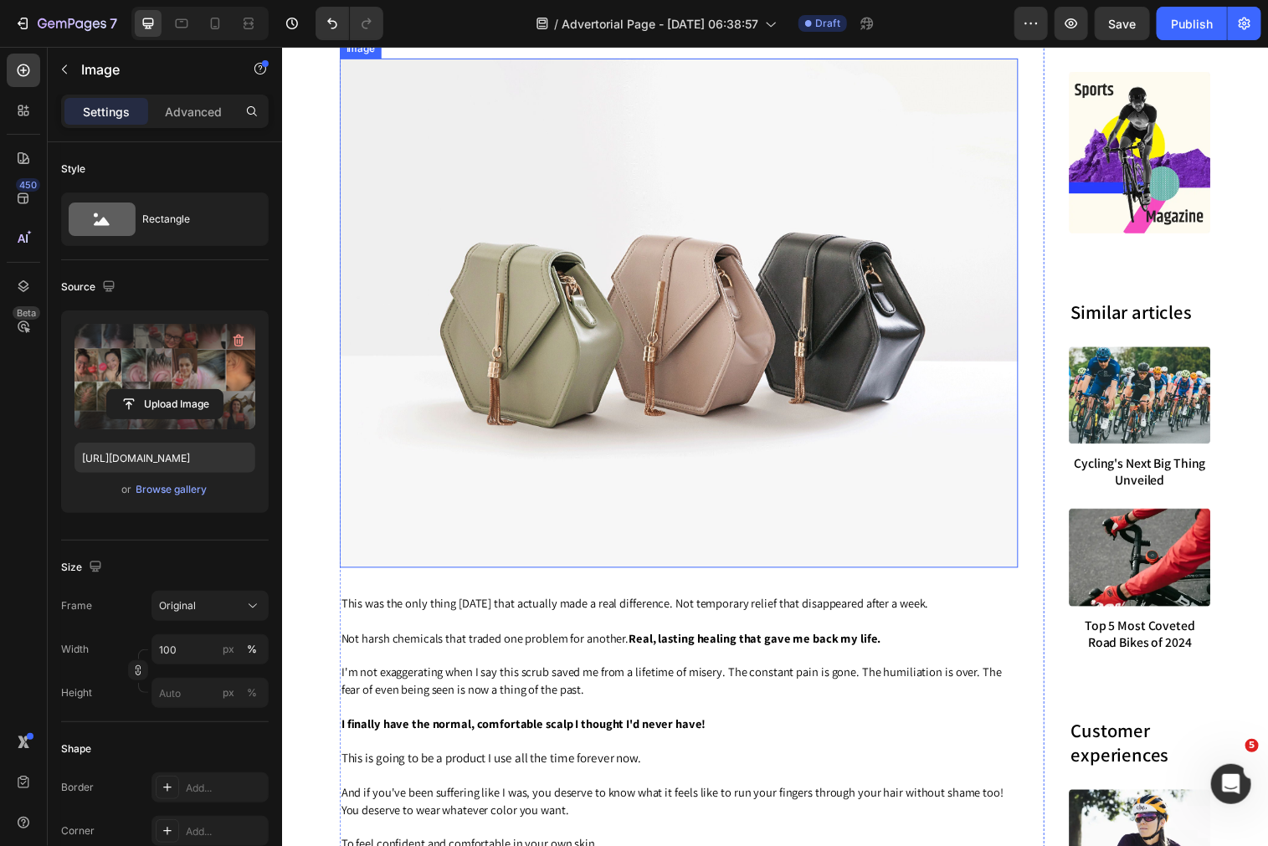
click at [645, 388] on img at bounding box center [685, 318] width 691 height 519
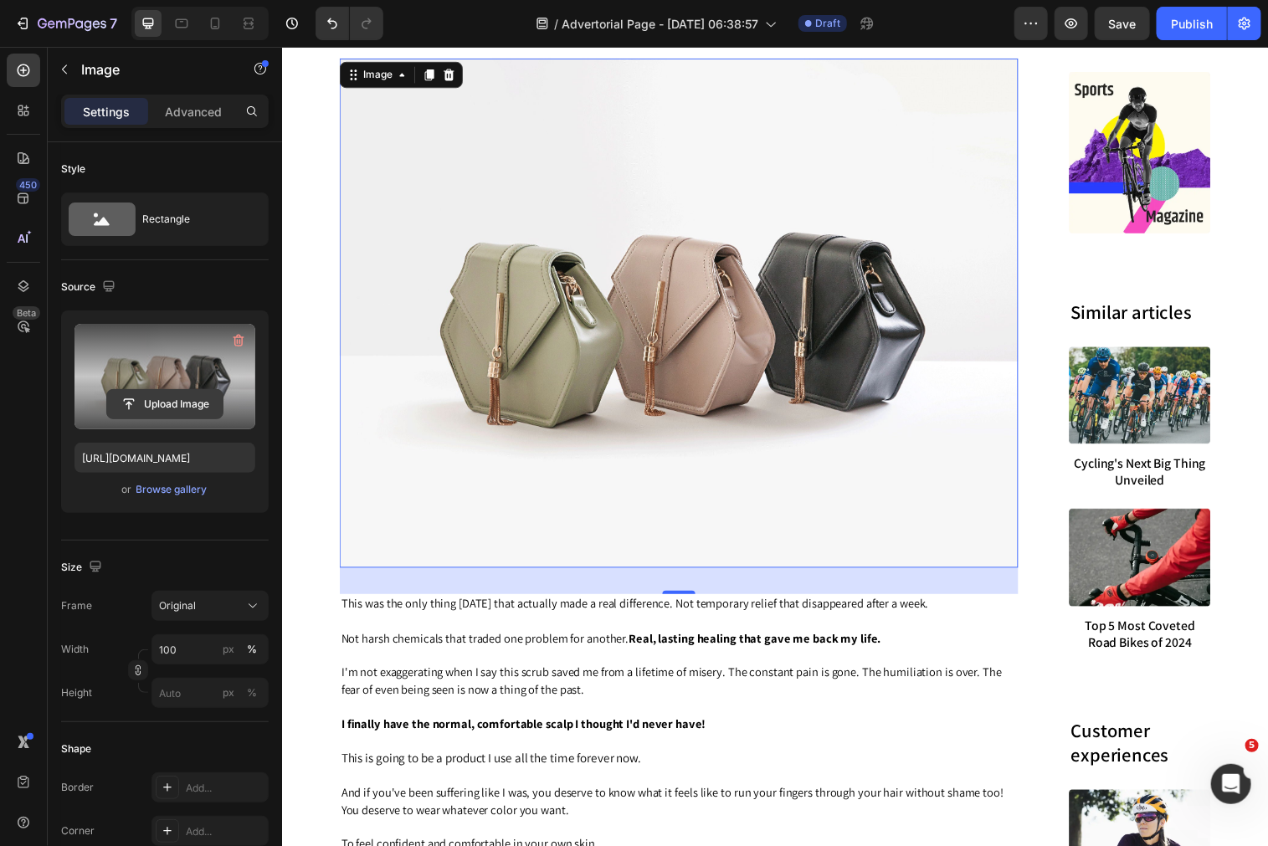
click at [169, 407] on input "file" at bounding box center [165, 404] width 116 height 28
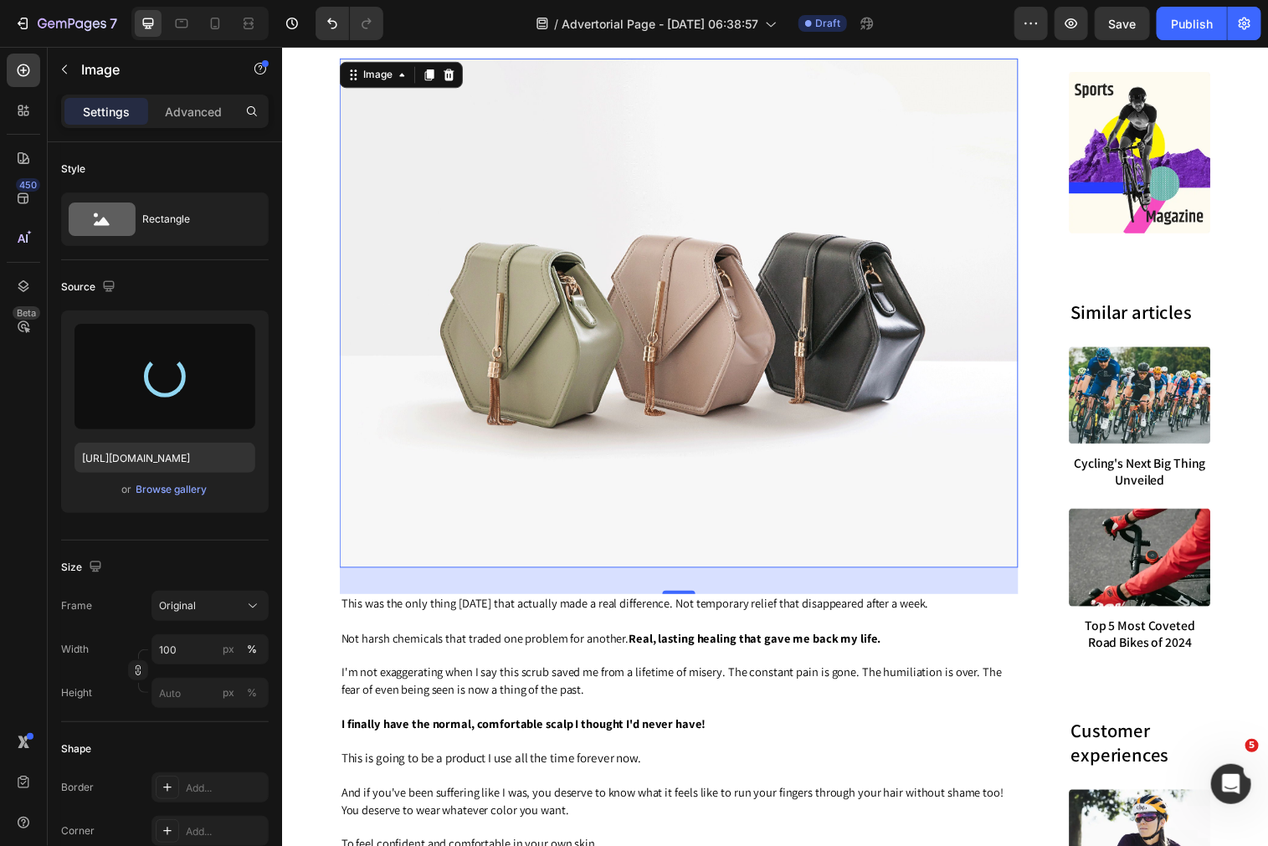
type input "https://cdn.shopify.com/s/files/1/0574/1366/4955/files/gempages_487139829310555…"
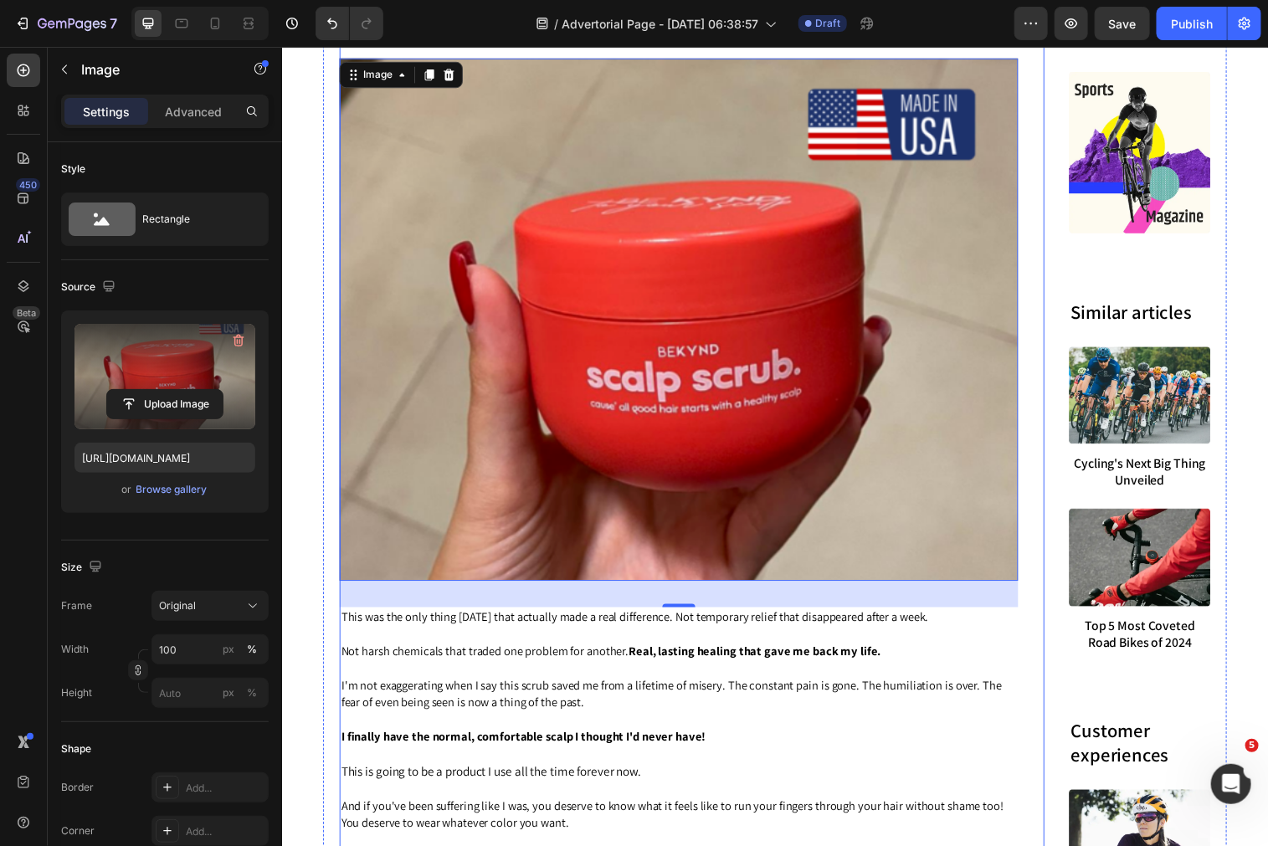
click at [1022, 672] on p "Not harsh chemicals that traded one problem for another. Real, lasting healing …" at bounding box center [685, 664] width 688 height 18
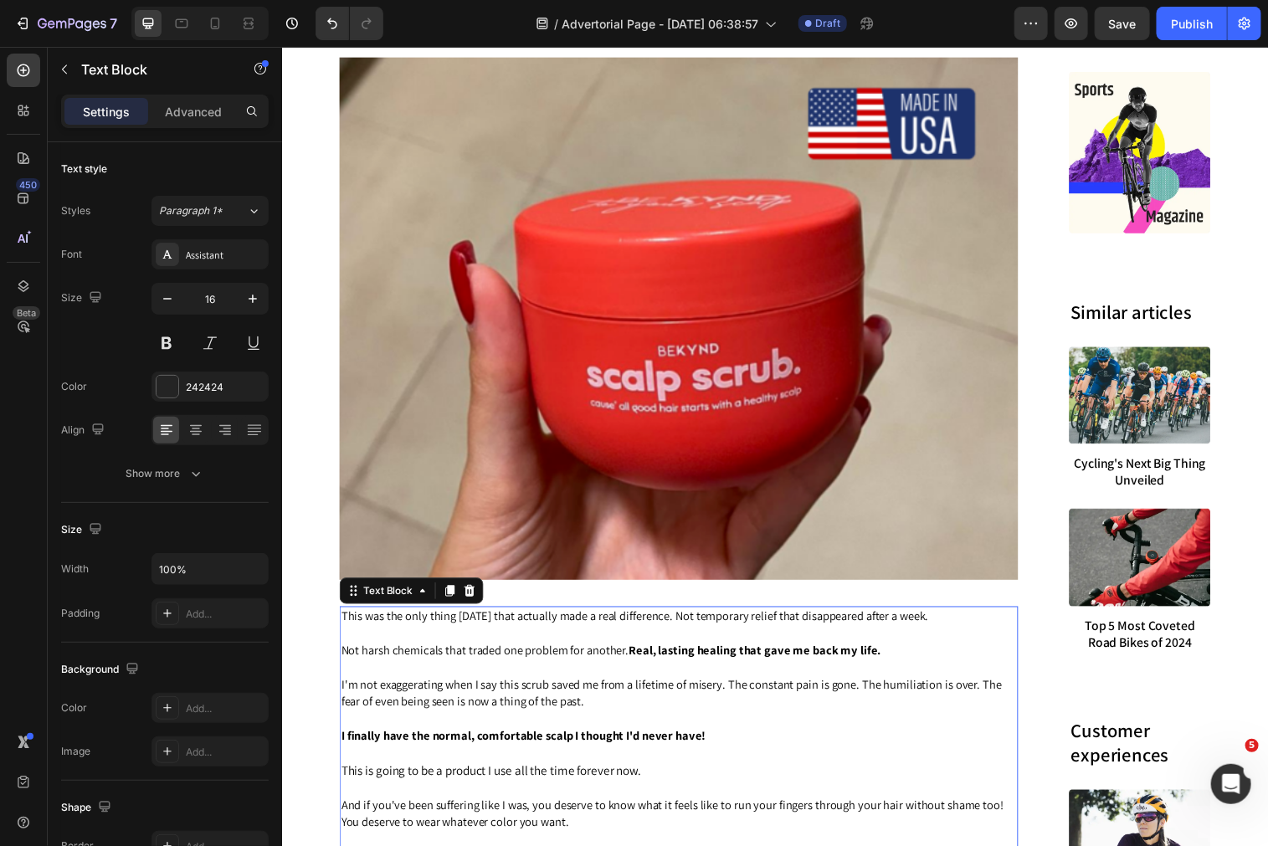
scroll to position [9153, 0]
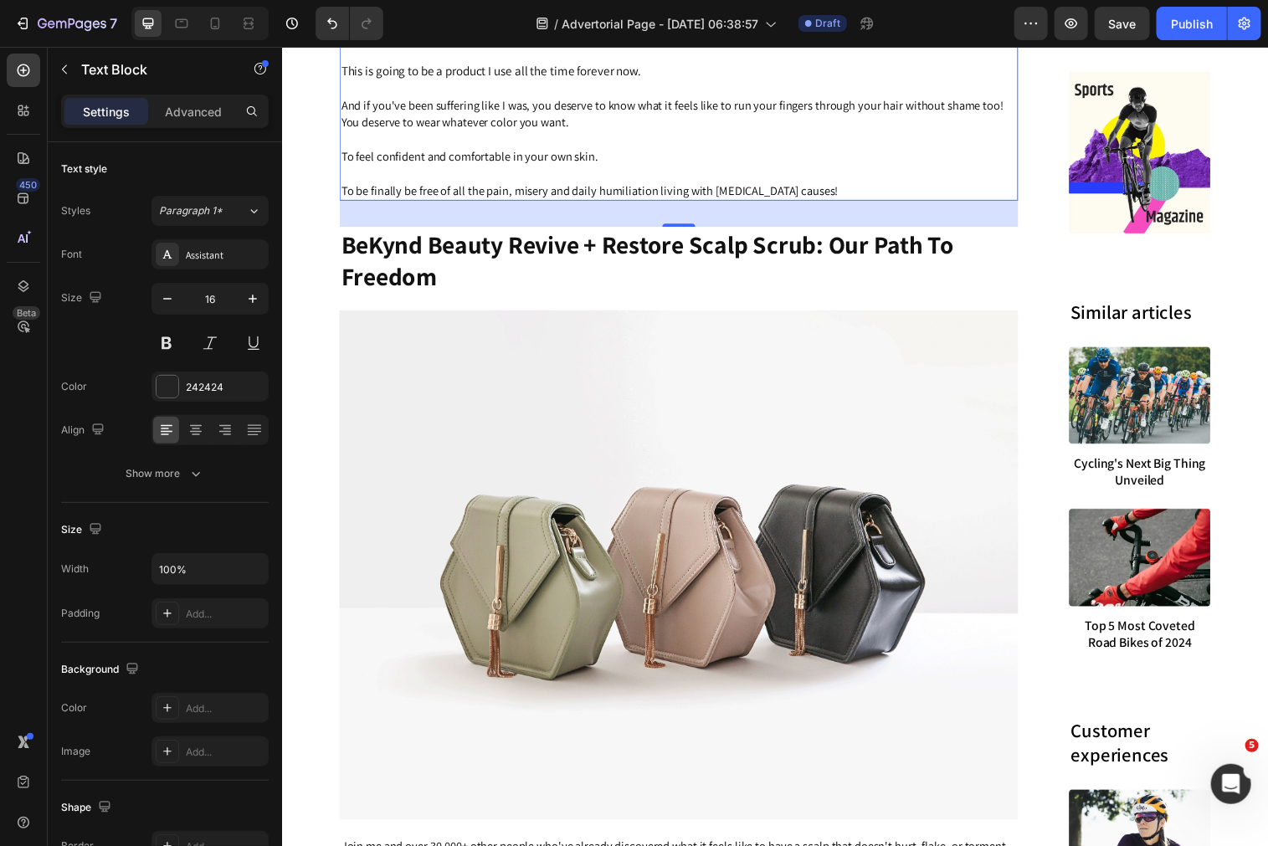
click at [881, 557] on img at bounding box center [685, 575] width 691 height 519
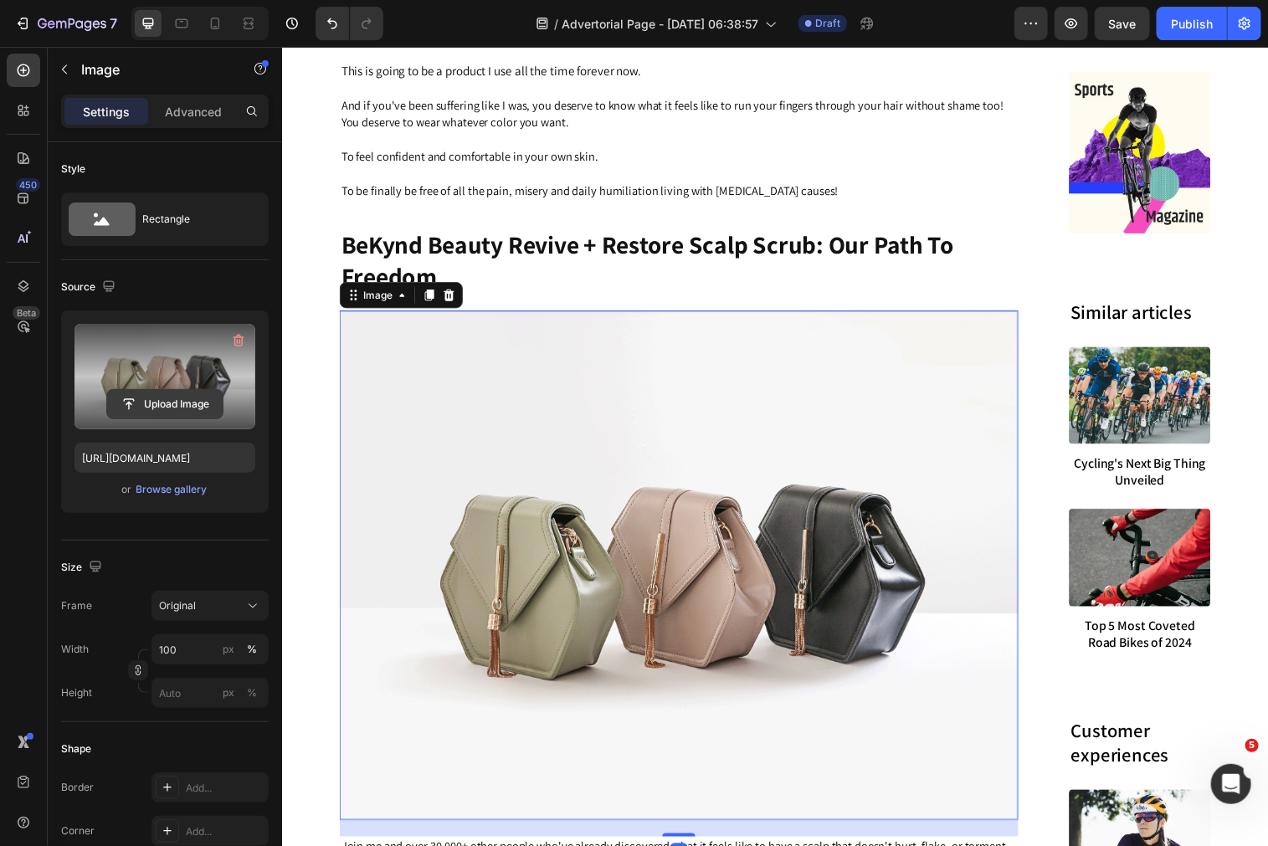
click at [151, 408] on input "file" at bounding box center [165, 404] width 116 height 28
type input "C:\fakepath\1cadfc2a-6f80-4a5e-a117-58de3de45936.avif"
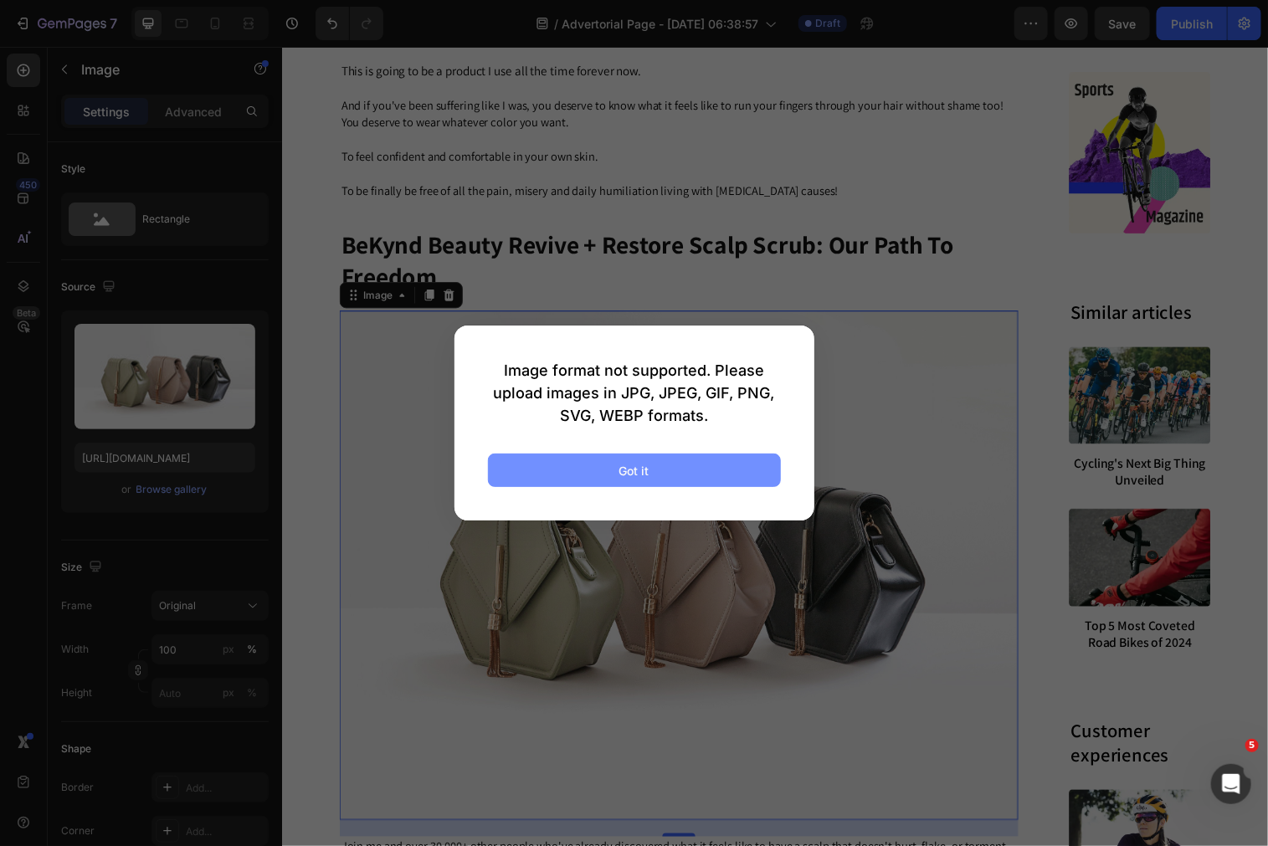
click at [650, 468] on button "Got it" at bounding box center [634, 470] width 293 height 33
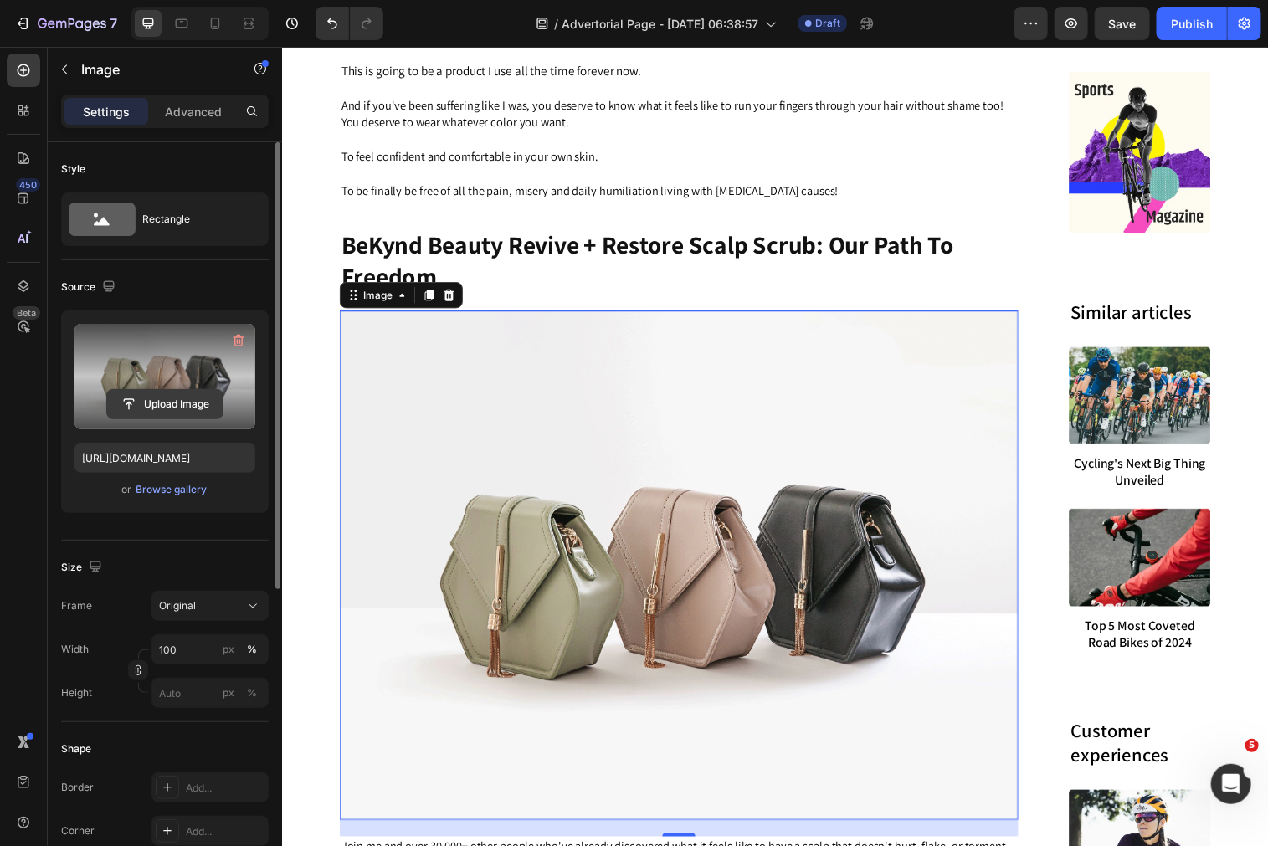
click at [163, 402] on input "file" at bounding box center [165, 404] width 116 height 28
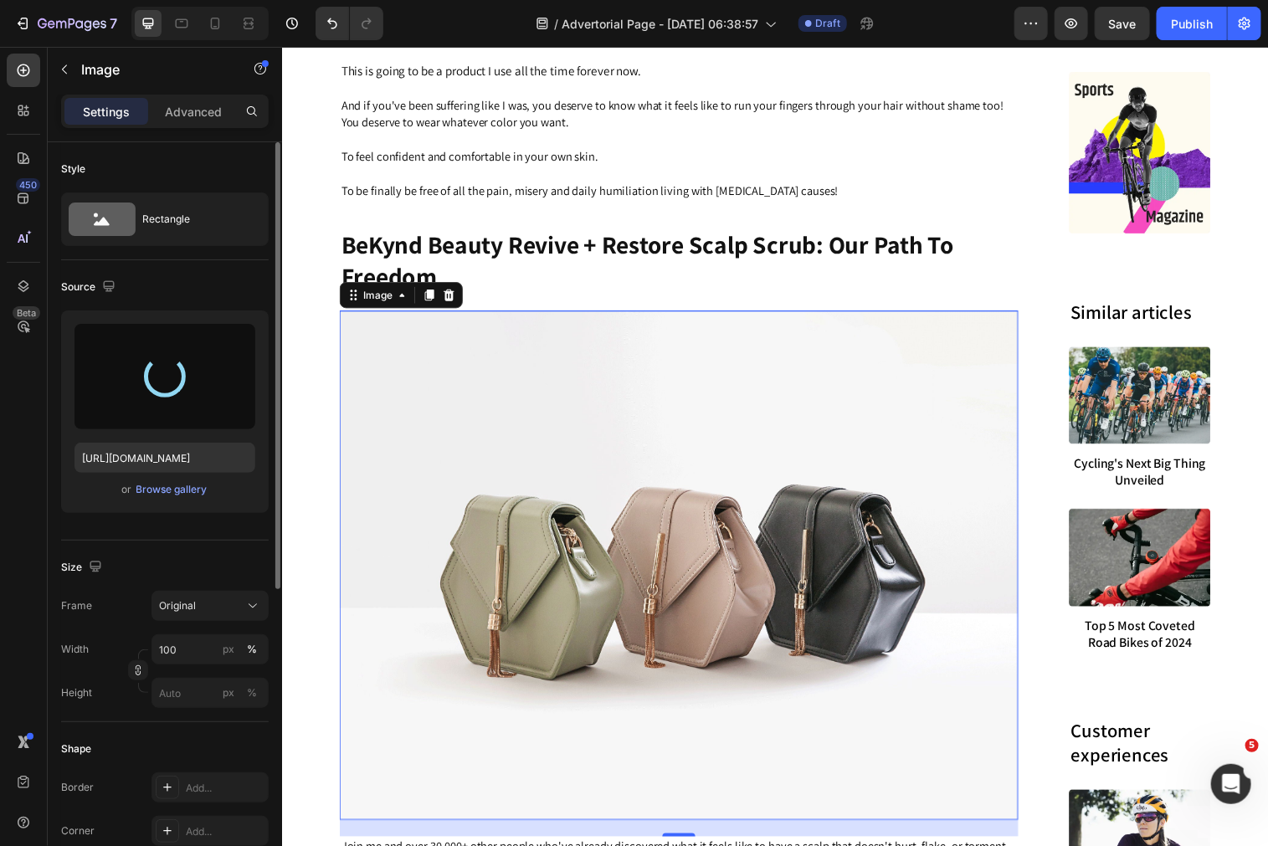
type input "https://cdn.shopify.com/s/files/1/0574/1366/4955/files/gempages_487139829310555…"
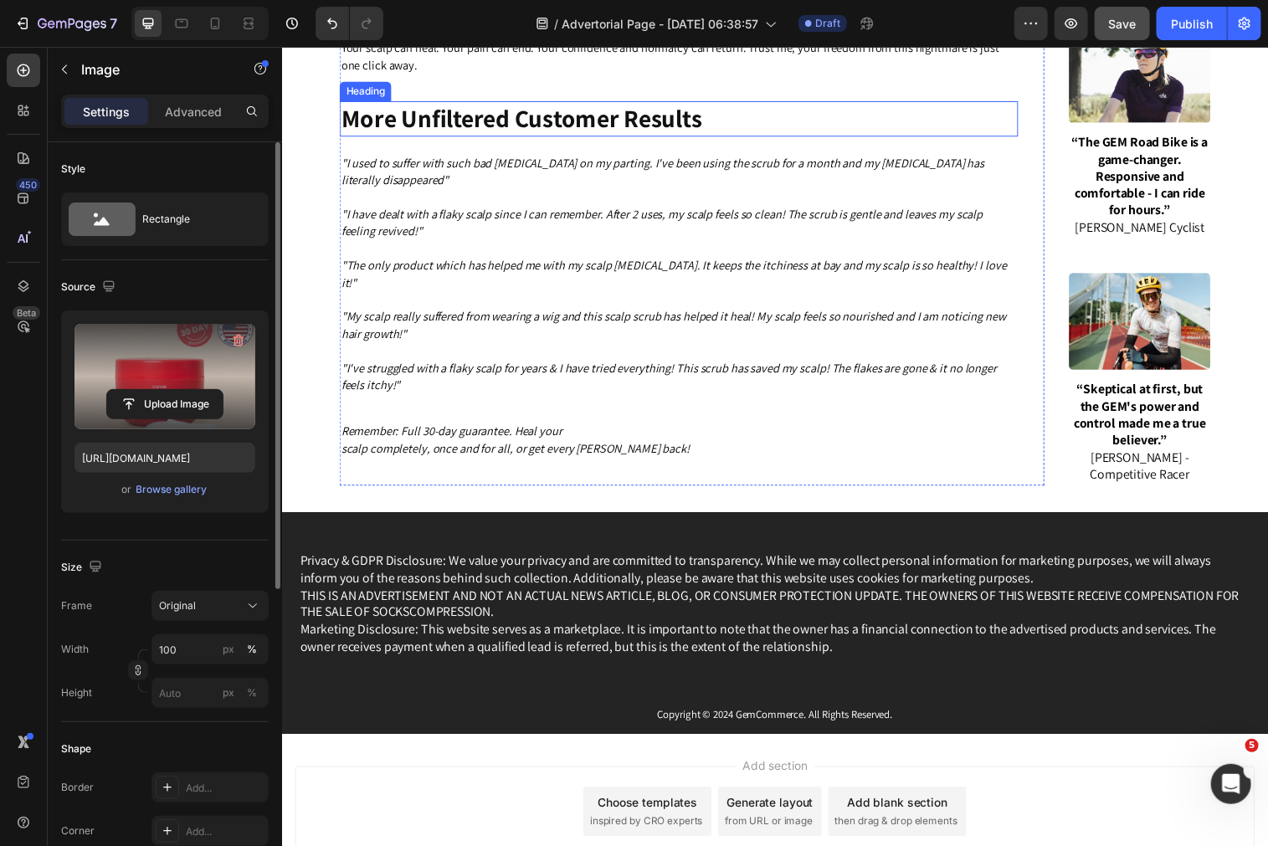
scroll to position [10324, 0]
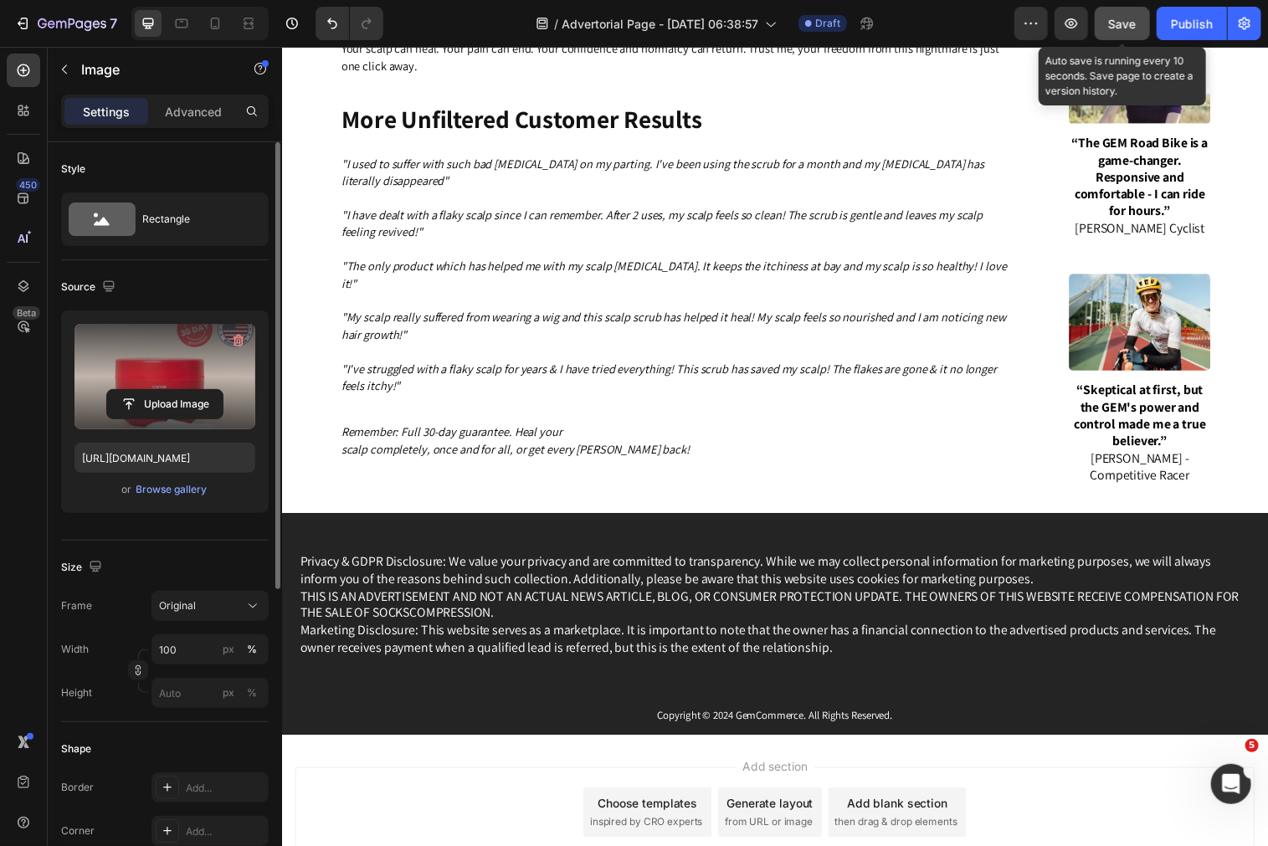
click at [1120, 28] on span "Save" at bounding box center [1123, 24] width 28 height 14
click at [1071, 21] on icon "button" at bounding box center [1071, 23] width 13 height 10
click at [1117, 27] on span "Save" at bounding box center [1123, 24] width 28 height 14
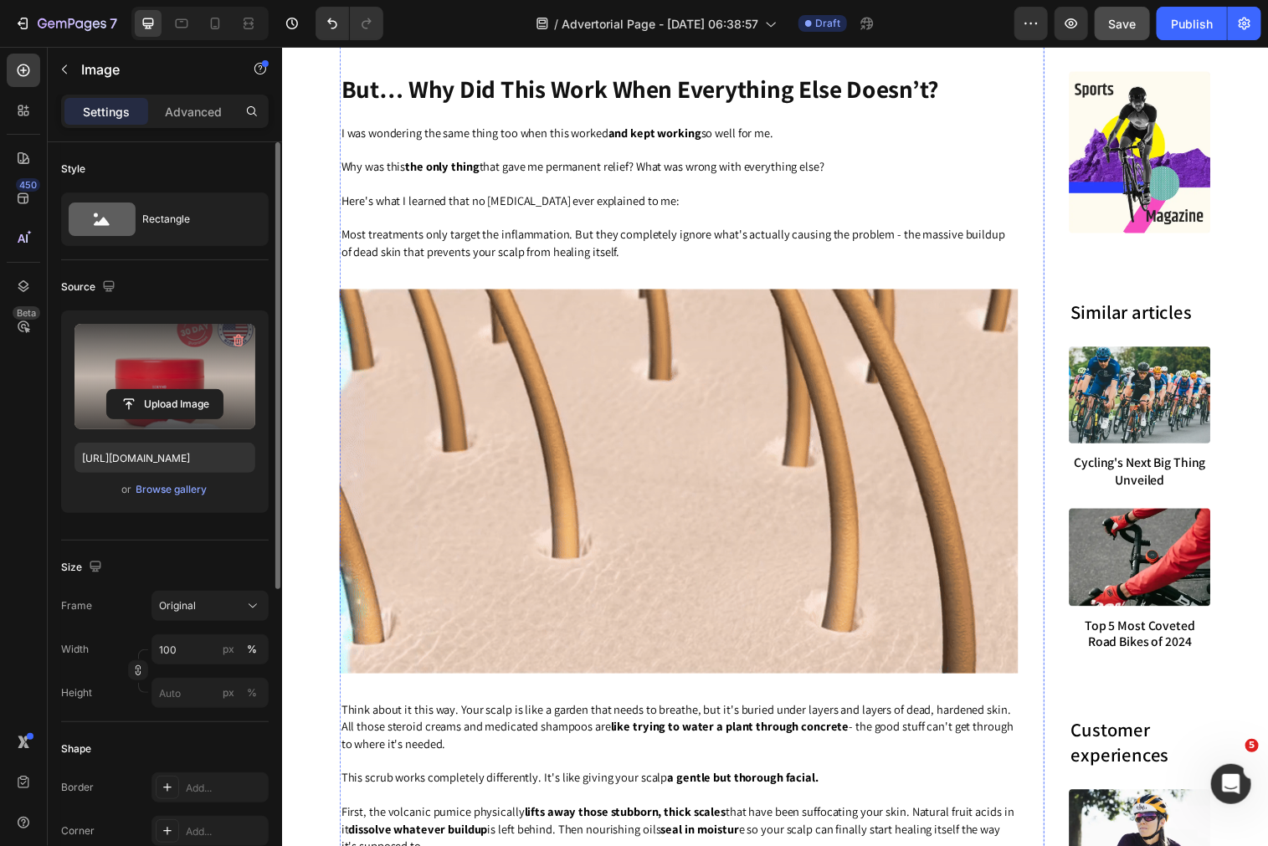
scroll to position [4475, 0]
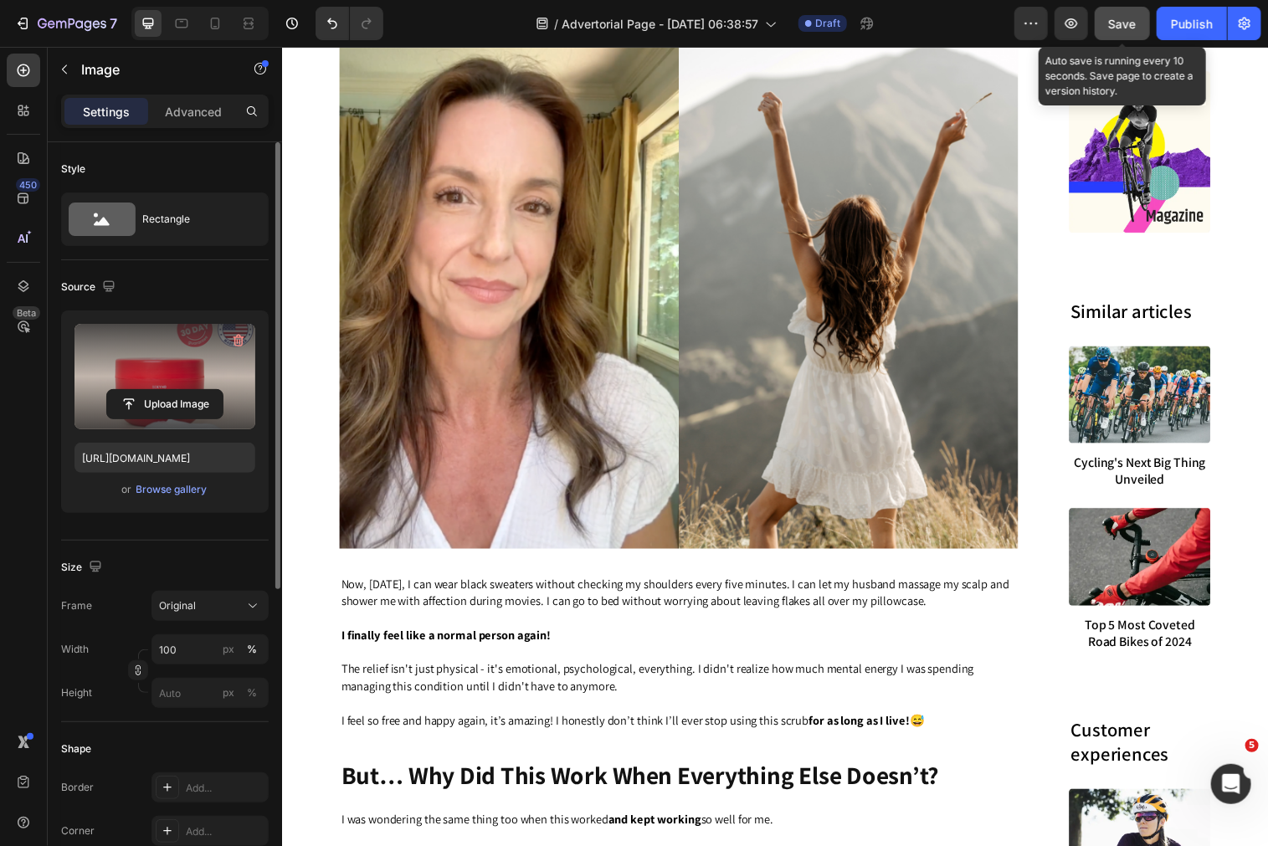
click at [1125, 33] on button "Save" at bounding box center [1122, 23] width 55 height 33
